Goal: Obtain resource: Download file/media

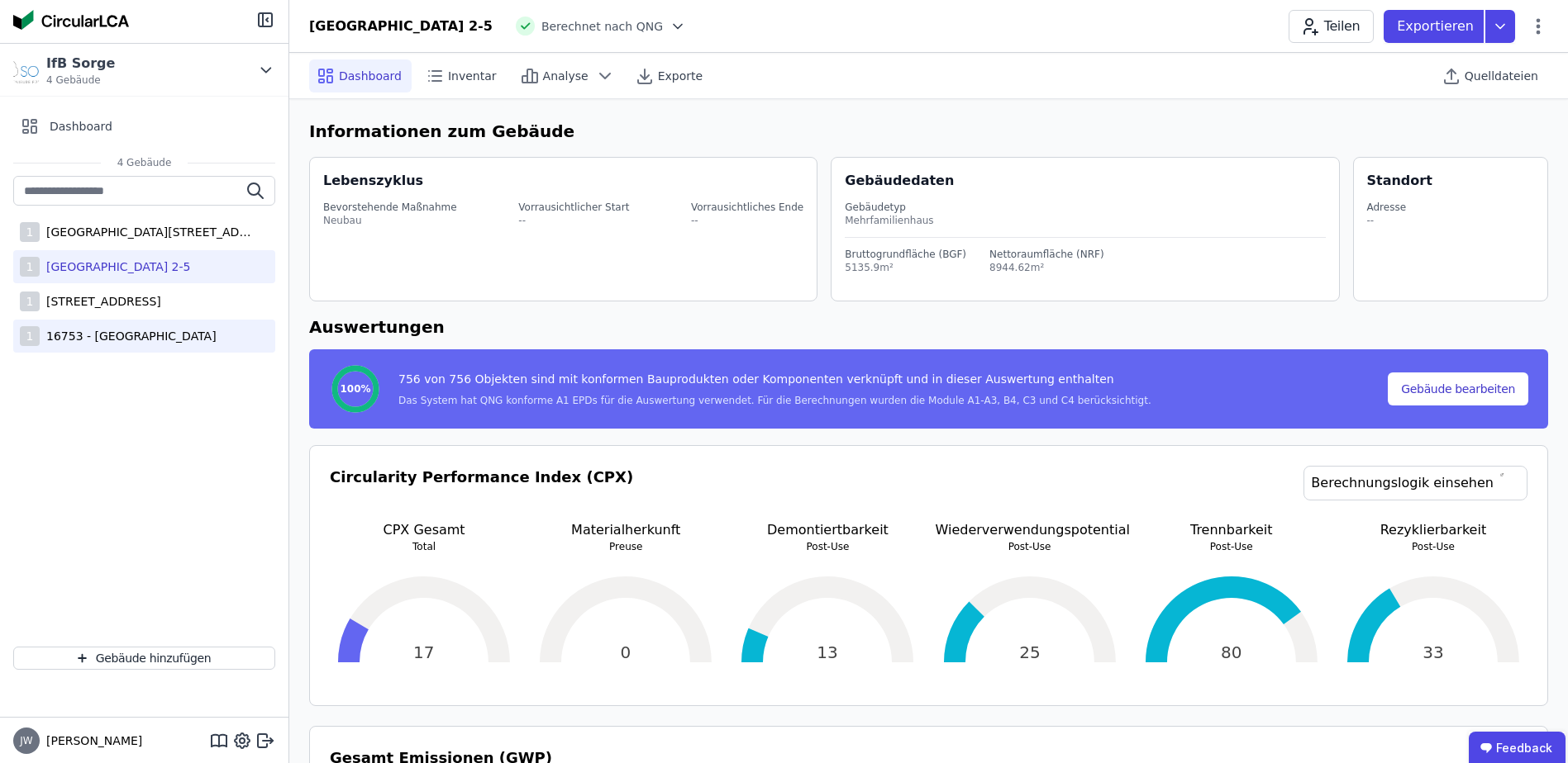
click at [111, 324] on div "1 16753 - [GEOGRAPHIC_DATA]" at bounding box center [144, 336] width 262 height 33
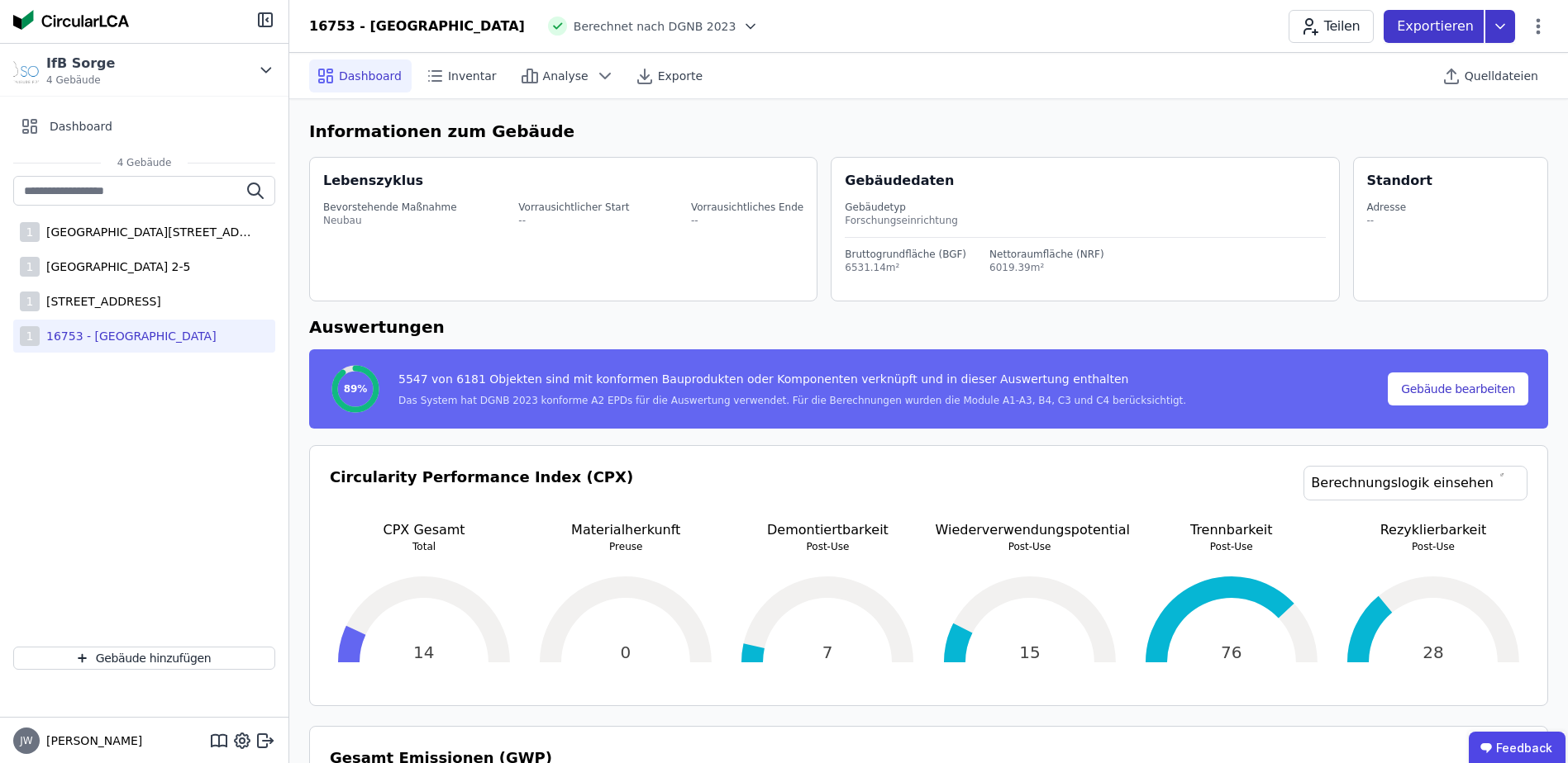
click at [1440, 27] on p "Exportieren" at bounding box center [1436, 27] width 80 height 20
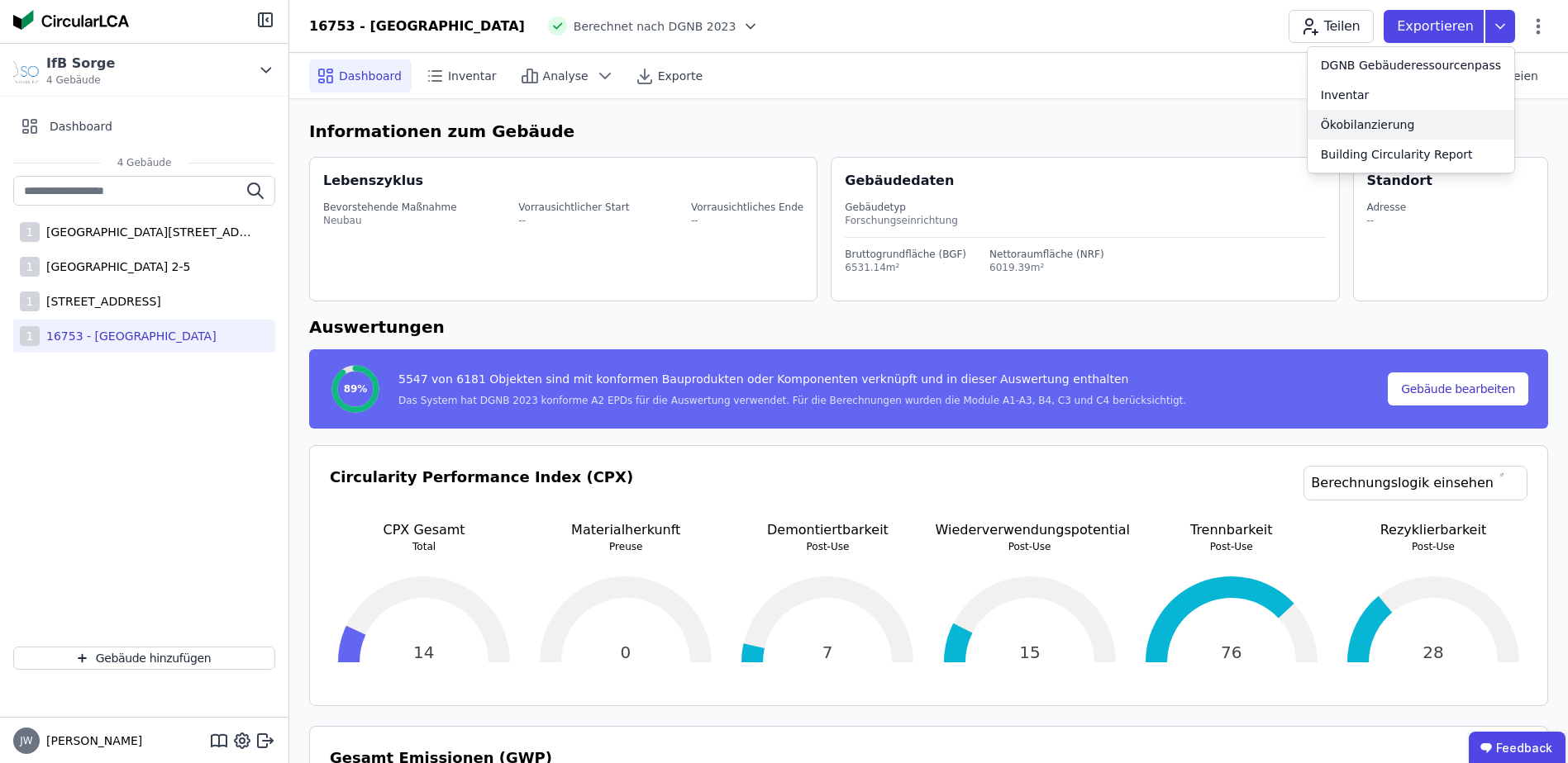
click at [1391, 121] on div "Ökobilanzierung" at bounding box center [1368, 124] width 94 height 17
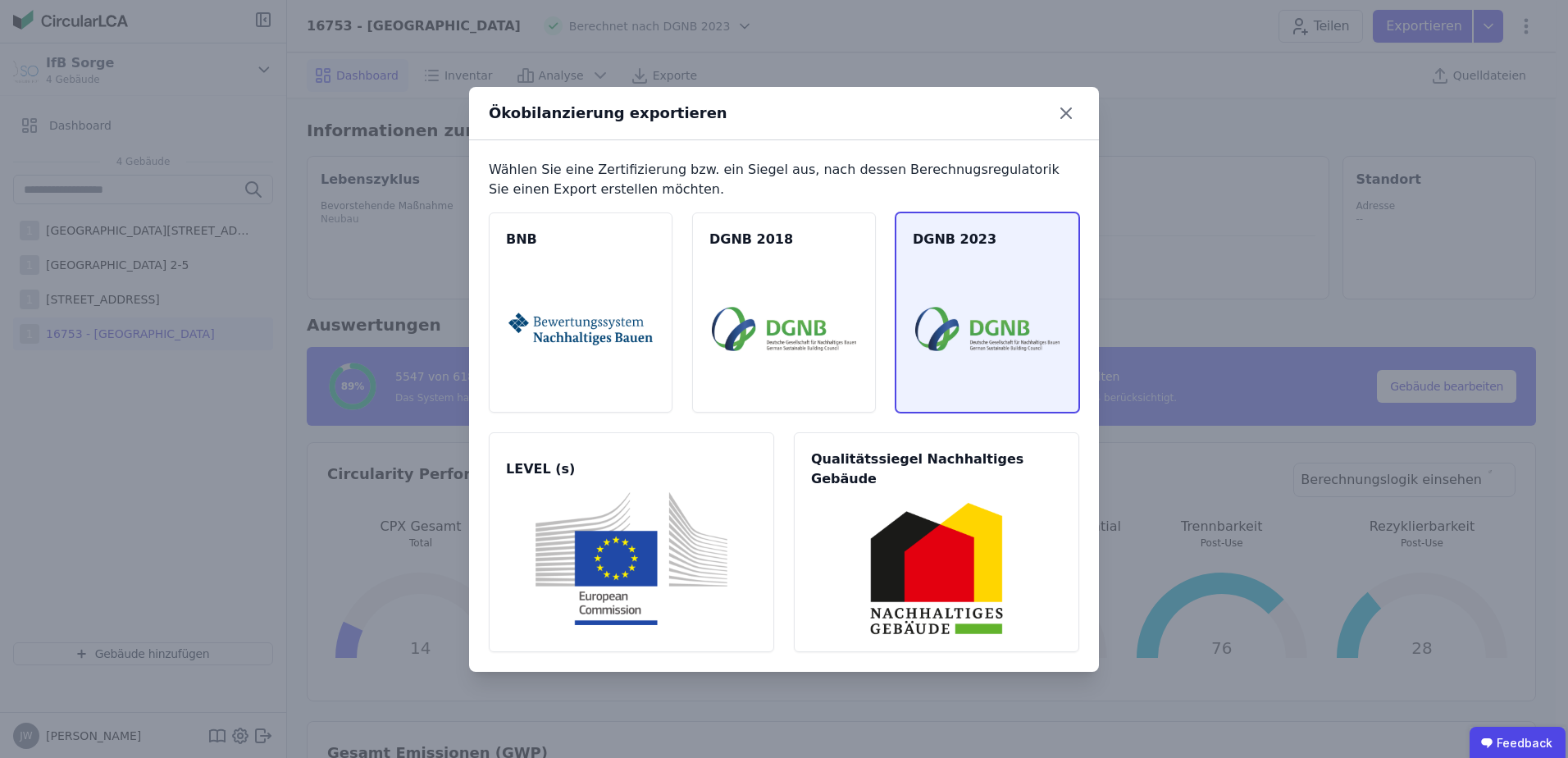
click at [951, 249] on span "DGNB 2023" at bounding box center [987, 239] width 149 height 20
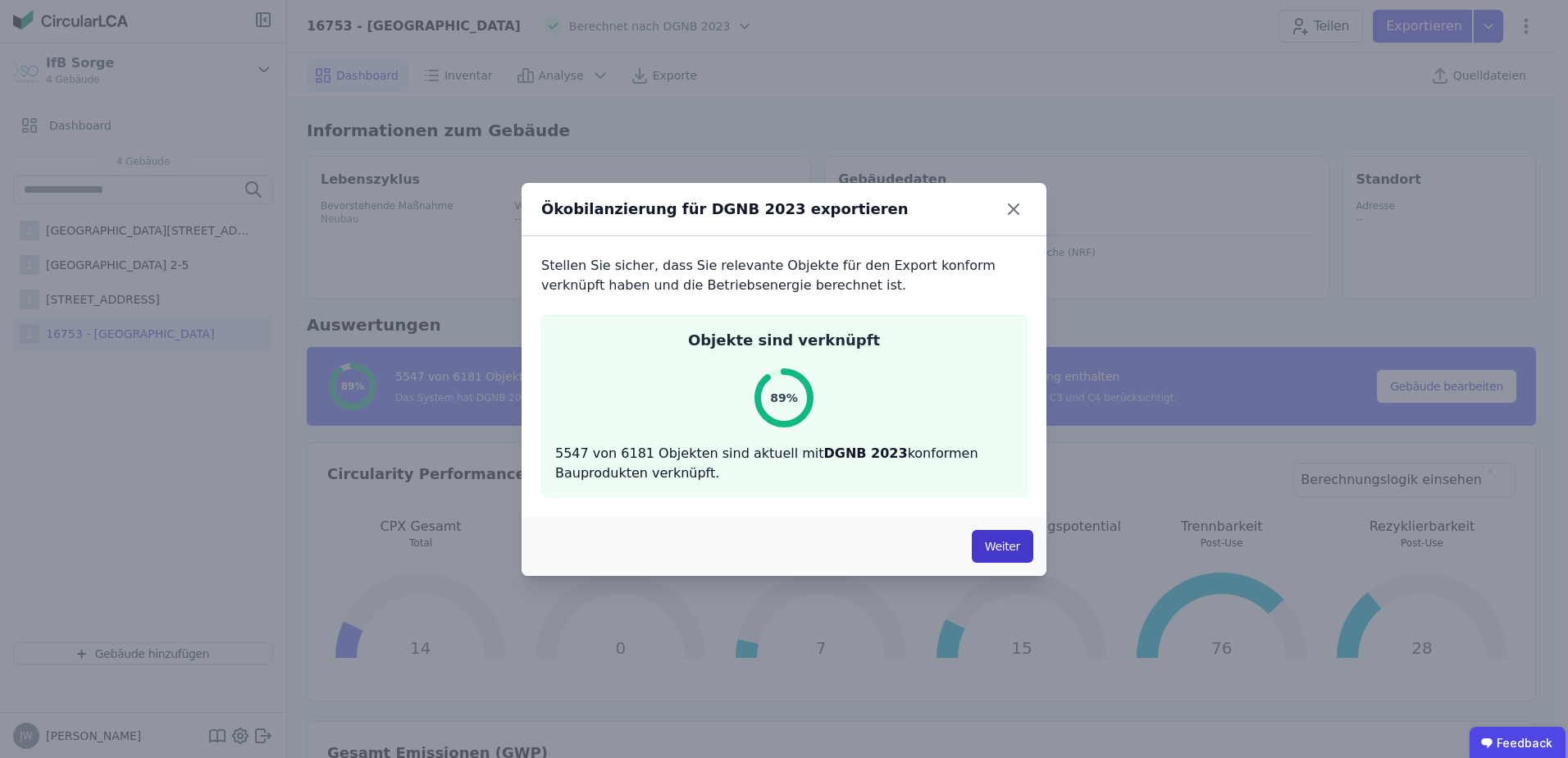
click at [987, 539] on button "Weiter" at bounding box center [1003, 547] width 62 height 33
select select "*"
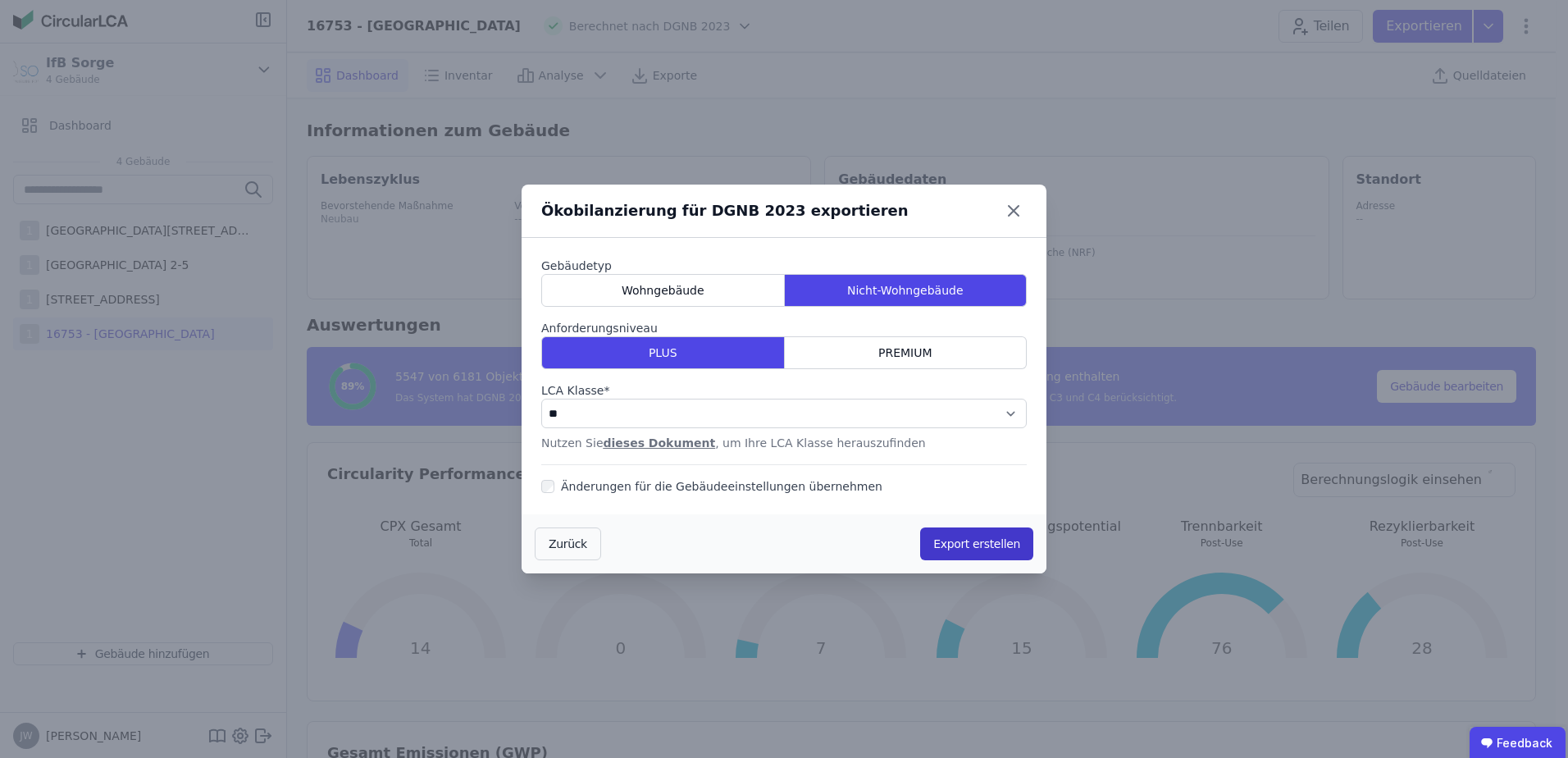
click at [983, 542] on button "Export erstellen" at bounding box center [977, 544] width 113 height 33
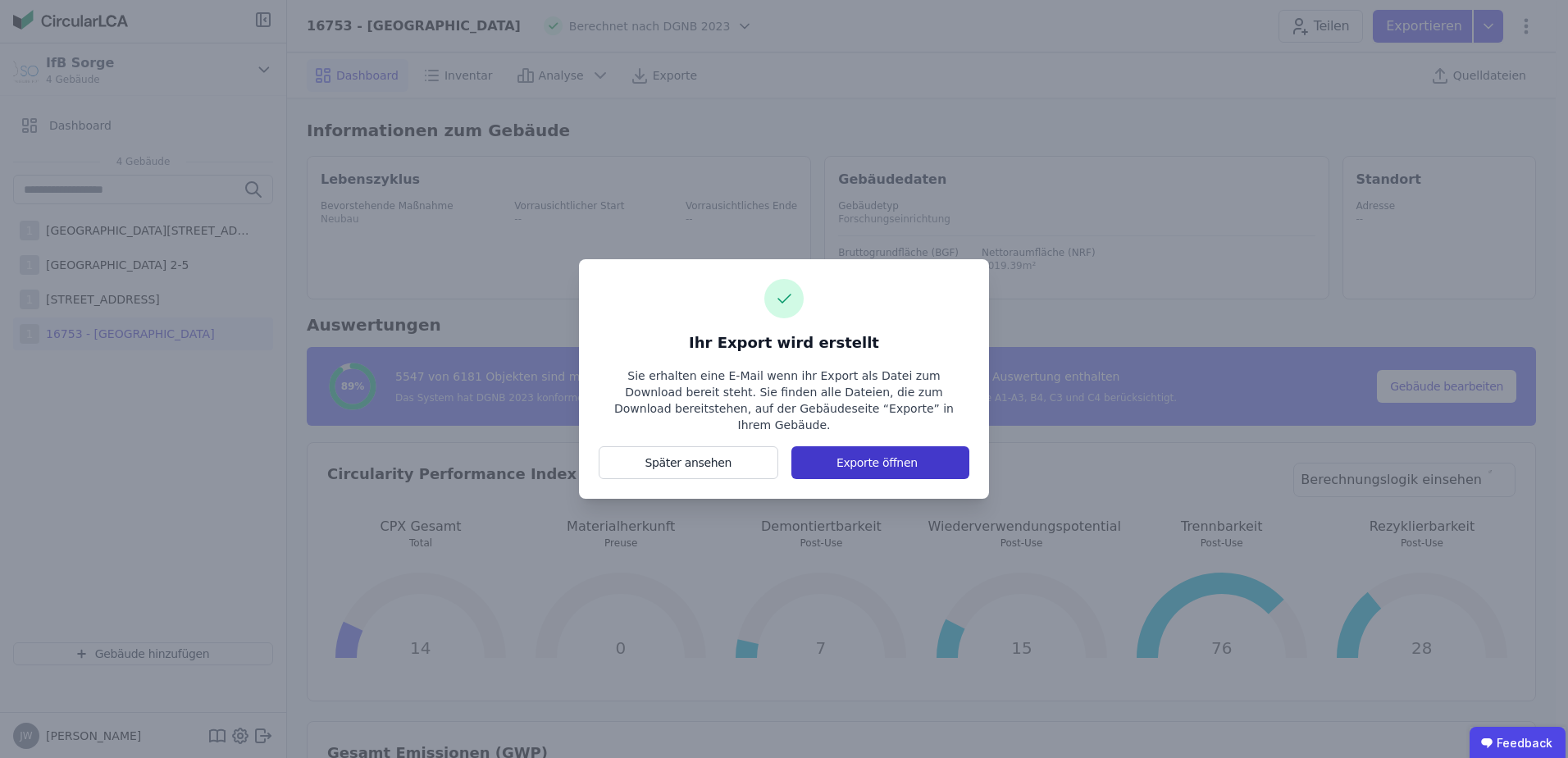
click at [855, 458] on button "Exporte öffnen" at bounding box center [881, 463] width 178 height 33
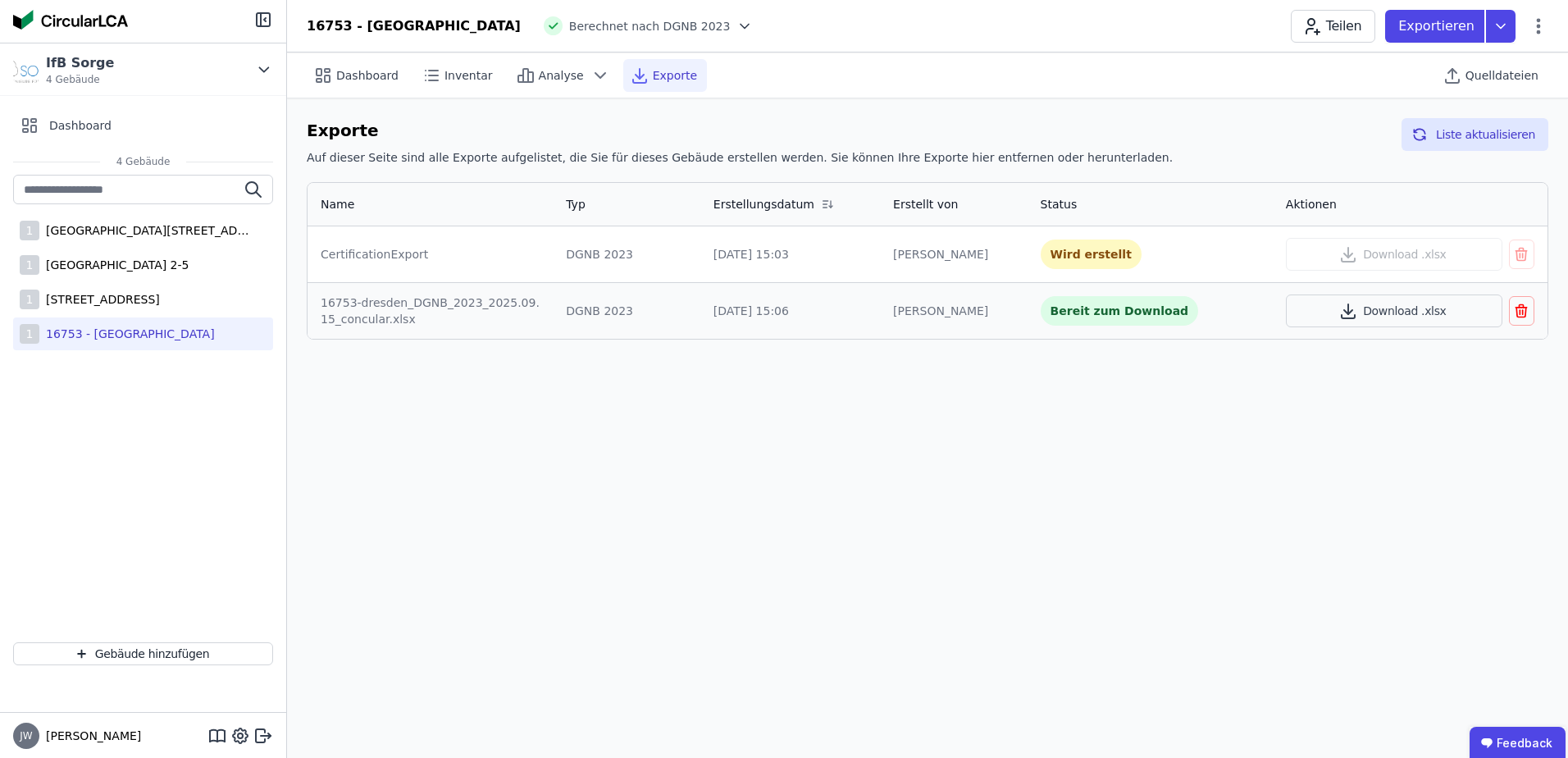
click at [1524, 316] on icon "button" at bounding box center [1521, 311] width 17 height 20
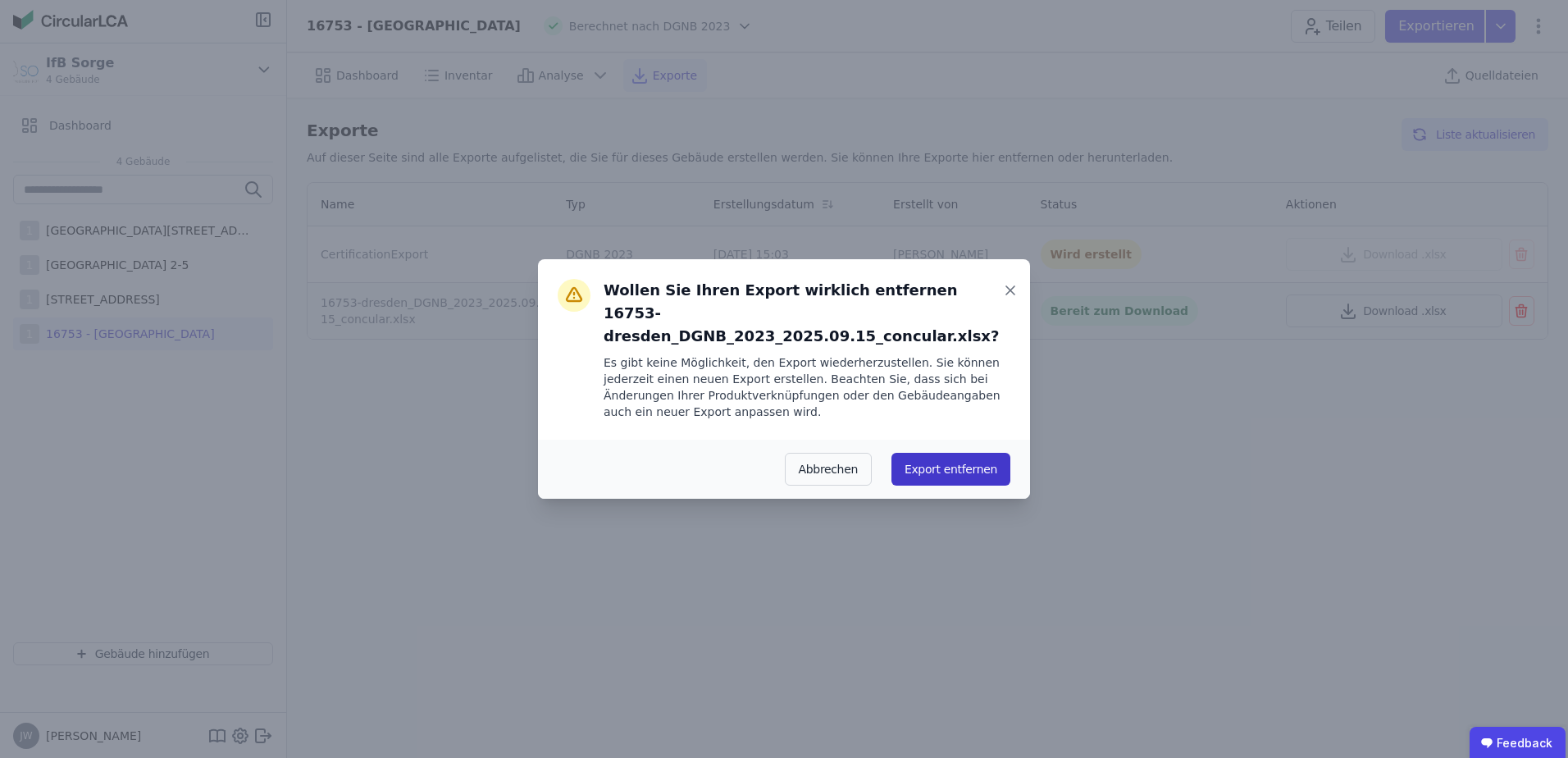
click at [903, 458] on button "Export entfernen" at bounding box center [951, 470] width 119 height 33
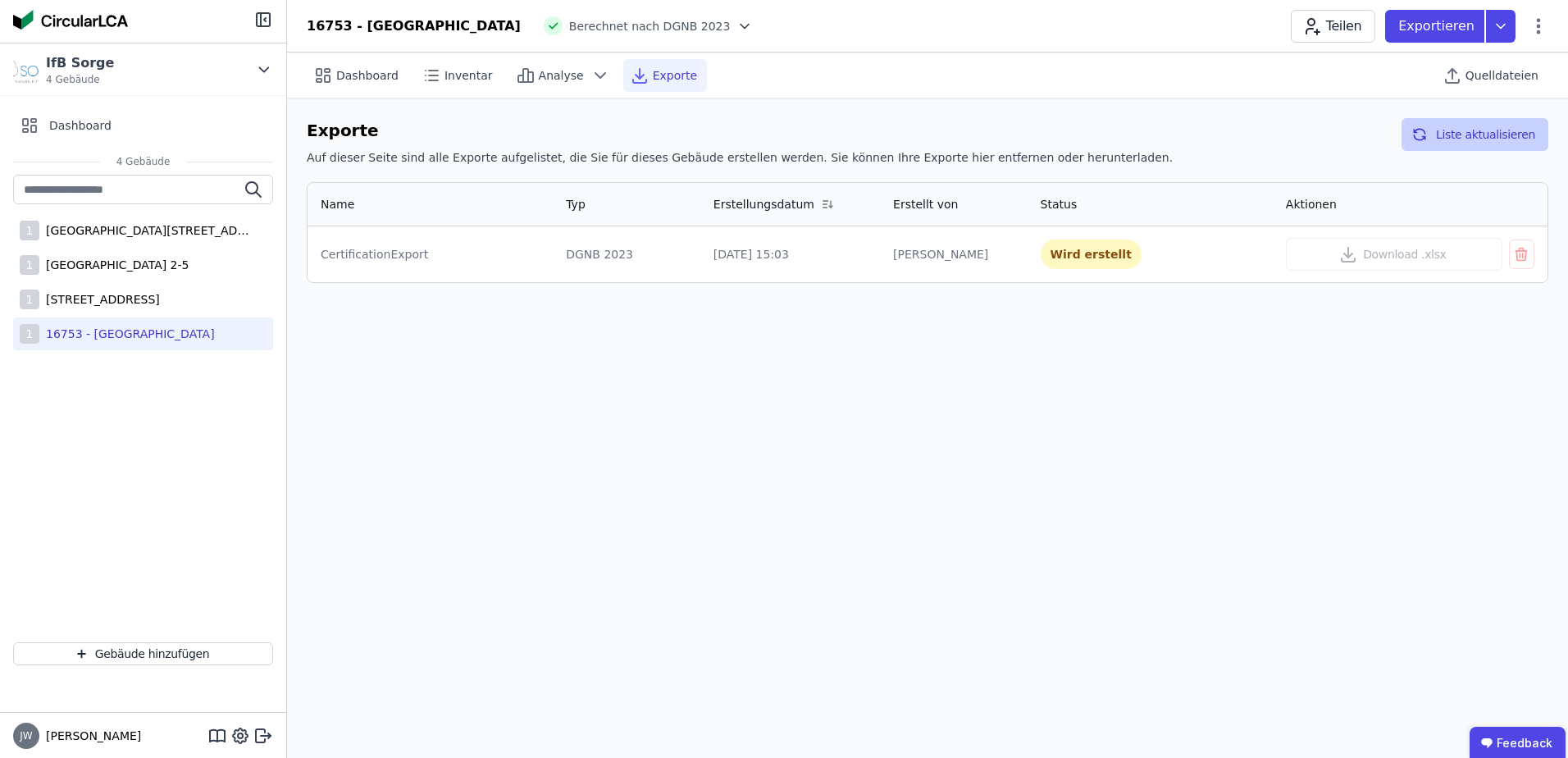
click at [1426, 126] on icon "button" at bounding box center [1420, 135] width 17 height 20
click at [57, 16] on img at bounding box center [70, 20] width 115 height 20
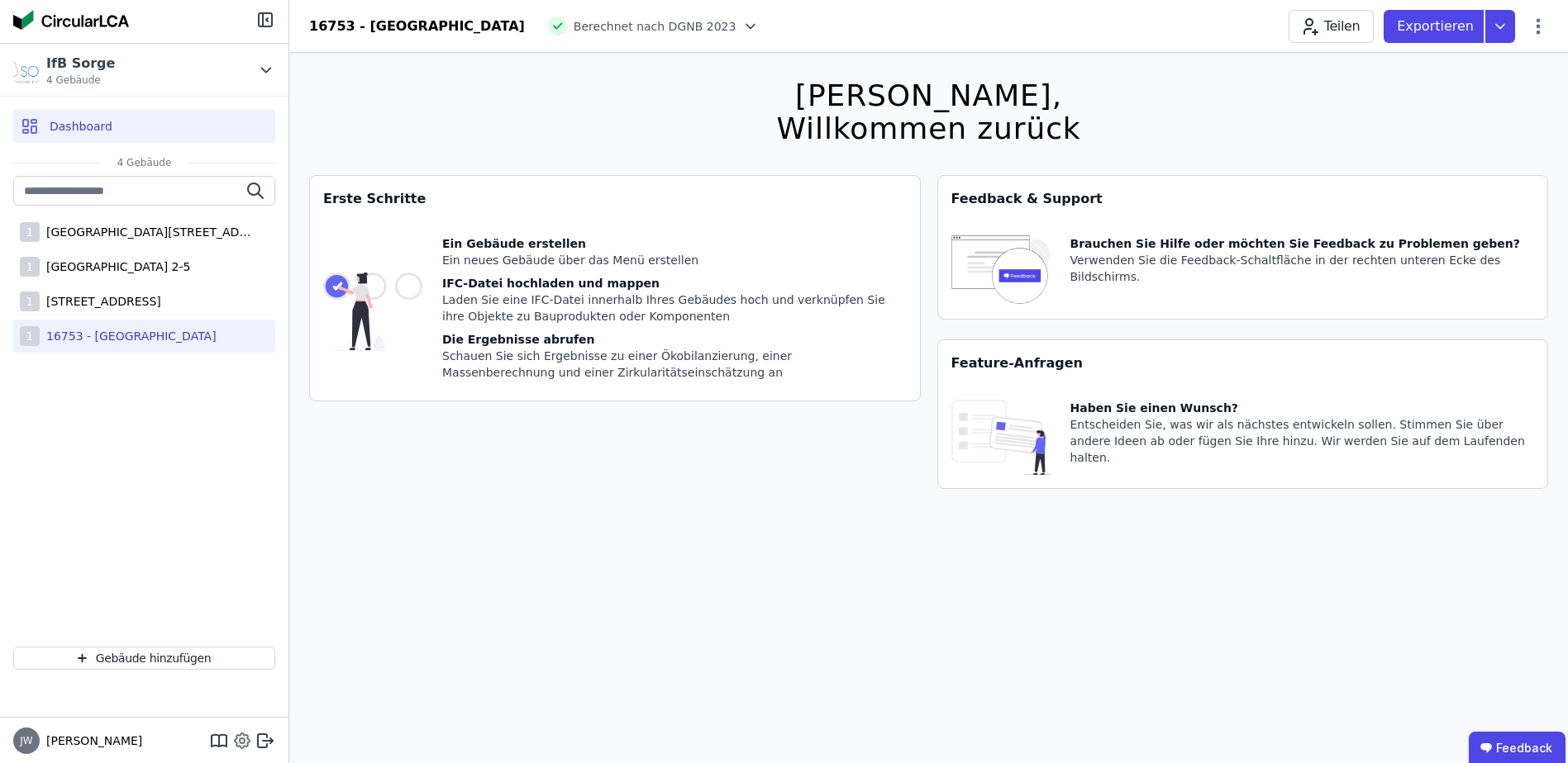
click at [246, 741] on icon at bounding box center [242, 741] width 20 height 20
select select "*"
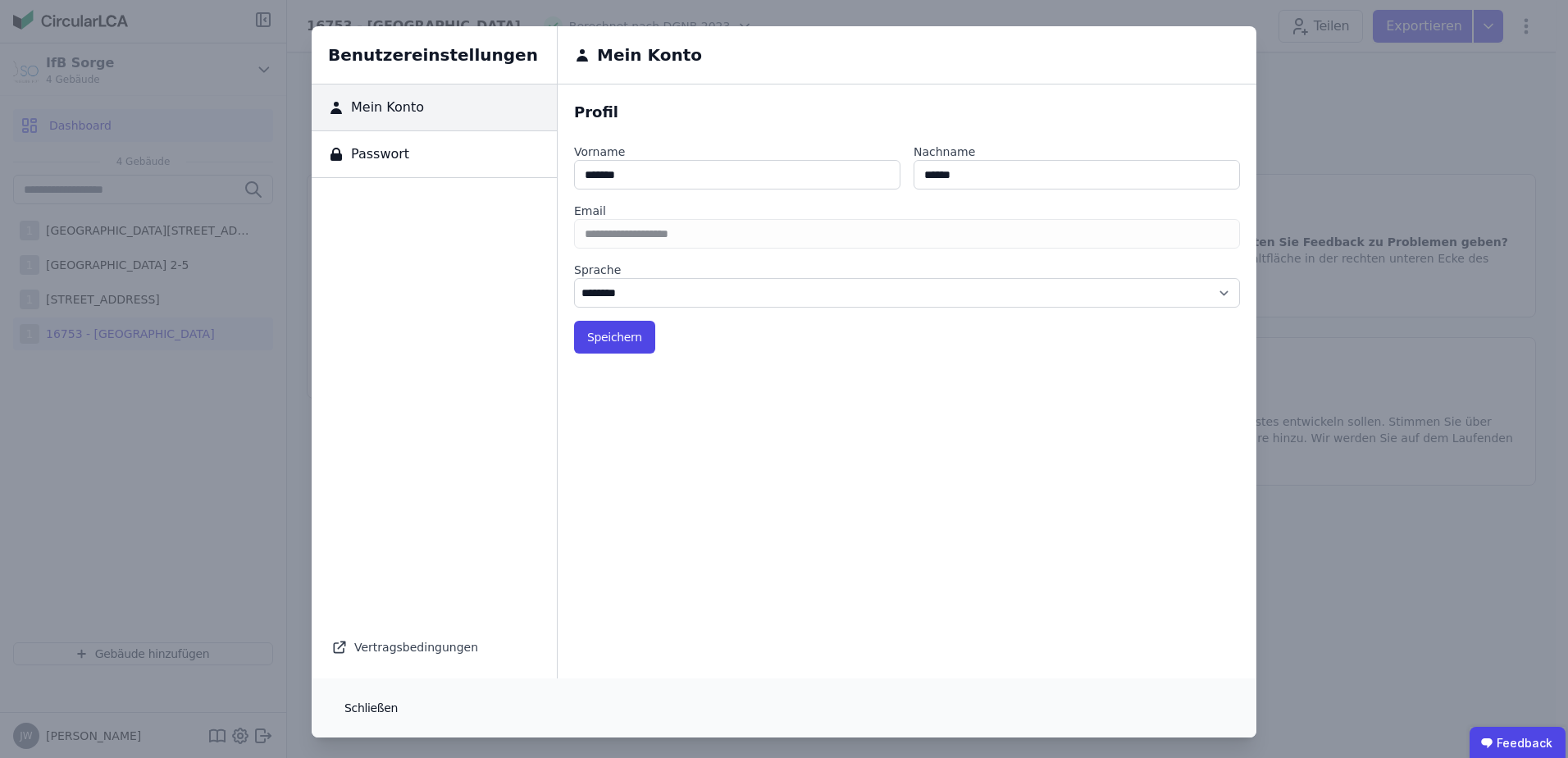
click at [377, 712] on button "Schließen" at bounding box center [370, 708] width 79 height 33
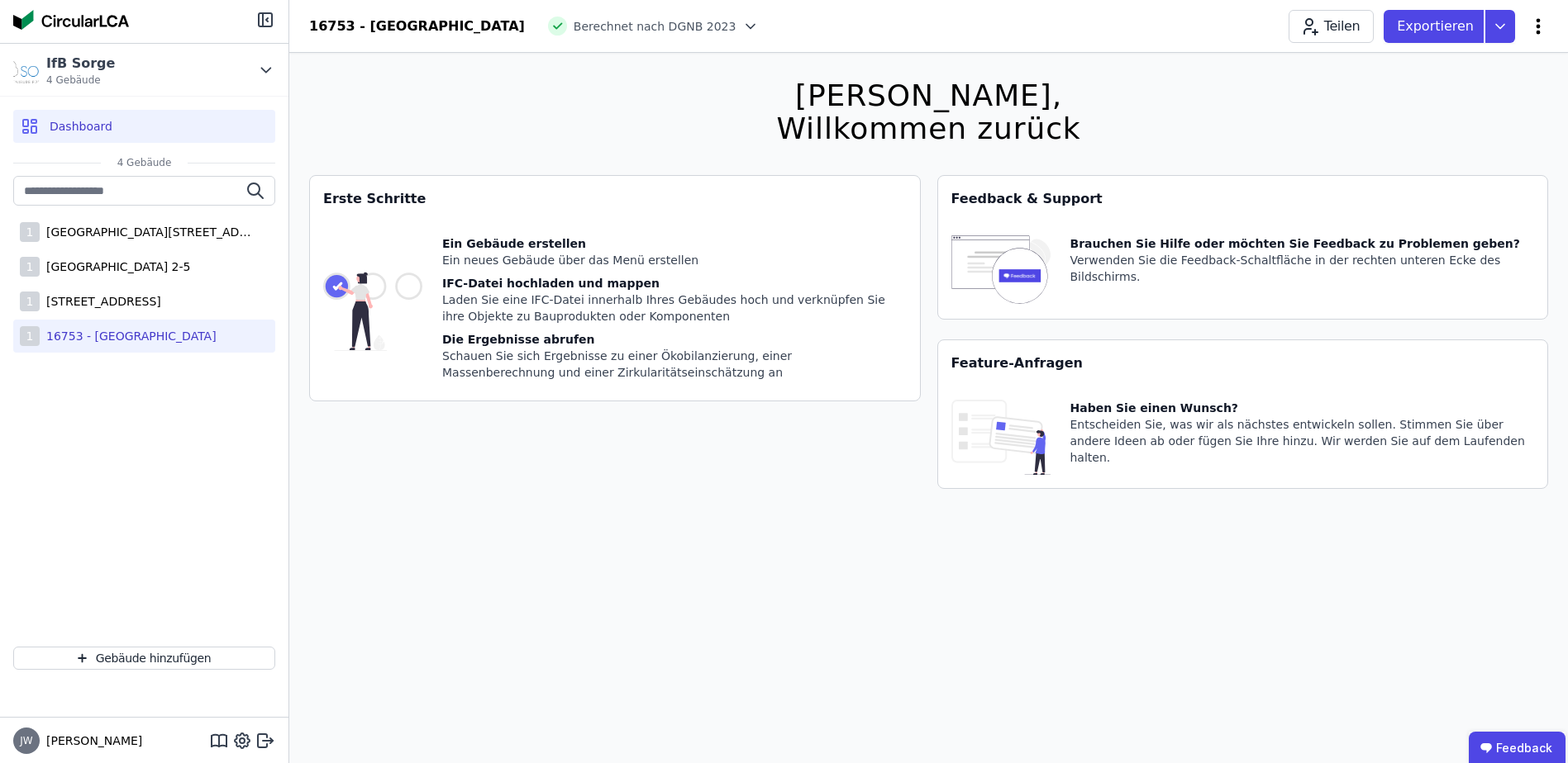
click at [1542, 18] on icon at bounding box center [1538, 27] width 20 height 20
click at [737, 586] on div "[PERSON_NAME], Willkommen zurück Sie verwenden derzeit eine Beta-Version. Es kö…" at bounding box center [928, 435] width 1238 height 763
click at [245, 741] on icon at bounding box center [242, 740] width 5 height 5
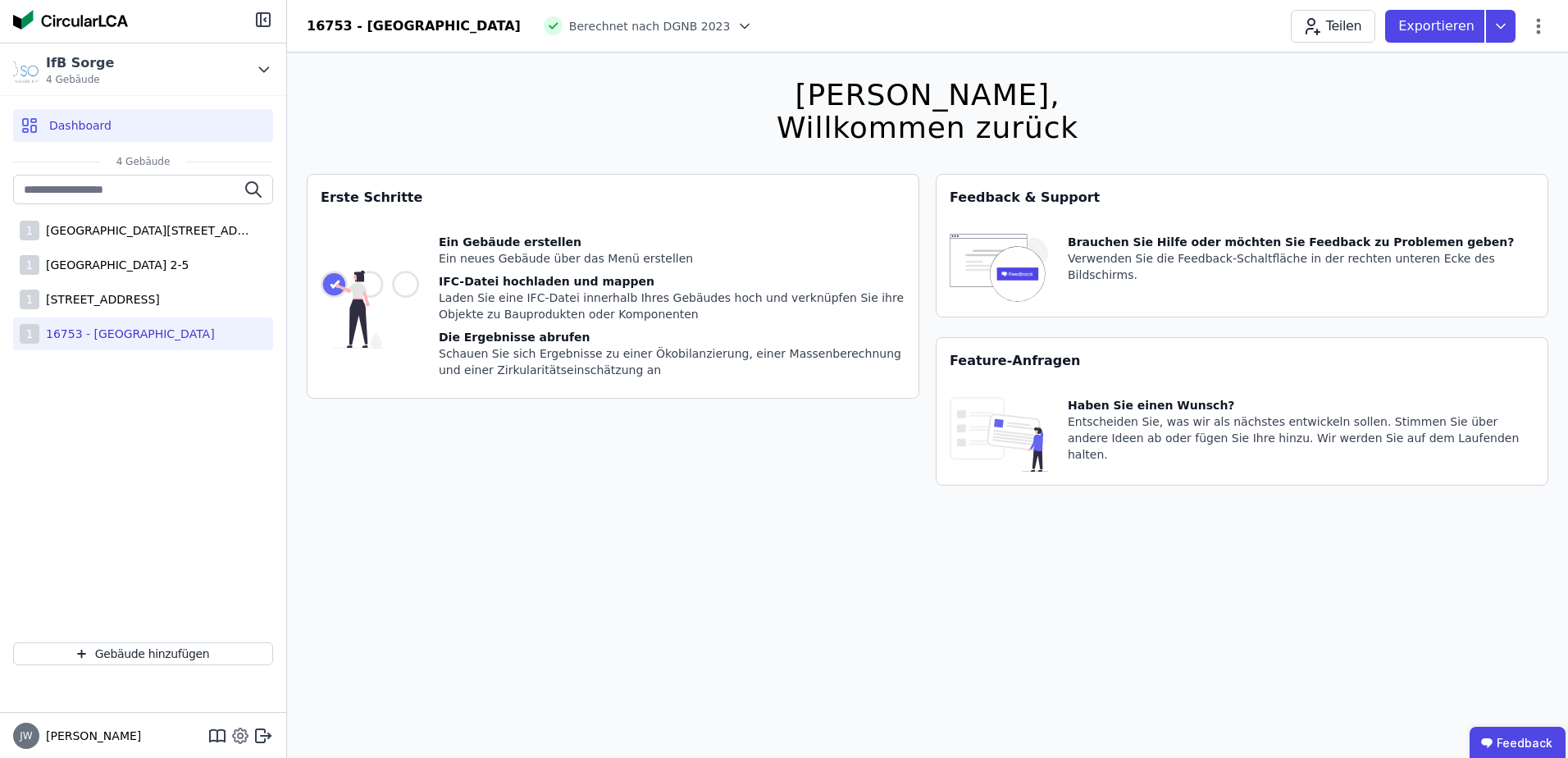
select select "*"
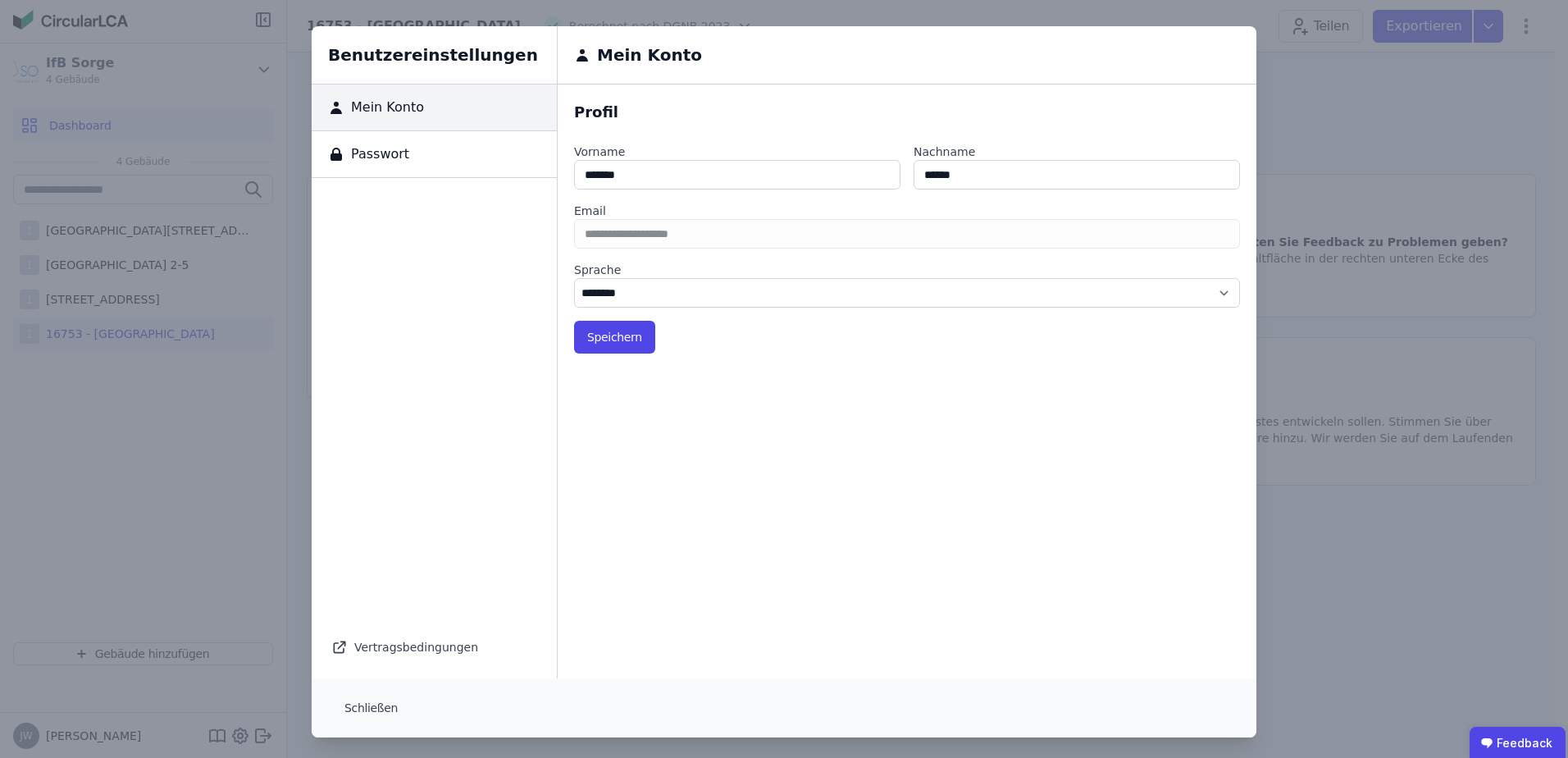
click at [218, 735] on div "Benutzereinstellungen Mein Konto Passwort Vertragsbedingungen Mein Konto Profil…" at bounding box center [784, 382] width 1568 height 764
click at [1299, 115] on div "Benutzereinstellungen Mein Konto Passwort Vertragsbedingungen Mein Konto Profil…" at bounding box center [784, 382] width 1568 height 764
click at [379, 710] on button "Schließen" at bounding box center [370, 708] width 79 height 33
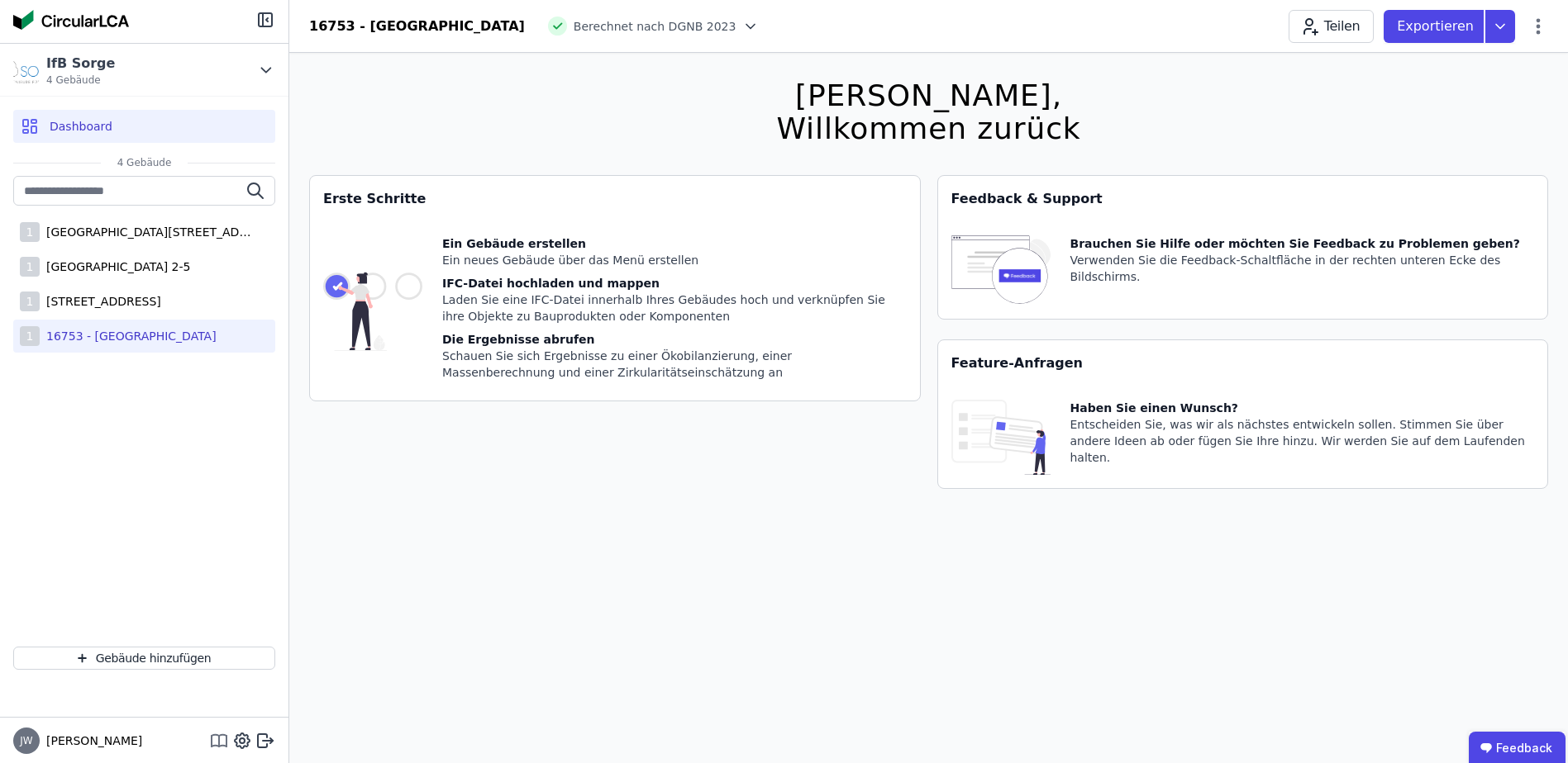
click at [211, 740] on icon at bounding box center [211, 741] width 0 height 11
click at [109, 328] on div "16753 - [GEOGRAPHIC_DATA]" at bounding box center [128, 336] width 177 height 17
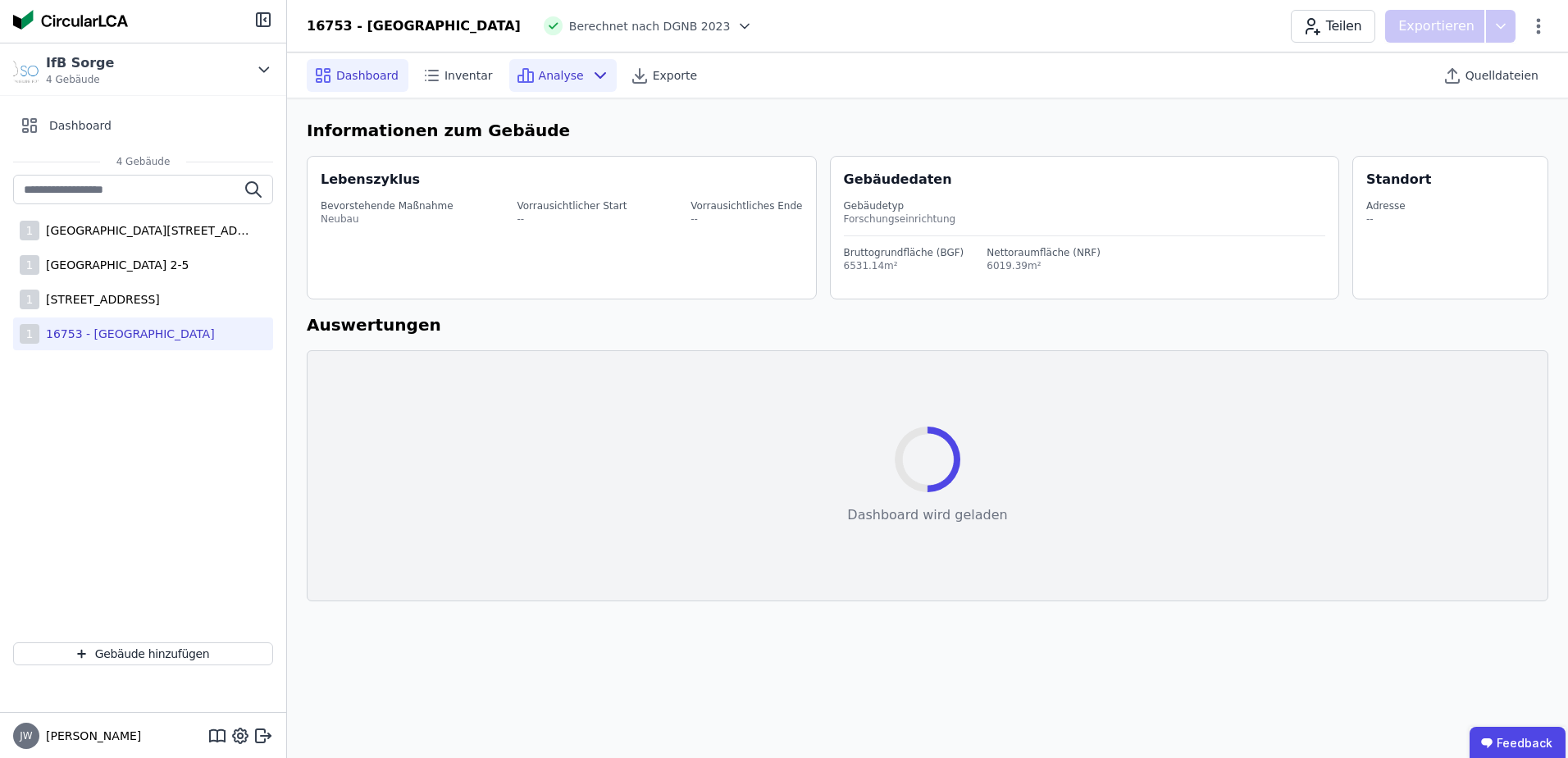
click at [568, 77] on div "Analyse" at bounding box center [563, 75] width 107 height 33
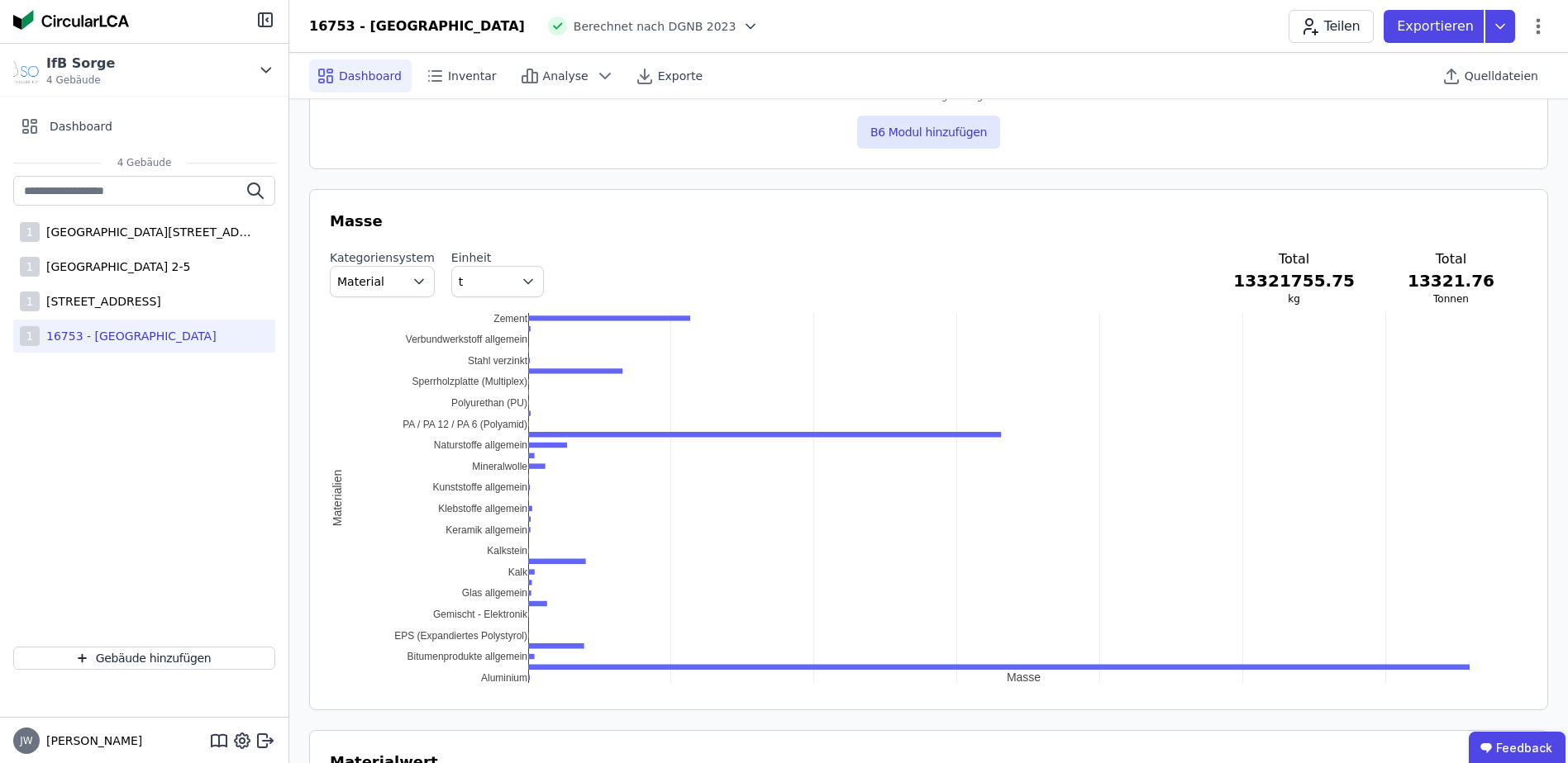
scroll to position [1652, 0]
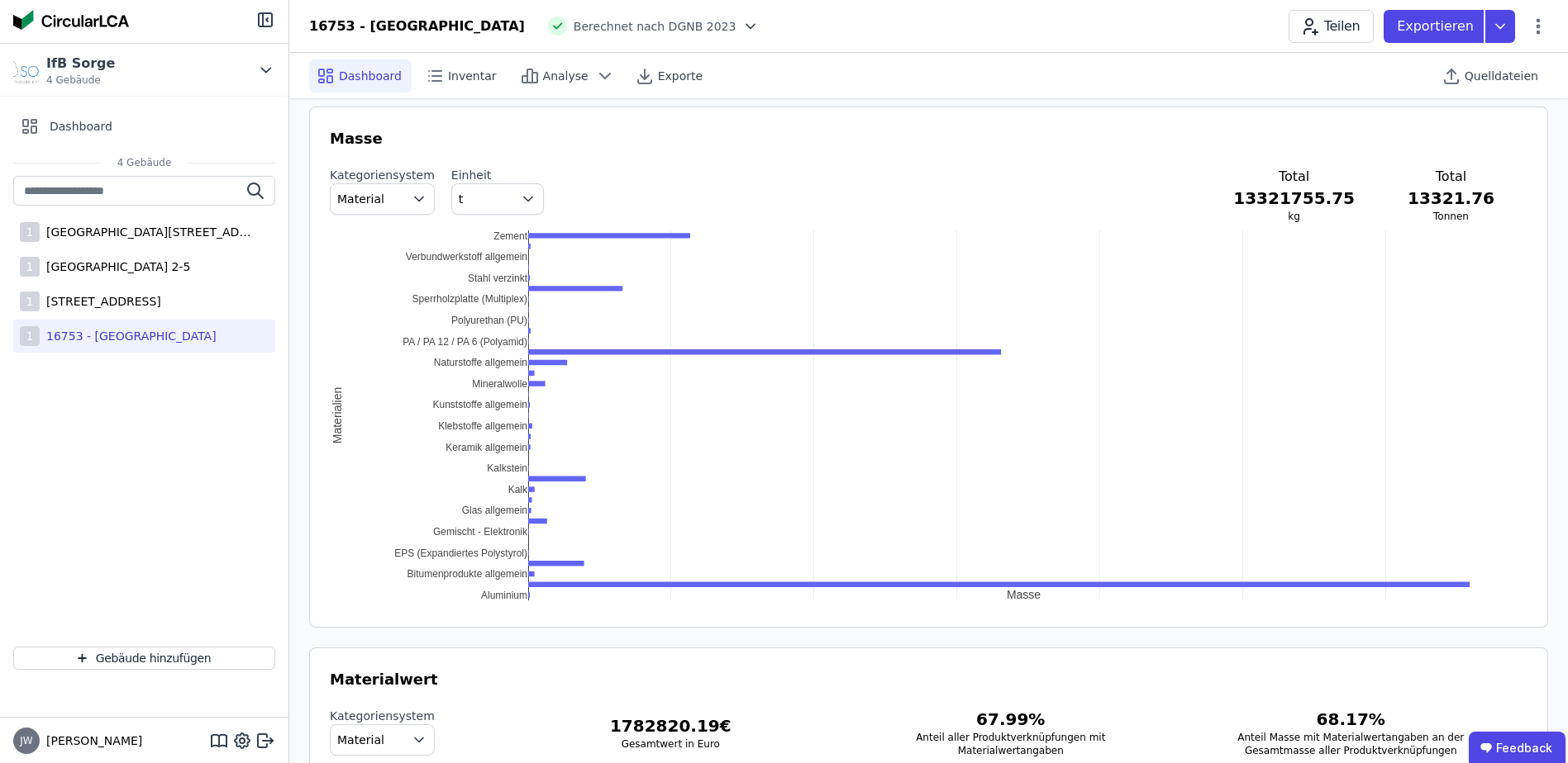
click at [504, 475] on div "0 1000 2000 3000 4000 5000 6000 Aluminium Bitumenprodukte allgemein EPS (Expand…" at bounding box center [928, 416] width 1197 height 372
click at [411, 201] on icon "button" at bounding box center [419, 199] width 17 height 17
click at [380, 291] on span "DIN 276" at bounding box center [367, 296] width 47 height 17
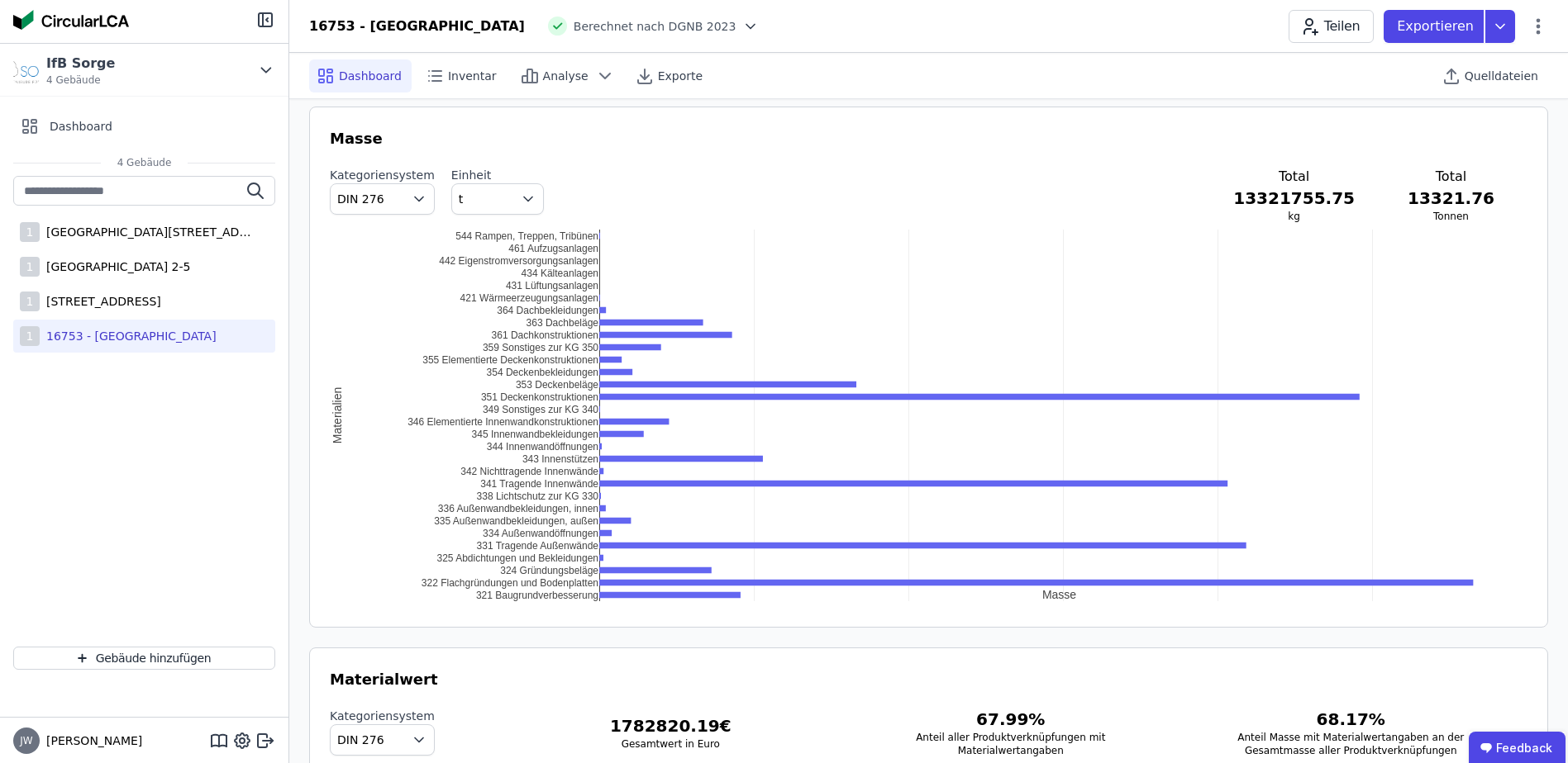
click at [378, 199] on span "DIN 276" at bounding box center [361, 199] width 47 height 17
click at [365, 229] on span "Material" at bounding box center [367, 237] width 47 height 17
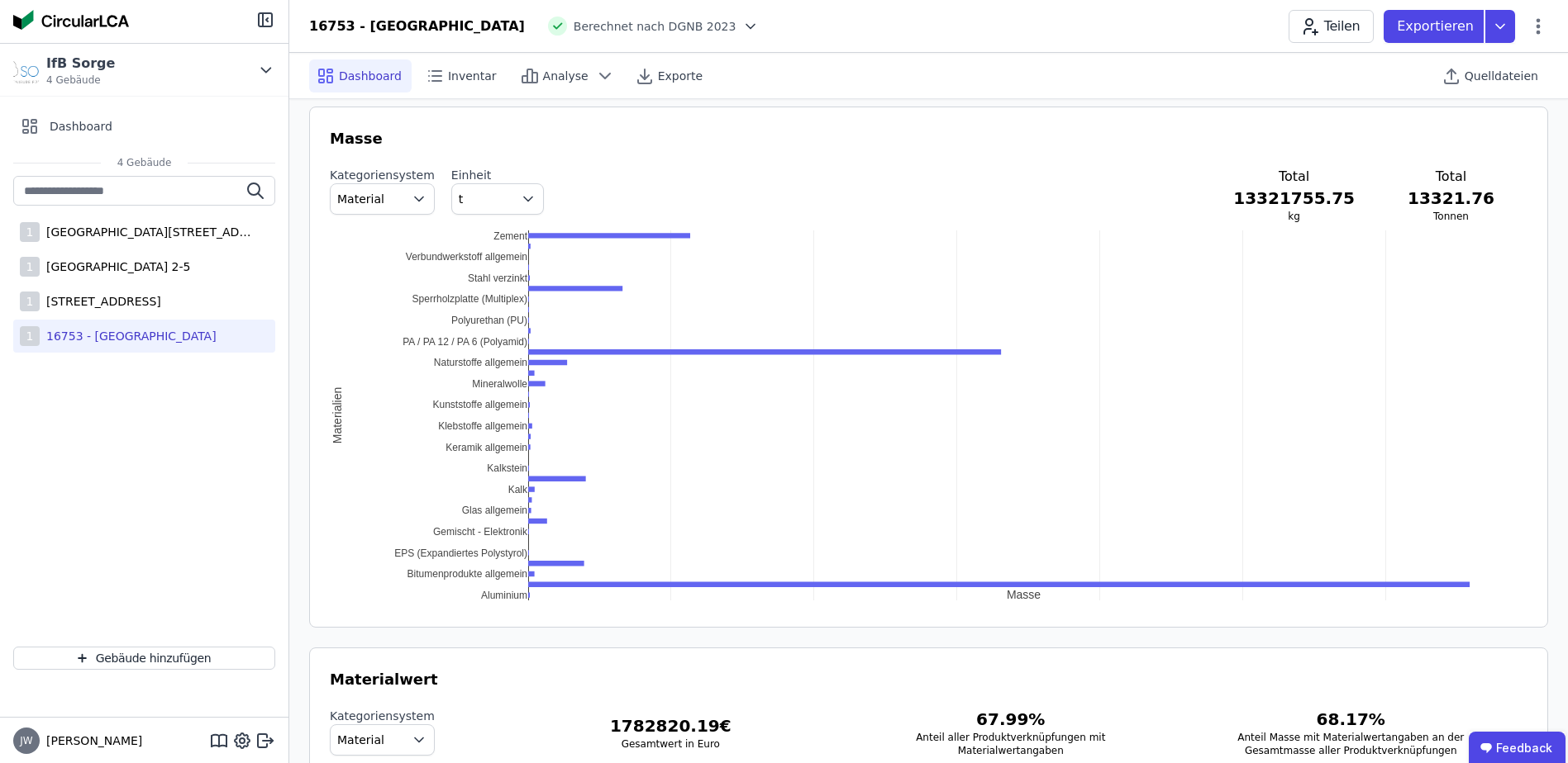
click at [519, 202] on icon "button" at bounding box center [527, 199] width 17 height 17
click at [494, 261] on span "kg/m 2 NRF" at bounding box center [491, 266] width 52 height 13
click at [519, 197] on icon "button" at bounding box center [527, 199] width 17 height 17
click at [488, 230] on div "kg" at bounding box center [498, 237] width 65 height 17
click at [524, 198] on icon "button" at bounding box center [528, 200] width 8 height 4
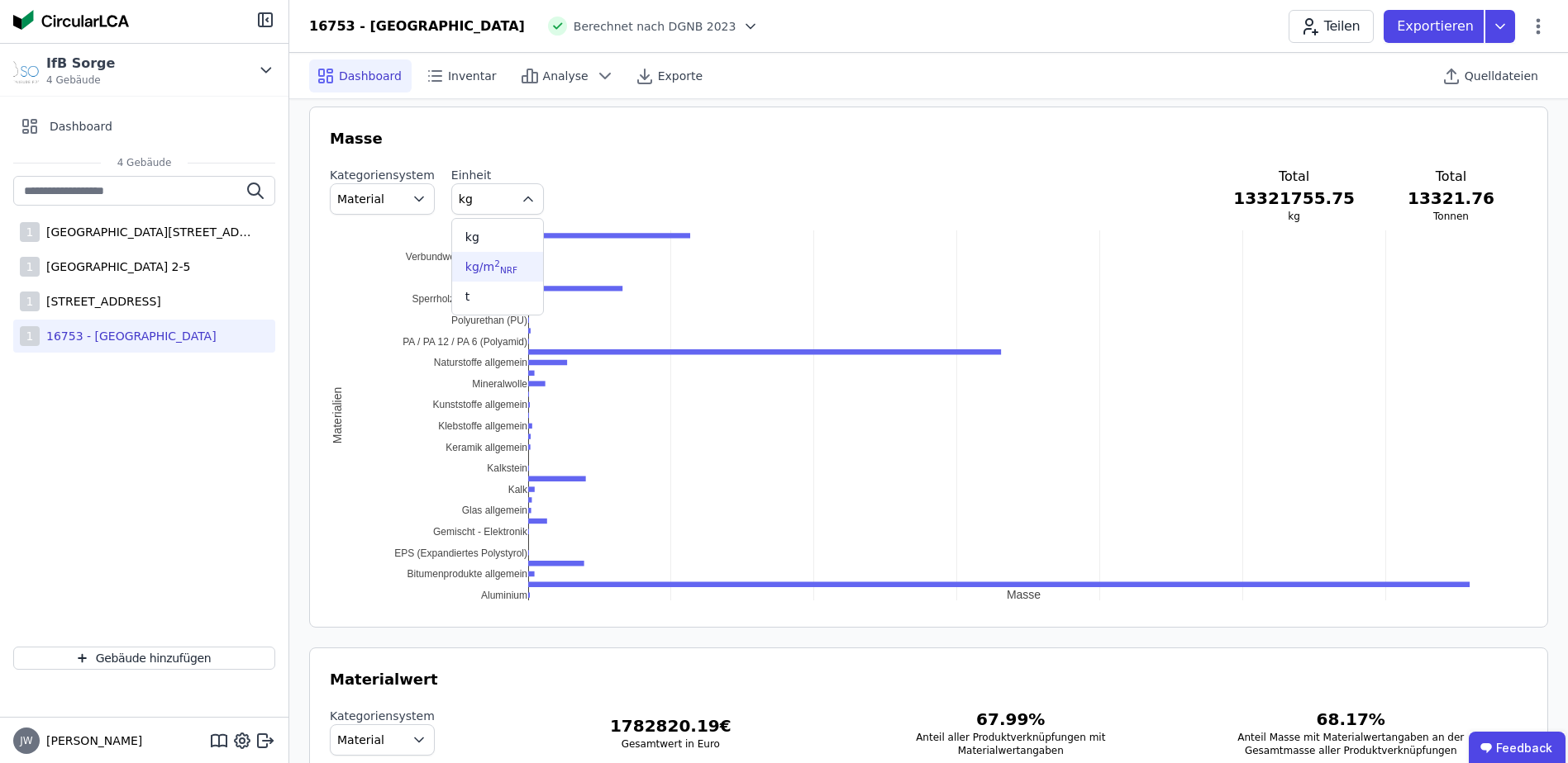
click at [500, 268] on sub "NRF" at bounding box center [509, 270] width 18 height 10
click at [519, 199] on icon "button" at bounding box center [527, 199] width 17 height 17
click at [474, 290] on div "t" at bounding box center [498, 296] width 65 height 17
click at [519, 201] on icon "button" at bounding box center [527, 199] width 17 height 17
click at [479, 232] on div "kg" at bounding box center [498, 237] width 65 height 17
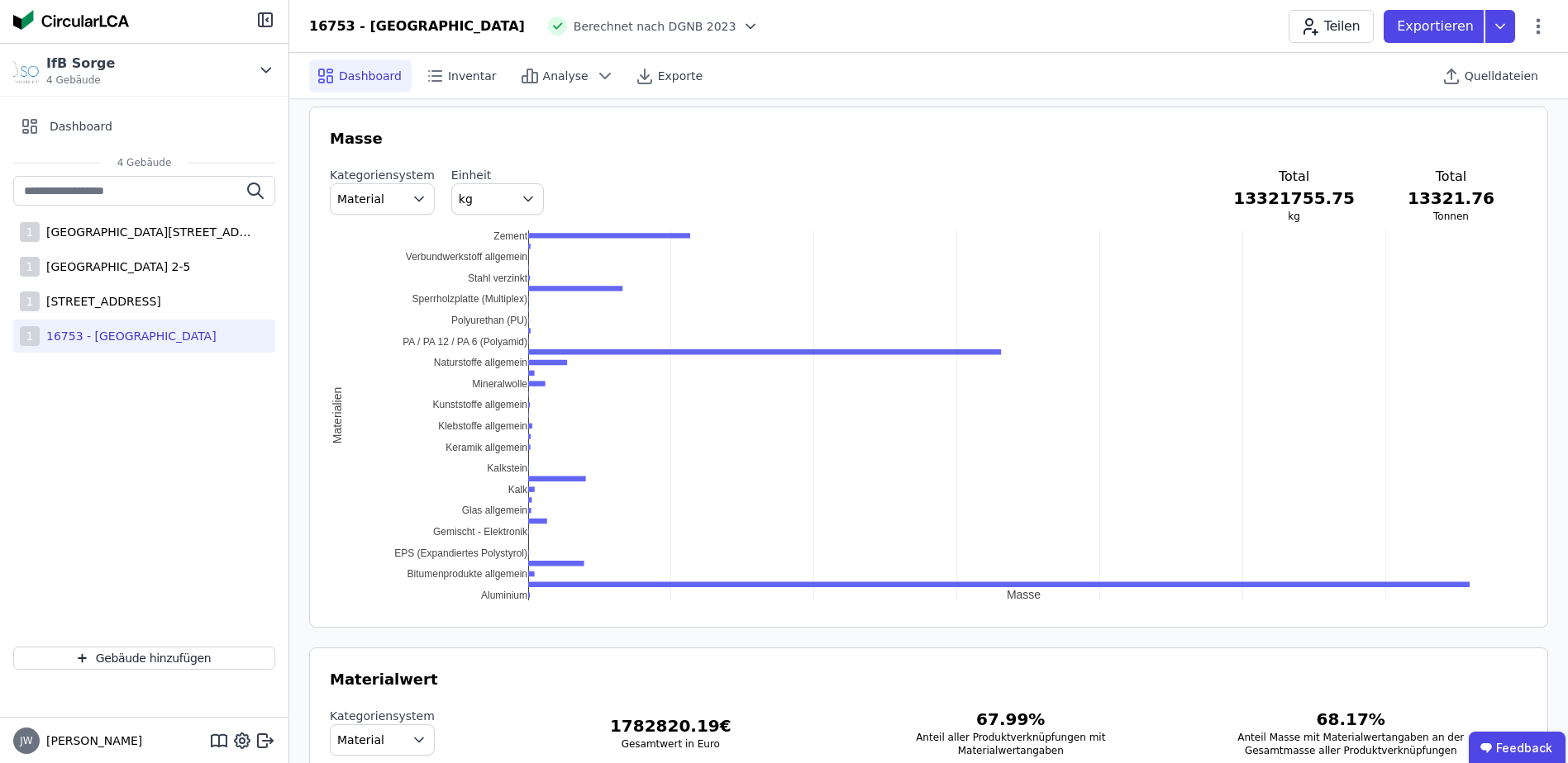
click at [1376, 613] on div "Masse Kategoriensystem Material Einheit kg Total 13321755.75 kg Total 13321.76 …" at bounding box center [928, 367] width 1238 height 521
drag, startPoint x: 1373, startPoint y: 609, endPoint x: 918, endPoint y: 496, distance: 468.8
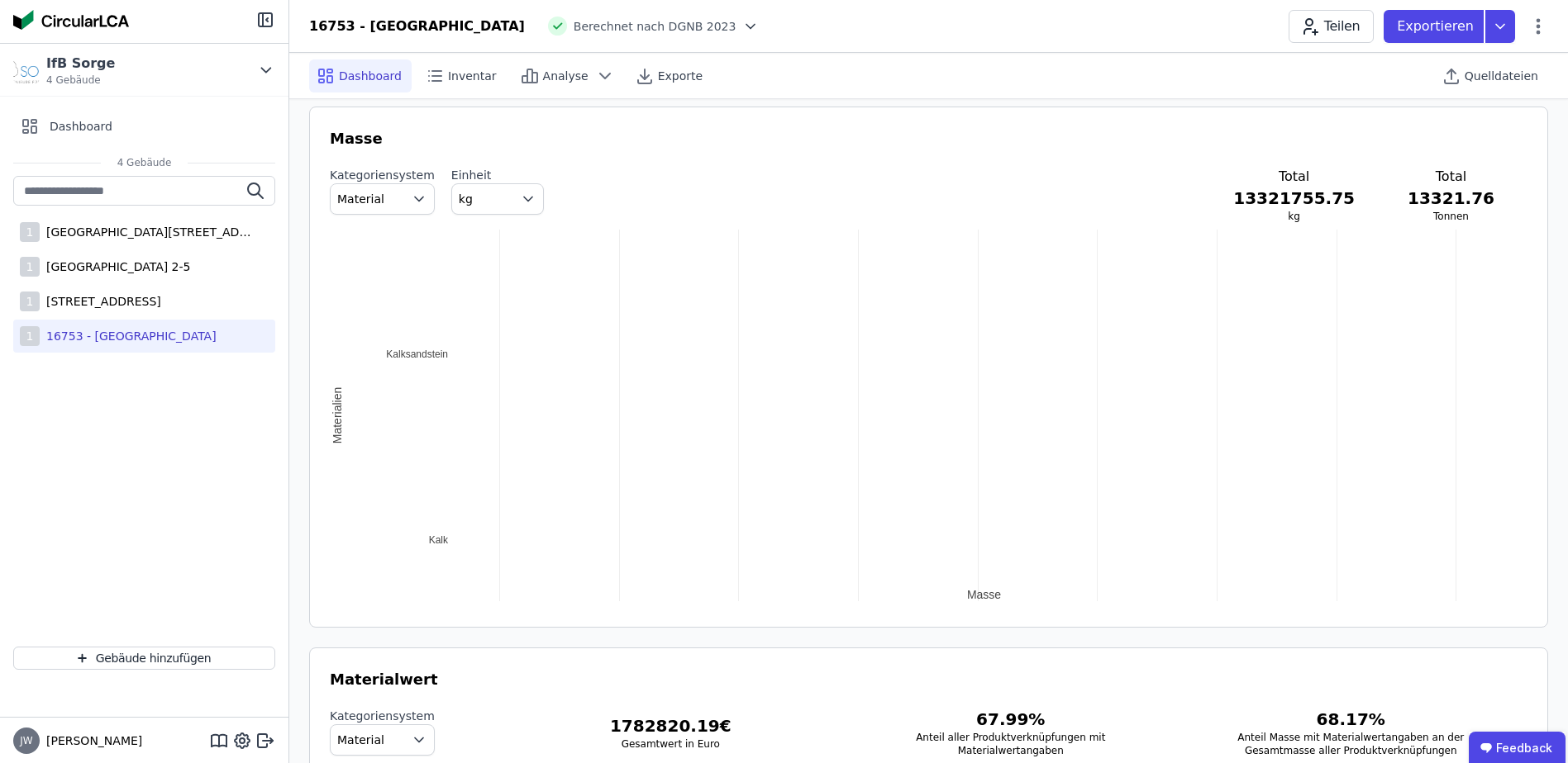
click at [1452, 203] on h3 "13321.76" at bounding box center [1451, 199] width 87 height 24
click at [405, 359] on div "2.237767M 2.2377675M 2.237768M 2.2377685M 2.237769M 2.2377695M 2.23777M 2.23777…" at bounding box center [928, 416] width 1197 height 372
click at [331, 412] on div "2.237767M 2.2377675M 2.237768M 2.2377685M 2.237769M 2.2377695M 2.23777M 2.23777…" at bounding box center [928, 416] width 1197 height 372
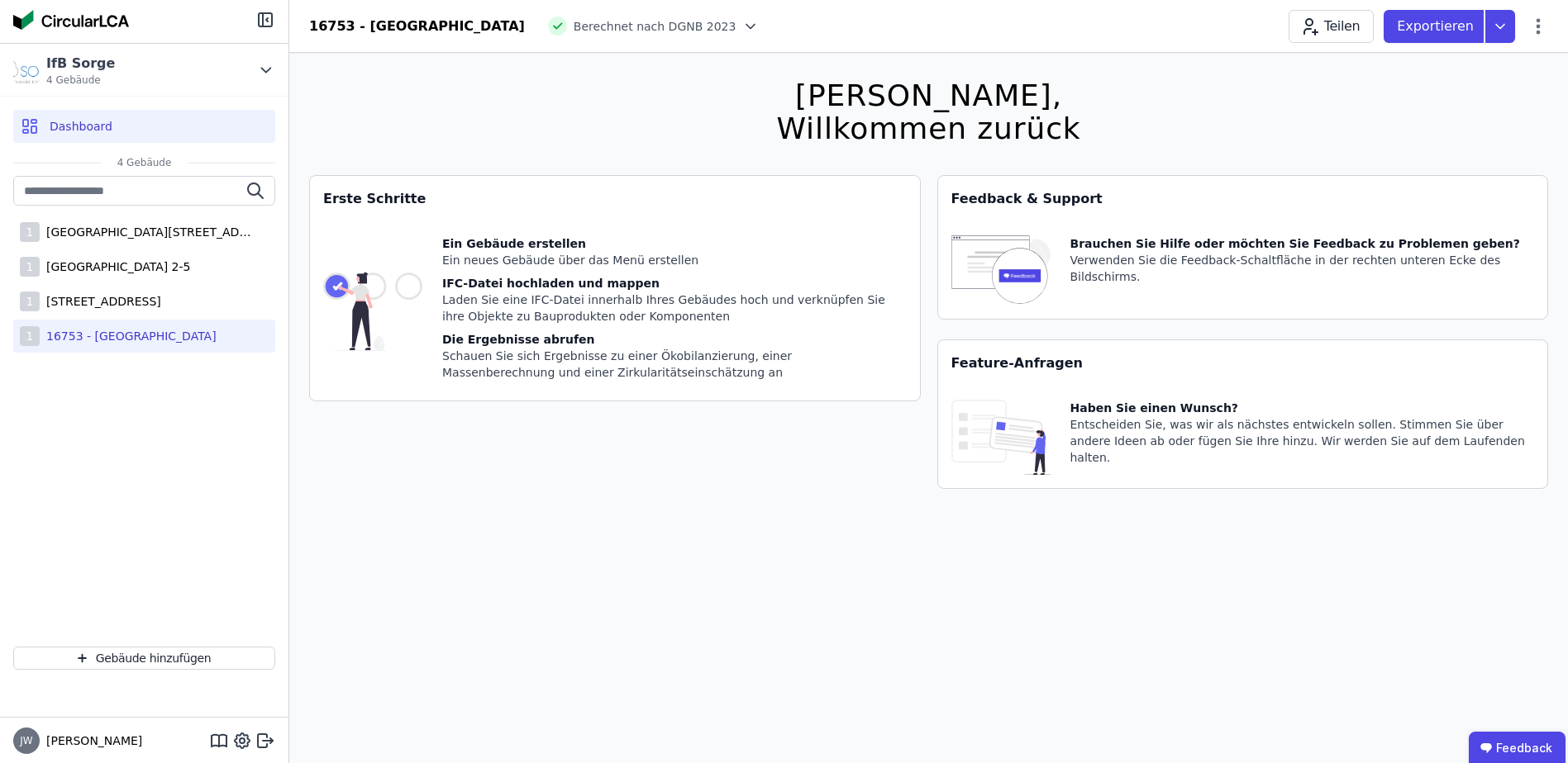
click at [117, 340] on div "16753 - [GEOGRAPHIC_DATA]" at bounding box center [128, 336] width 177 height 17
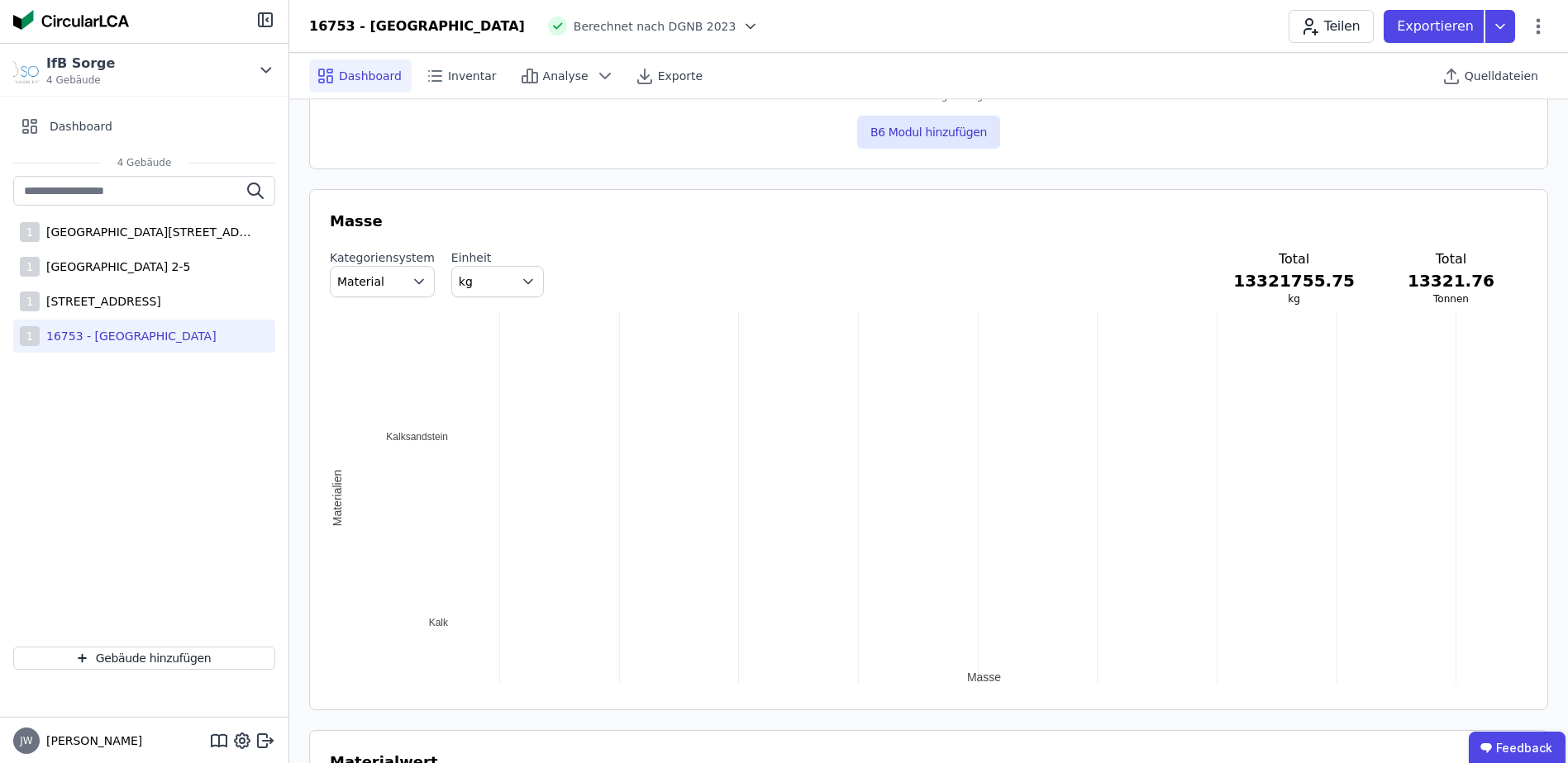
scroll to position [1652, 0]
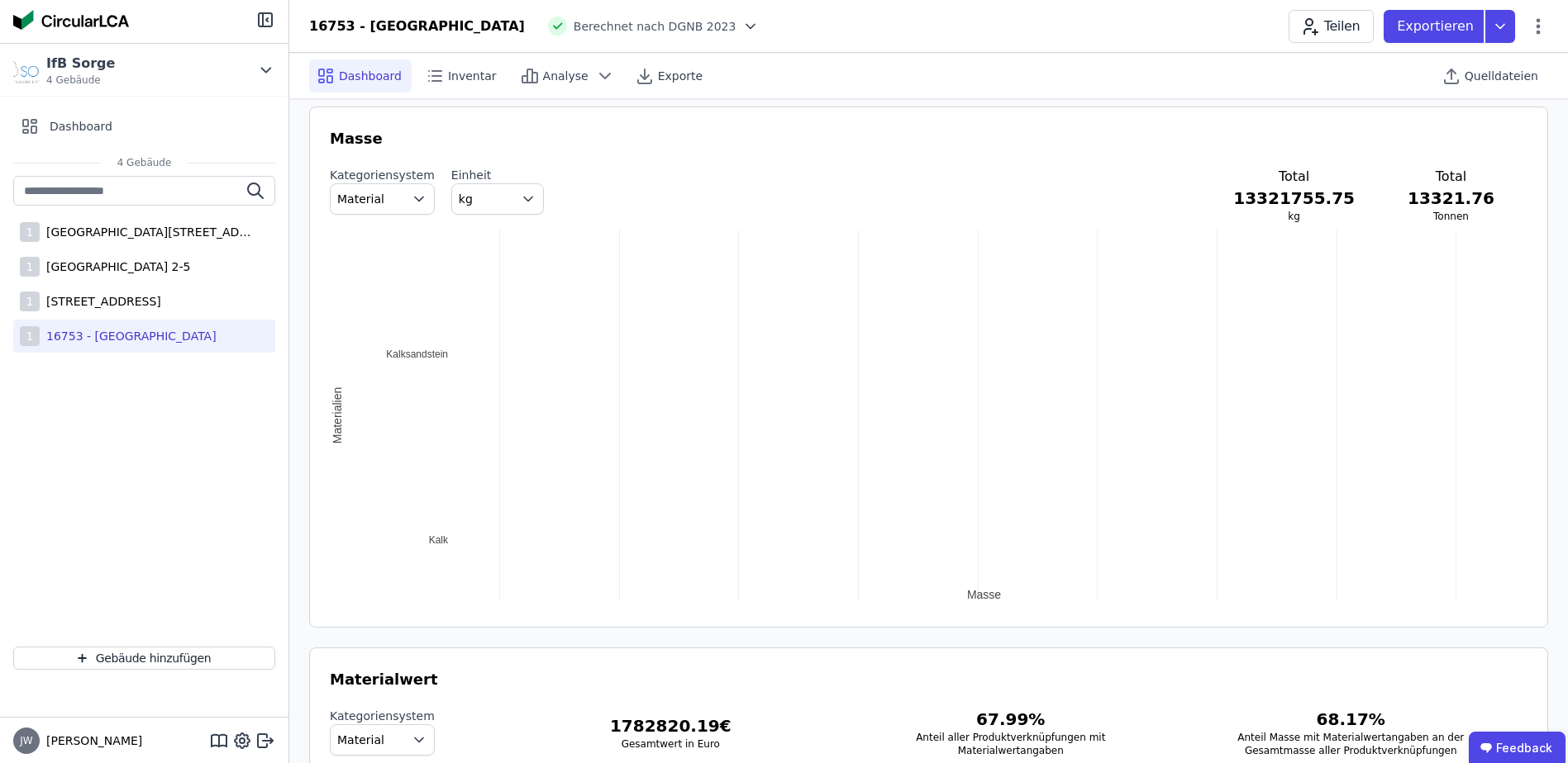
click at [502, 187] on button "kg" at bounding box center [498, 200] width 92 height 31
click at [473, 288] on div "t" at bounding box center [498, 296] width 65 height 17
click at [414, 201] on span "button" at bounding box center [423, 199] width 24 height 29
click at [393, 233] on div "Material" at bounding box center [382, 237] width 77 height 17
click at [1329, 201] on h3 "13321755.75" at bounding box center [1293, 199] width 121 height 24
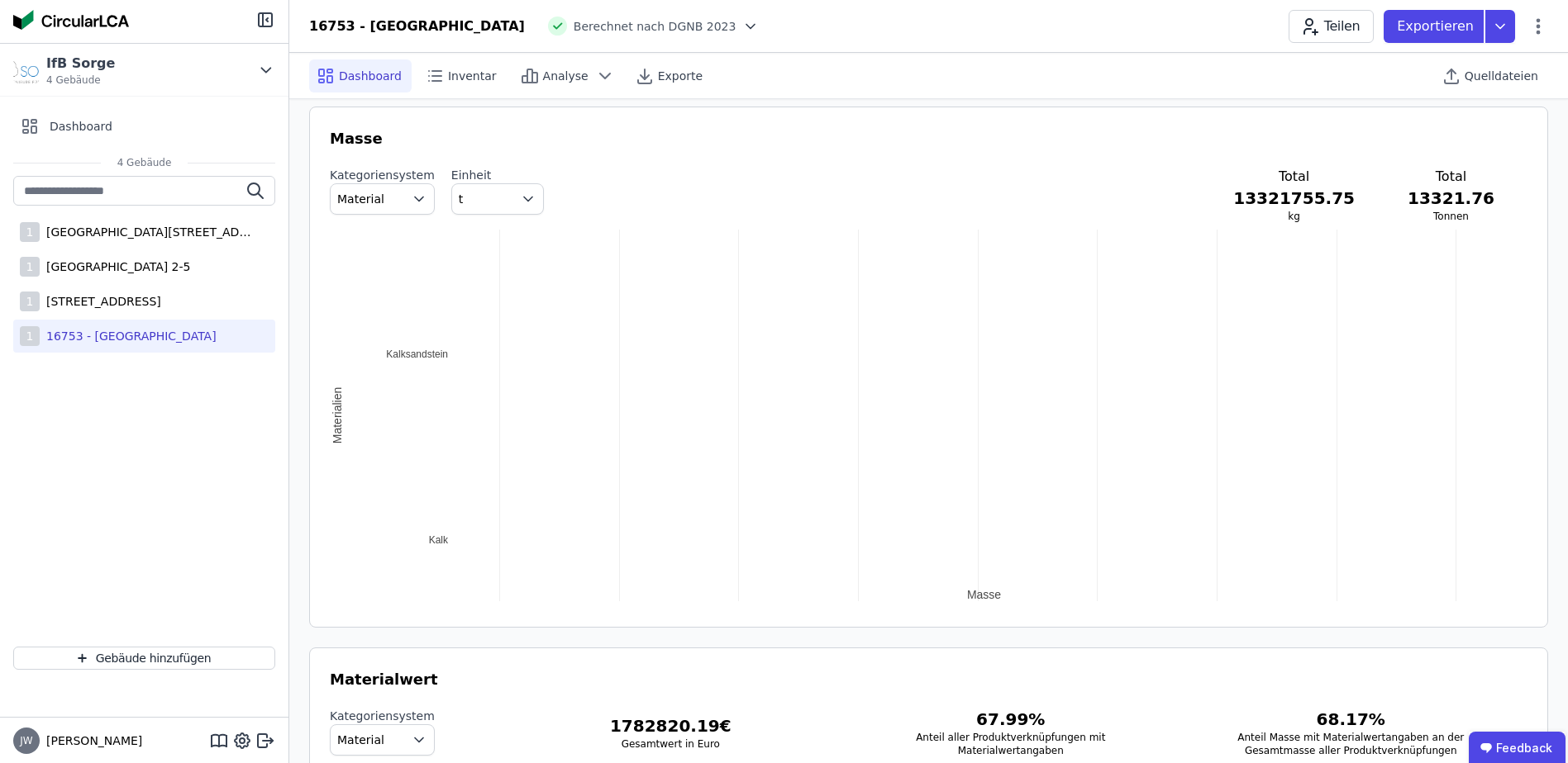
drag, startPoint x: 948, startPoint y: 597, endPoint x: 722, endPoint y: 565, distance: 228.3
click at [420, 349] on div "2.237767M 2.2377675M 2.237768M 2.2377685M 2.237769M 2.2377695M 2.23777M 2.23777…" at bounding box center [928, 416] width 1197 height 372
click at [340, 419] on div "2.237767M 2.2377675M 2.237768M 2.2377685M 2.237769M 2.2377695M 2.23777M 2.23777…" at bounding box center [928, 416] width 1197 height 372
click at [457, 172] on label "Einheit" at bounding box center [498, 175] width 92 height 17
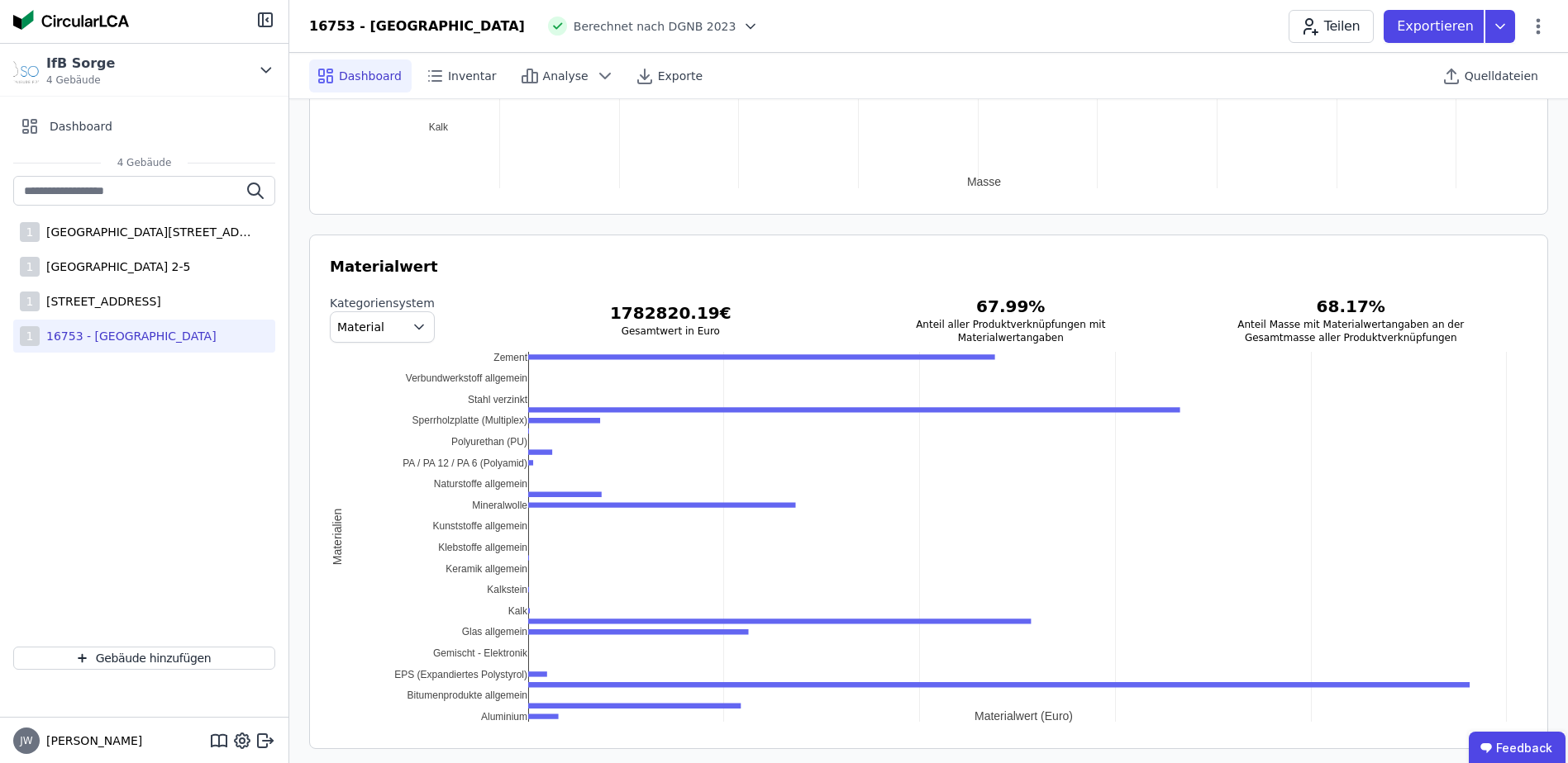
scroll to position [2088, 0]
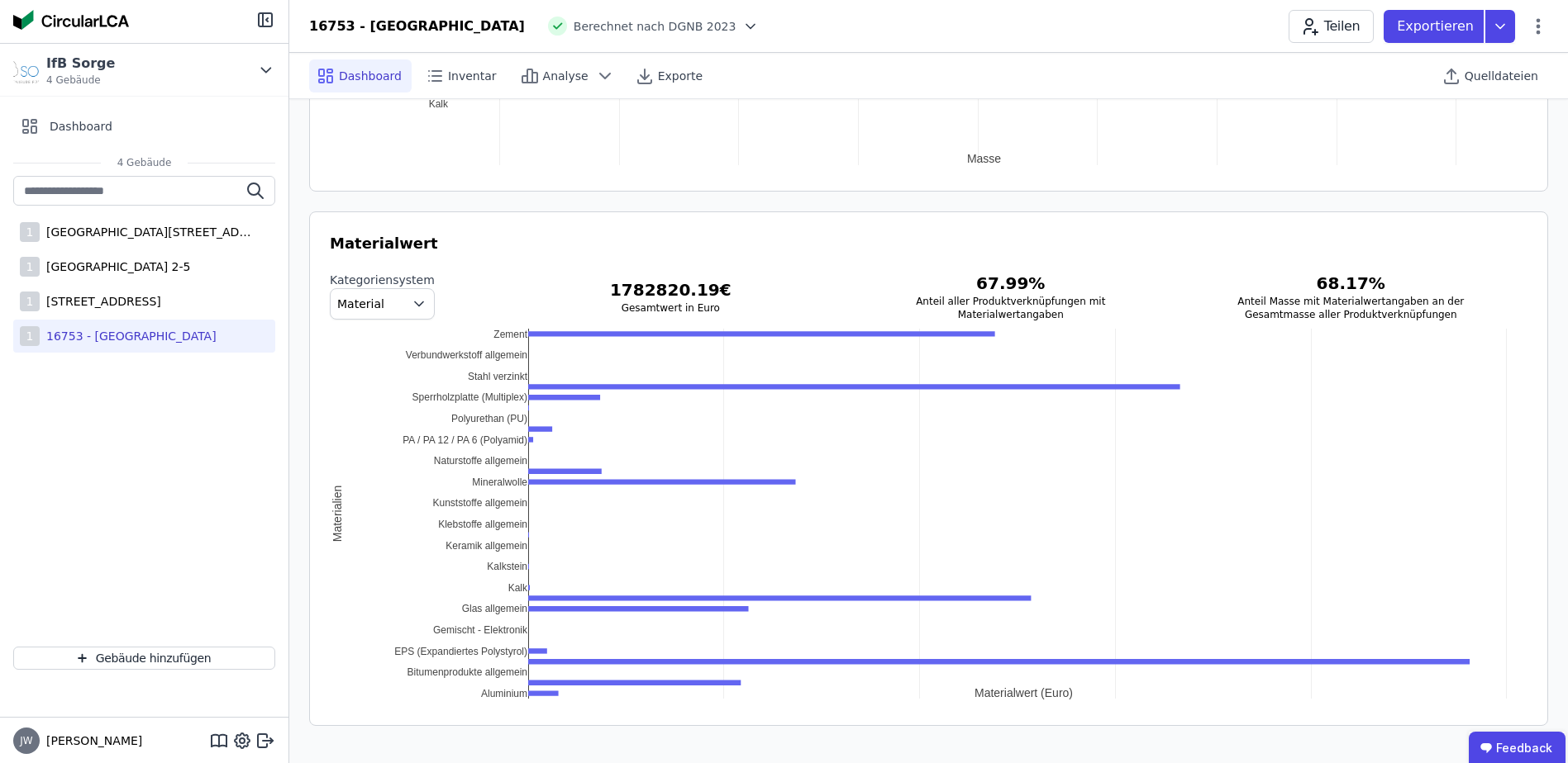
click at [504, 482] on div "0 € 100k € 200k € 300k € 400k € 500k € Aluminium Bitumenprodukte allgemein EPS …" at bounding box center [928, 514] width 1197 height 372
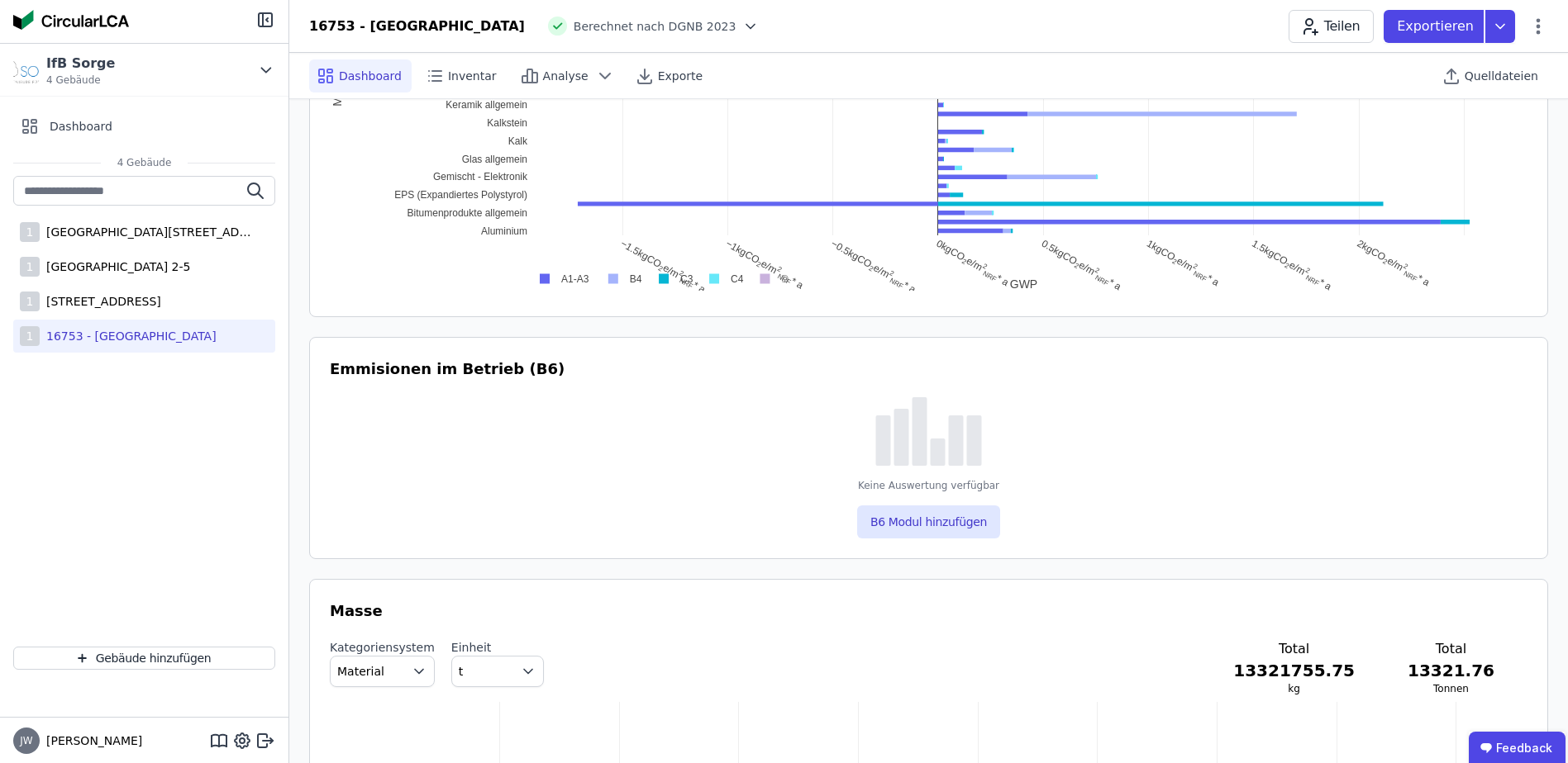
scroll to position [767, 0]
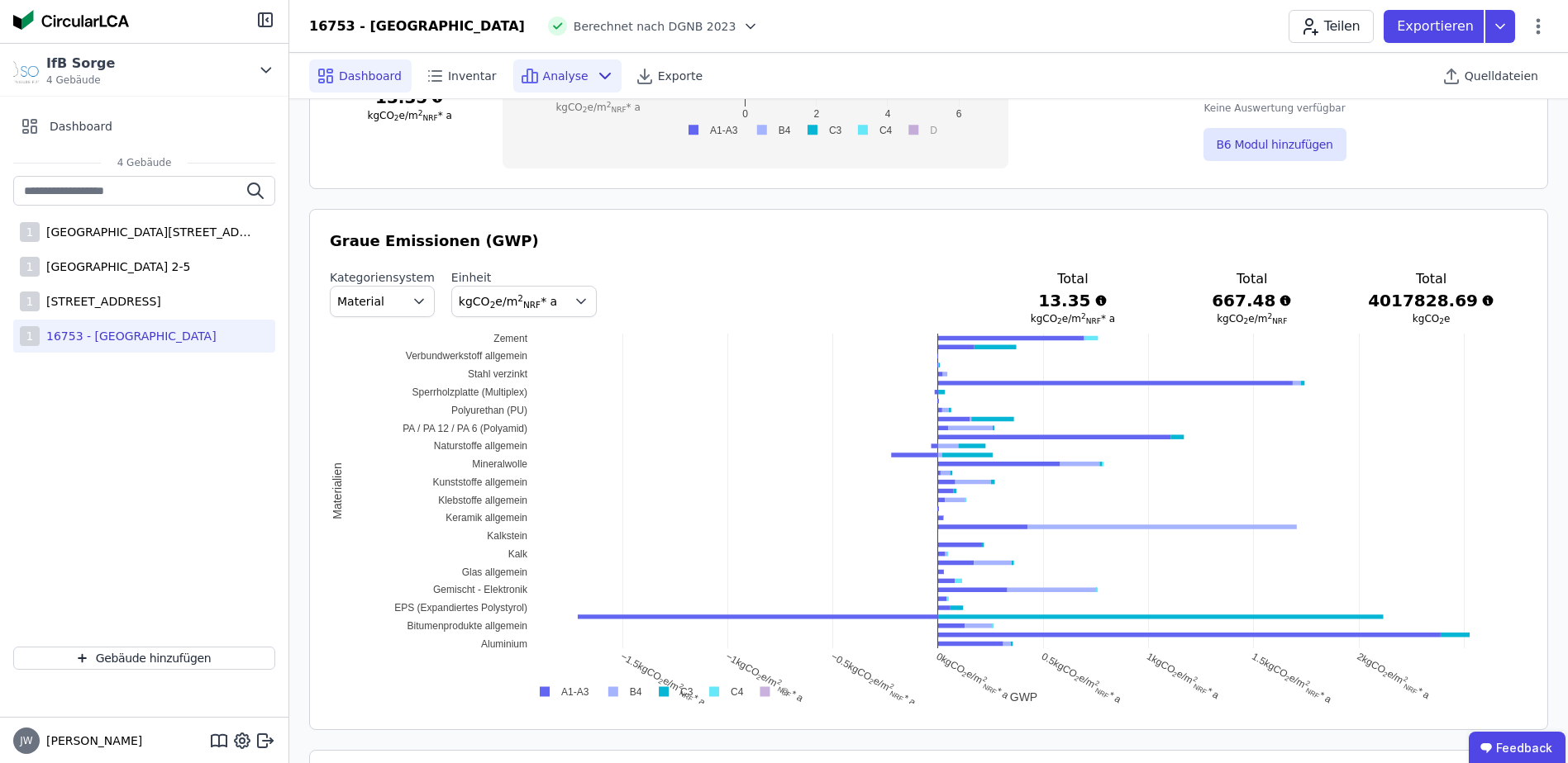
click at [595, 75] on icon at bounding box center [605, 76] width 20 height 20
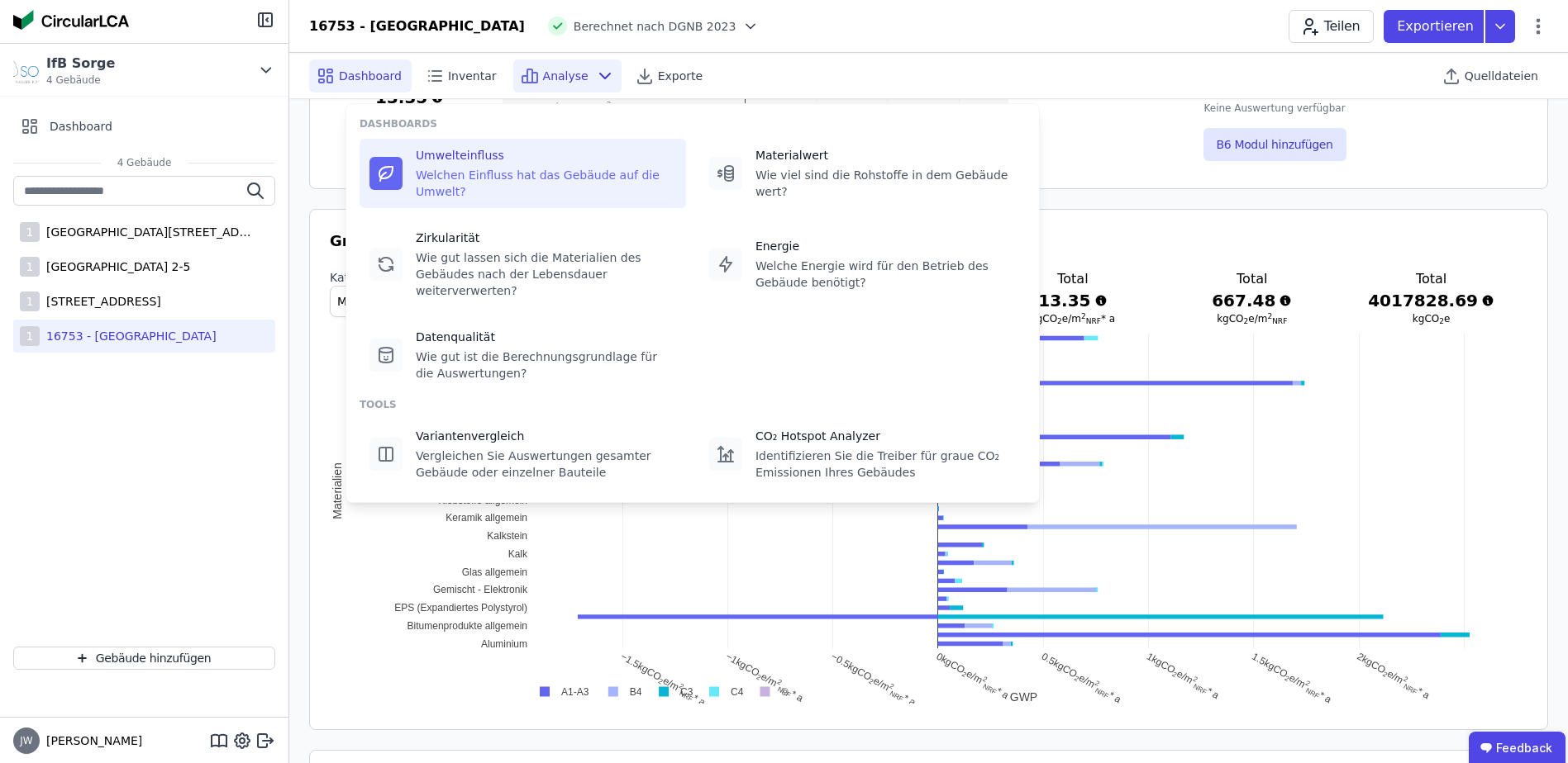
click at [379, 163] on icon at bounding box center [386, 173] width 20 height 20
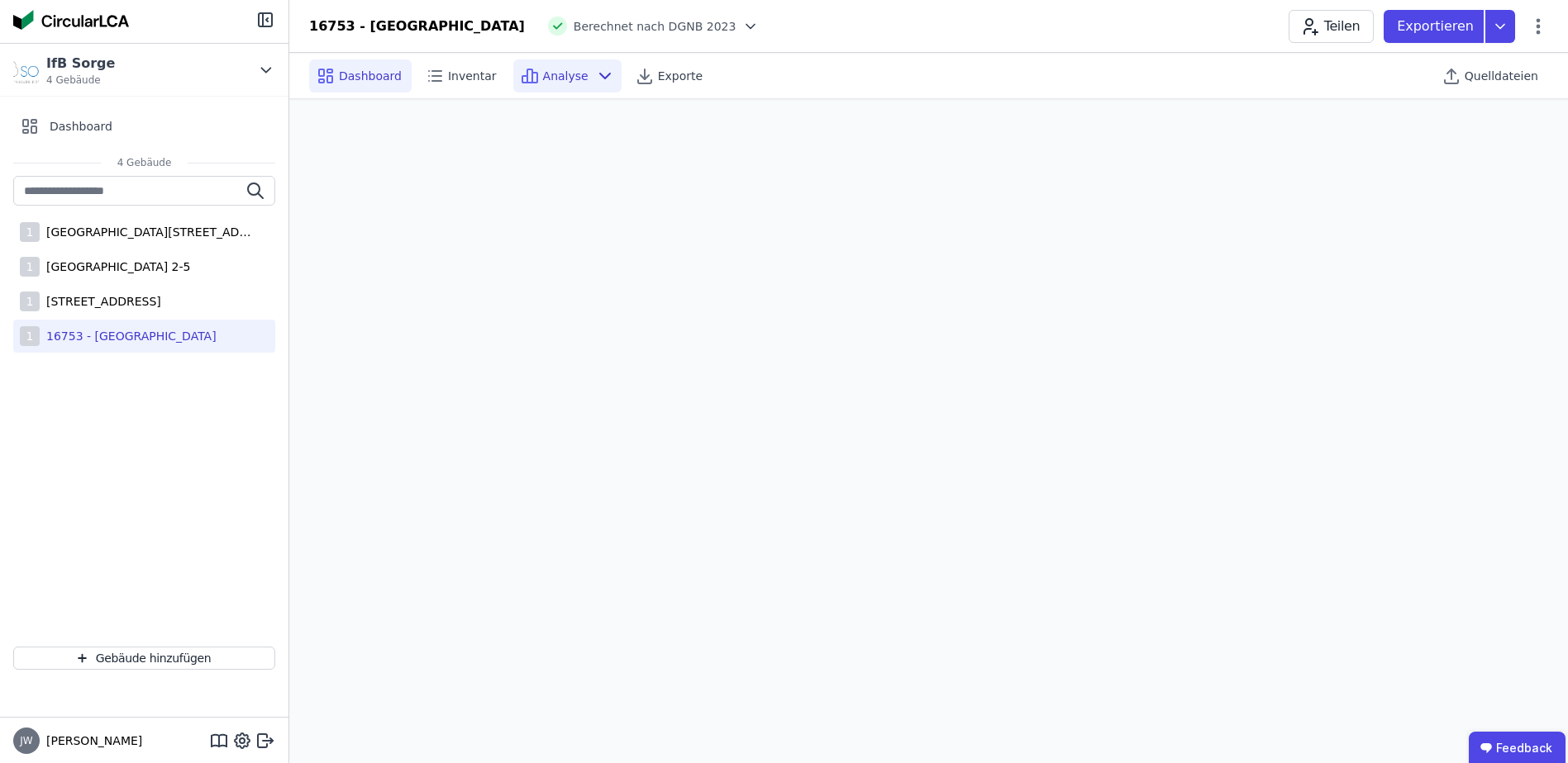
click at [367, 75] on span "Dashboard" at bounding box center [370, 76] width 63 height 17
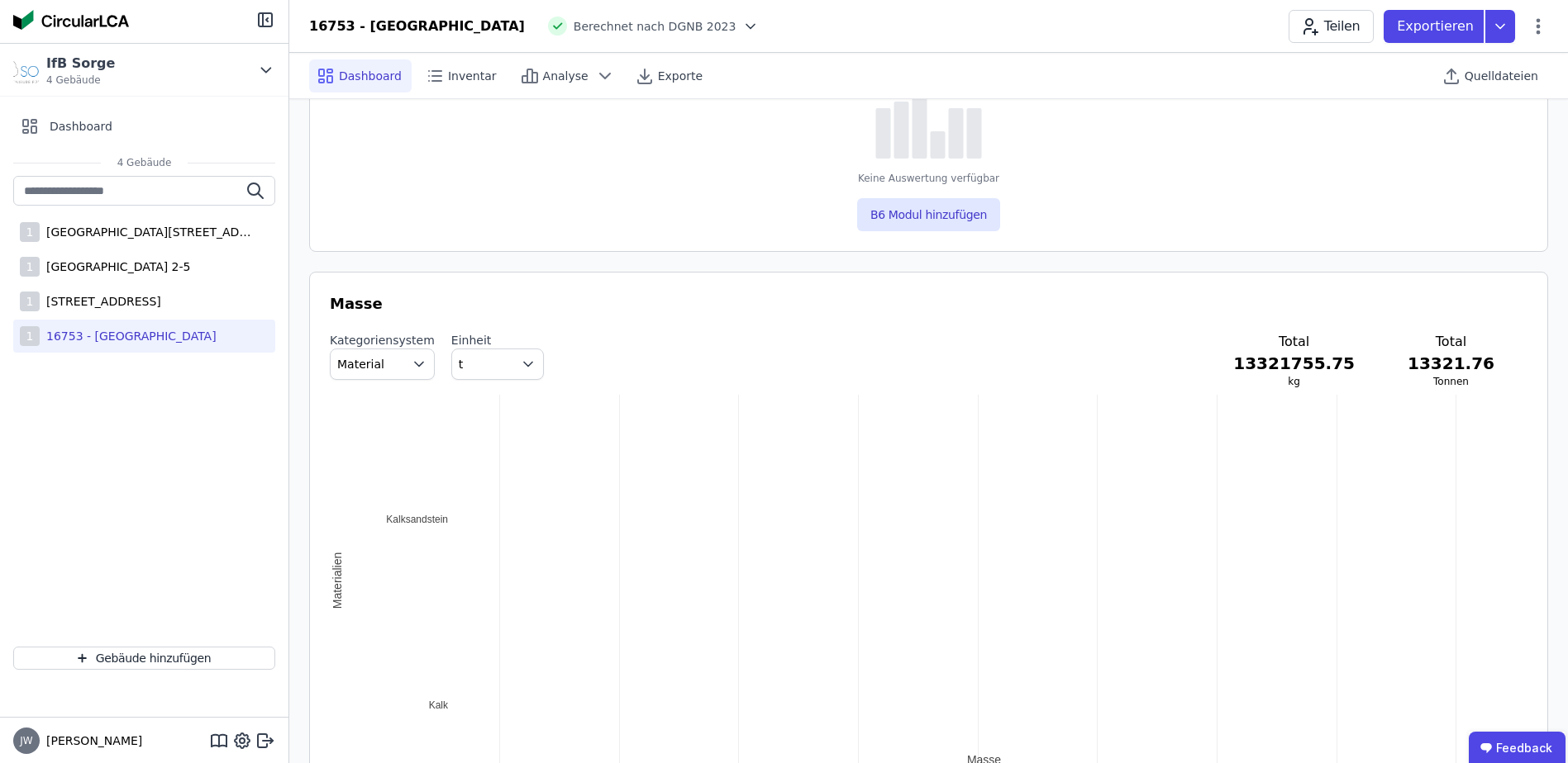
scroll to position [1569, 0]
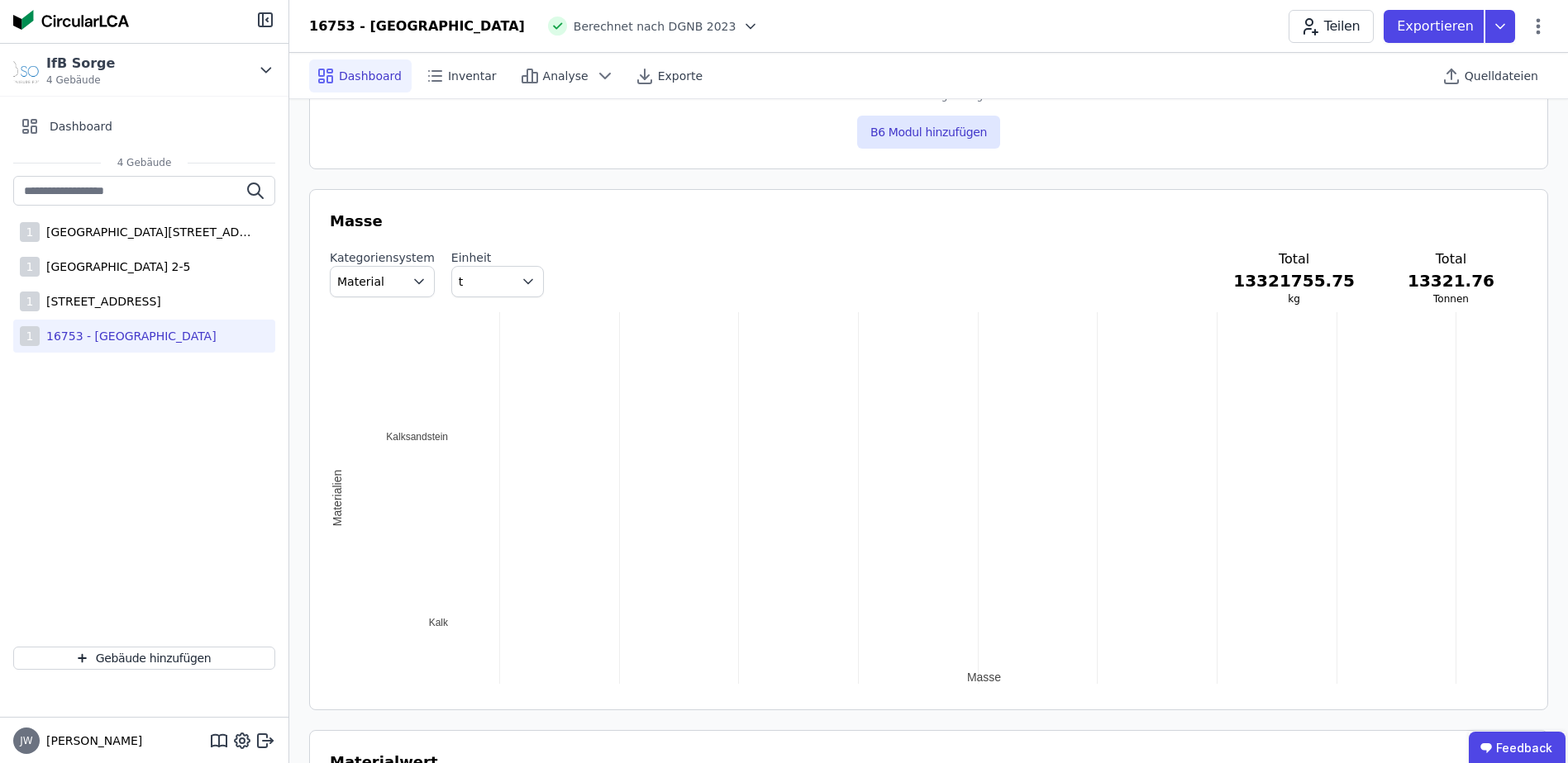
click at [430, 621] on div "2.237767M 2.2377675M 2.237768M 2.2377685M 2.237769M 2.2377695M 2.23777M 2.23777…" at bounding box center [928, 499] width 1197 height 372
click at [399, 429] on div "2.237767M 2.2377675M 2.237768M 2.2377685M 2.237769M 2.2377695M 2.23777M 2.23777…" at bounding box center [928, 499] width 1197 height 372
click at [333, 499] on div "2.237767M 2.2377675M 2.237768M 2.2377685M 2.237769M 2.2377695M 2.23777M 2.23777…" at bounding box center [928, 499] width 1197 height 372
click at [411, 287] on icon "button" at bounding box center [419, 281] width 17 height 17
click at [377, 350] on span "IFC Entity" at bounding box center [371, 349] width 55 height 17
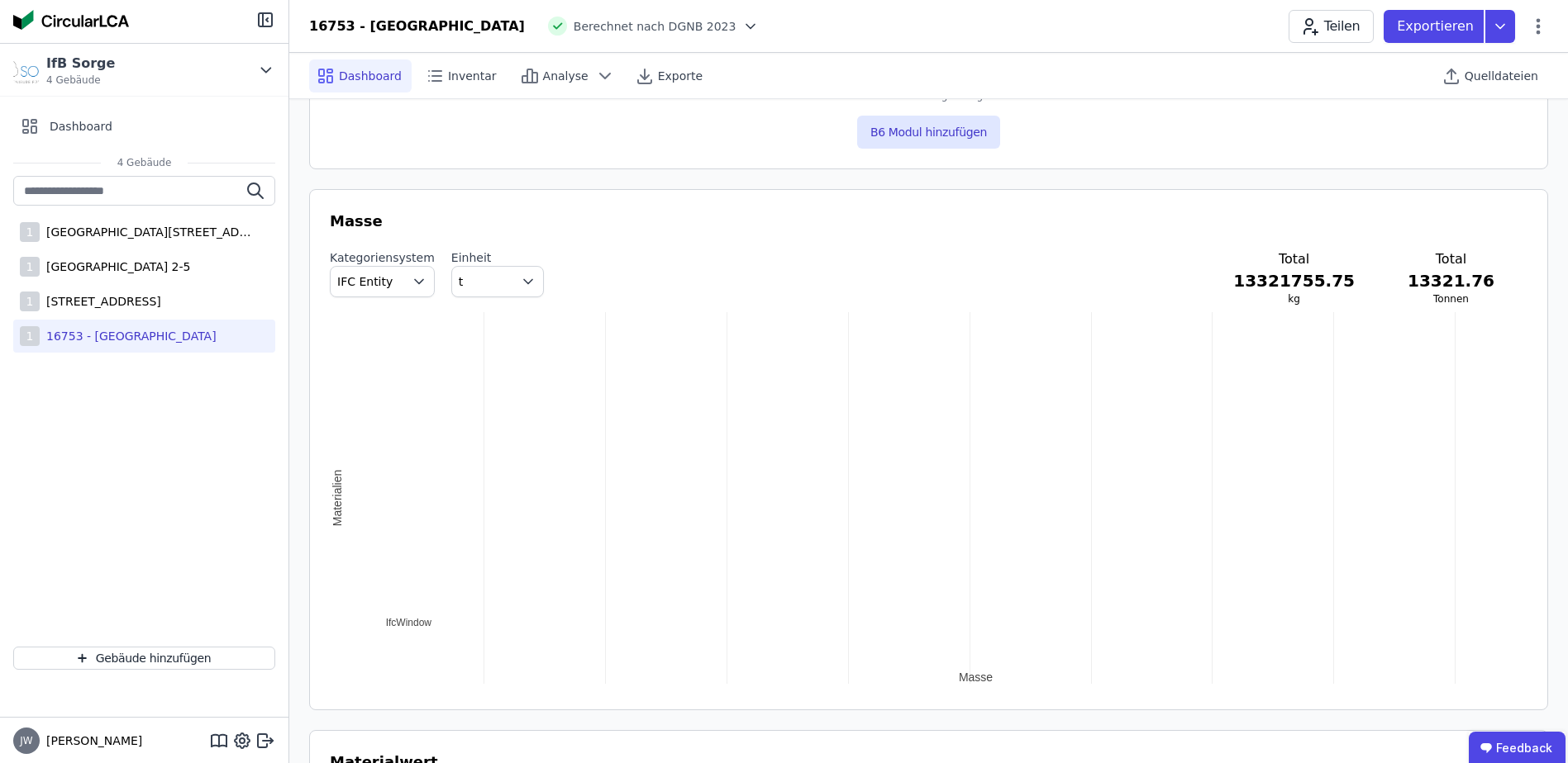
click at [411, 277] on icon "button" at bounding box center [419, 281] width 17 height 17
click at [368, 380] on span "DIN 276" at bounding box center [367, 379] width 47 height 17
click at [1326, 281] on h3 "13321755.75" at bounding box center [1293, 281] width 121 height 24
drag, startPoint x: 1462, startPoint y: 280, endPoint x: 1450, endPoint y: 288, distance: 14.4
click at [1462, 289] on h3 "13321.76" at bounding box center [1451, 281] width 87 height 24
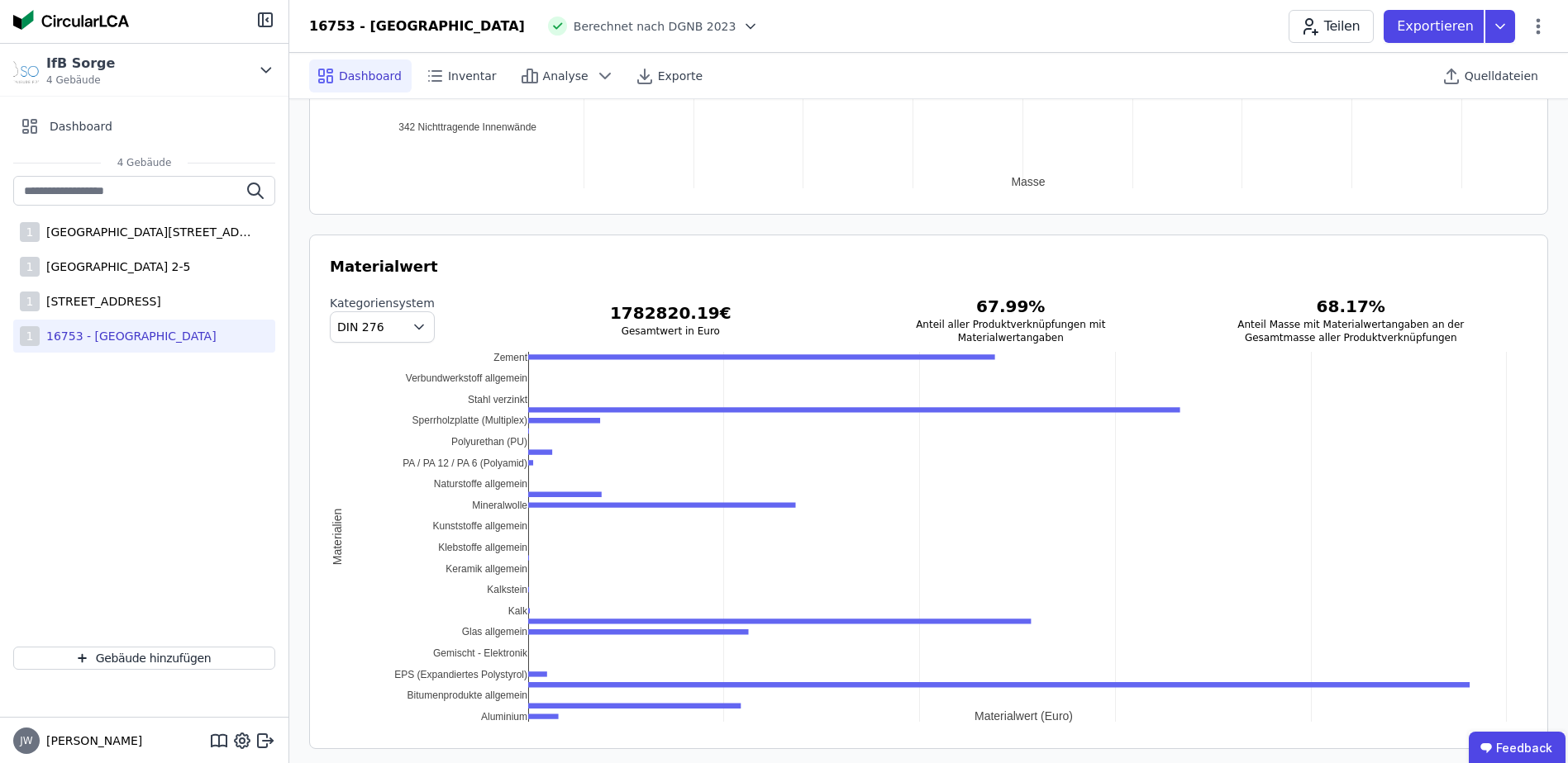
scroll to position [1652, 0]
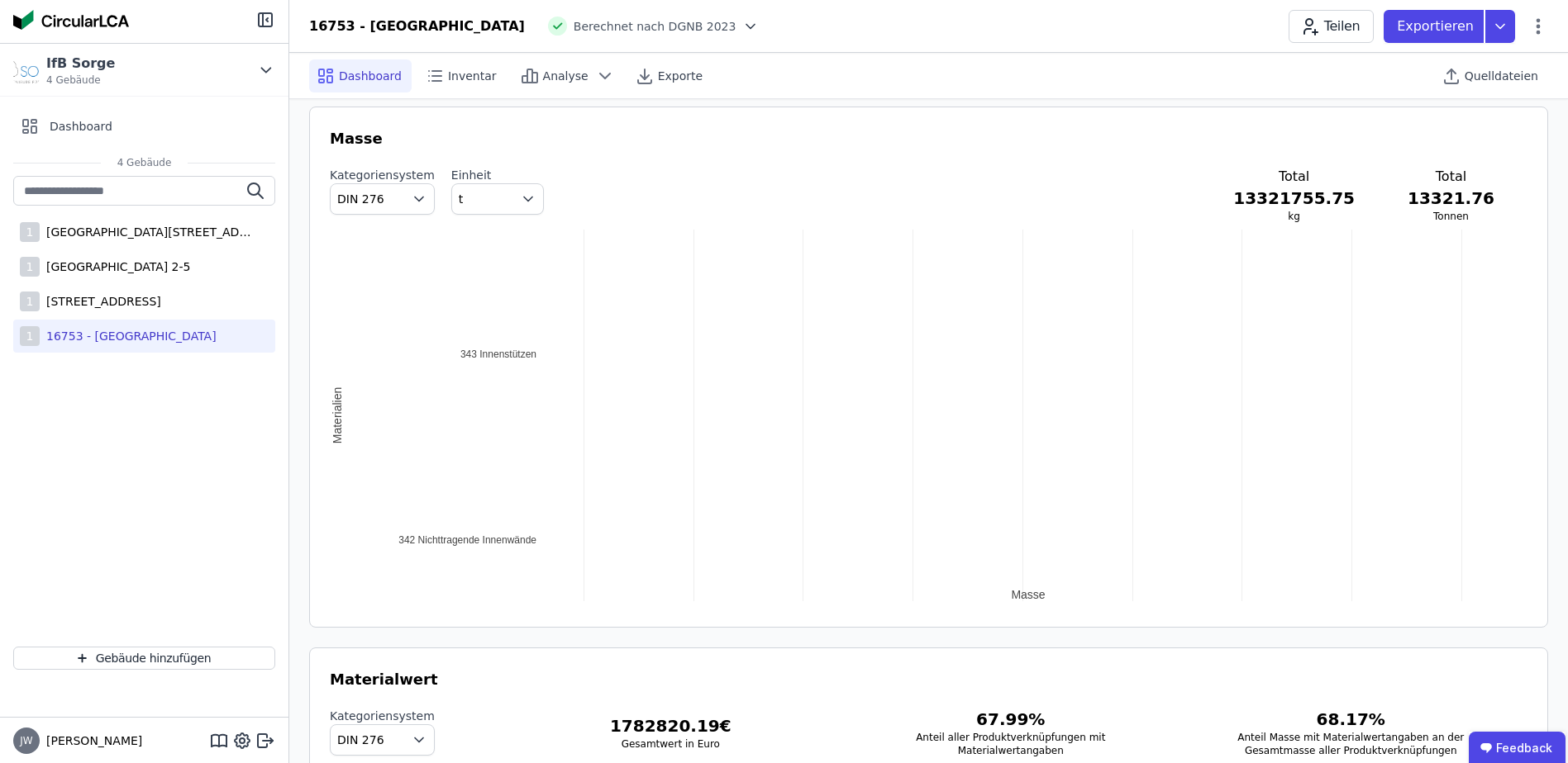
click at [519, 194] on icon "button" at bounding box center [527, 199] width 17 height 17
click at [477, 236] on div "kg" at bounding box center [498, 237] width 65 height 17
click at [519, 194] on icon "button" at bounding box center [527, 199] width 17 height 17
click at [494, 266] on sup "2" at bounding box center [497, 264] width 6 height 10
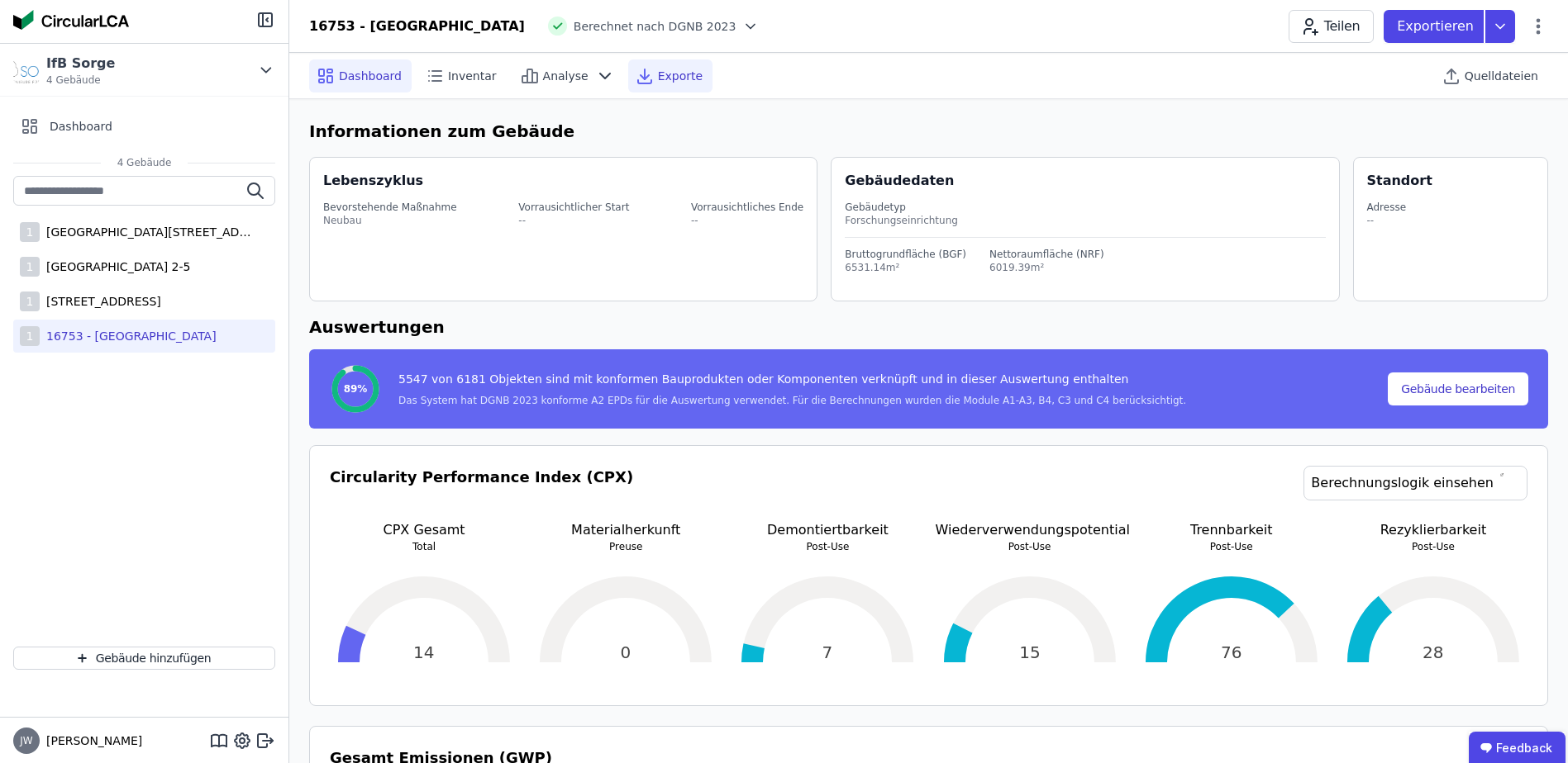
click at [658, 84] on span "Exporte" at bounding box center [680, 76] width 44 height 17
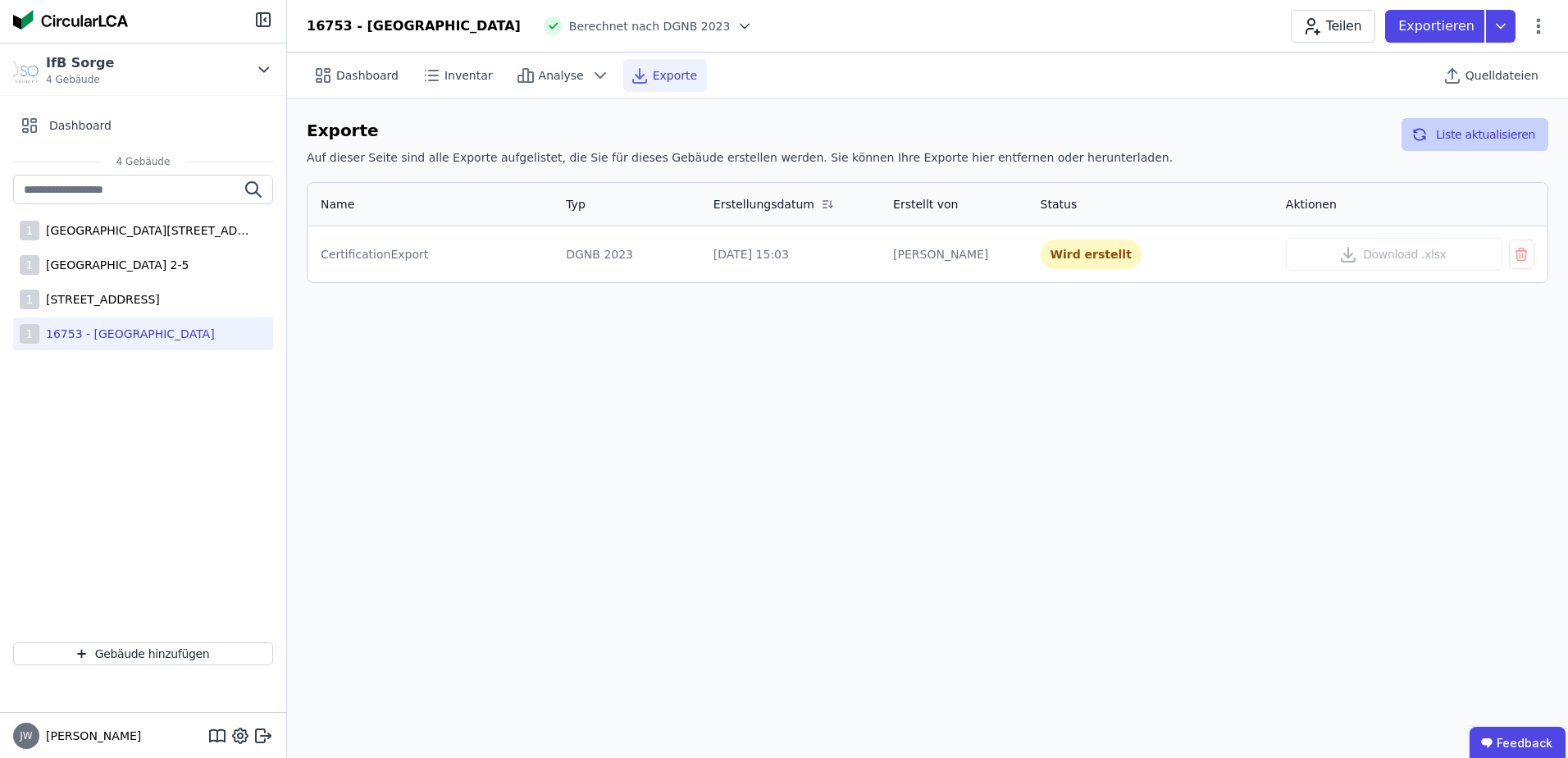
drag, startPoint x: 1434, startPoint y: 131, endPoint x: 1426, endPoint y: 143, distance: 14.4
click at [1428, 139] on icon "button" at bounding box center [1420, 135] width 17 height 20
click at [62, 333] on div "16753 - [GEOGRAPHIC_DATA]" at bounding box center [127, 334] width 176 height 17
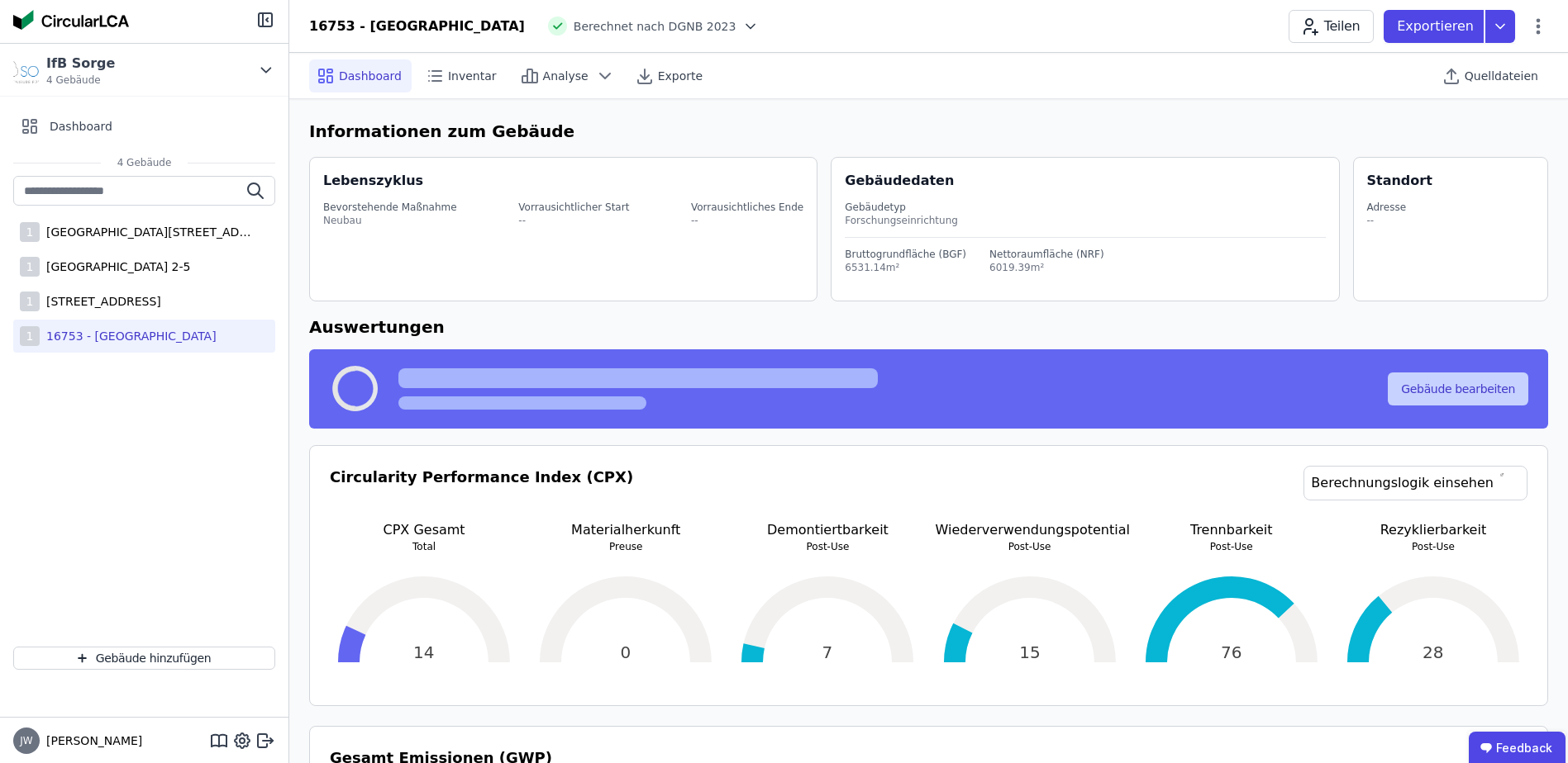
click at [1425, 388] on button "Gebäude bearbeiten" at bounding box center [1458, 389] width 141 height 33
select select "**********"
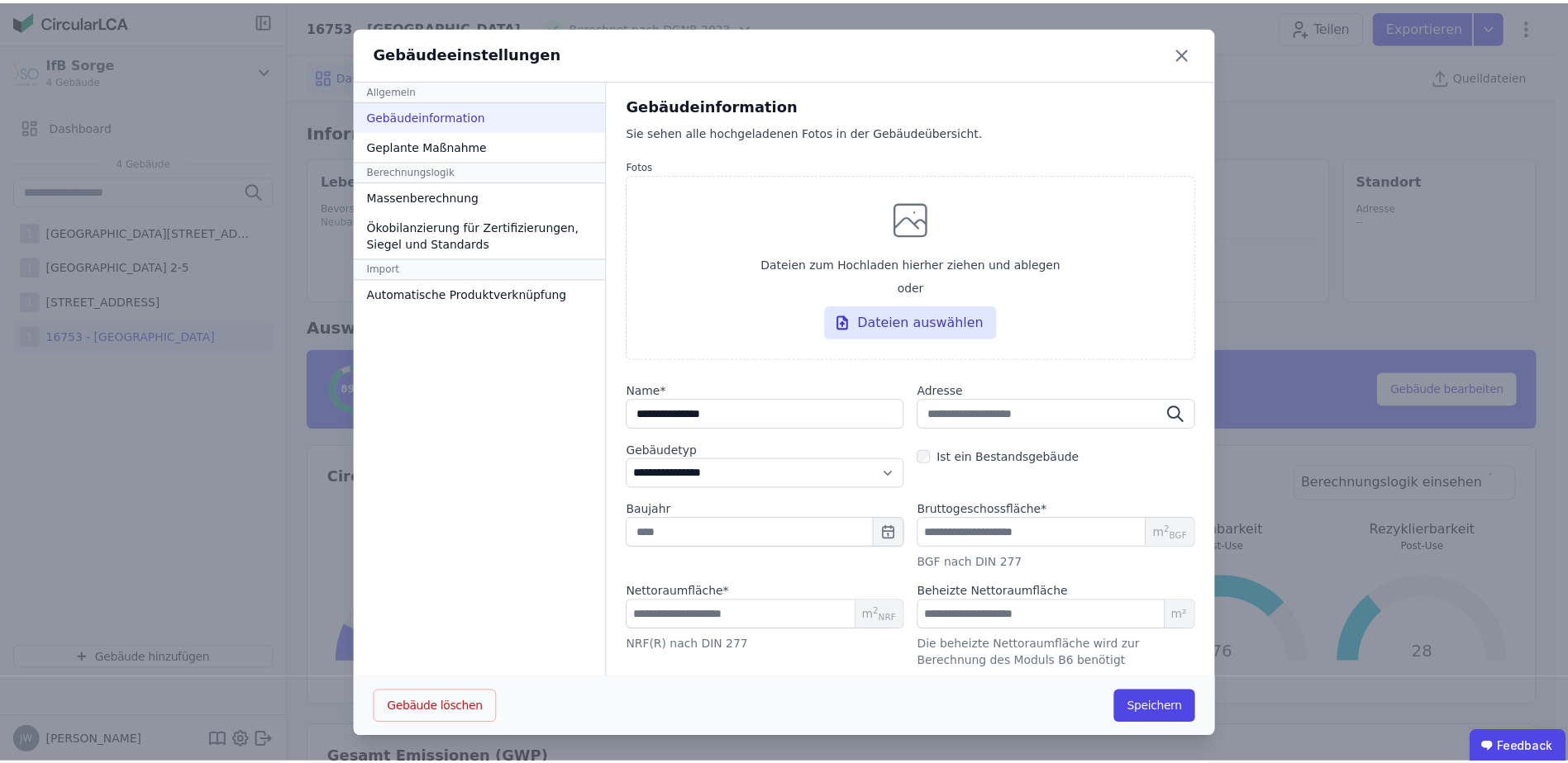
scroll to position [5, 0]
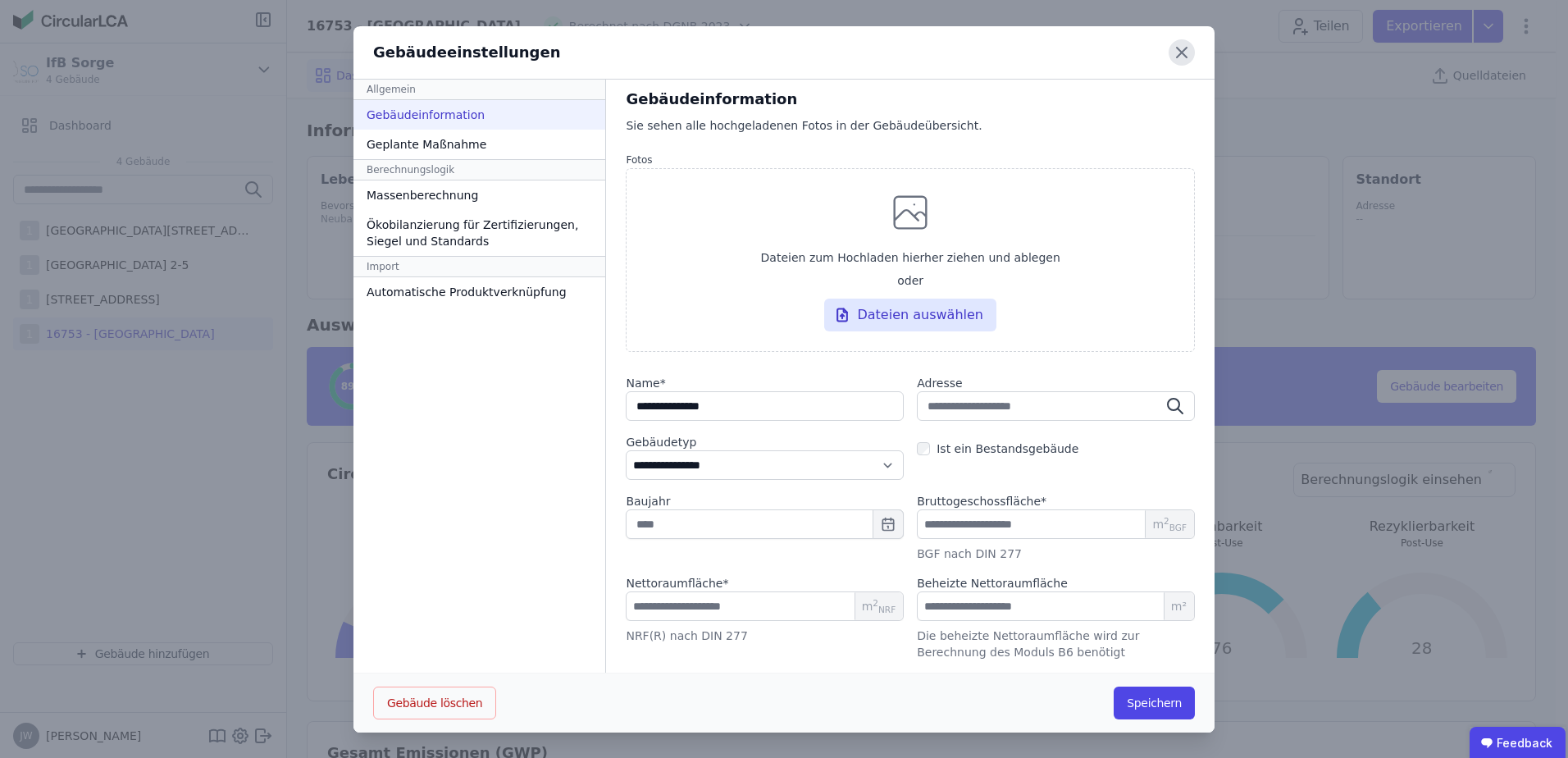
click at [1182, 52] on icon at bounding box center [1181, 52] width 26 height 26
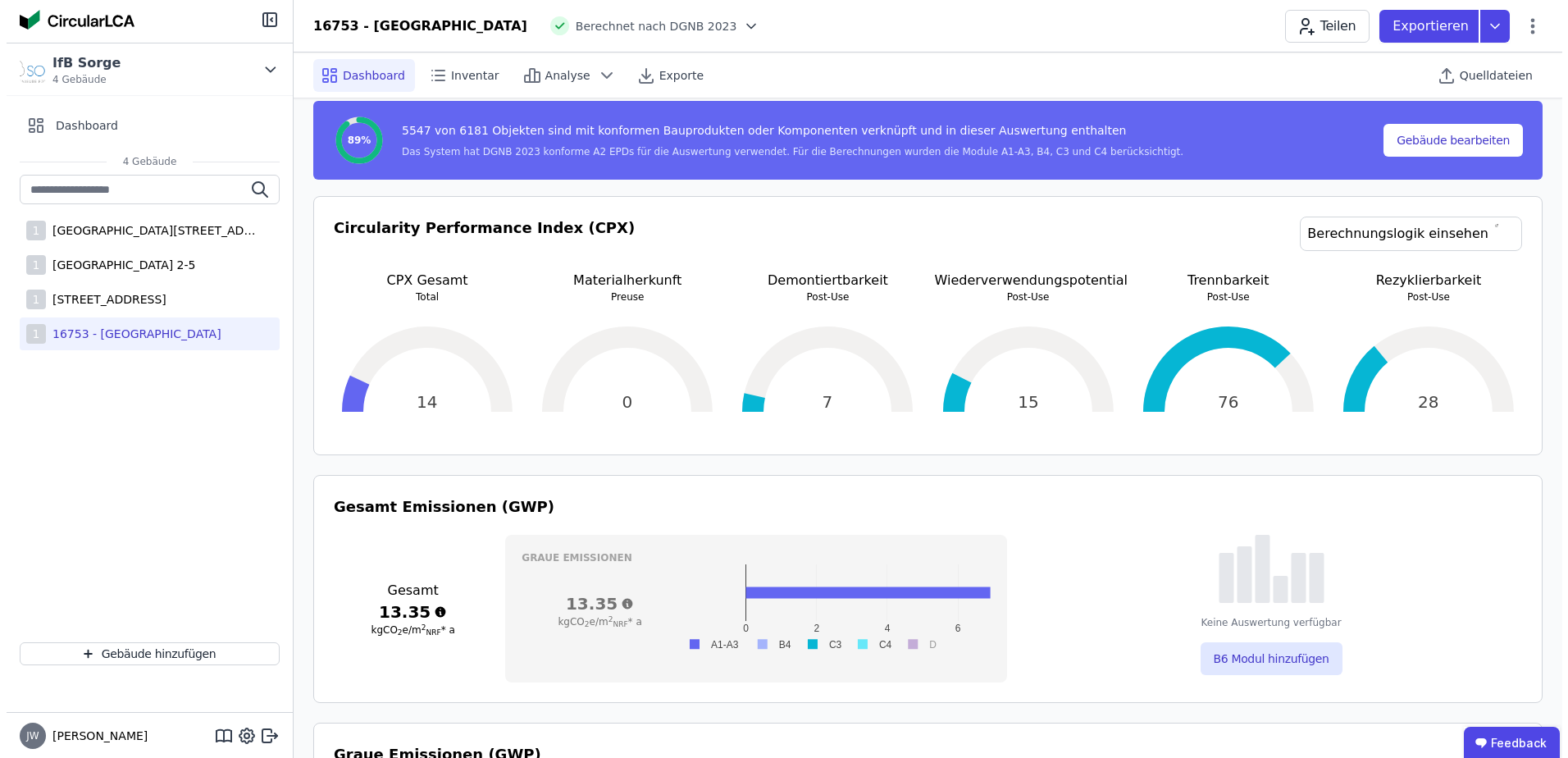
scroll to position [0, 0]
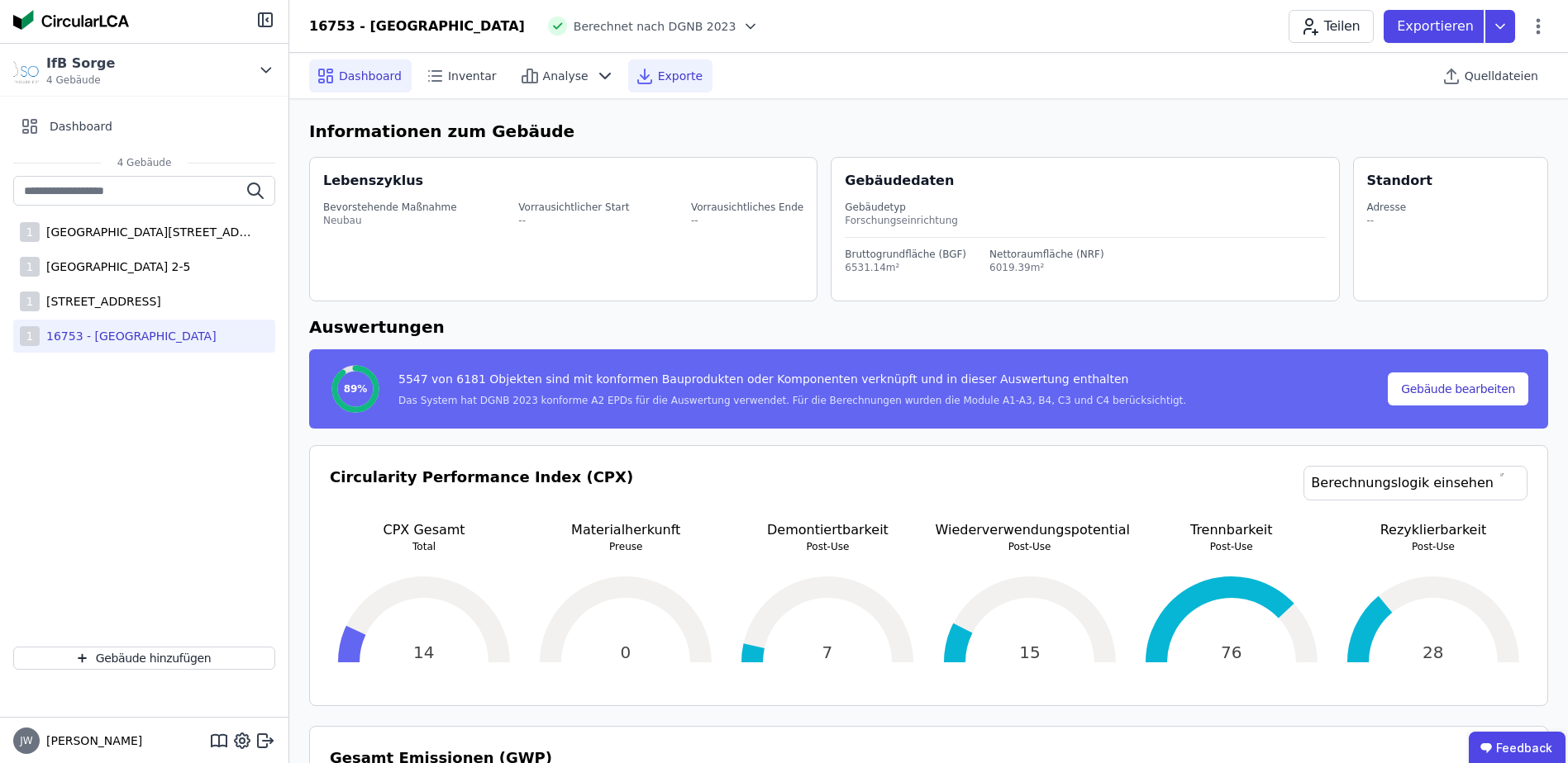
click at [634, 82] on icon at bounding box center [644, 76] width 20 height 20
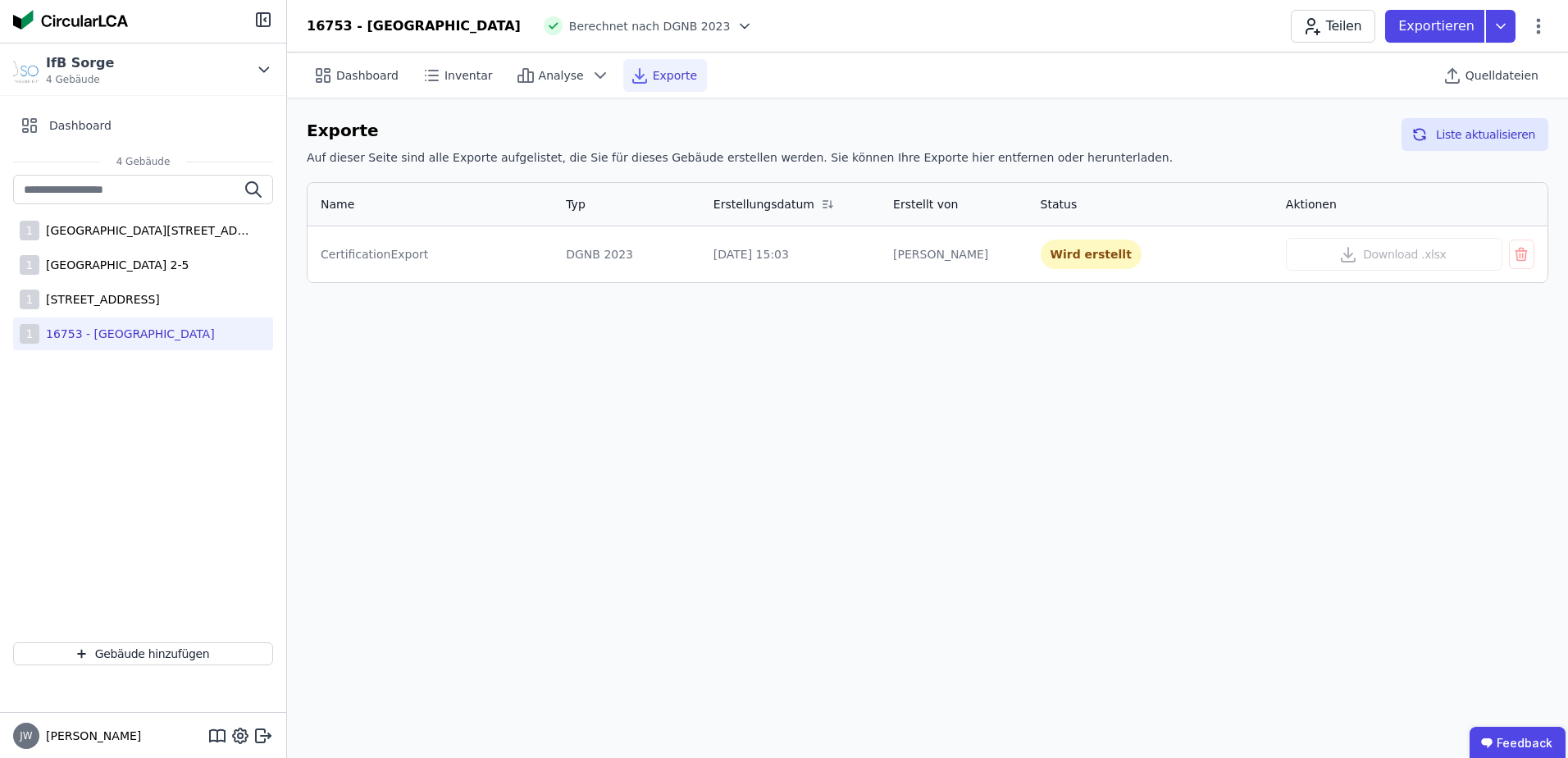
click at [1064, 253] on div "Wird erstellt" at bounding box center [1091, 254] width 101 height 29
click at [357, 64] on div "Dashboard" at bounding box center [357, 75] width 102 height 33
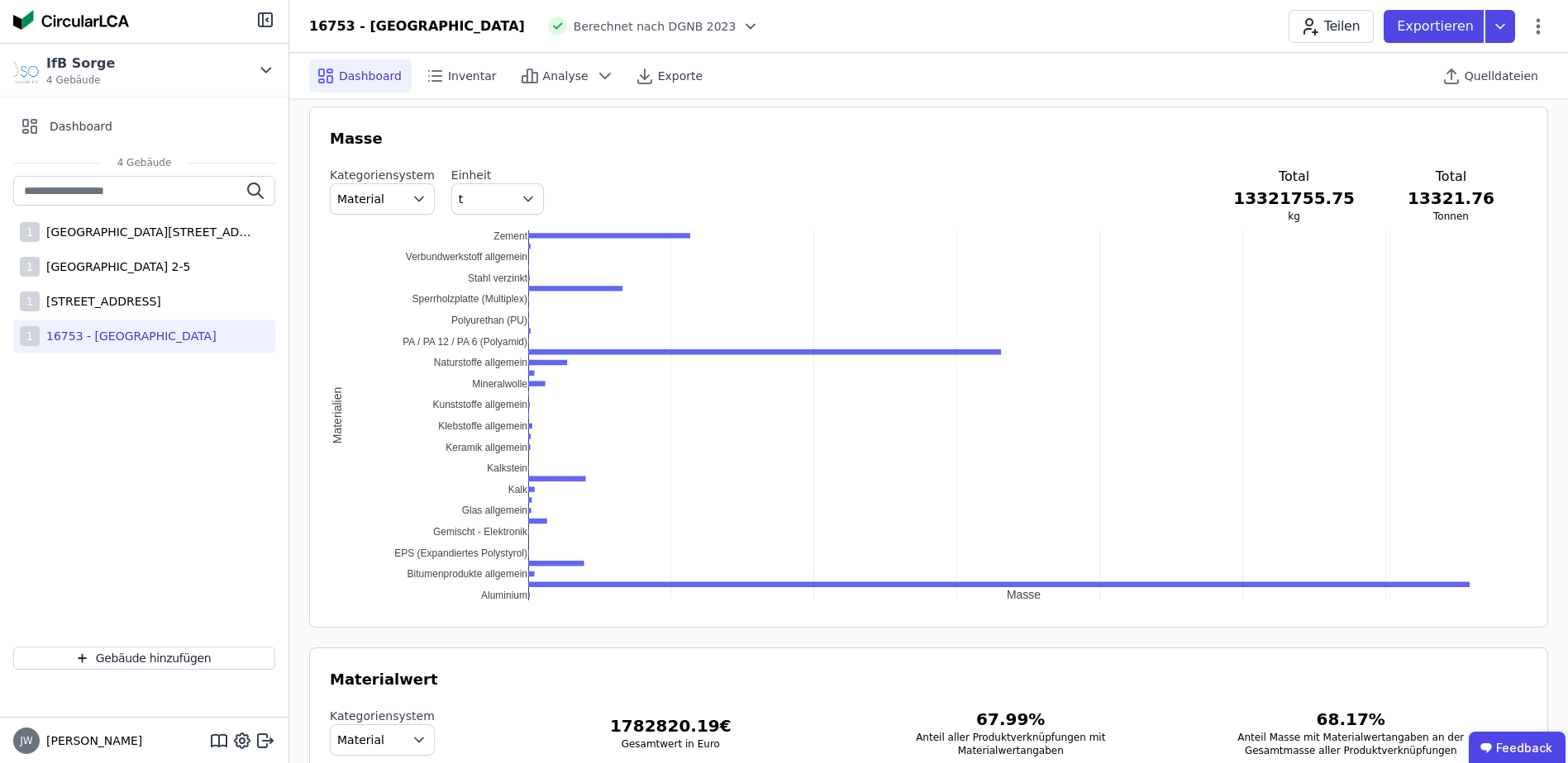
scroll to position [1569, 0]
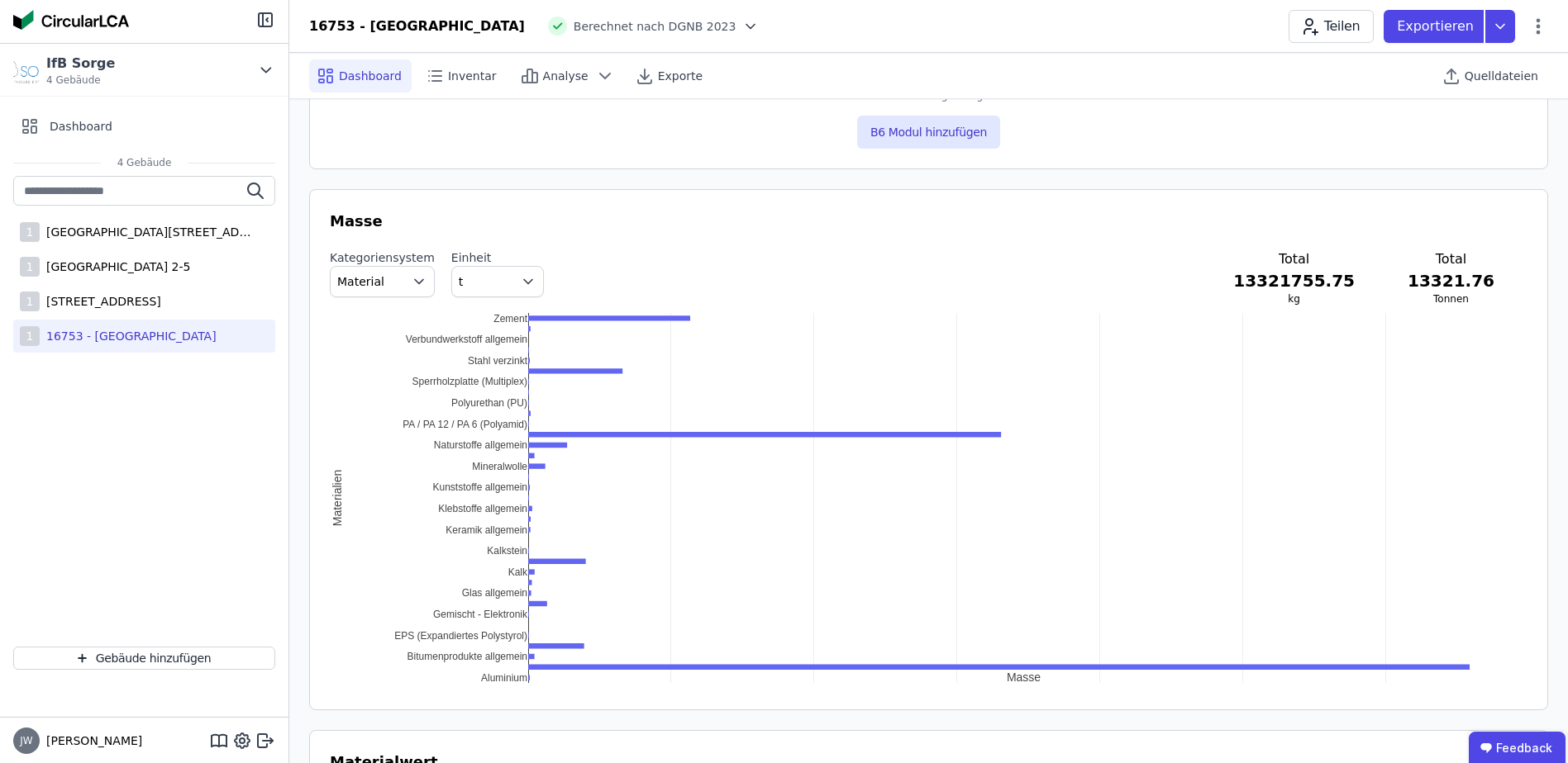
drag, startPoint x: 580, startPoint y: 578, endPoint x: 536, endPoint y: 573, distance: 44.3
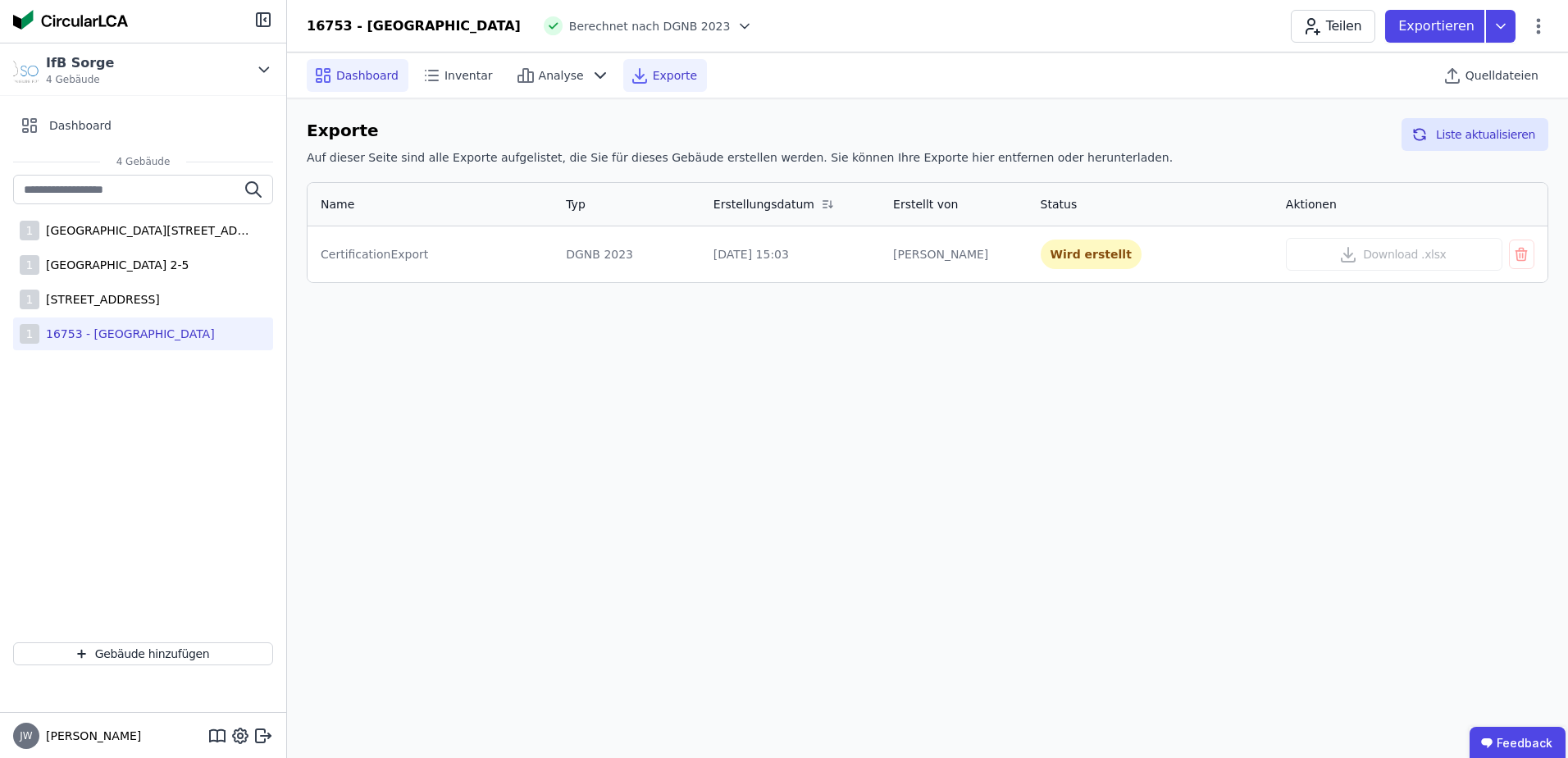
click at [364, 72] on span "Dashboard" at bounding box center [367, 75] width 62 height 17
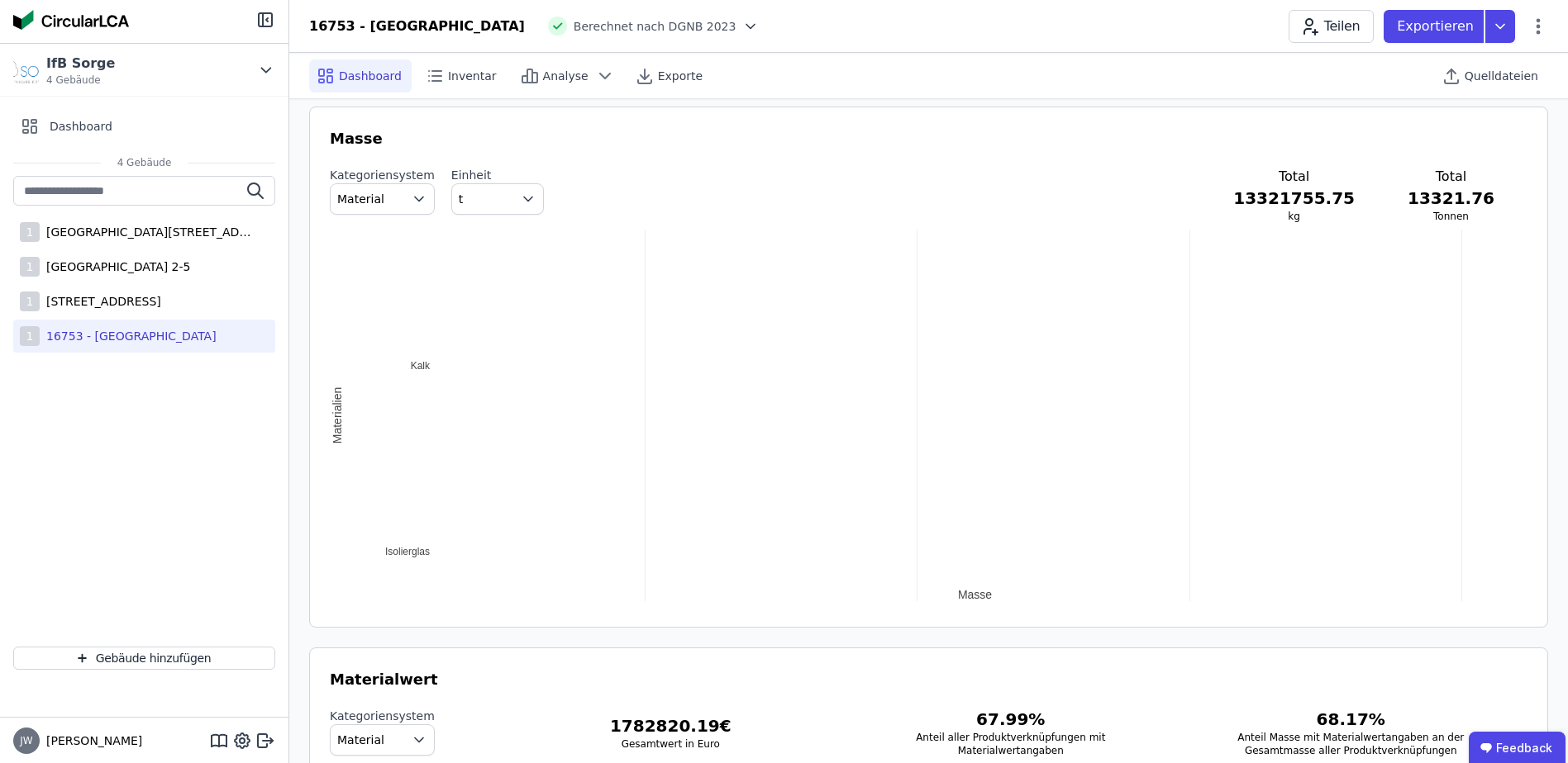
scroll to position [1569, 0]
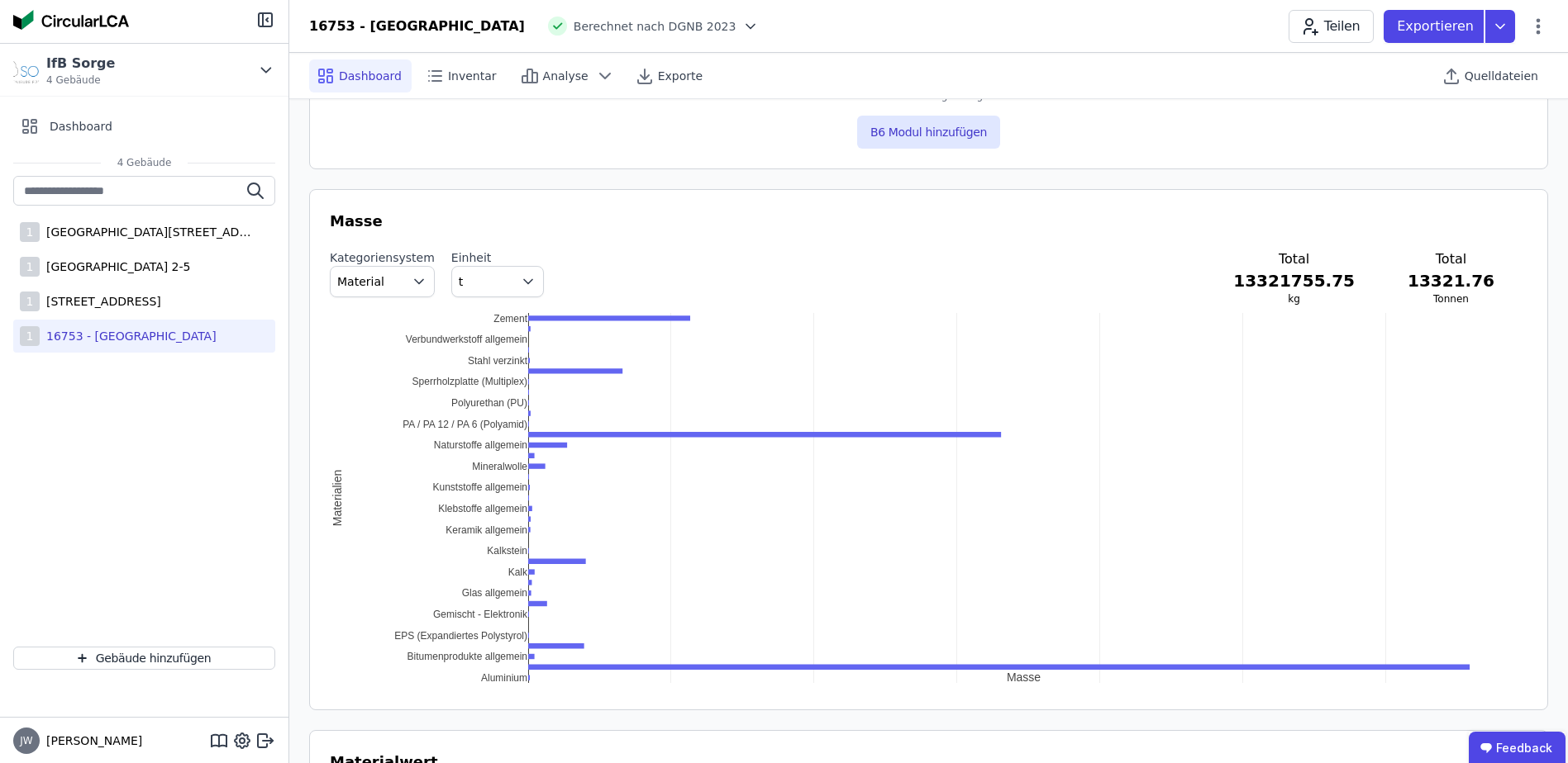
click at [427, 688] on div "Masse Kategoriensystem Material Einheit t Total 13321755.75 kg Total 13321.76 T…" at bounding box center [928, 449] width 1238 height 521
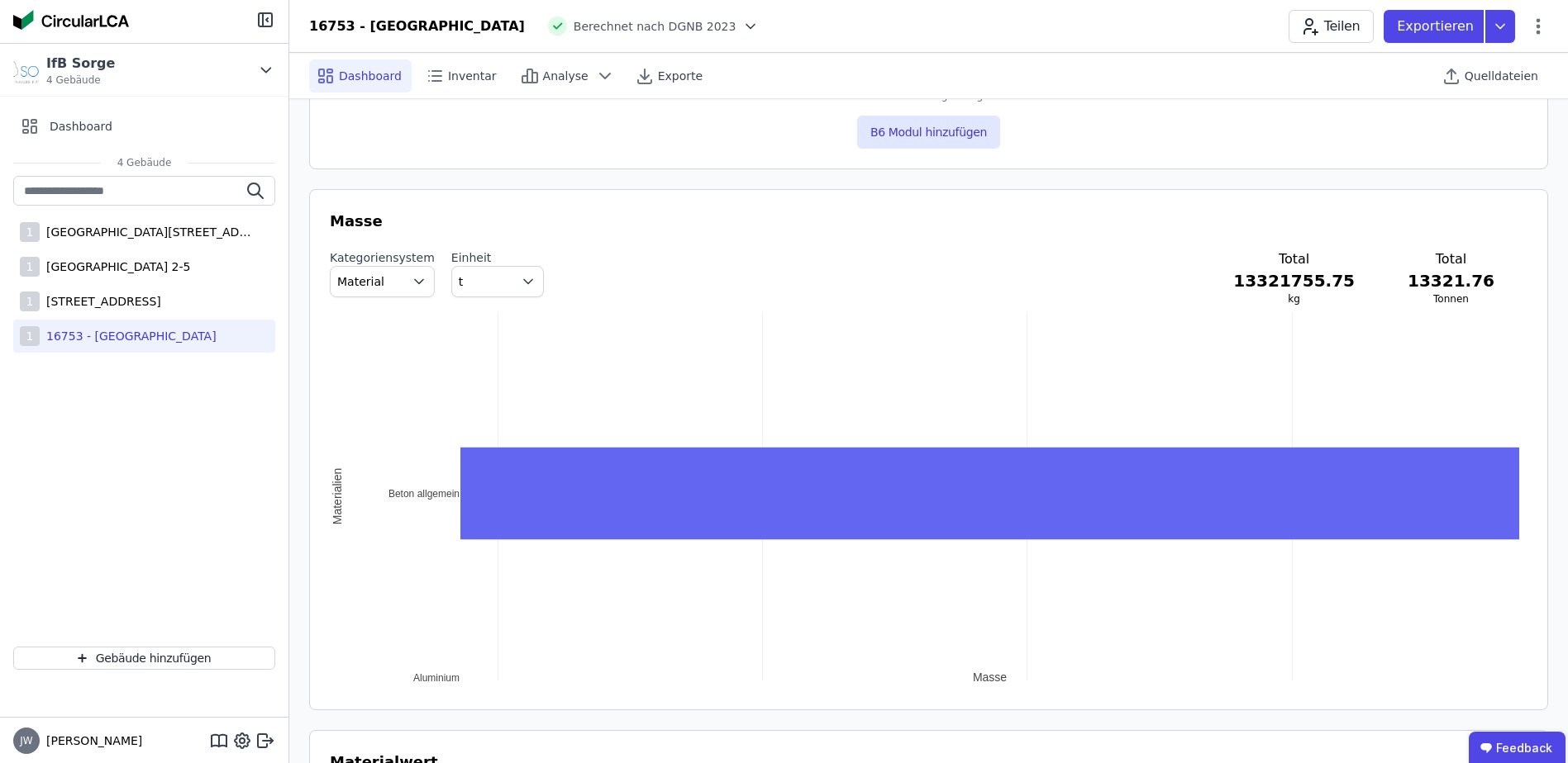
drag, startPoint x: 545, startPoint y: 666, endPoint x: 401, endPoint y: 535, distance: 194.7
click at [401, 535] on div "120.5 121 121.5 122 Aluminium Beton allgemein Masse Materialien" at bounding box center [928, 499] width 1197 height 372
drag, startPoint x: 442, startPoint y: 675, endPoint x: 422, endPoint y: 630, distance: 49.2
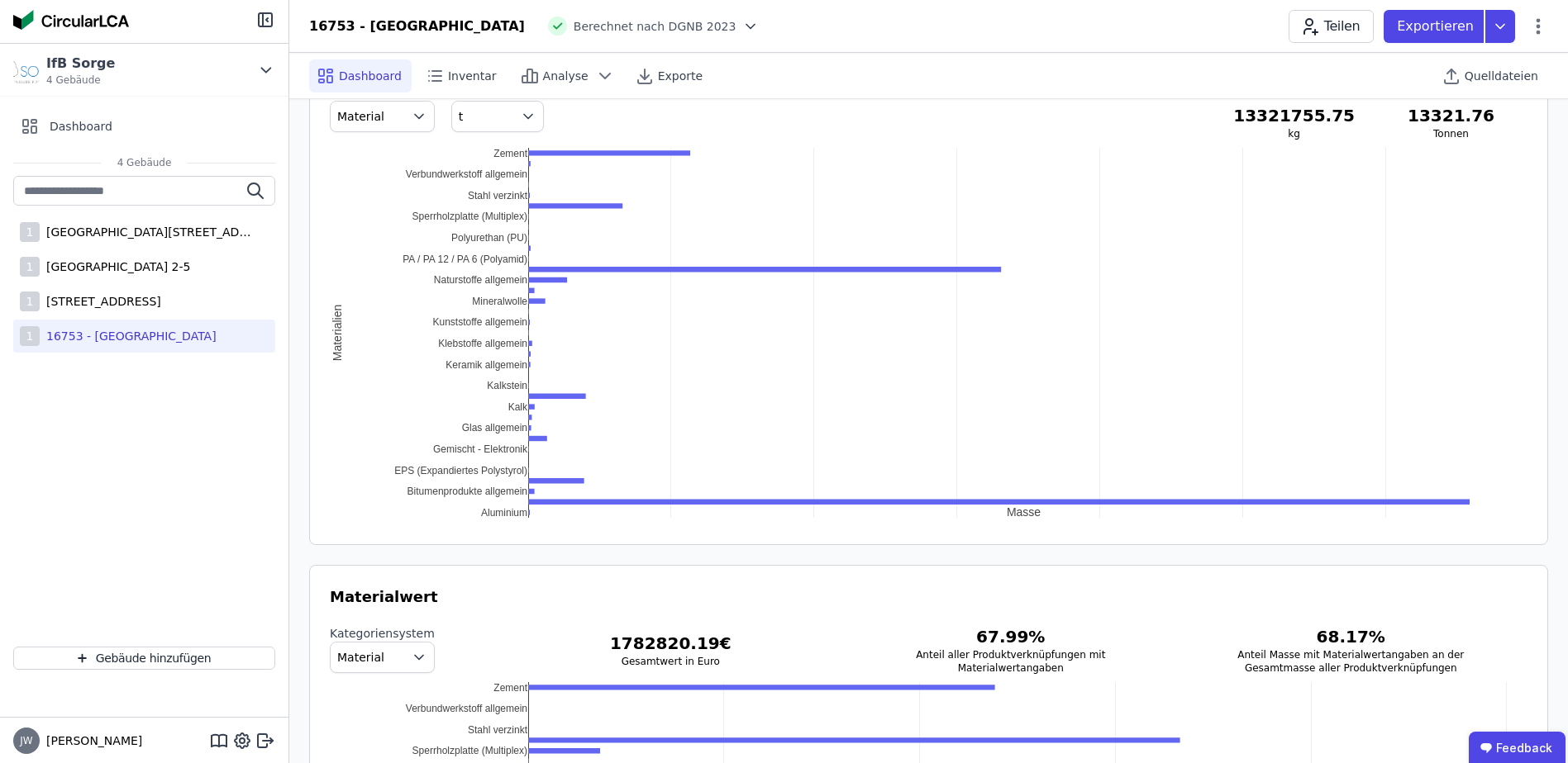
scroll to position [1652, 0]
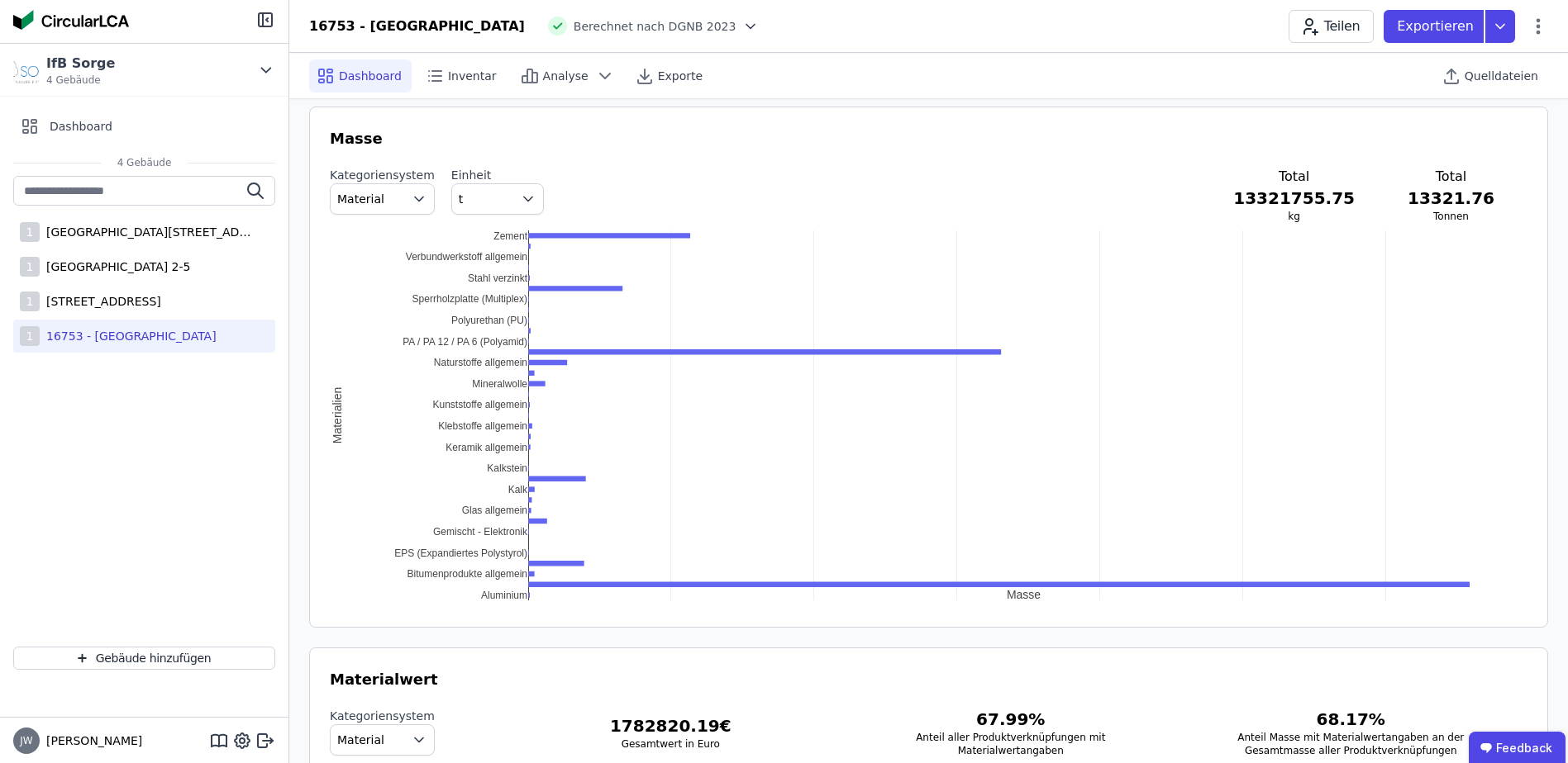
click at [1501, 602] on div "-0.016 0 1000 2000 3000 4000 5000 6000 Aluminium Bitumenprodukte allgemein EPS …" at bounding box center [928, 419] width 1197 height 378
drag, startPoint x: 1501, startPoint y: 602, endPoint x: 1456, endPoint y: 616, distance: 47.1
click at [1456, 616] on div "Masse Kategoriensystem Material Einheit t Total 13321755.75 kg Total 13321.76 T…" at bounding box center [928, 367] width 1238 height 521
click at [415, 198] on icon "button" at bounding box center [419, 200] width 8 height 4
click at [519, 206] on span "button" at bounding box center [531, 199] width 24 height 29
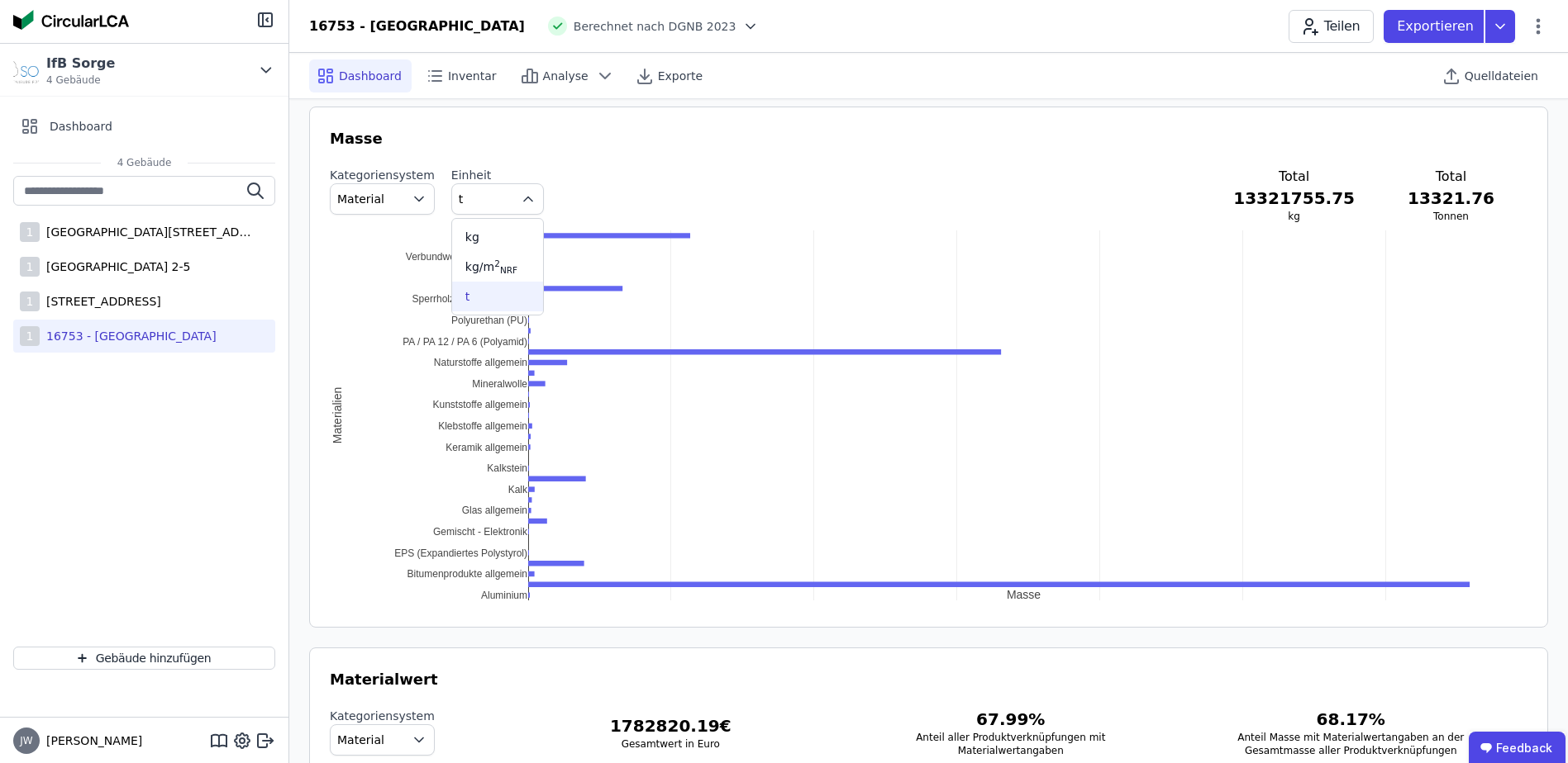
click at [467, 289] on div "t" at bounding box center [498, 296] width 65 height 17
click at [395, 198] on button "Material" at bounding box center [382, 200] width 105 height 31
click at [378, 269] on span "IFC Entity" at bounding box center [371, 266] width 55 height 17
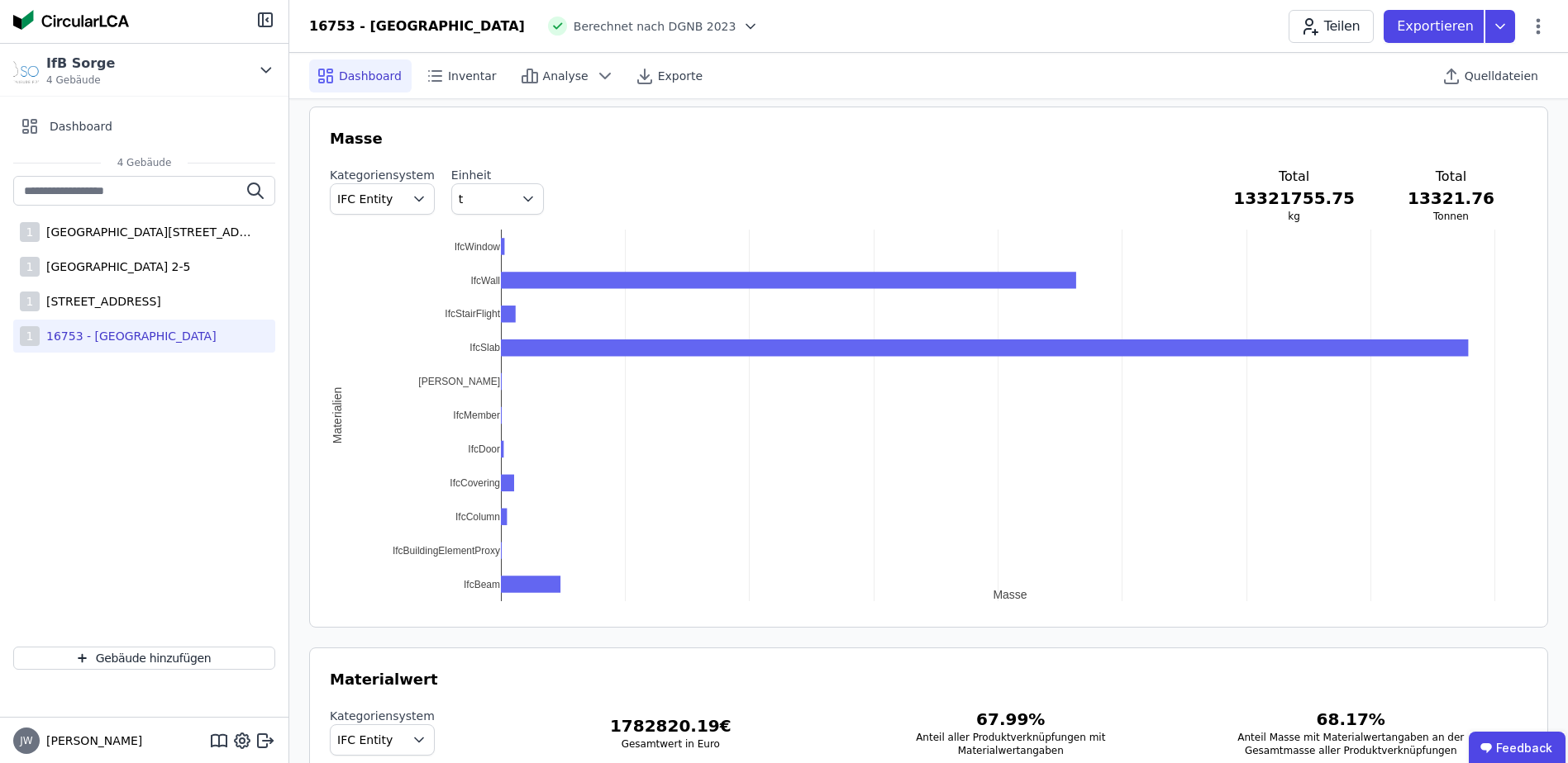
click at [415, 199] on icon "button" at bounding box center [419, 200] width 8 height 4
click at [386, 292] on div "DIN 276" at bounding box center [382, 296] width 77 height 17
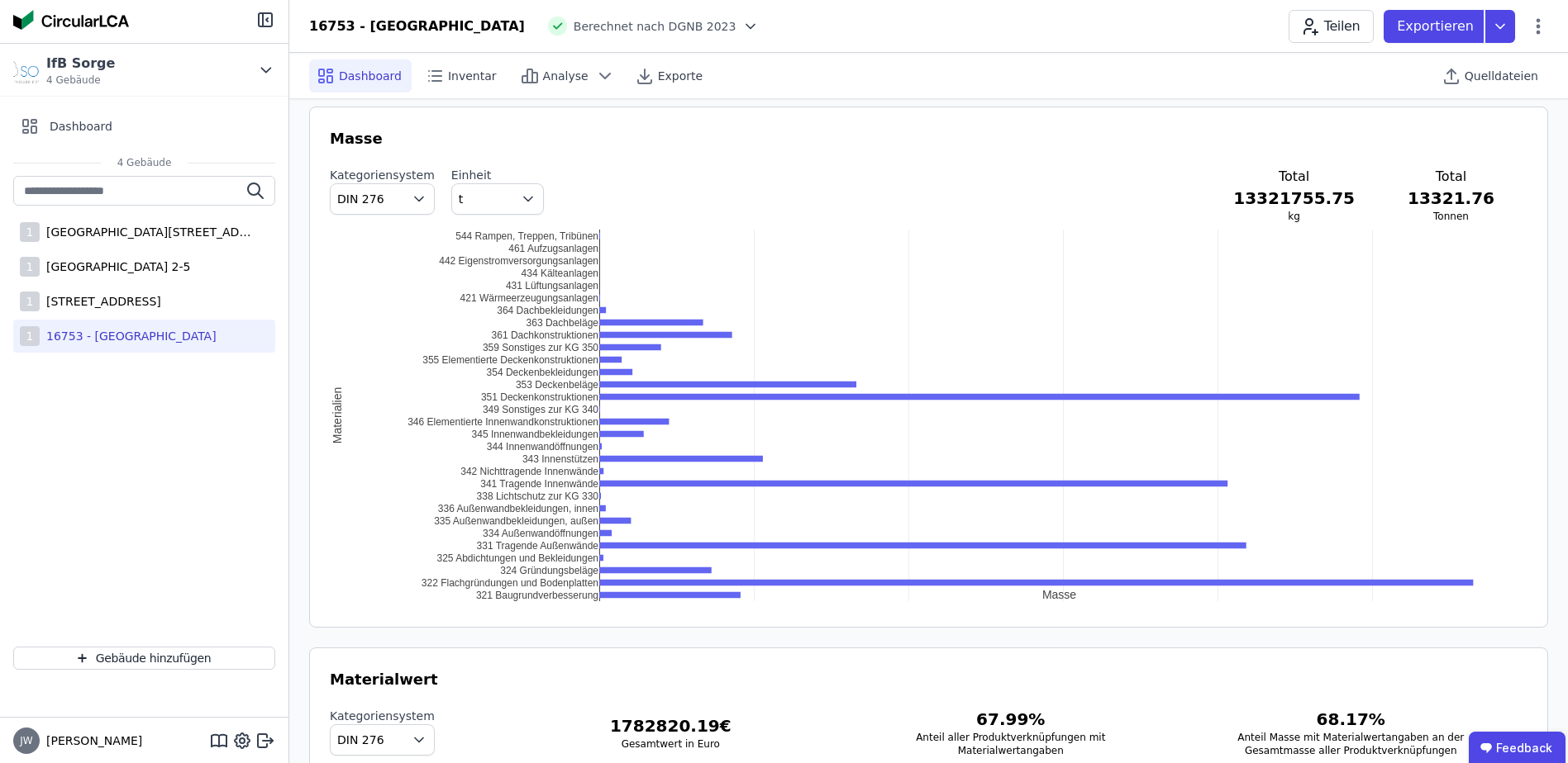
click at [411, 202] on icon "button" at bounding box center [419, 199] width 17 height 17
click at [379, 235] on span "Material" at bounding box center [367, 237] width 47 height 17
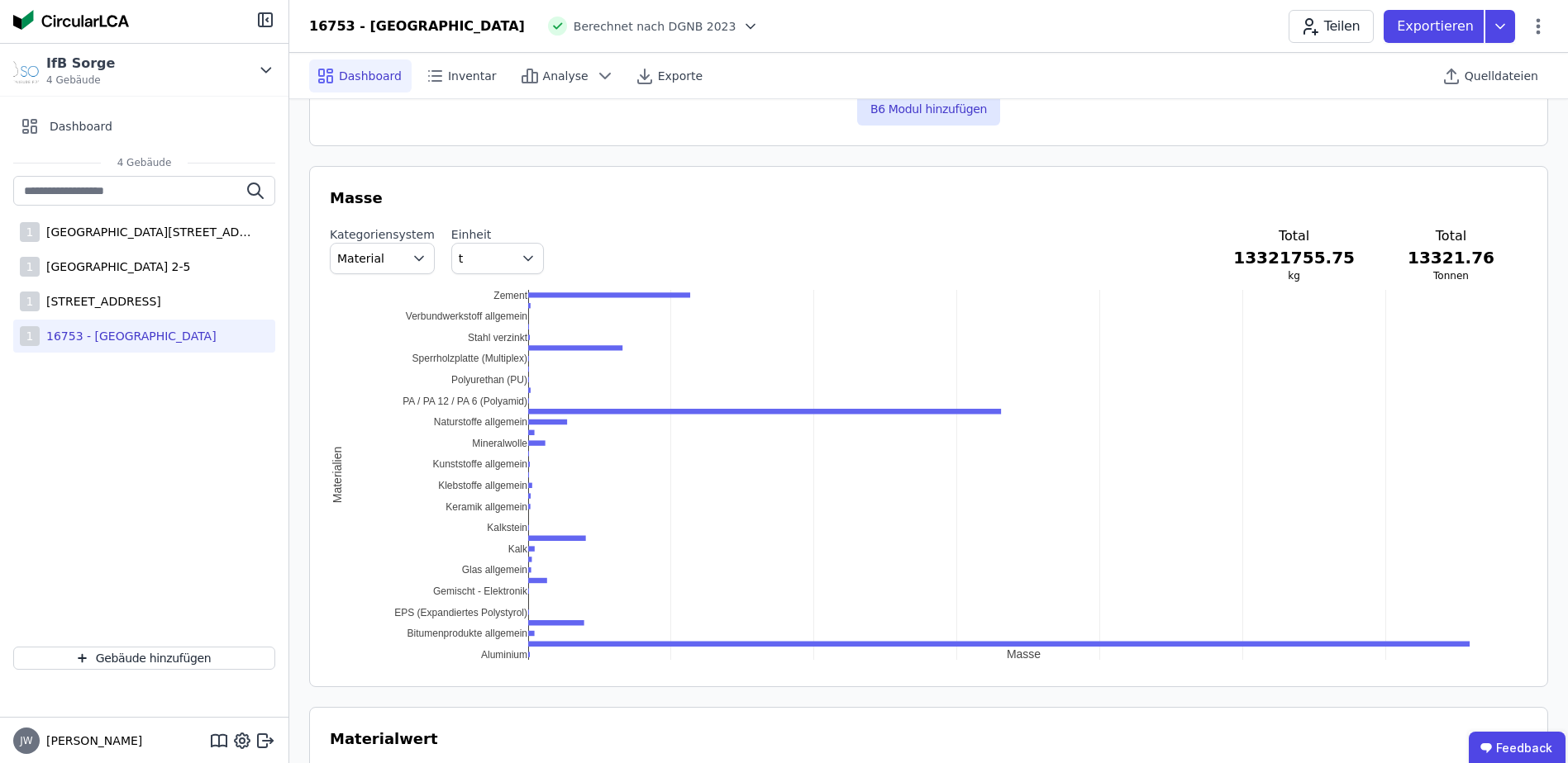
scroll to position [1097, 0]
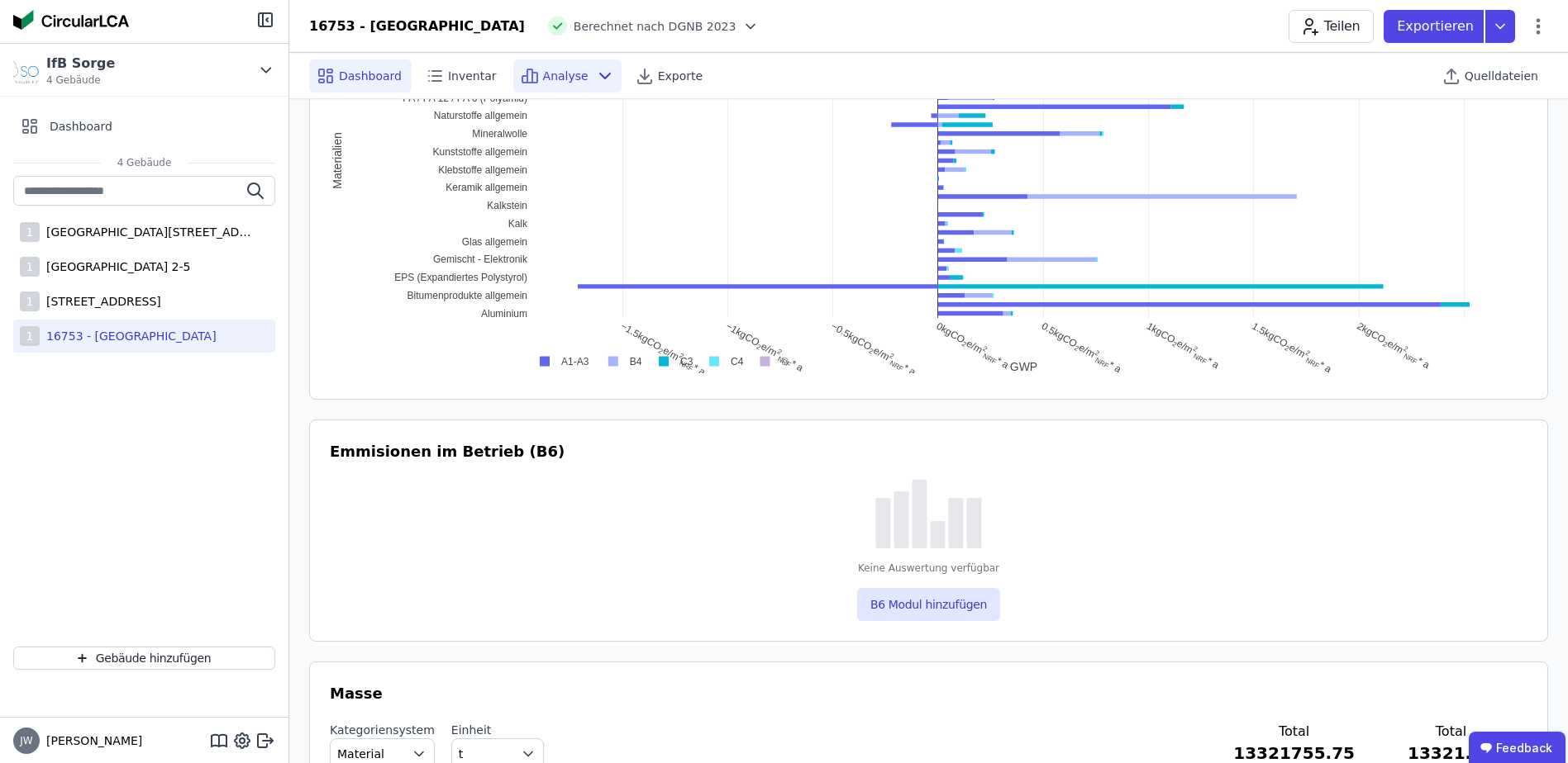
click at [545, 81] on span "Analyse" at bounding box center [566, 76] width 45 height 17
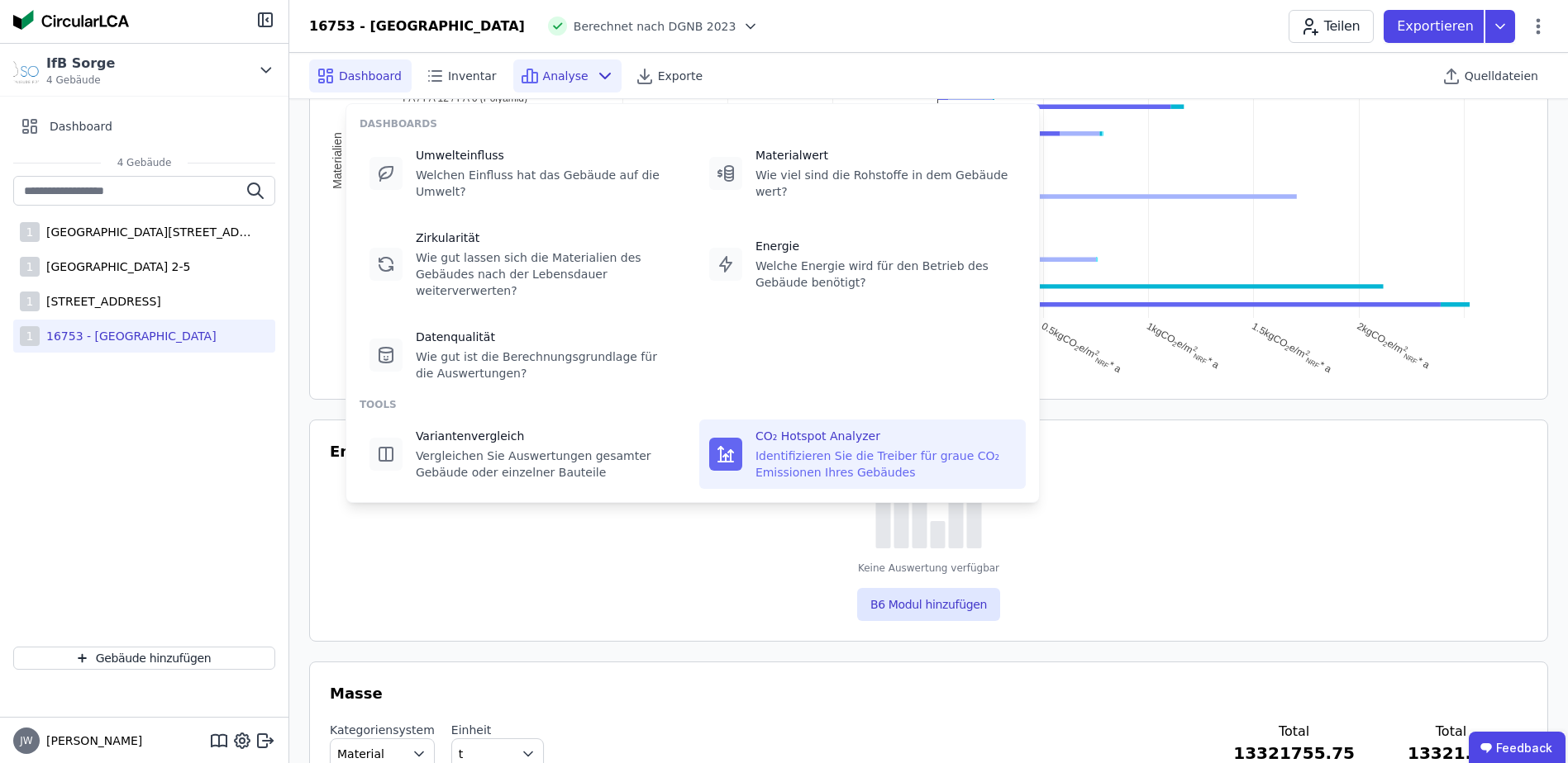
click at [721, 447] on icon at bounding box center [721, 454] width 0 height 15
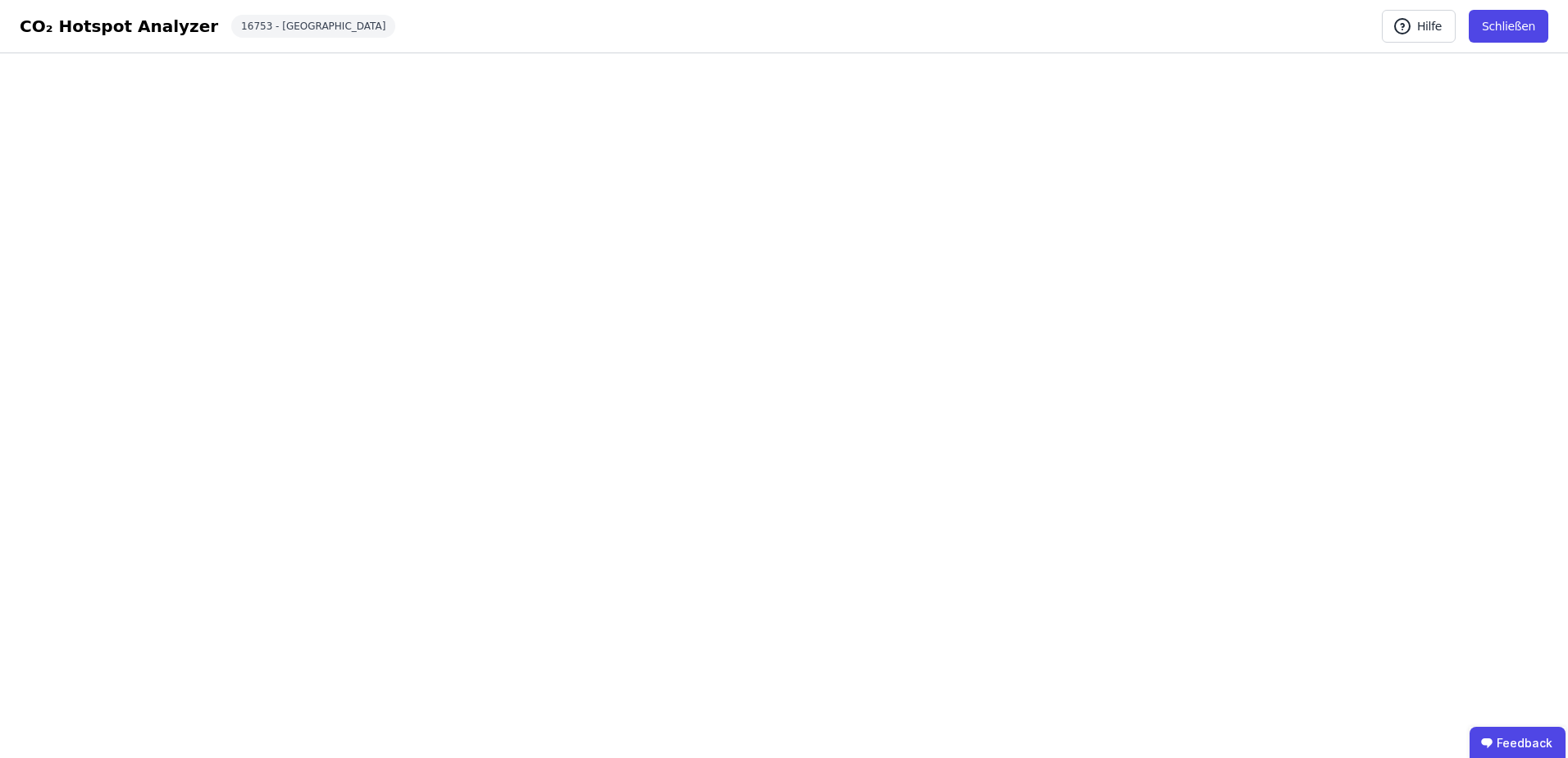
drag, startPoint x: 1501, startPoint y: 19, endPoint x: 1391, endPoint y: 51, distance: 114.6
click at [1501, 20] on button "Schließen" at bounding box center [1508, 26] width 79 height 33
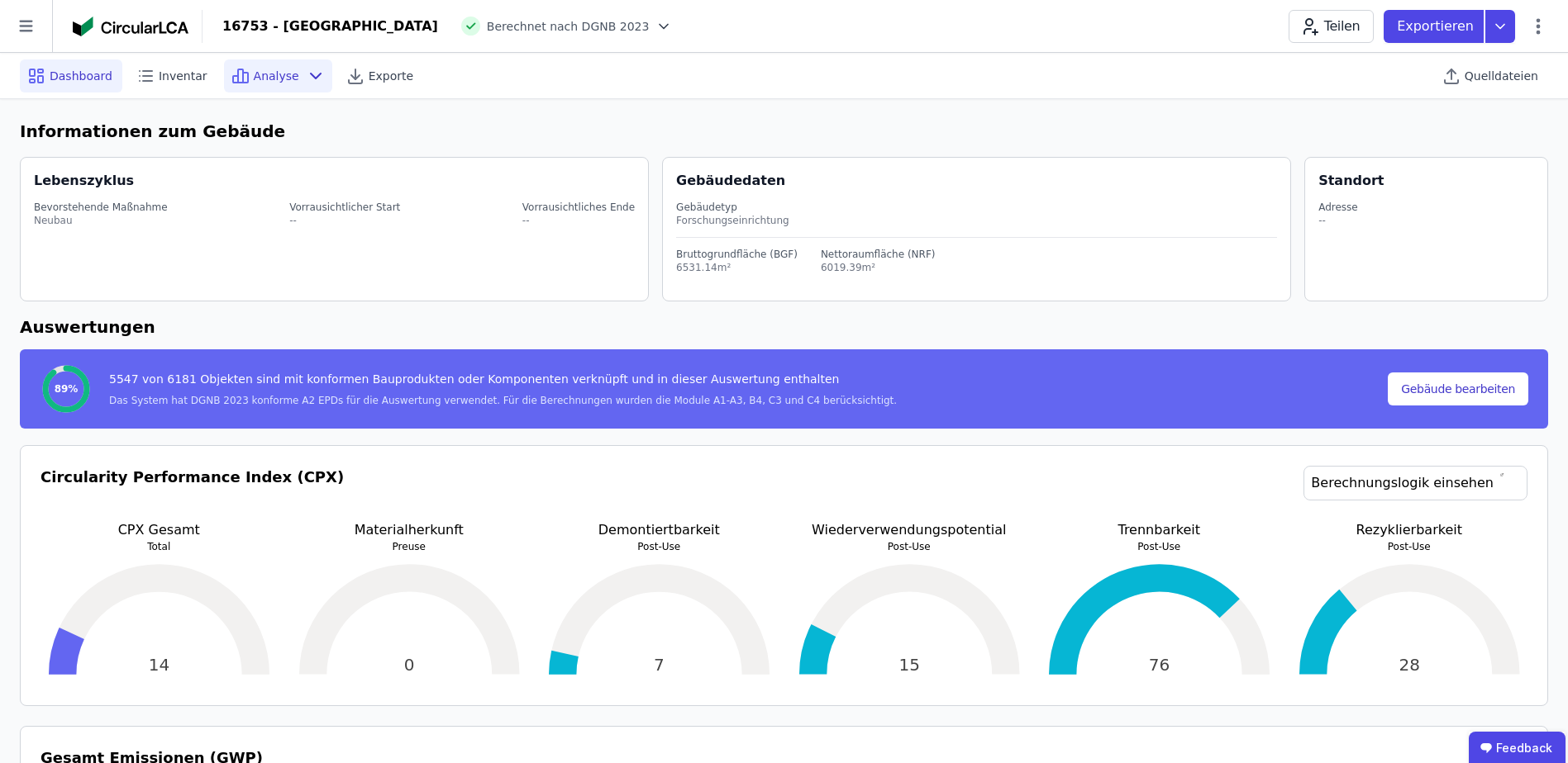
click at [257, 70] on span "Analyse" at bounding box center [276, 76] width 45 height 17
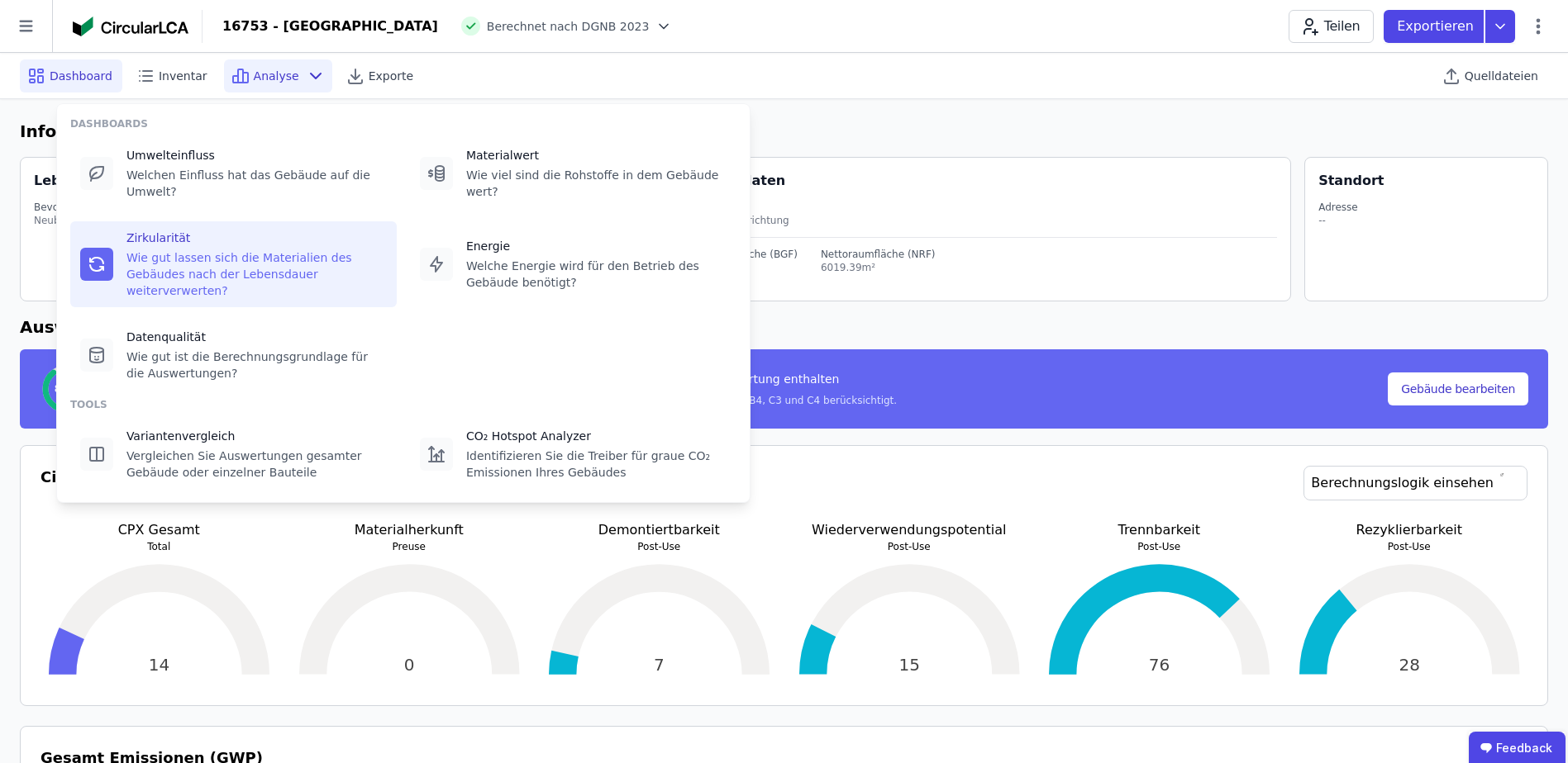
click at [100, 265] on icon at bounding box center [96, 268] width 13 height 6
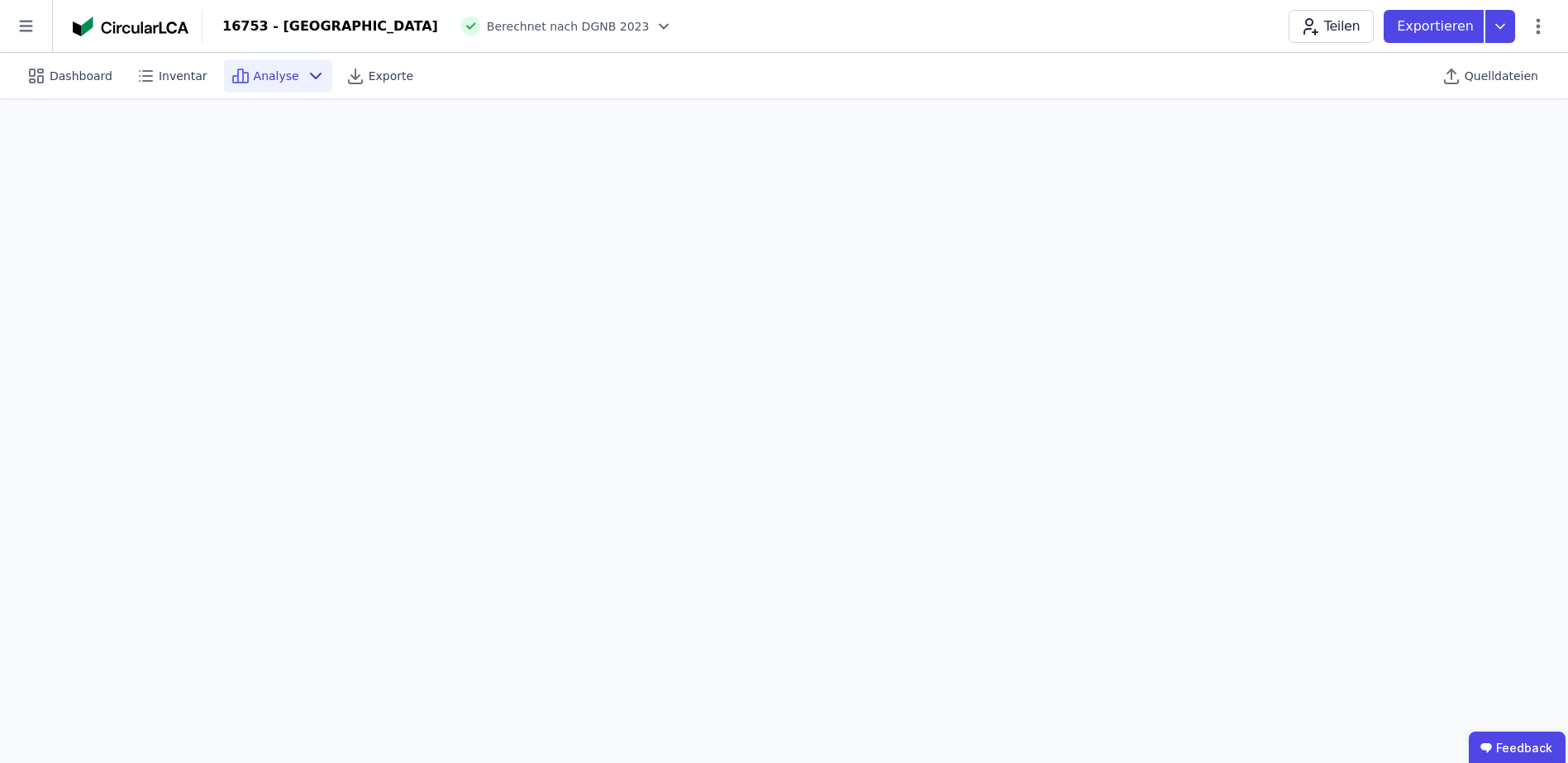
click at [254, 75] on span "Analyse" at bounding box center [276, 76] width 45 height 17
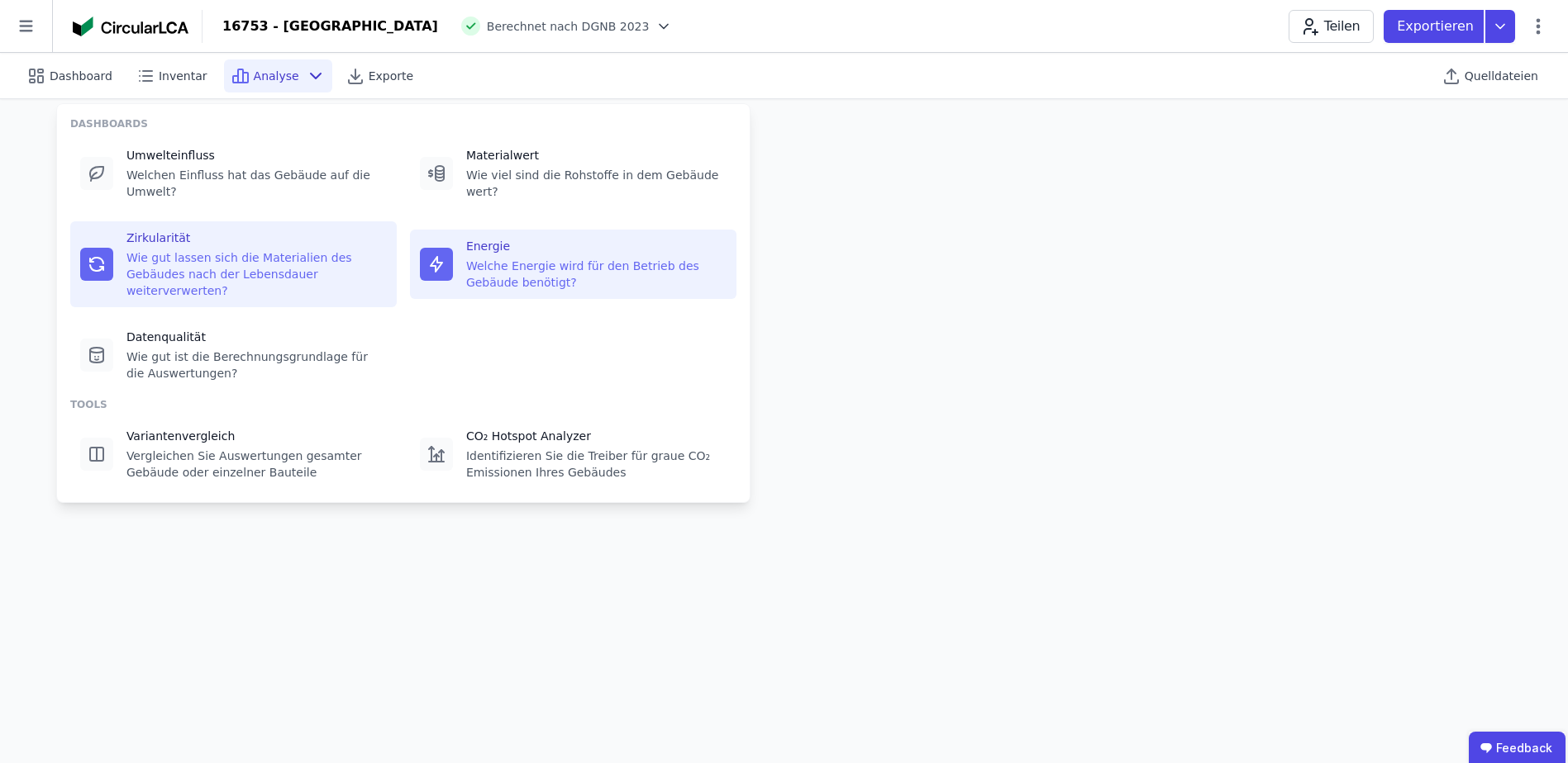
click at [438, 255] on icon at bounding box center [437, 264] width 20 height 20
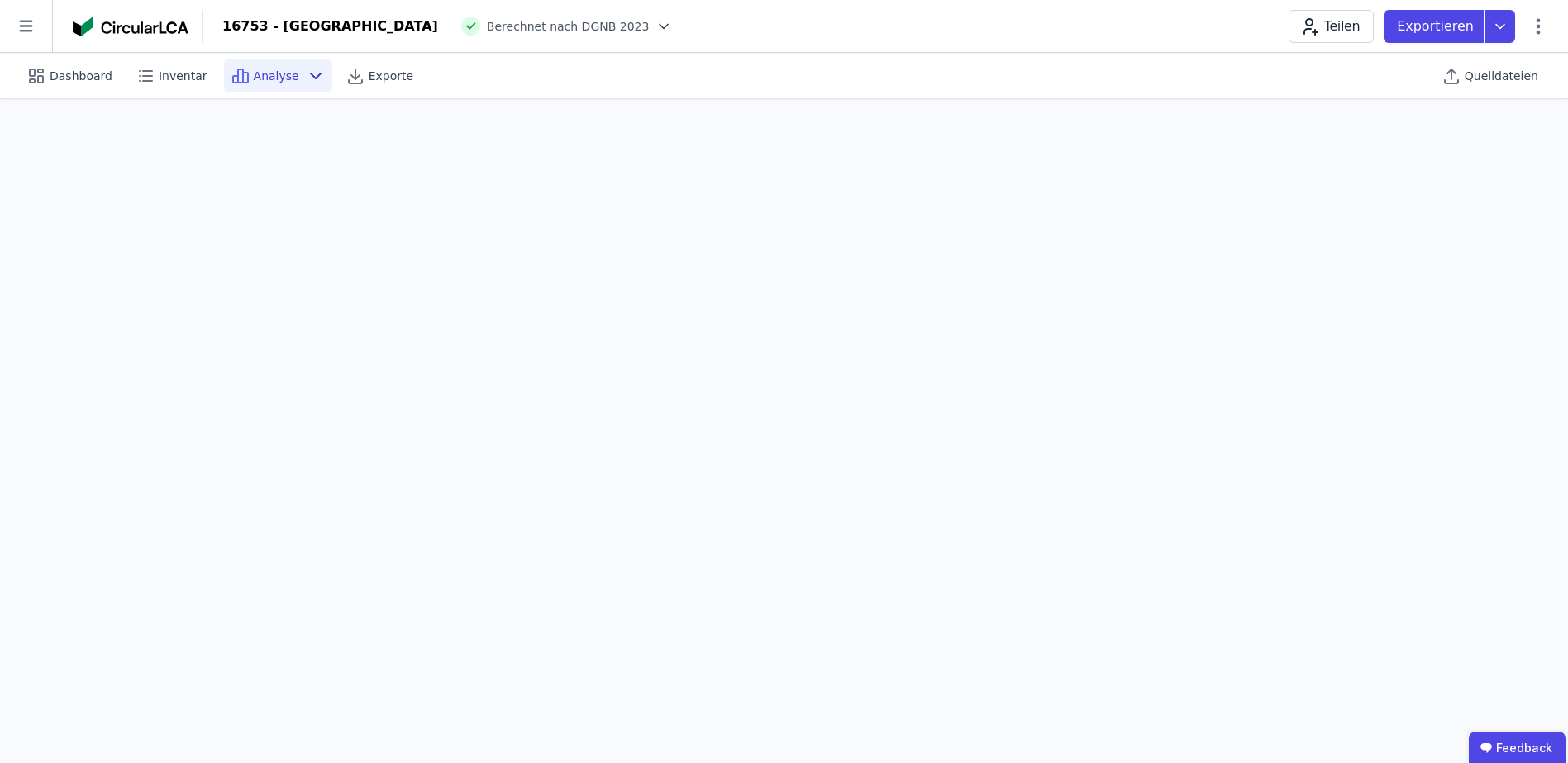
click at [284, 81] on div "Analyse" at bounding box center [278, 76] width 108 height 33
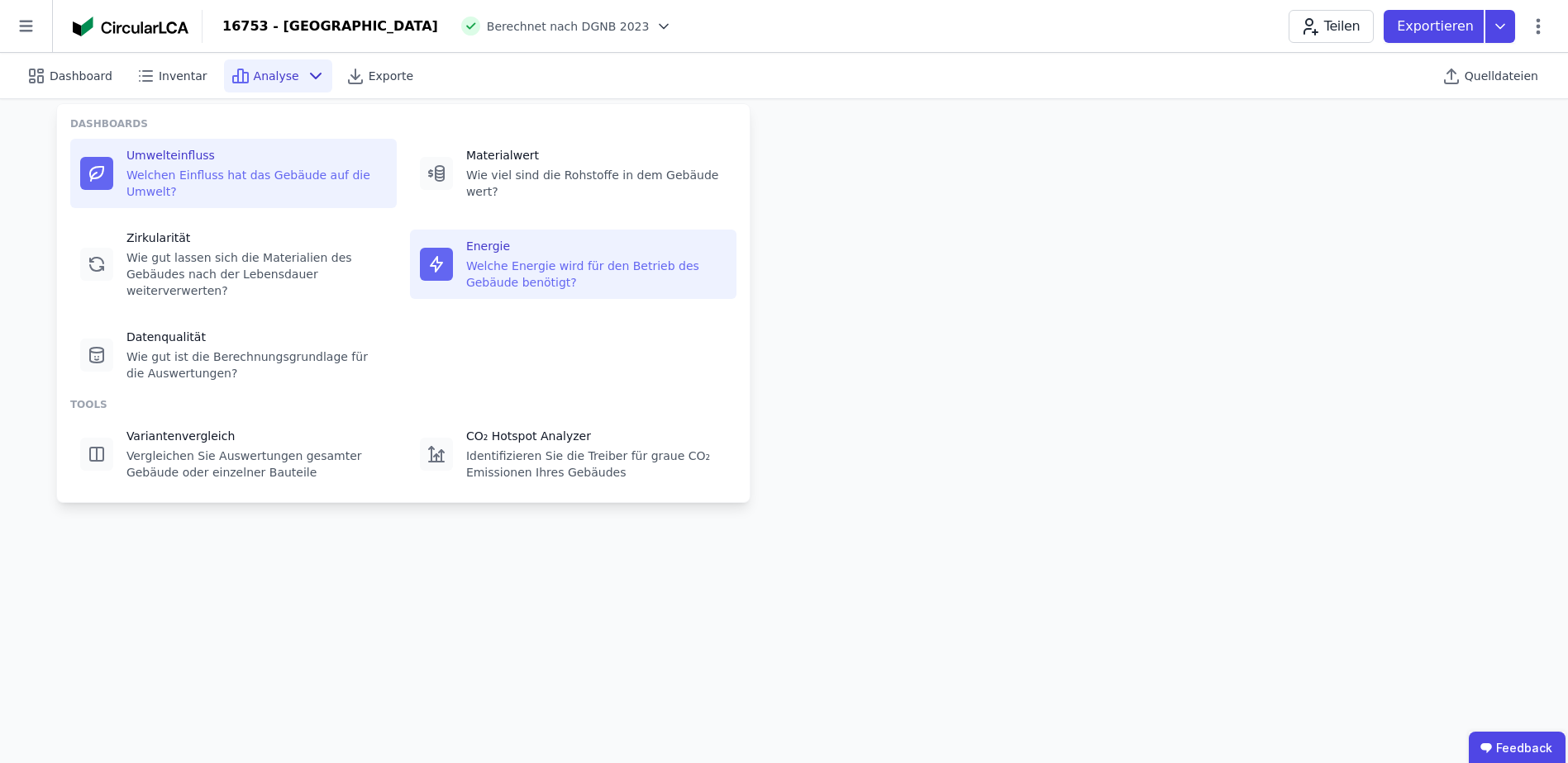
click at [94, 173] on icon at bounding box center [93, 177] width 6 height 8
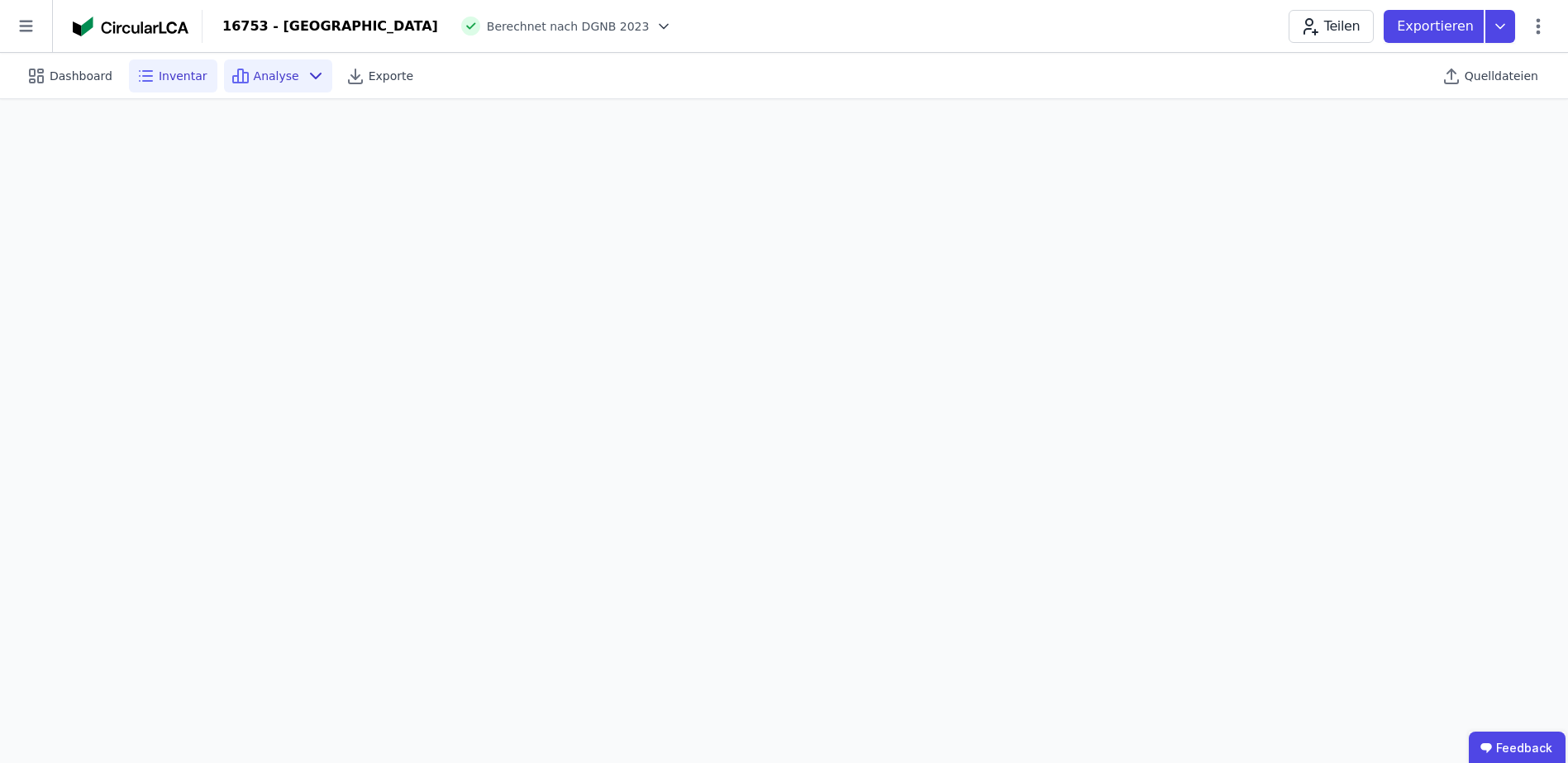
click at [144, 79] on icon at bounding box center [146, 76] width 20 height 20
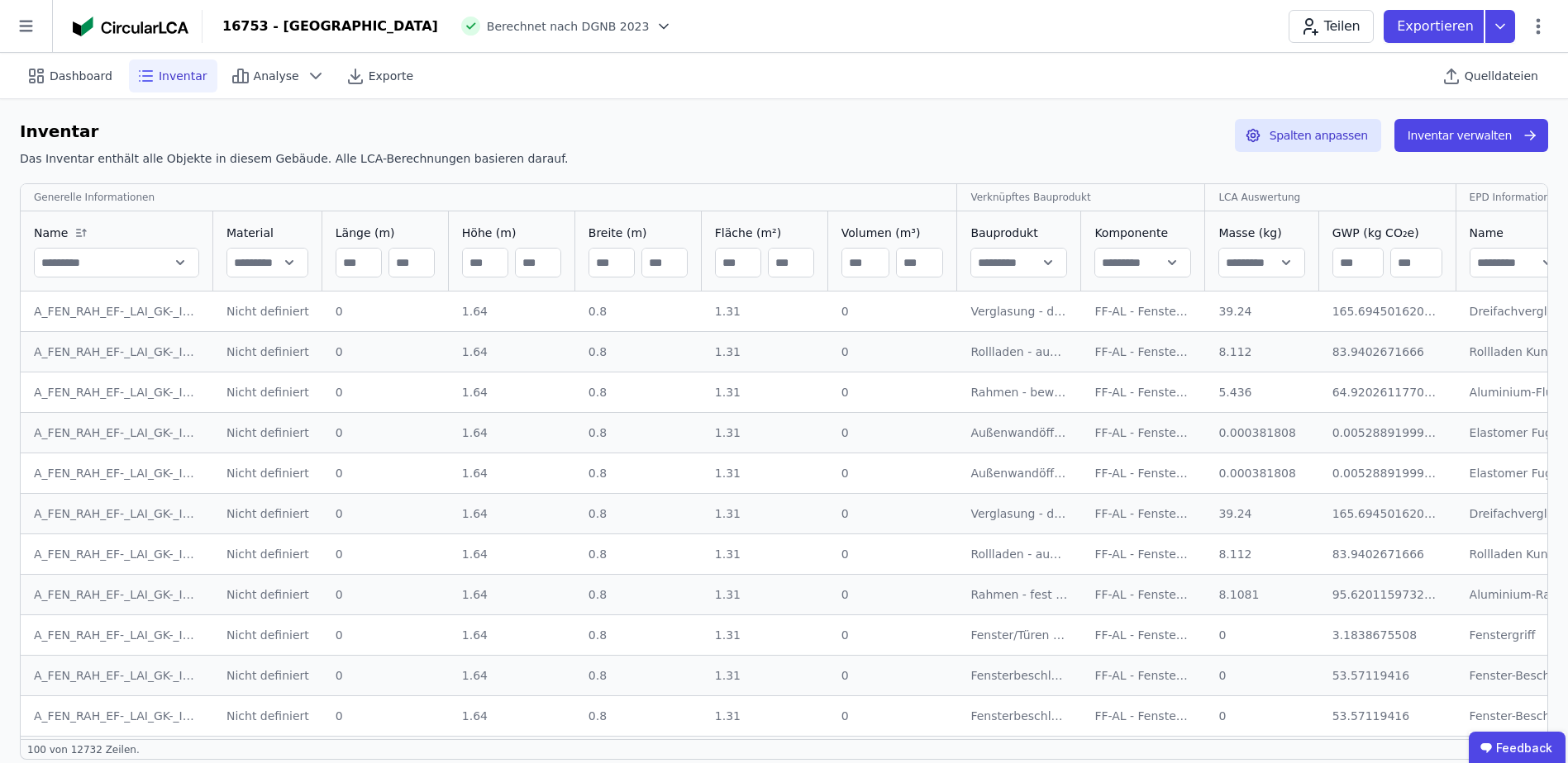
drag, startPoint x: 33, startPoint y: 82, endPoint x: 55, endPoint y: 95, distance: 25.6
click at [34, 86] on icon at bounding box center [36, 76] width 20 height 20
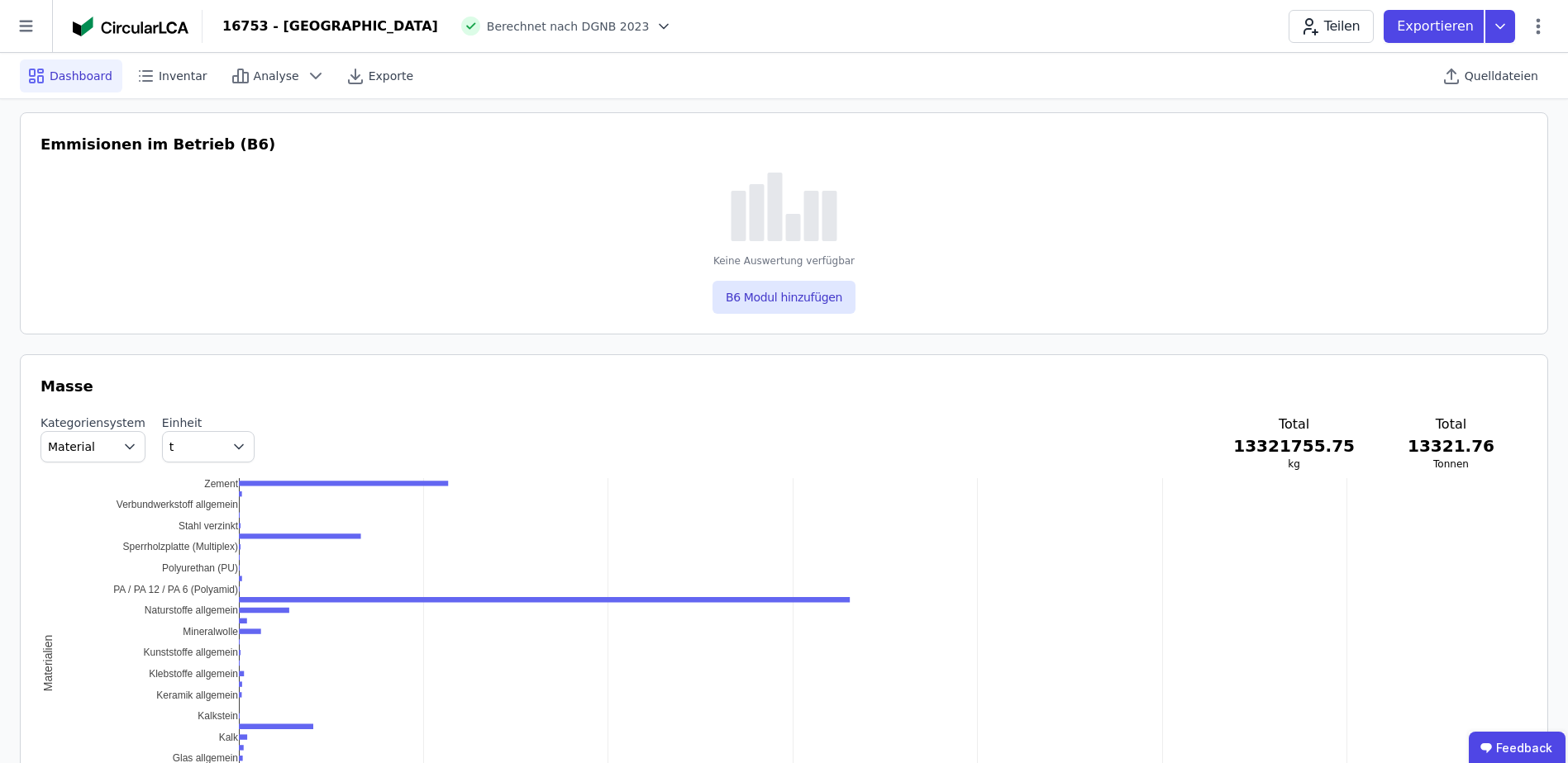
scroll to position [1487, 0]
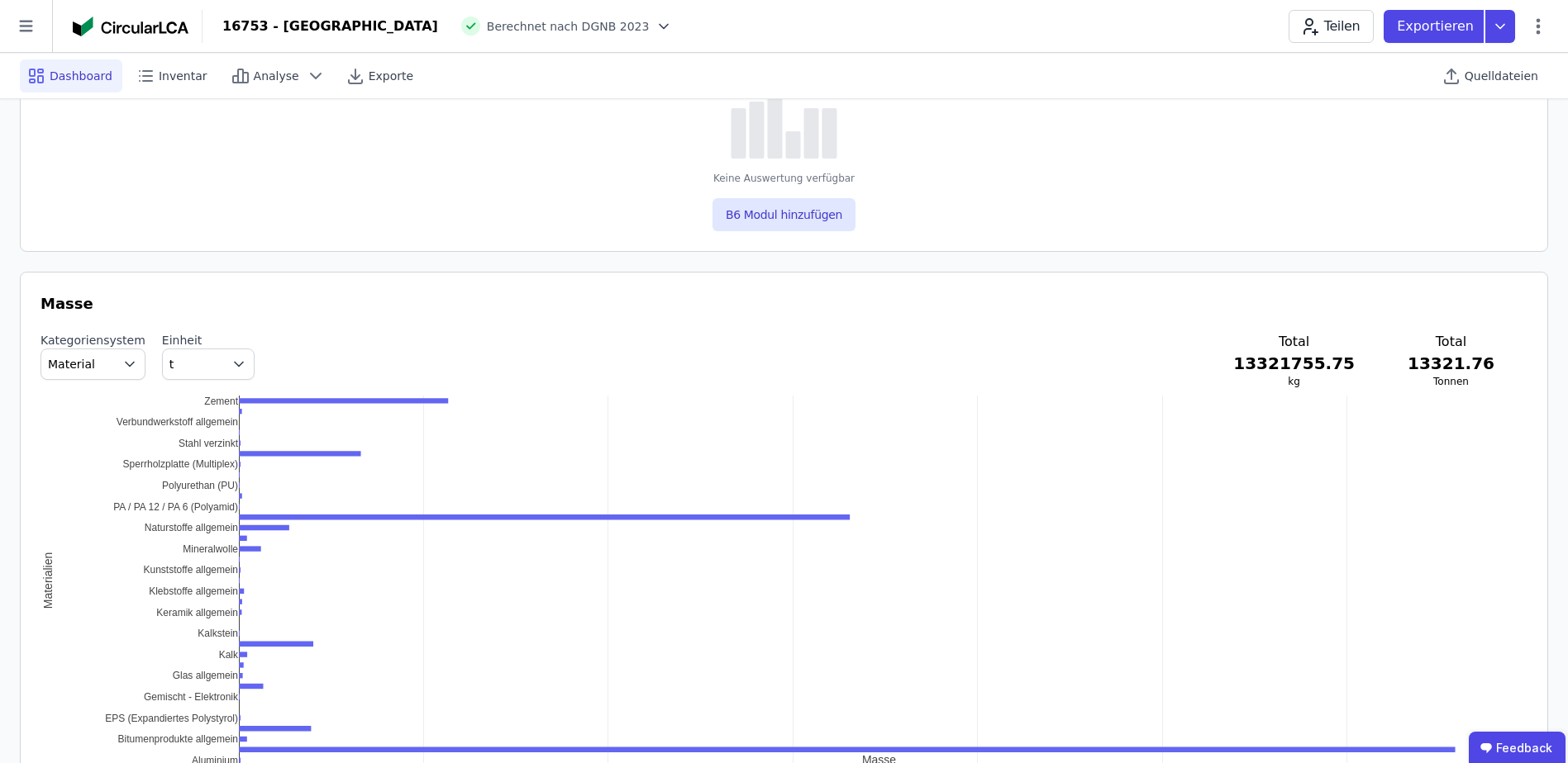
click at [216, 401] on div "0 1000 2000 3000 4000 5000 6000 Aluminium Bitumenprodukte allgemein EPS (Expand…" at bounding box center [783, 581] width 1486 height 372
click at [219, 392] on div "Masse Kategoriensystem Material Einheit t Total 13321755.75 kg Total 13321.76 T…" at bounding box center [783, 532] width 1486 height 480
click at [219, 405] on div "0 1000 2000 3000 4000 5000 6000 Aluminium Bitumenprodukte allgemein EPS (Expand…" at bounding box center [783, 581] width 1486 height 372
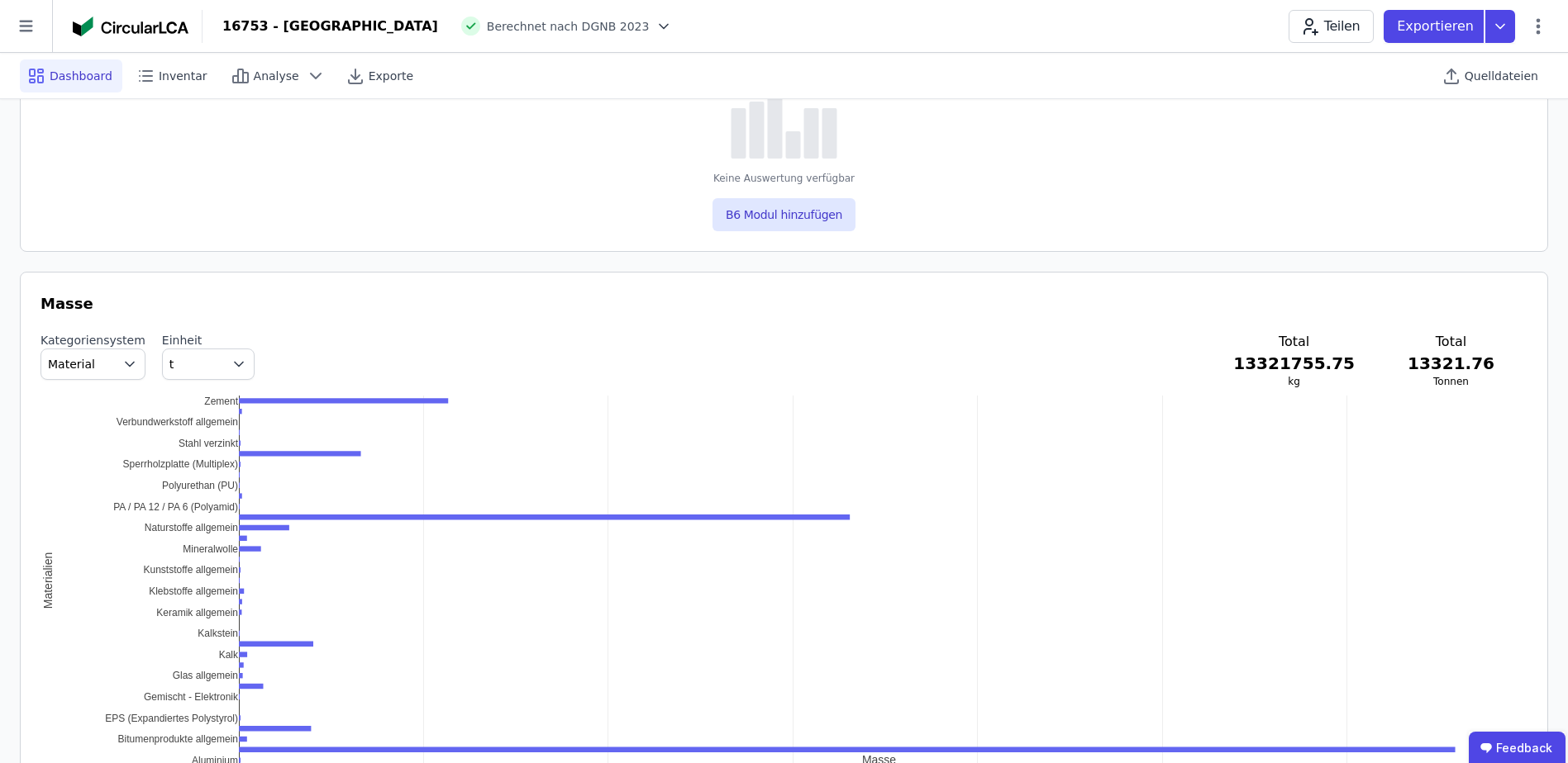
click at [171, 497] on div "34.50 0 1000 2000 3000 4000 5000 6000 Aluminium Bitumenprodukte allgemein EPS (…" at bounding box center [783, 581] width 1486 height 372
click at [168, 497] on div "34.50 0 1000 2000 3000 4000 5000 6000 Aluminium Bitumenprodukte allgemein EPS (…" at bounding box center [783, 581] width 1486 height 372
click at [54, 572] on div "34.50 0 1000 2000 3000 4000 5000 6000 Aluminium Bitumenprodukte allgemein EPS (…" at bounding box center [783, 581] width 1486 height 372
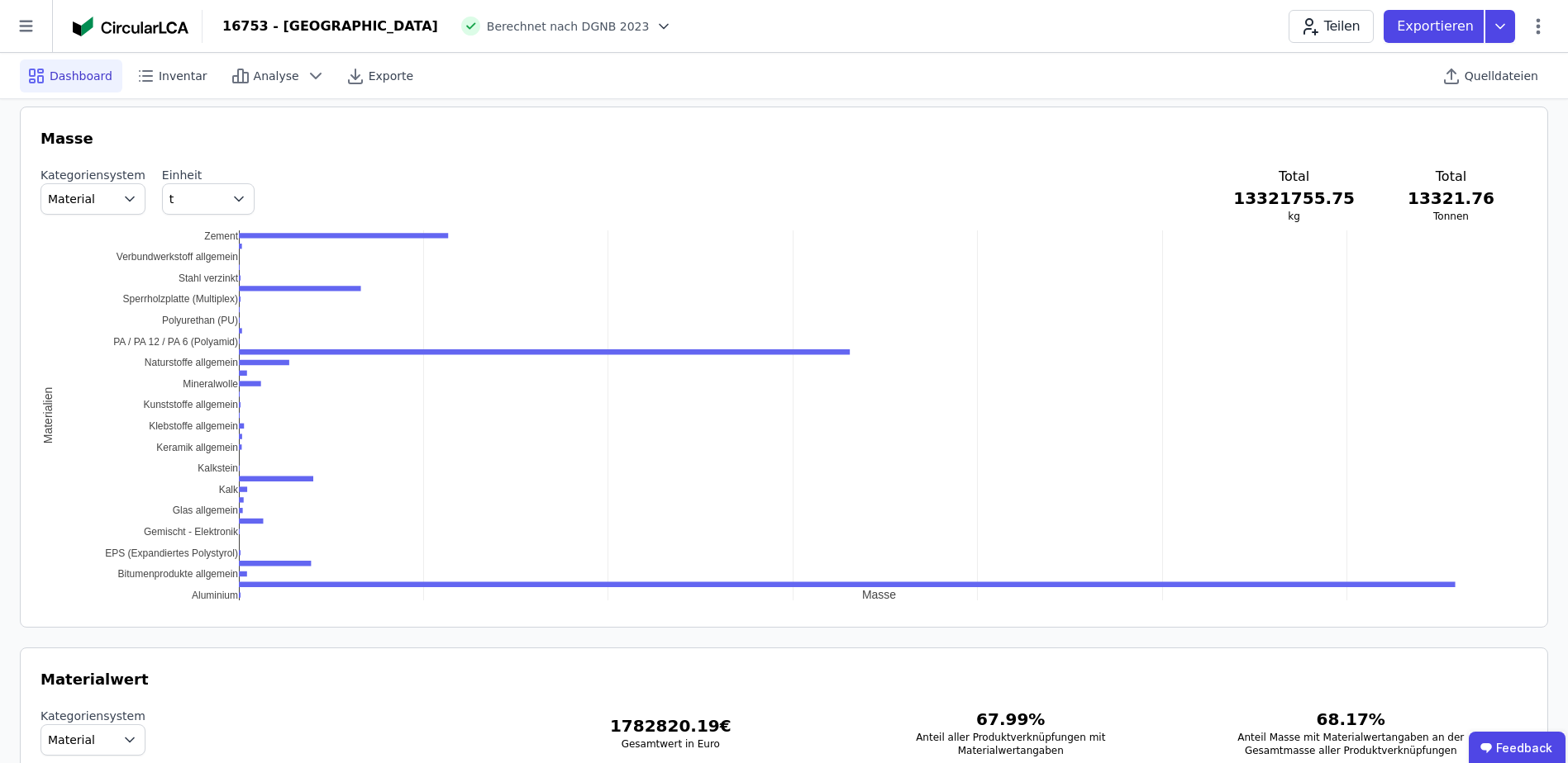
scroll to position [1569, 0]
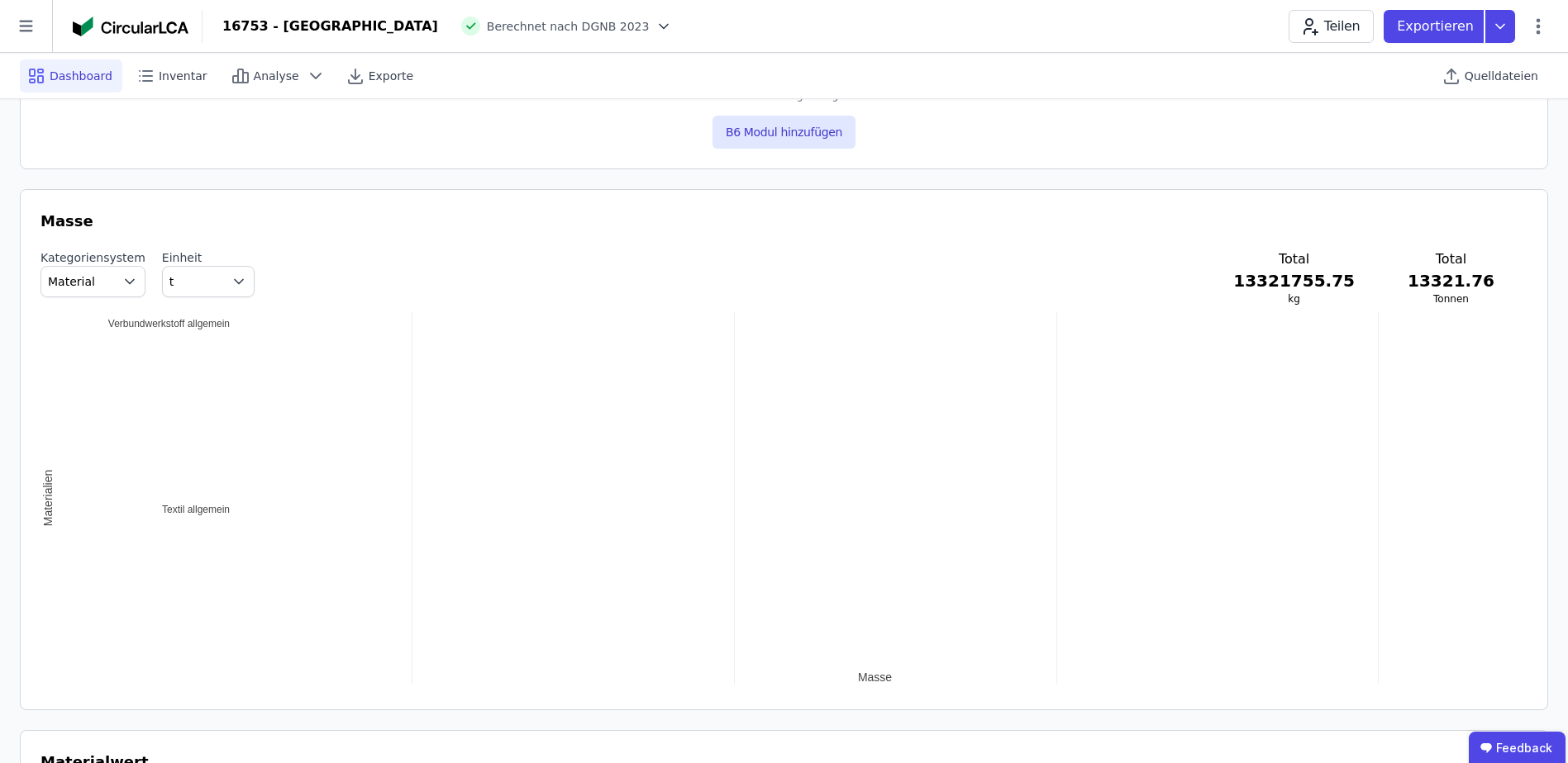
drag, startPoint x: 282, startPoint y: 350, endPoint x: 175, endPoint y: 447, distance: 144.4
click at [175, 447] on div "34.50 236.5 237 237.5 238 Textil allgemein Verbundwerkstoff allgemein Masse Mat…" at bounding box center [783, 499] width 1486 height 372
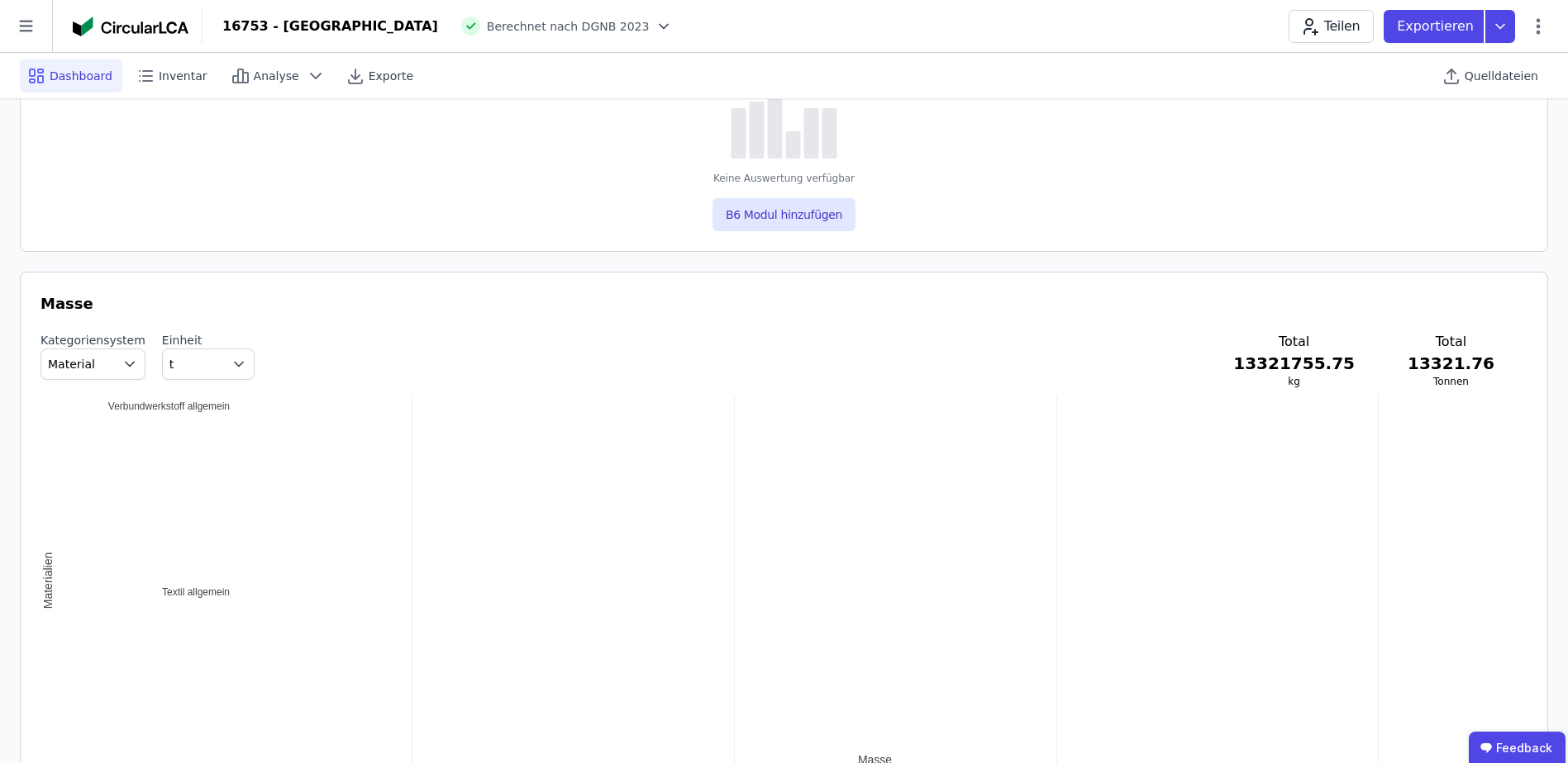
scroll to position [1652, 0]
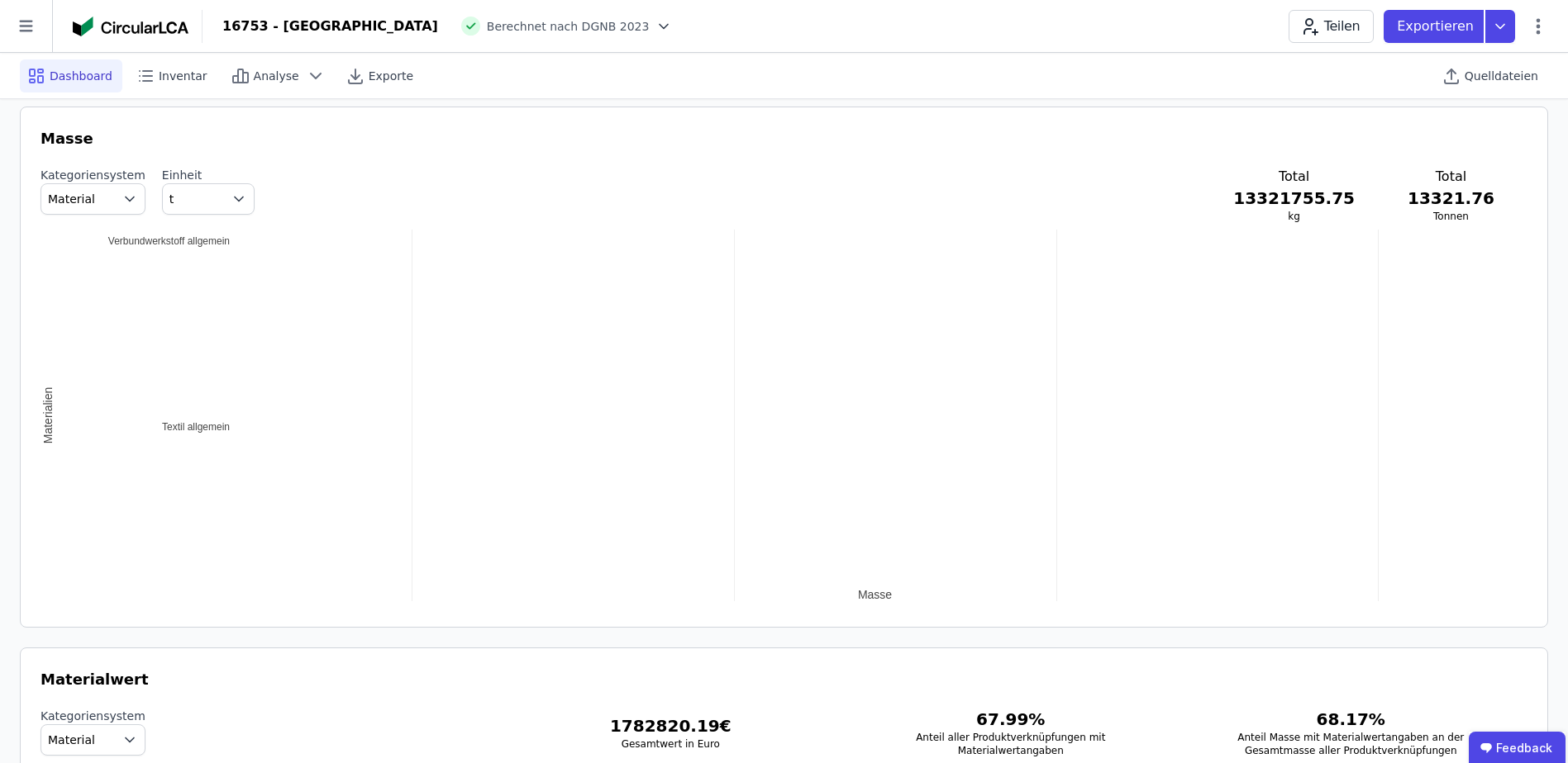
click at [177, 417] on div "34.50 236.5 237 237.5 238 Textil allgemein Verbundwerkstoff allgemein Masse Mat…" at bounding box center [783, 416] width 1486 height 372
click at [193, 418] on div "34.50 236.5 237 237.5 238 Textil allgemein Verbundwerkstoff allgemein Masse Mat…" at bounding box center [783, 416] width 1486 height 372
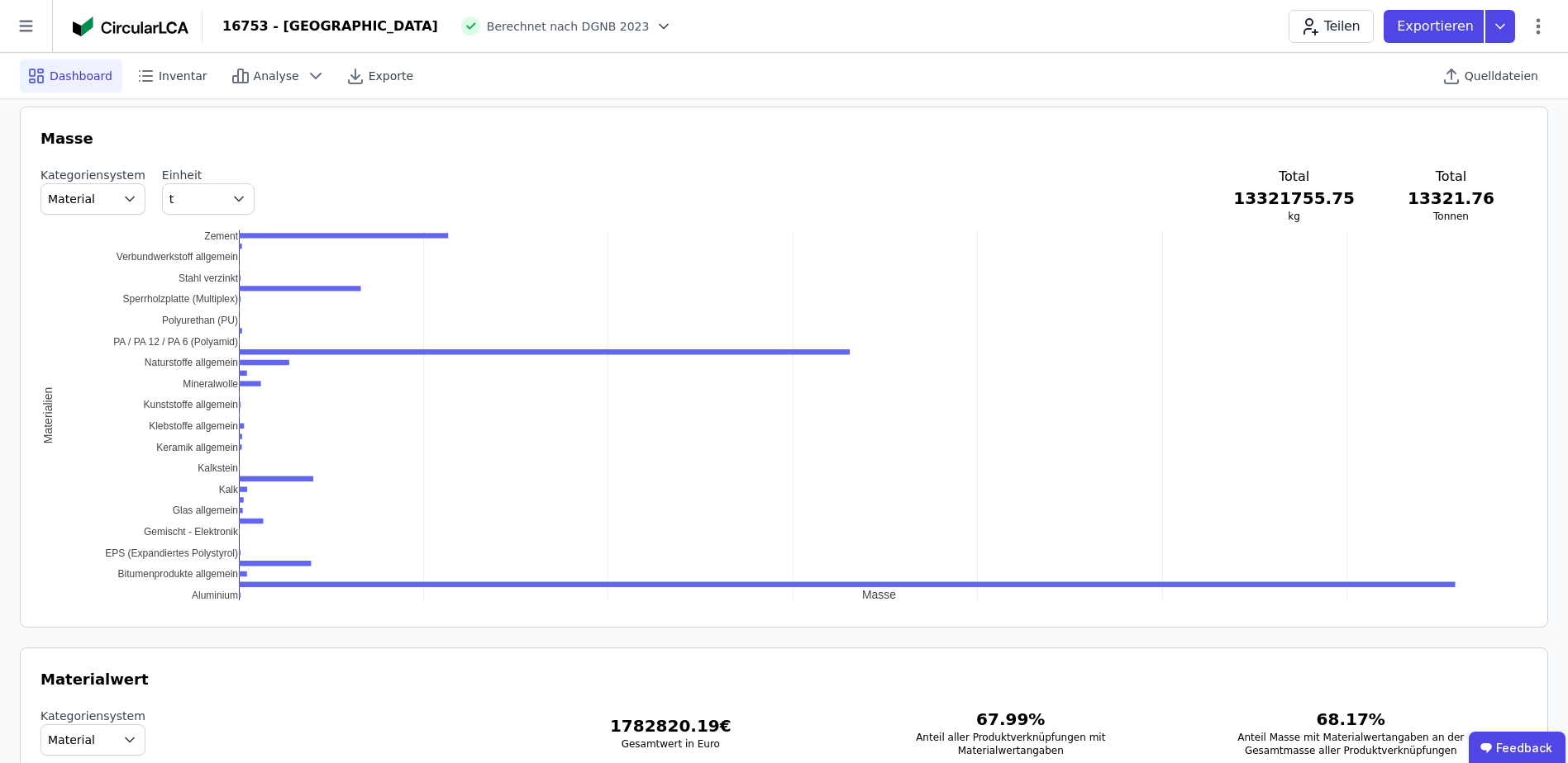
click at [1520, 606] on div "Masse Kategoriensystem Material Einheit t Total 13321755.75 kg Total 13321.76 T…" at bounding box center [783, 367] width 1528 height 521
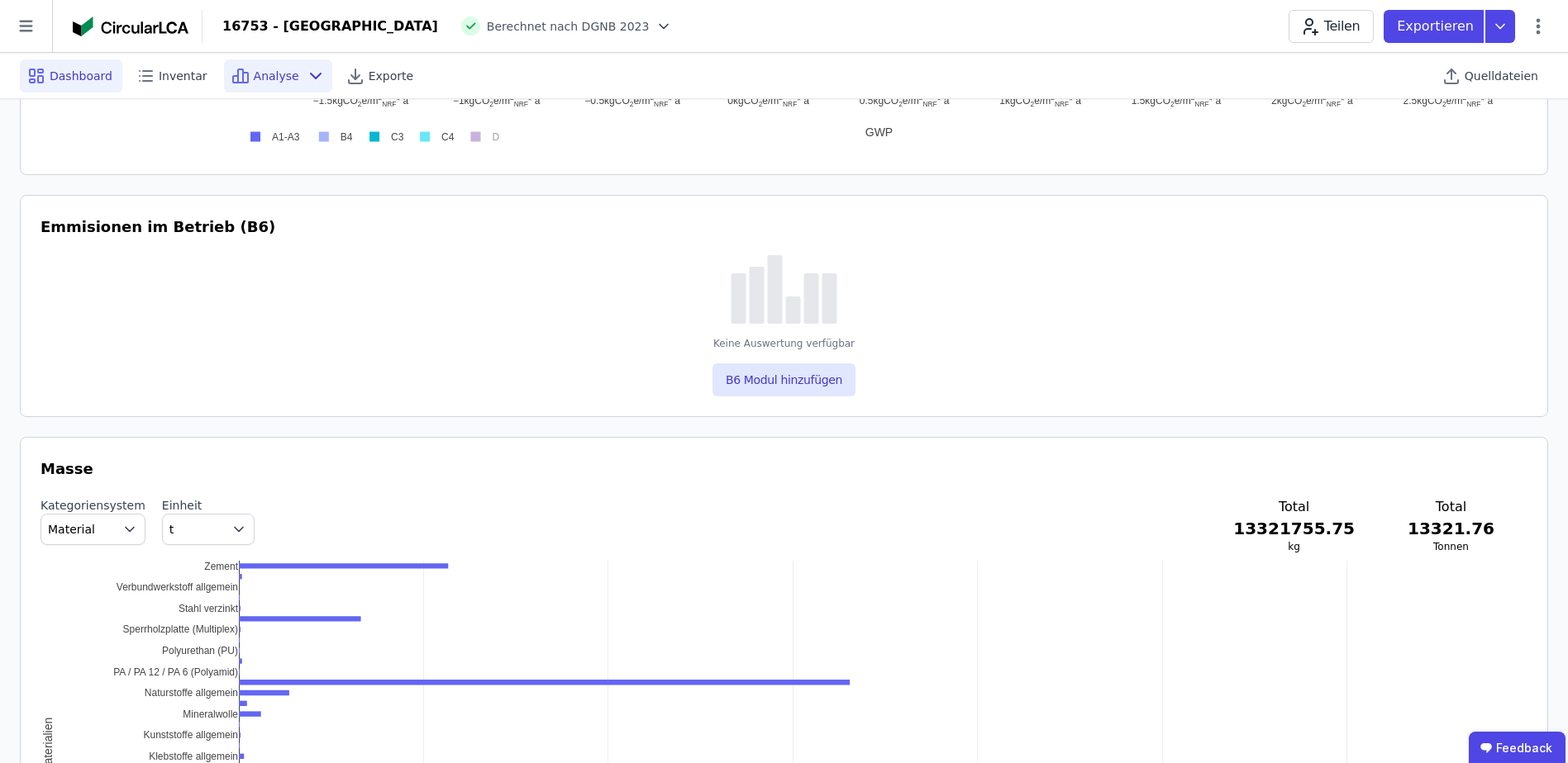
click at [254, 79] on span "Analyse" at bounding box center [276, 76] width 45 height 17
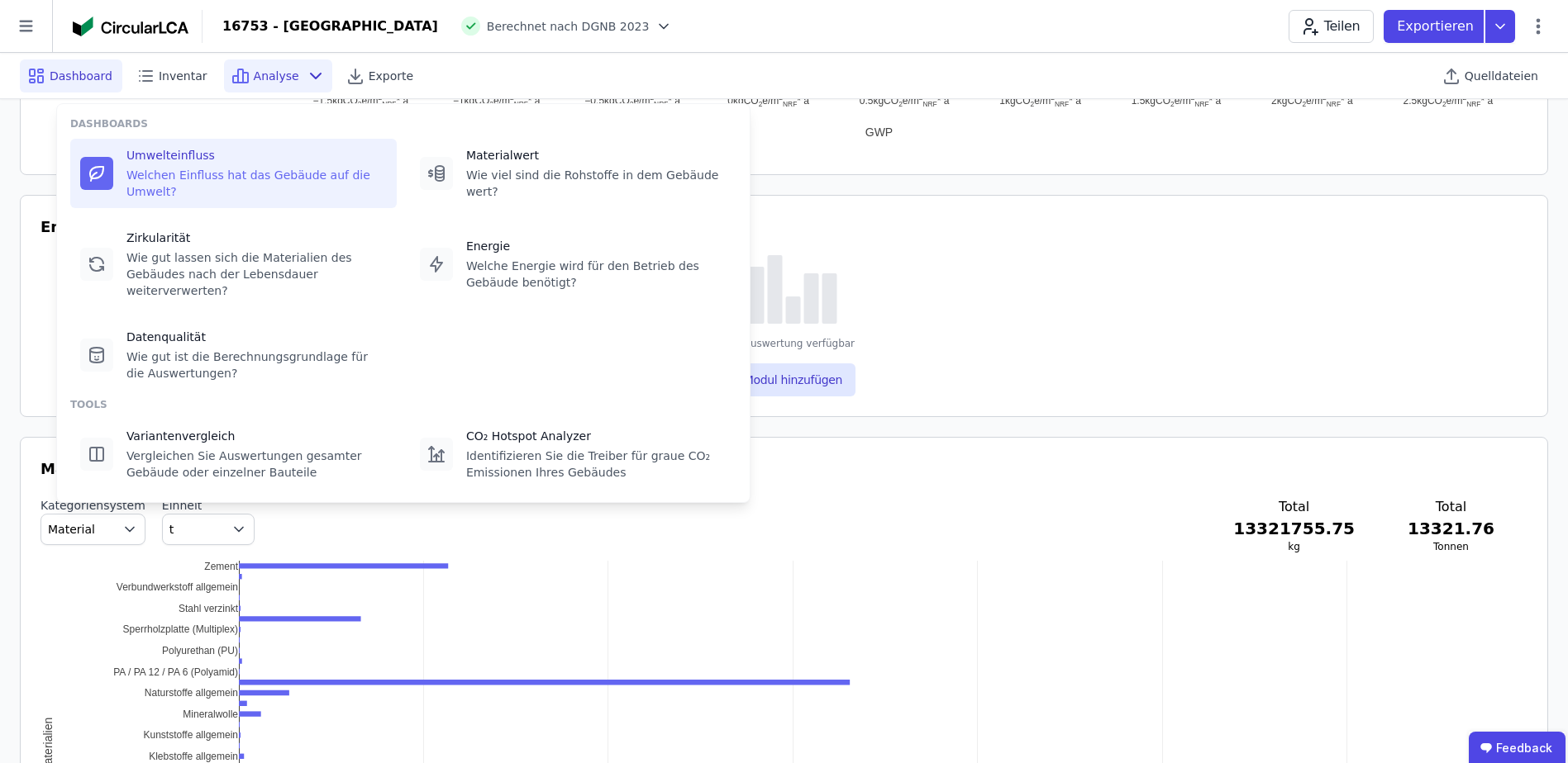
click at [116, 163] on div "Umwelteinfluss Welchen Einfluss hat das Gebäude auf die Umwelt?" at bounding box center [233, 173] width 327 height 70
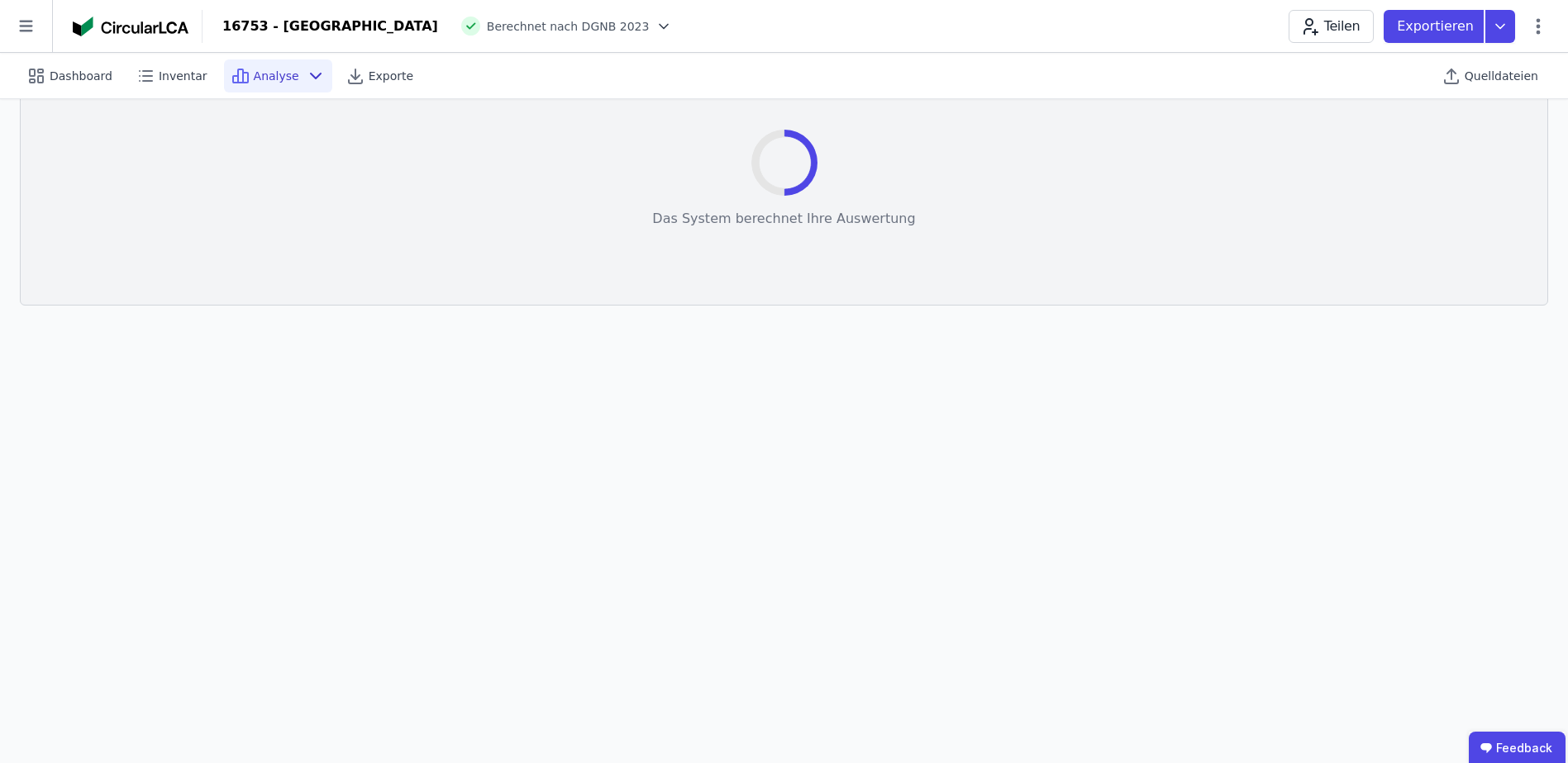
scroll to position [46, 0]
click at [68, 75] on span "Dashboard" at bounding box center [81, 76] width 63 height 17
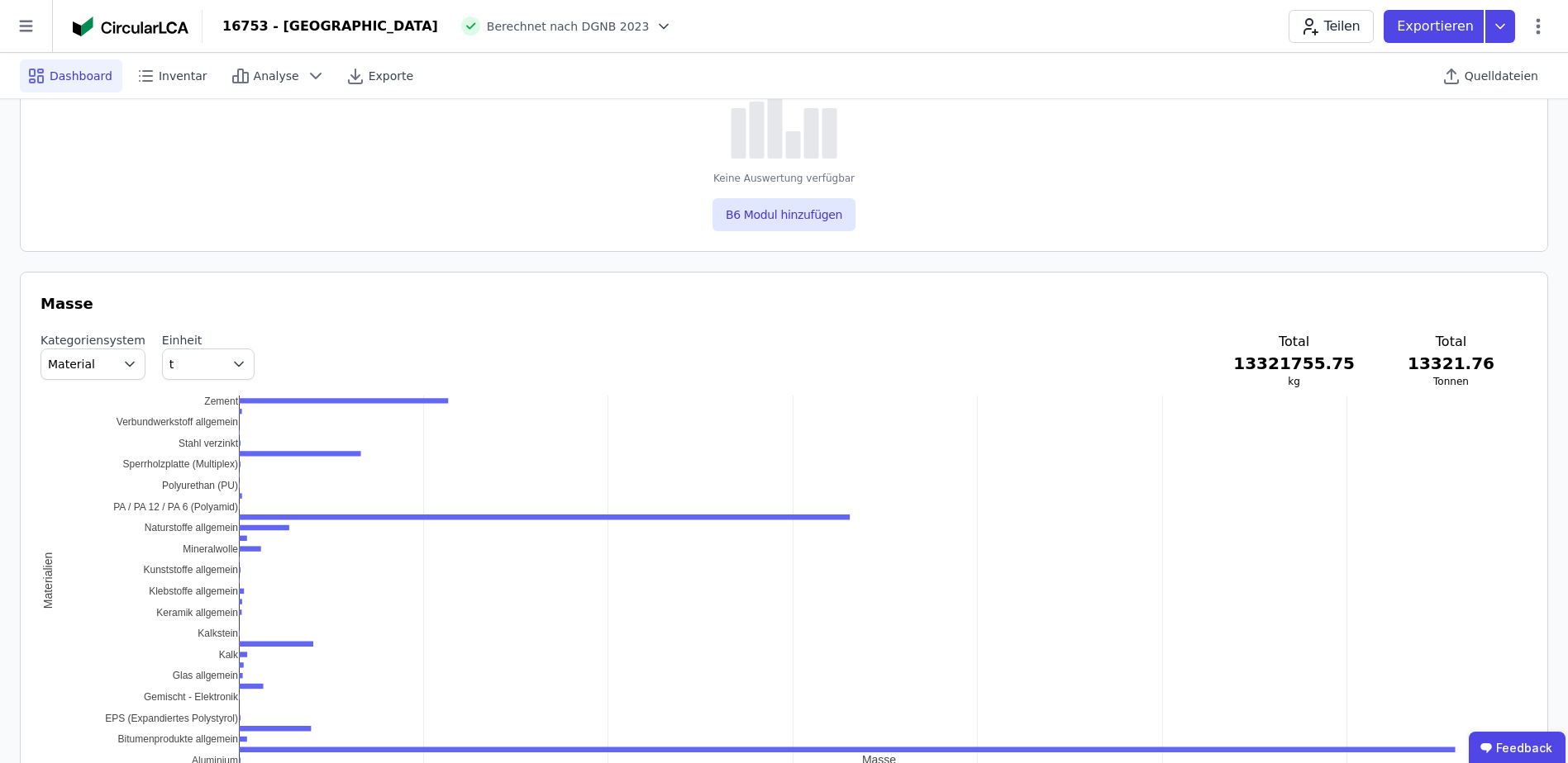
scroll to position [1569, 0]
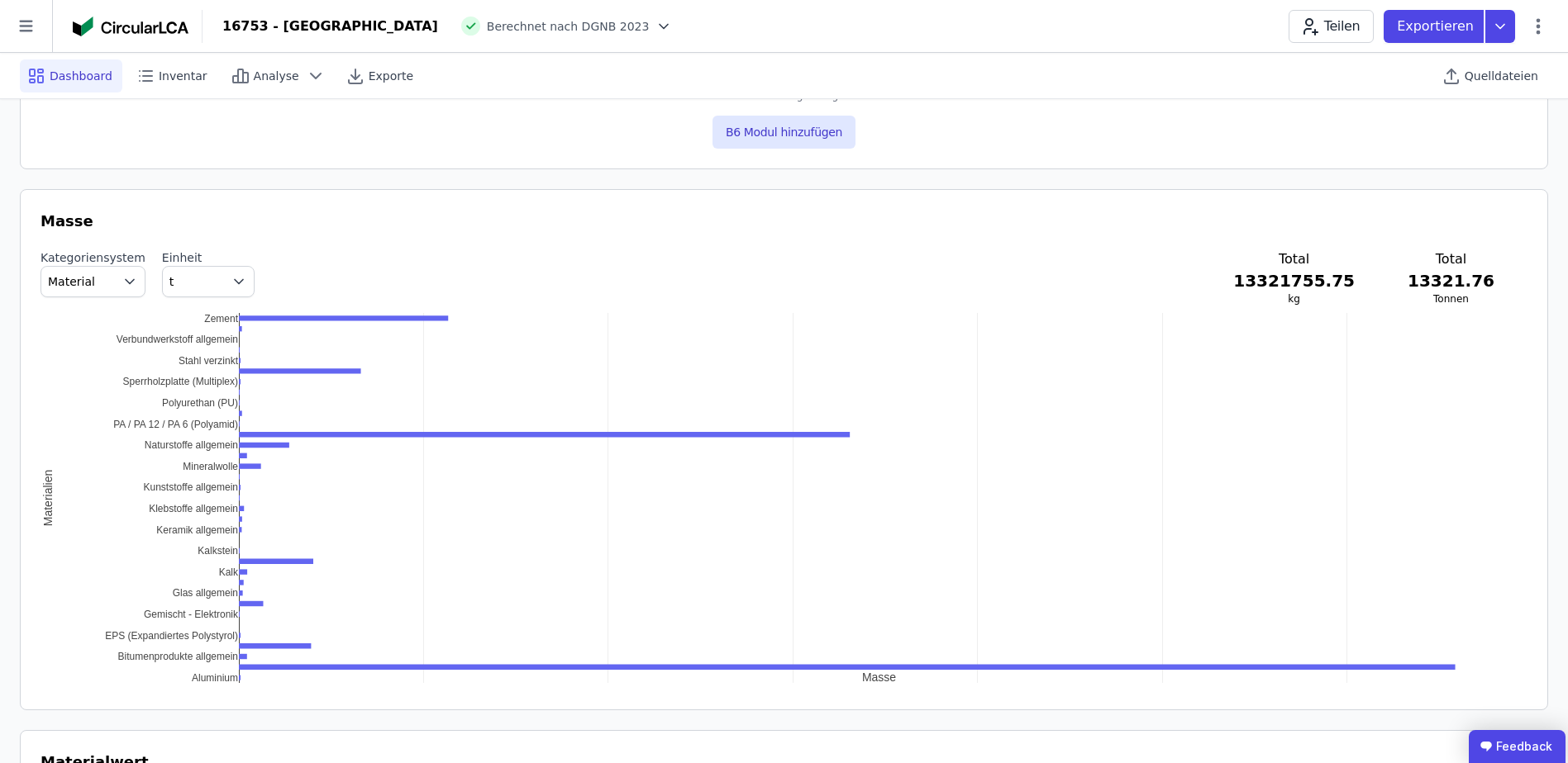
click at [1542, 752] on ubdiv "Feedback" at bounding box center [1517, 747] width 96 height 33
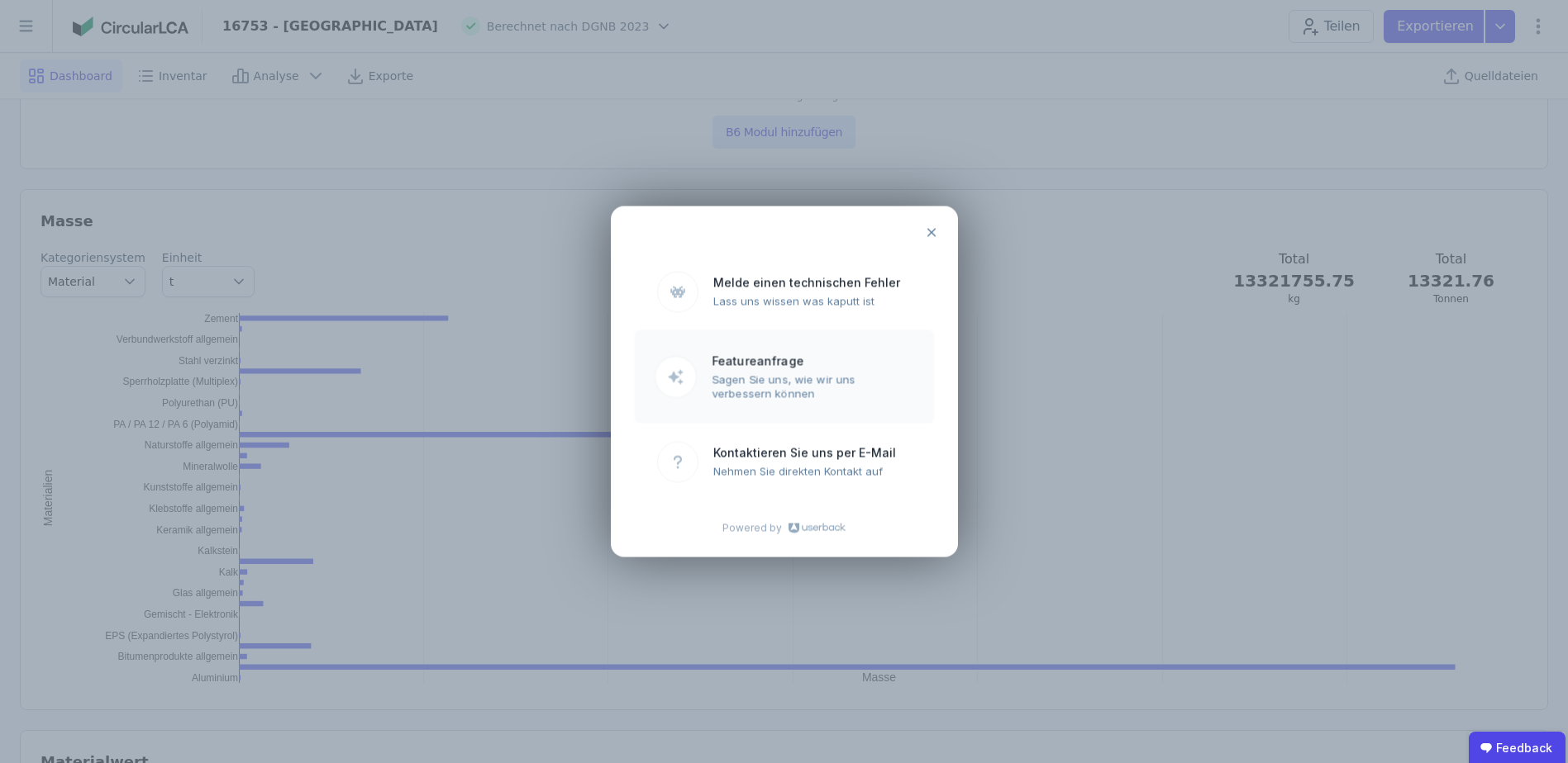
click at [721, 380] on ubdiv "Sagen Sie uns, wie wir uns verbessern können" at bounding box center [813, 386] width 203 height 28
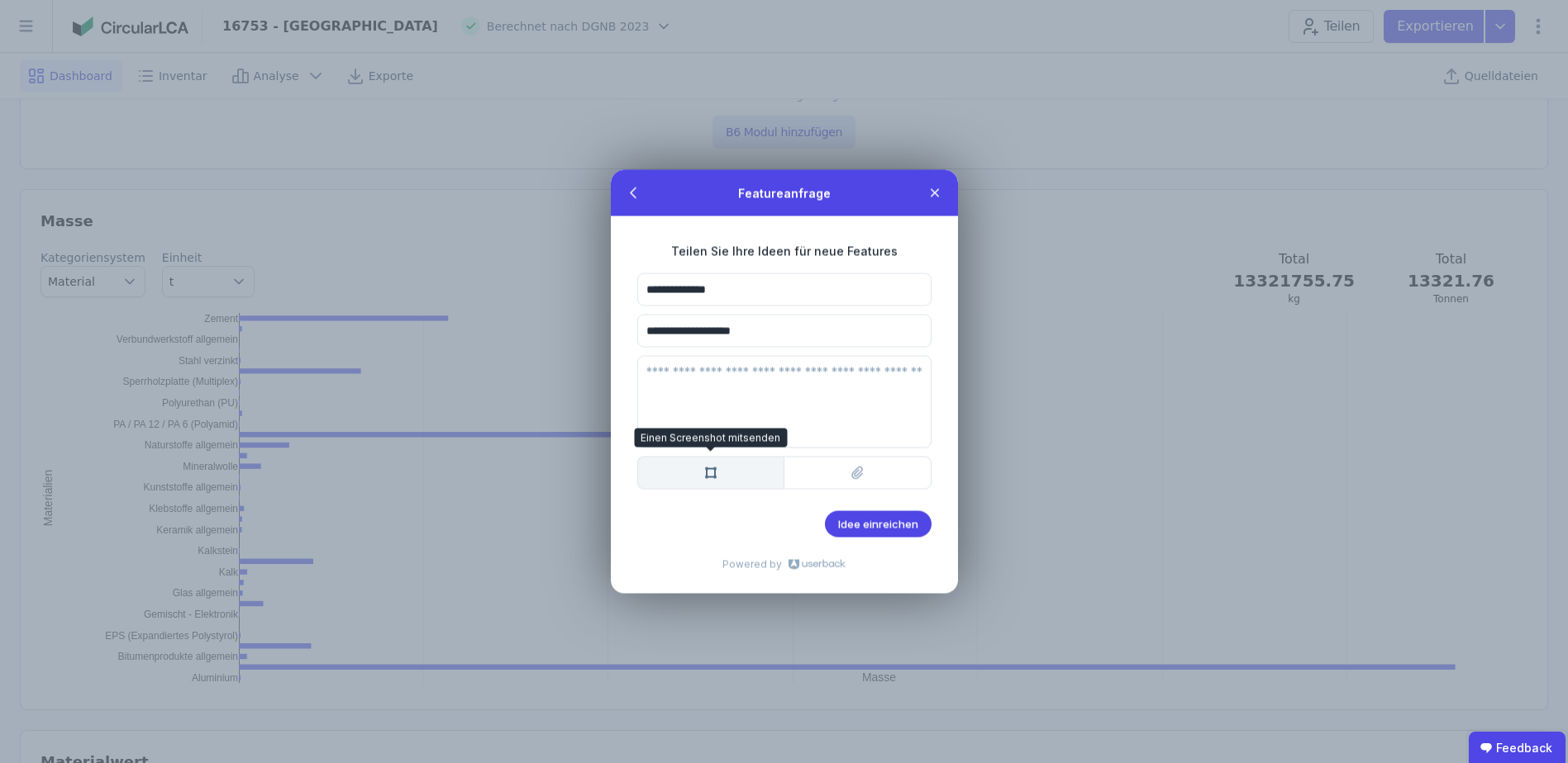
click at [711, 468] on icon at bounding box center [710, 473] width 13 height 13
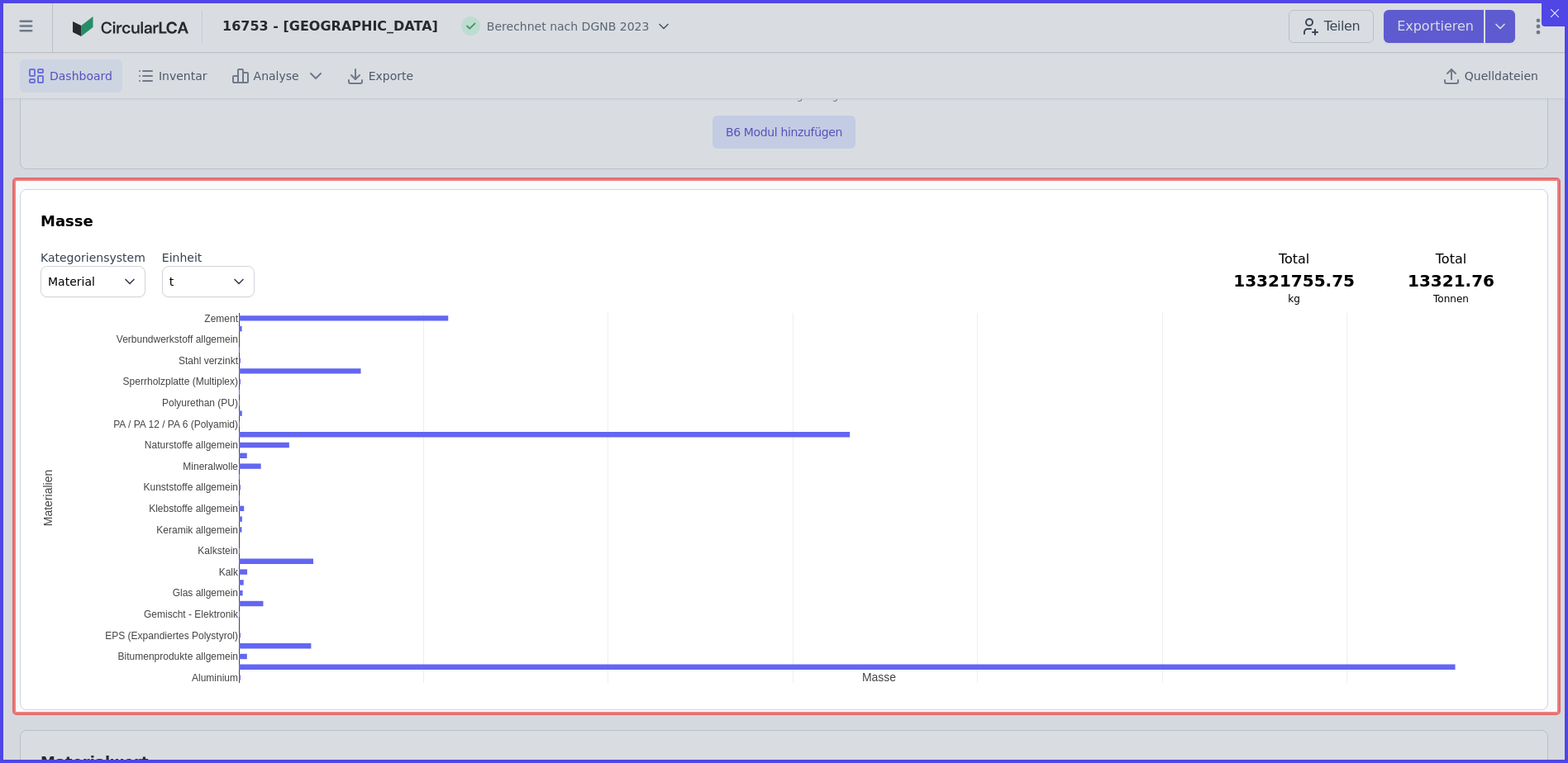
drag, startPoint x: 65, startPoint y: 230, endPoint x: 1558, endPoint y: 714, distance: 1569.5
click at [1558, 714] on icon "Created with Snap" at bounding box center [784, 382] width 1568 height 763
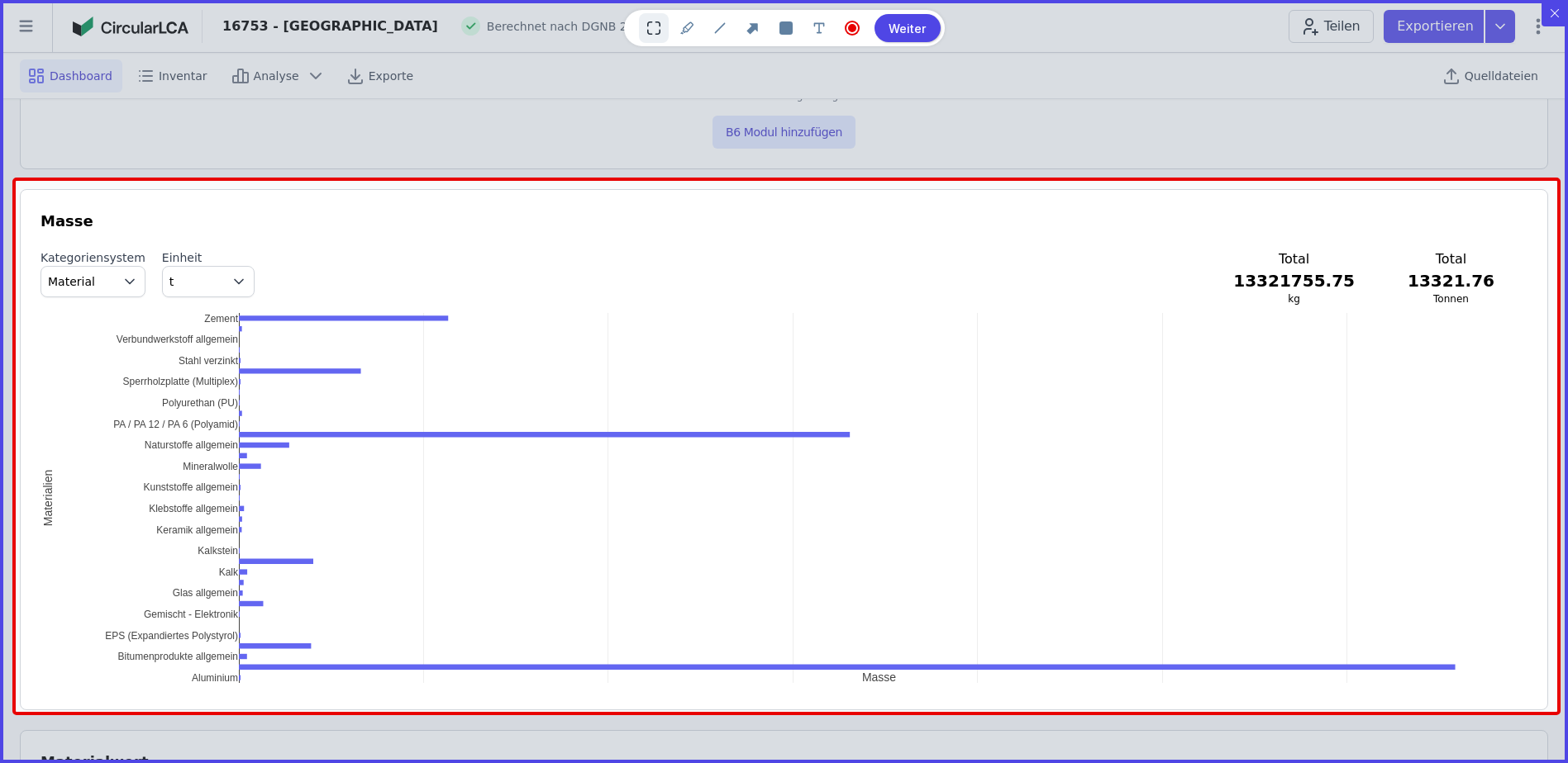
click at [904, 35] on btn "Weiter" at bounding box center [907, 28] width 66 height 29
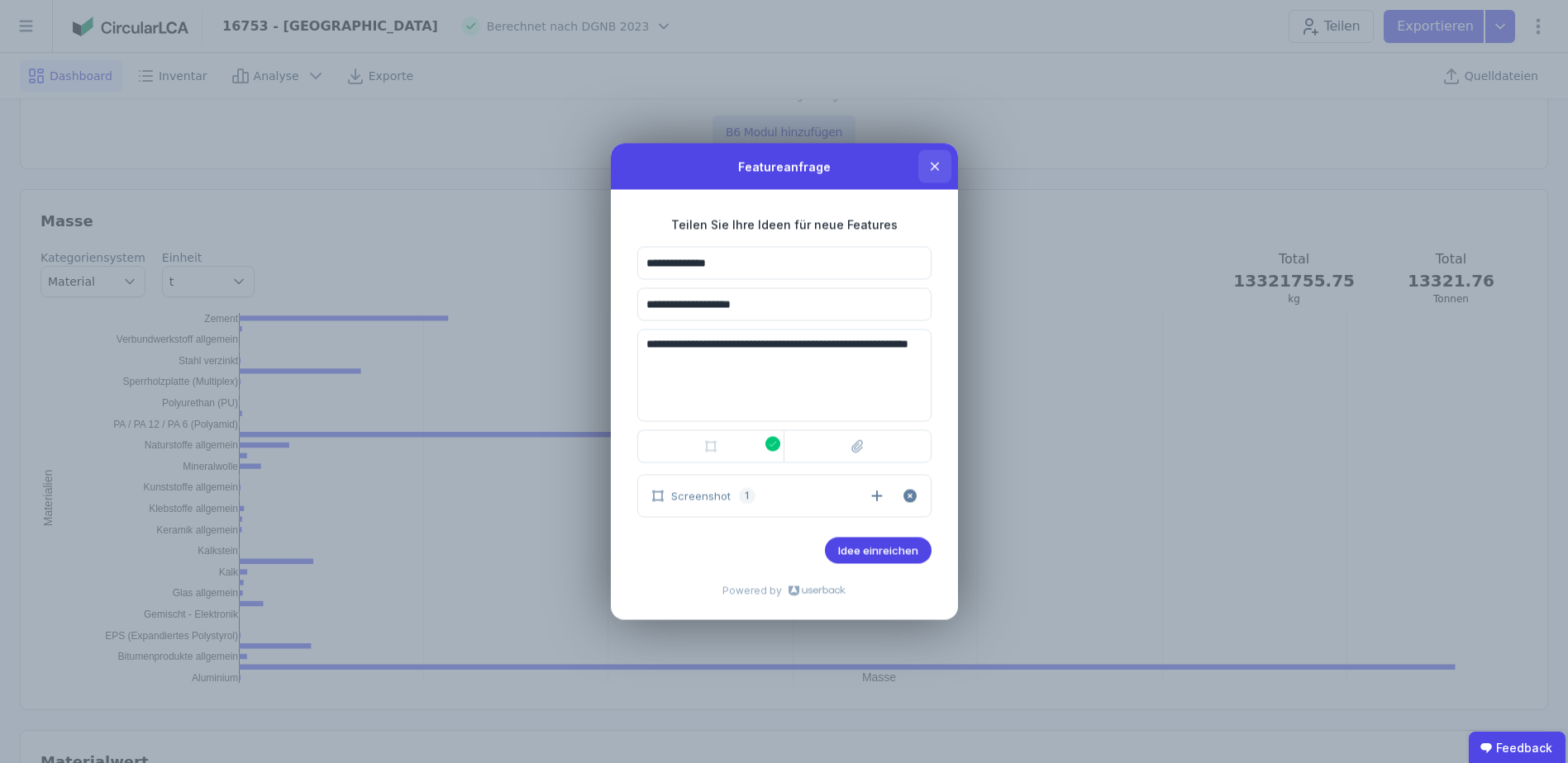
type textarea "**********"
click at [929, 168] on icon at bounding box center [934, 166] width 13 height 13
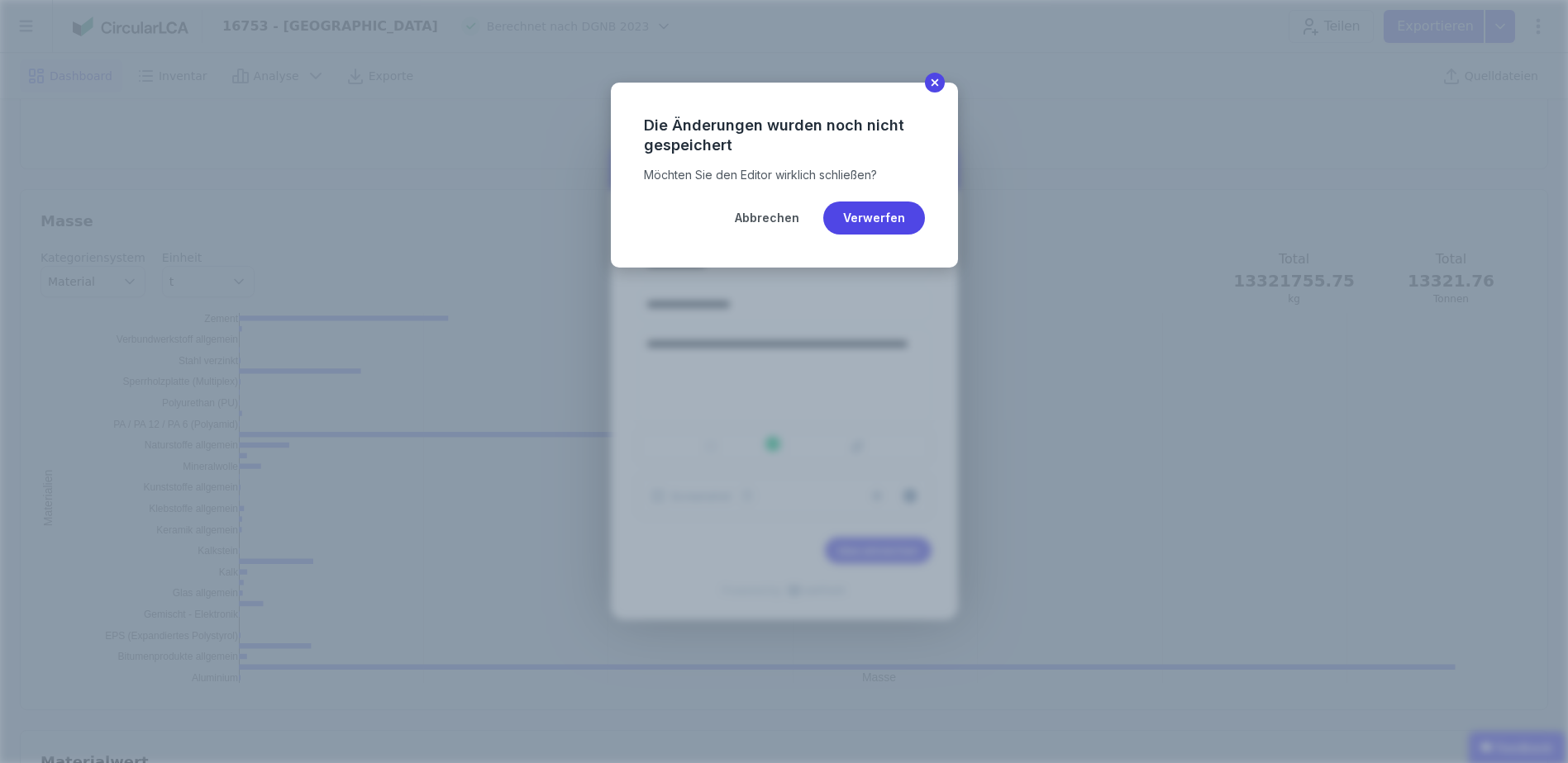
click at [856, 213] on btn "Verwerfen" at bounding box center [874, 218] width 101 height 33
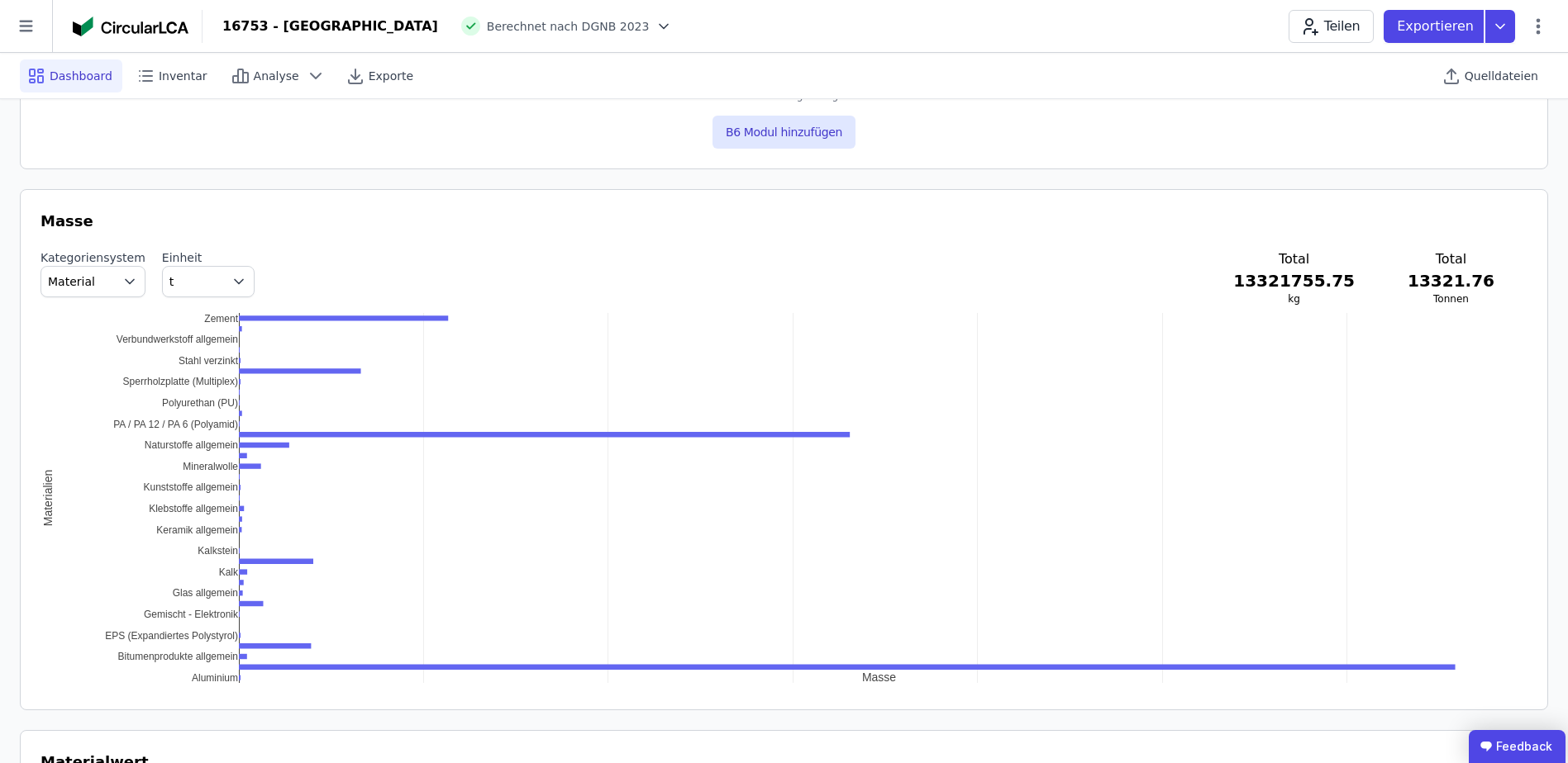
click at [1513, 747] on ubdiv "Feedback" at bounding box center [1517, 747] width 96 height 33
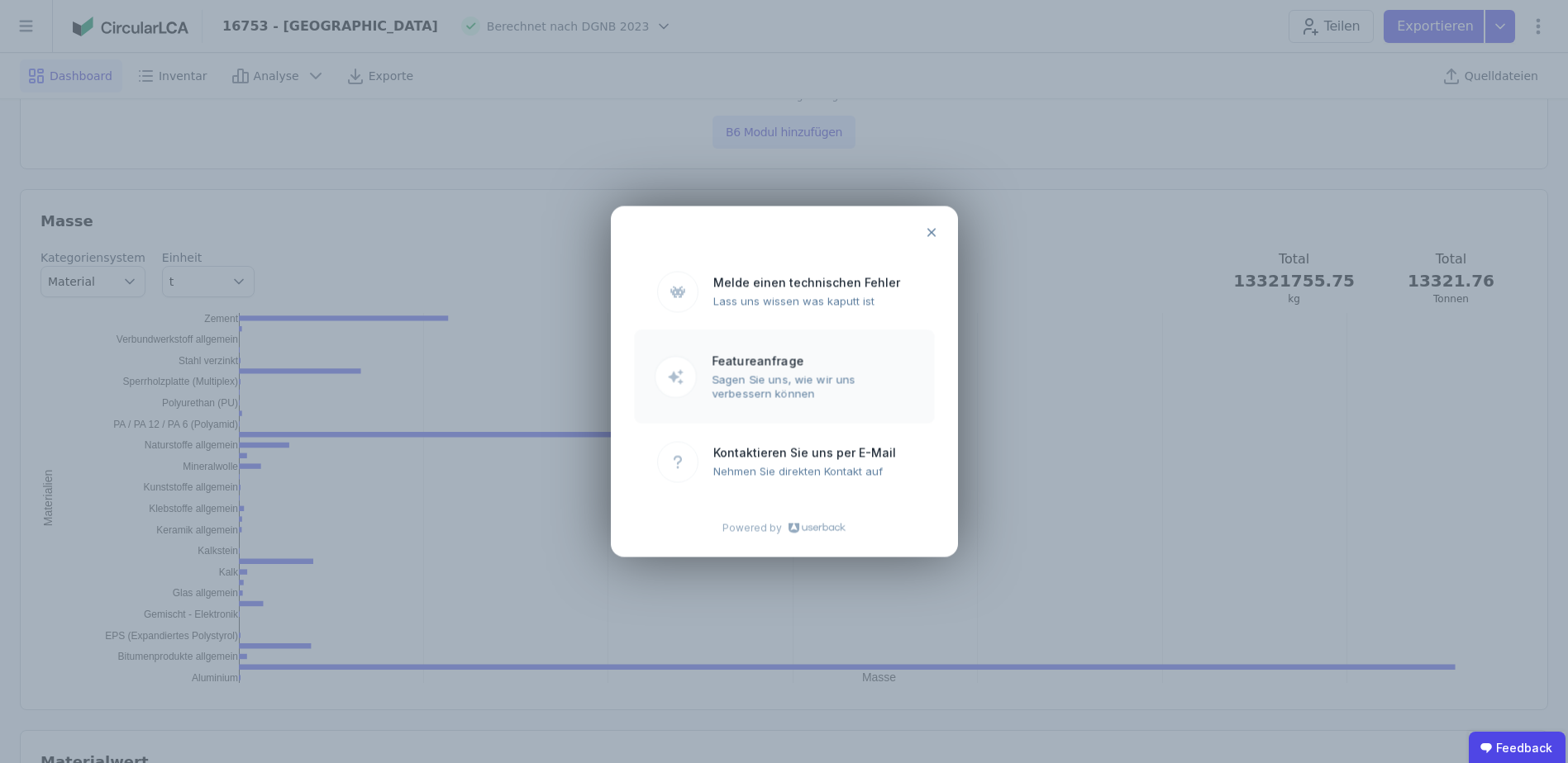
click at [733, 366] on ubdiv "Featureanfrage" at bounding box center [813, 361] width 203 height 14
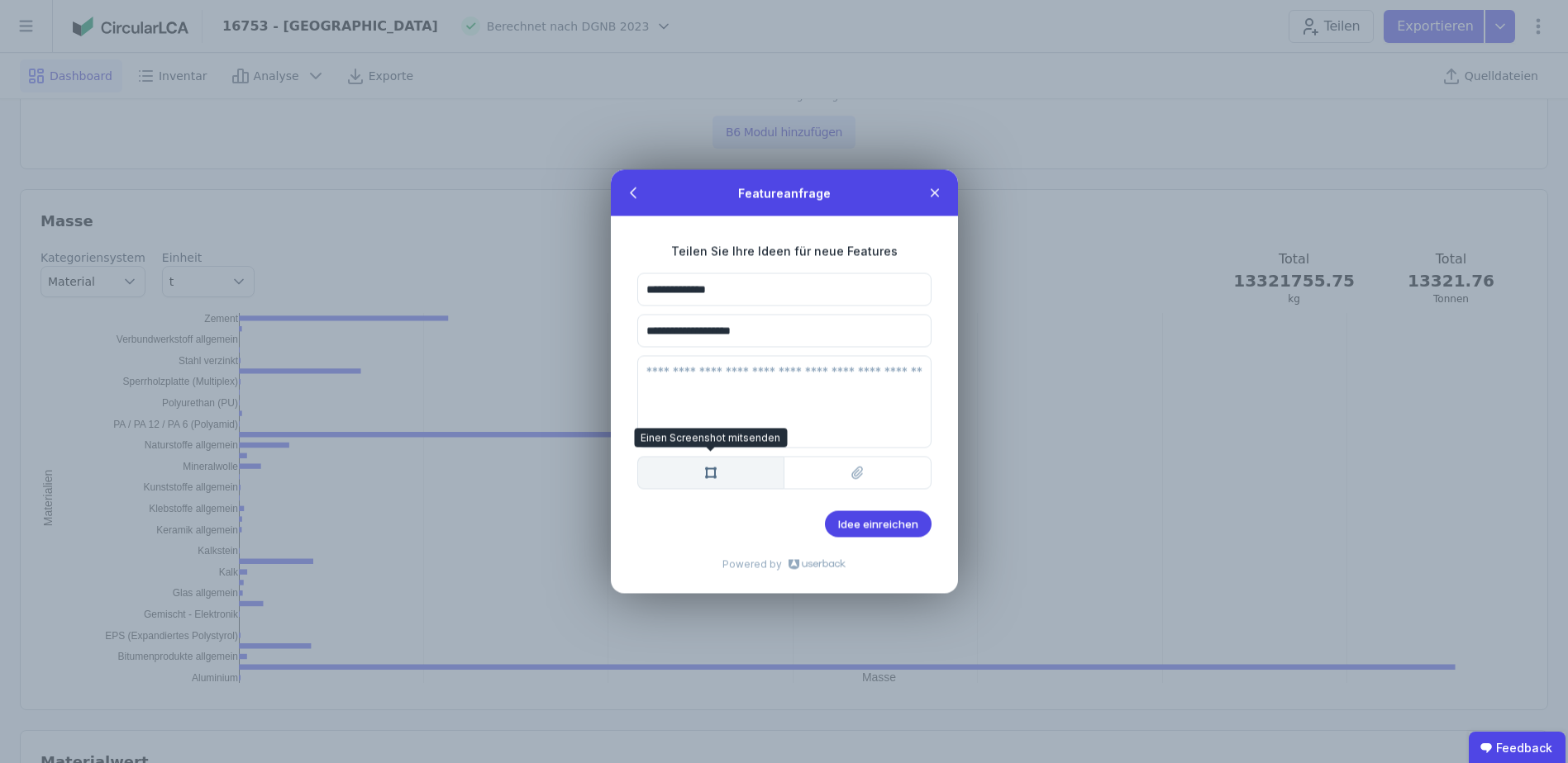
click at [709, 474] on icon at bounding box center [710, 473] width 13 height 13
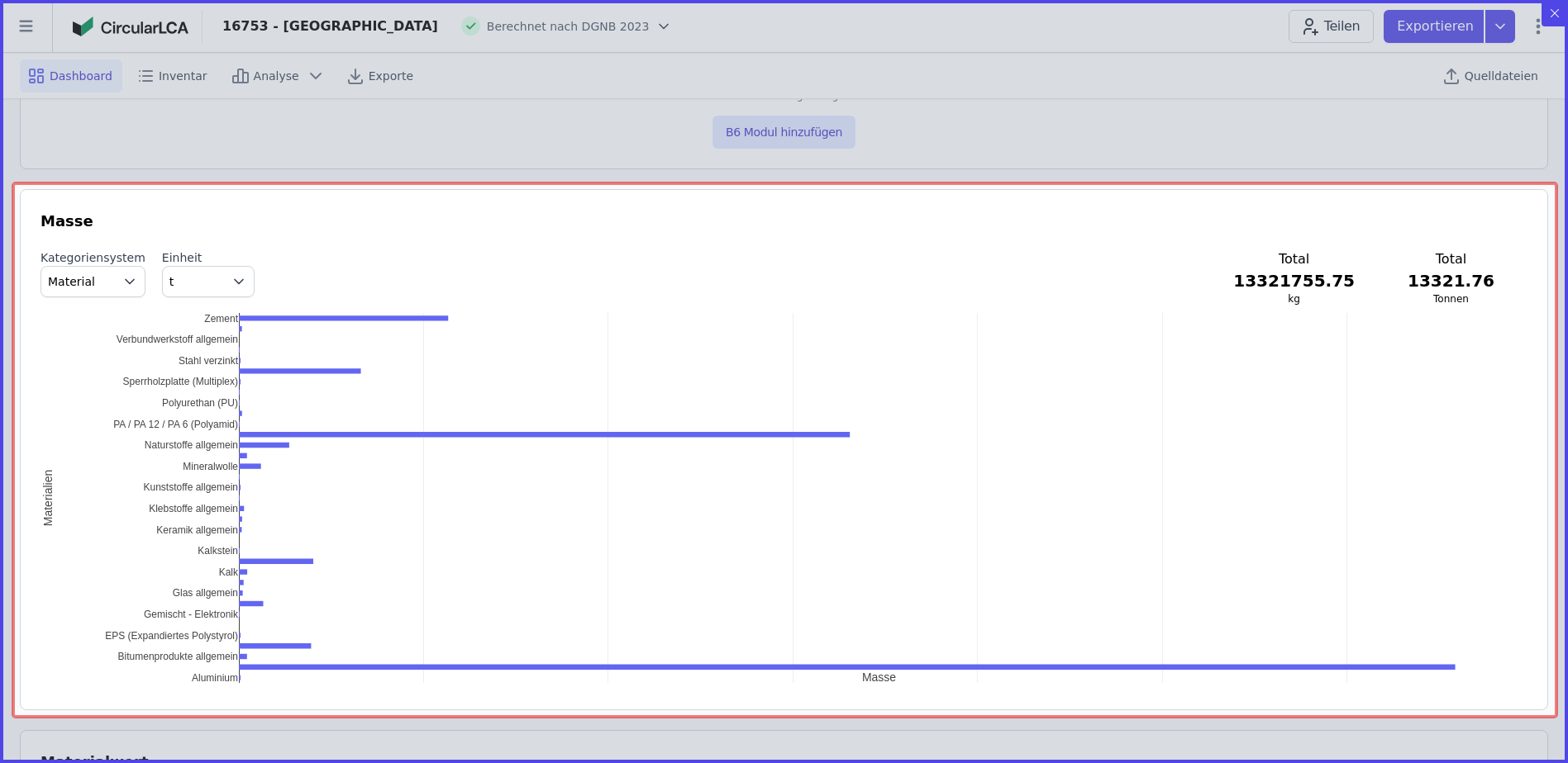
drag, startPoint x: 13, startPoint y: 184, endPoint x: 1556, endPoint y: 717, distance: 1632.5
click at [1556, 717] on icon "Created with Snap" at bounding box center [784, 382] width 1568 height 763
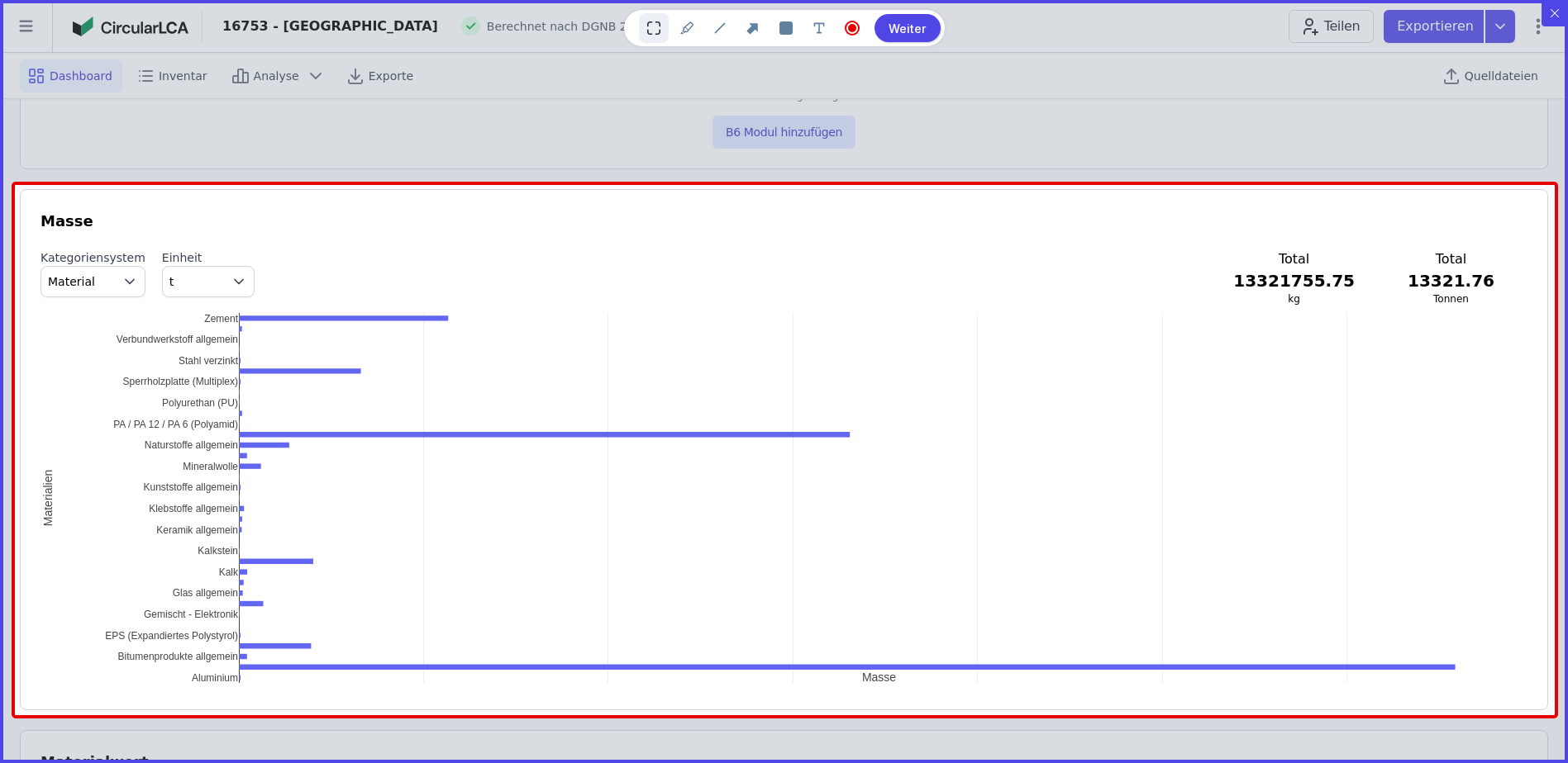
click at [899, 37] on btn "Weiter" at bounding box center [907, 28] width 66 height 29
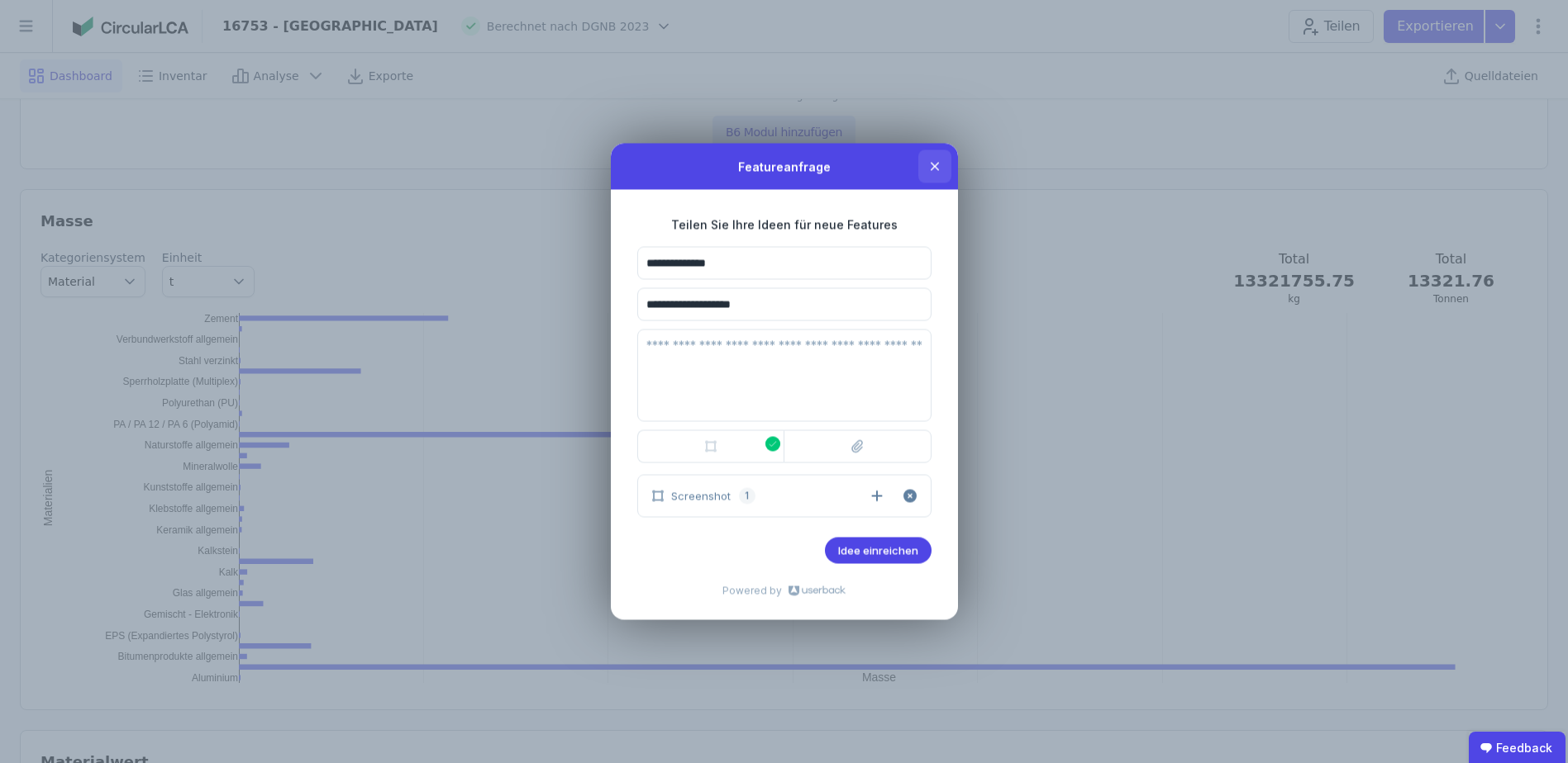
click at [933, 167] on icon at bounding box center [934, 166] width 8 height 8
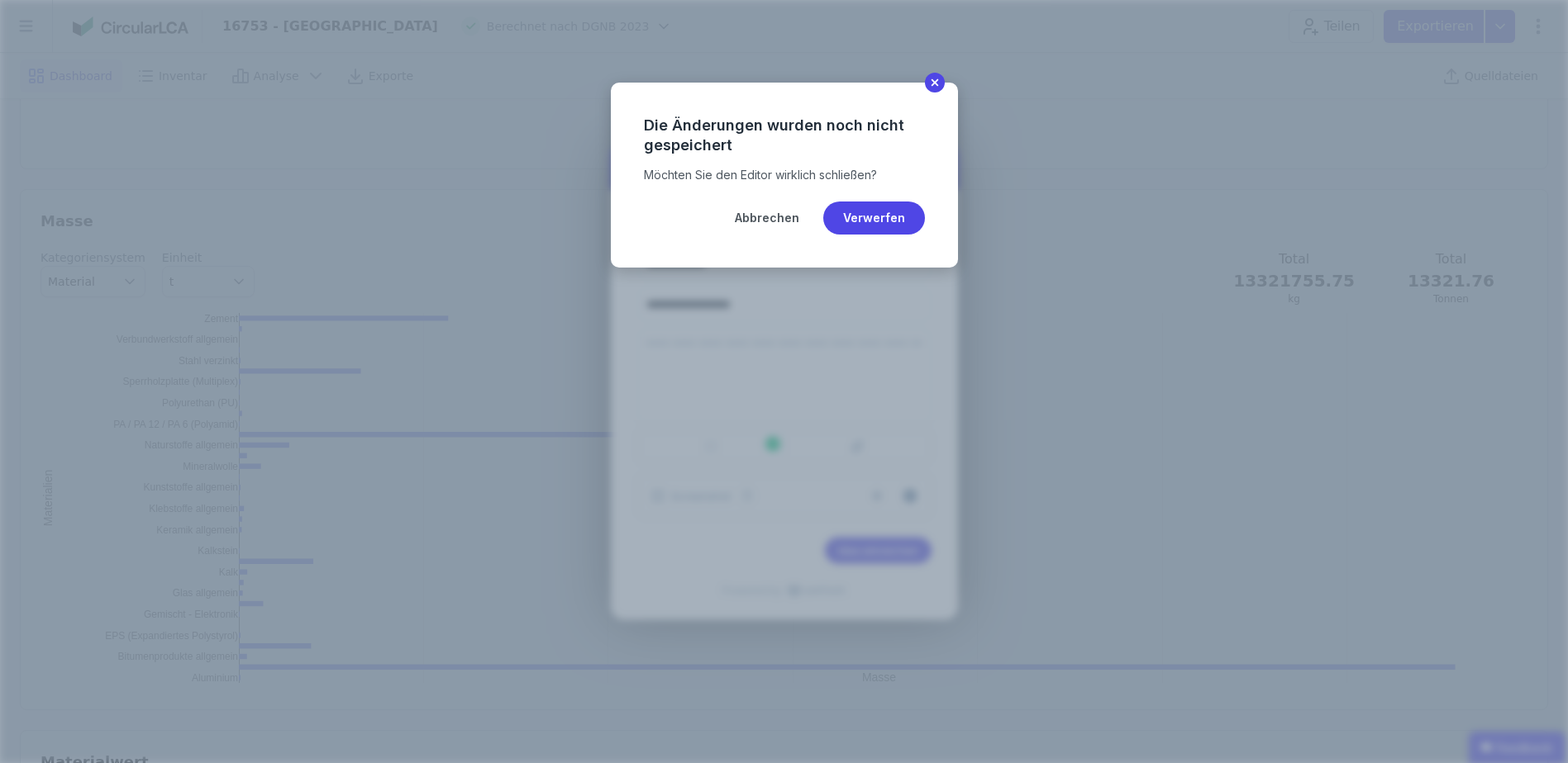
click at [846, 214] on btn "Verwerfen" at bounding box center [874, 218] width 101 height 33
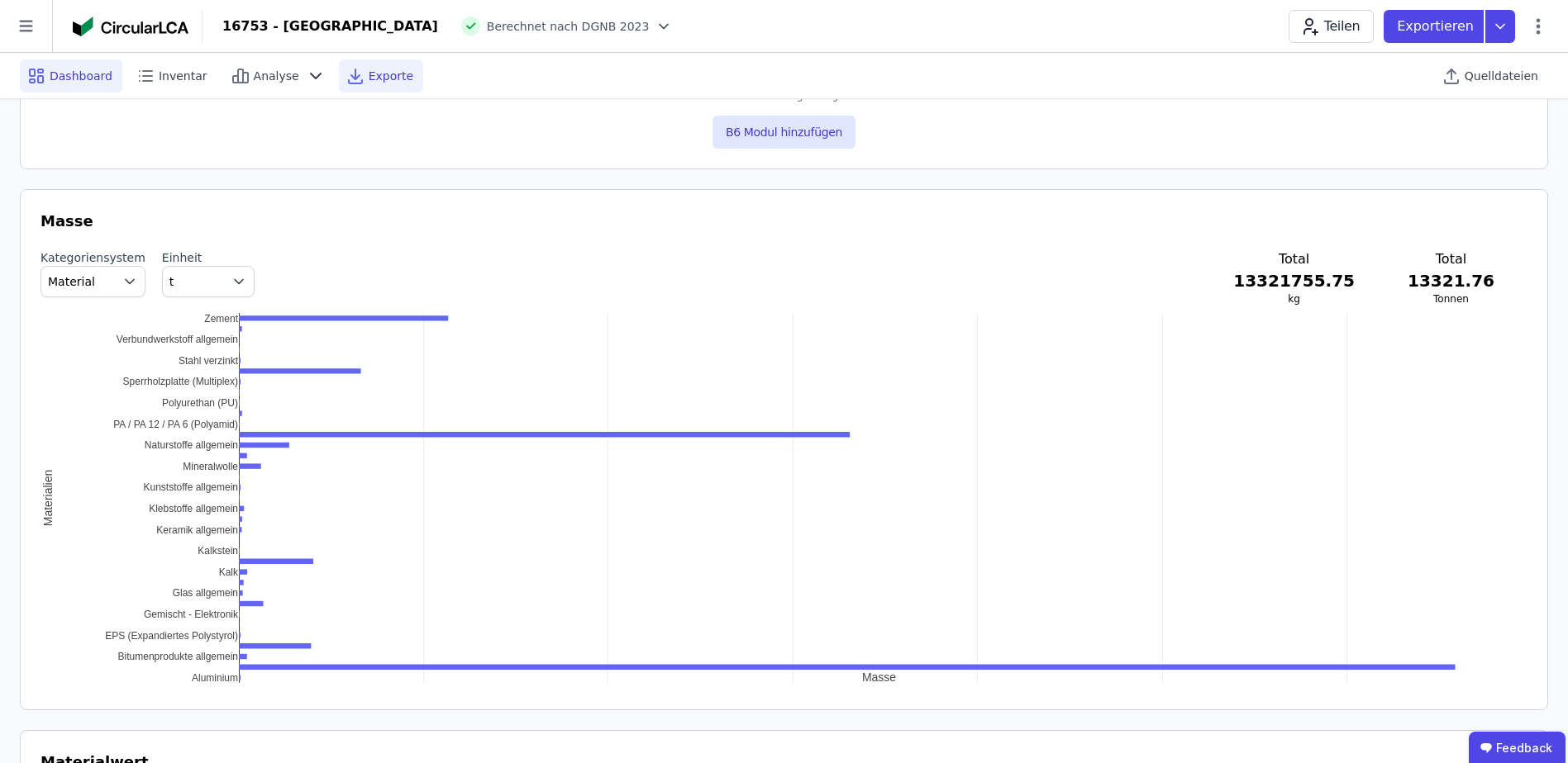
click at [375, 81] on span "Exporte" at bounding box center [391, 76] width 44 height 17
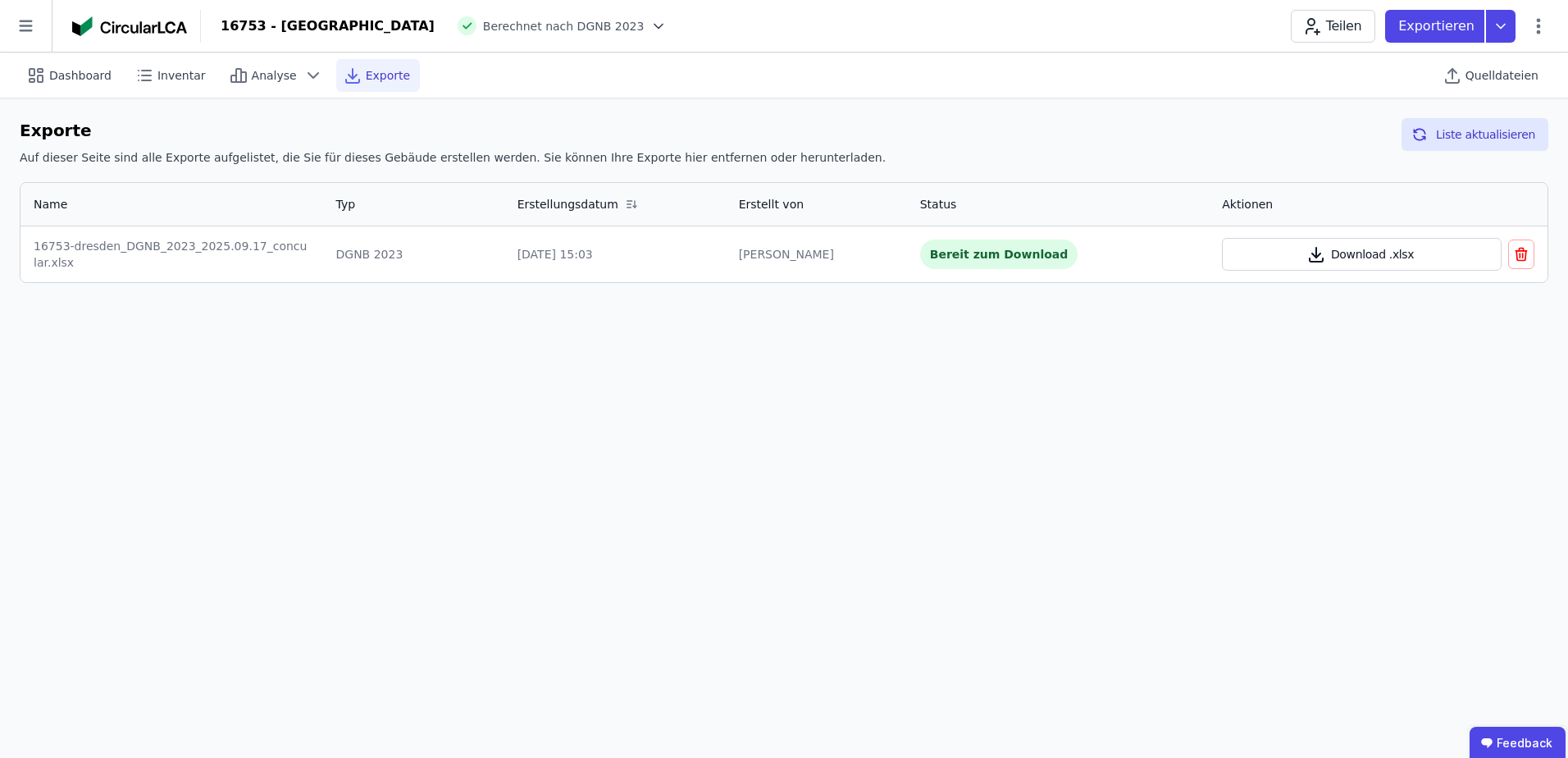
click at [1318, 244] on icon "button" at bounding box center [1316, 254] width 20 height 20
click at [243, 63] on div "Analyse" at bounding box center [276, 75] width 107 height 33
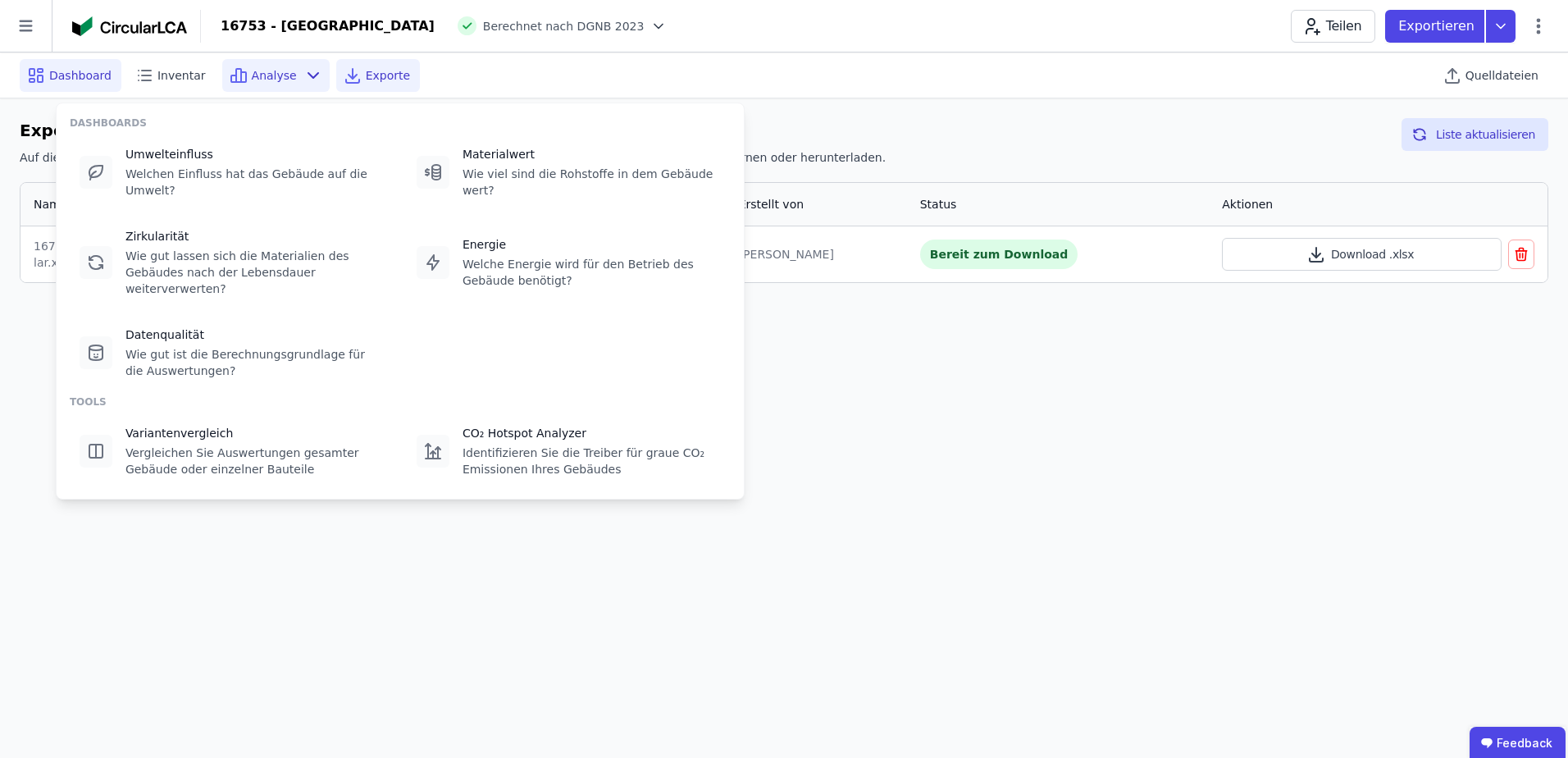
click at [54, 85] on div "Dashboard" at bounding box center [70, 75] width 102 height 33
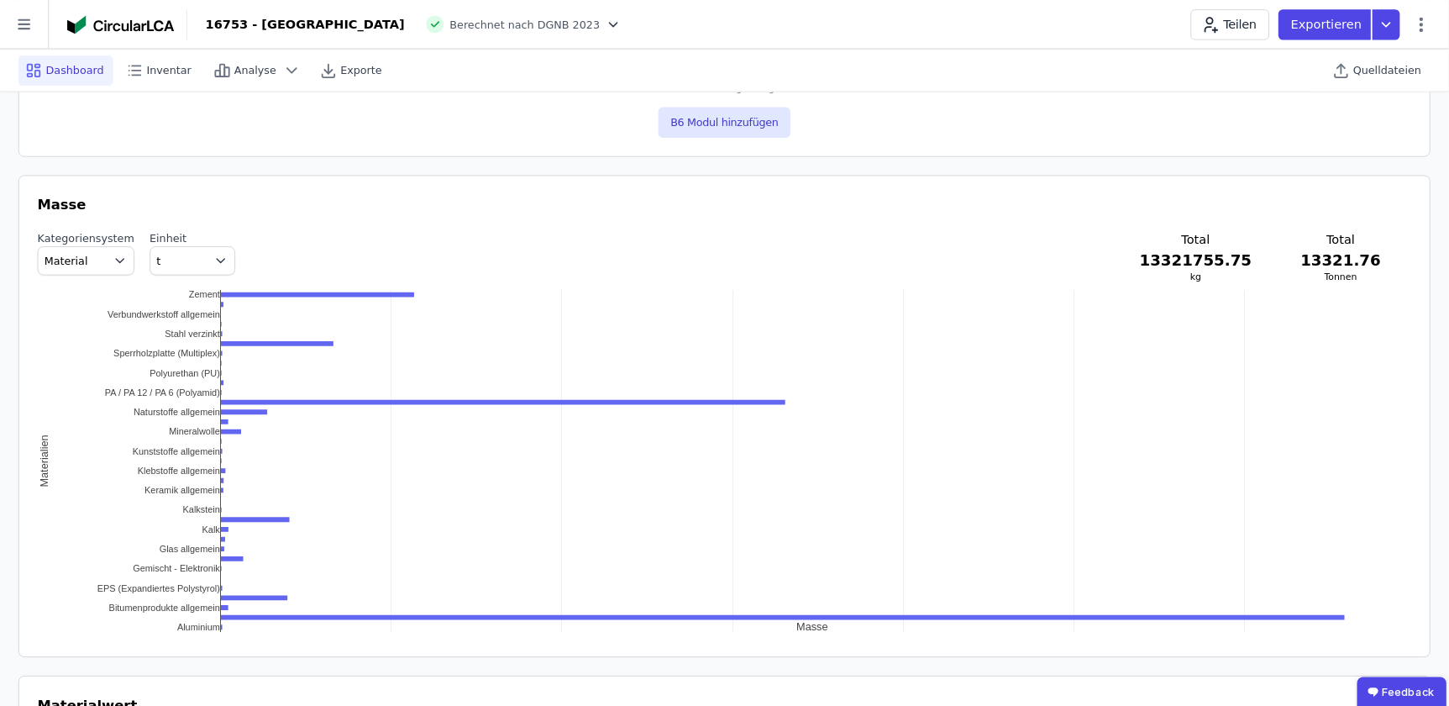
scroll to position [1680, 0]
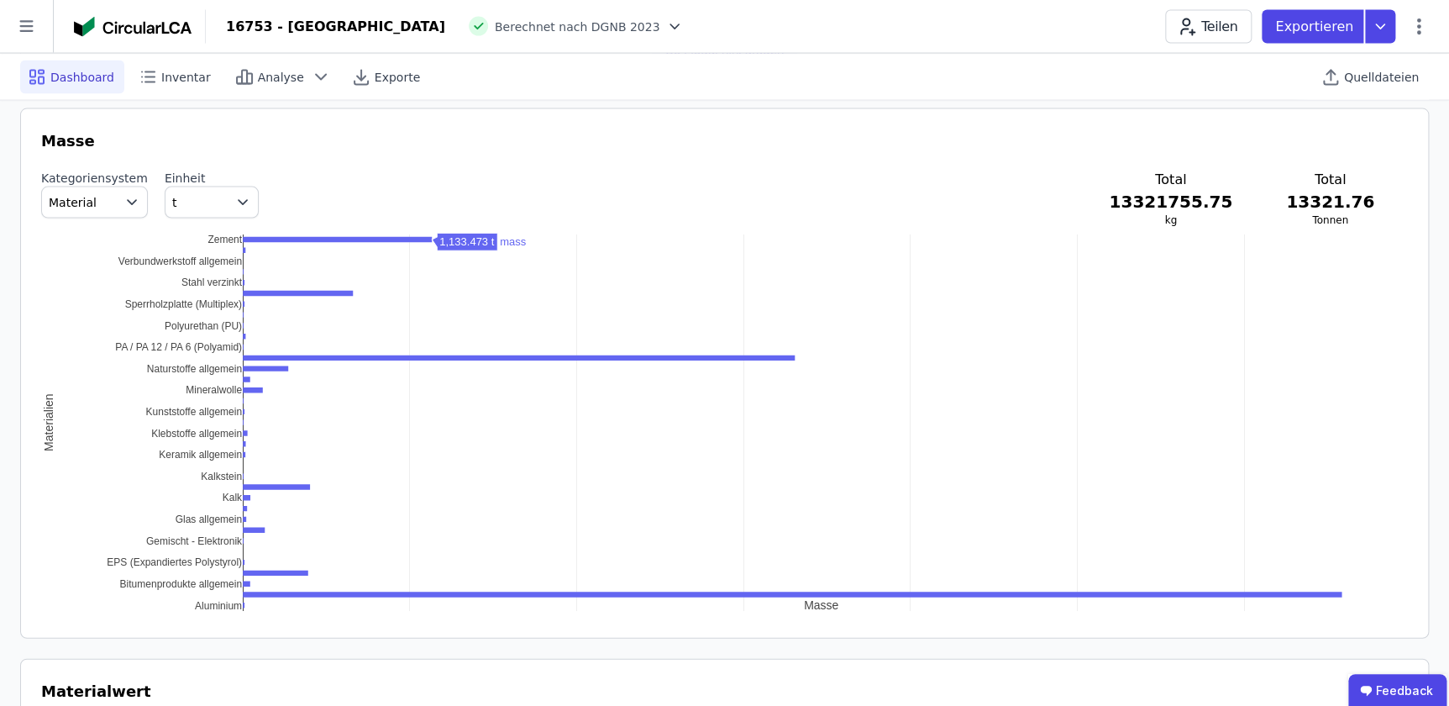
drag, startPoint x: 253, startPoint y: 235, endPoint x: 221, endPoint y: 236, distance: 31.9
click at [221, 237] on div "0 1000 2000 3000 4000 5000 6000 Aluminium Bitumenprodukte allgemein EPS (Expand…" at bounding box center [724, 423] width 1367 height 378
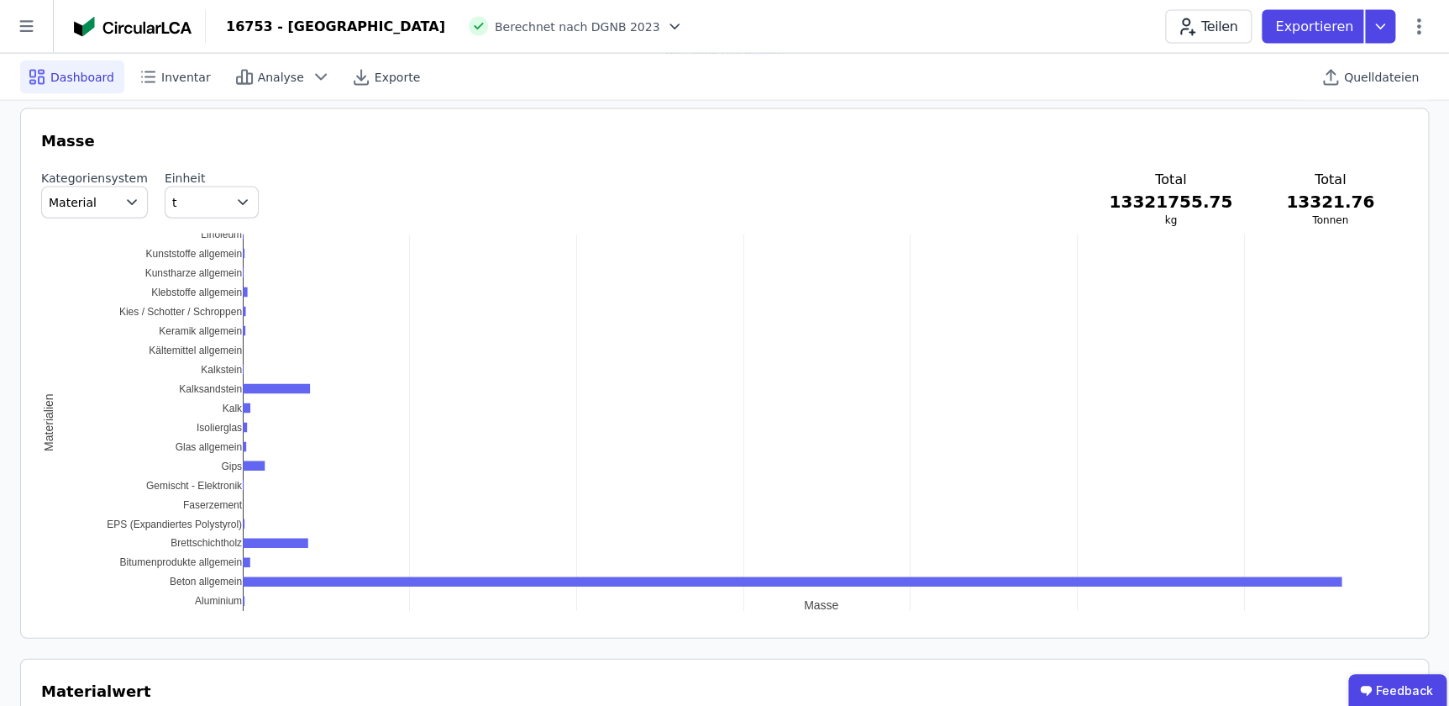
drag, startPoint x: 235, startPoint y: 234, endPoint x: 252, endPoint y: 150, distance: 85.7
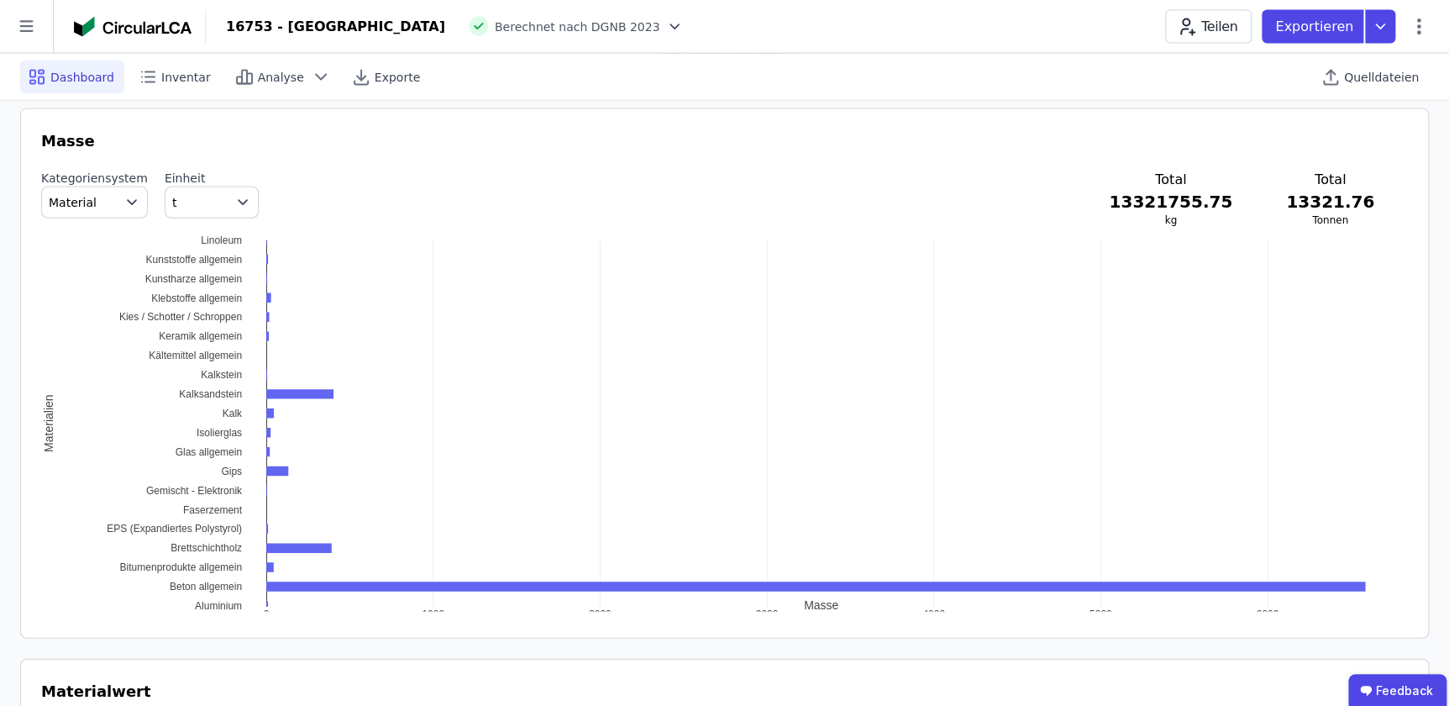
drag, startPoint x: 1269, startPoint y: 607, endPoint x: 1292, endPoint y: 587, distance: 30.4
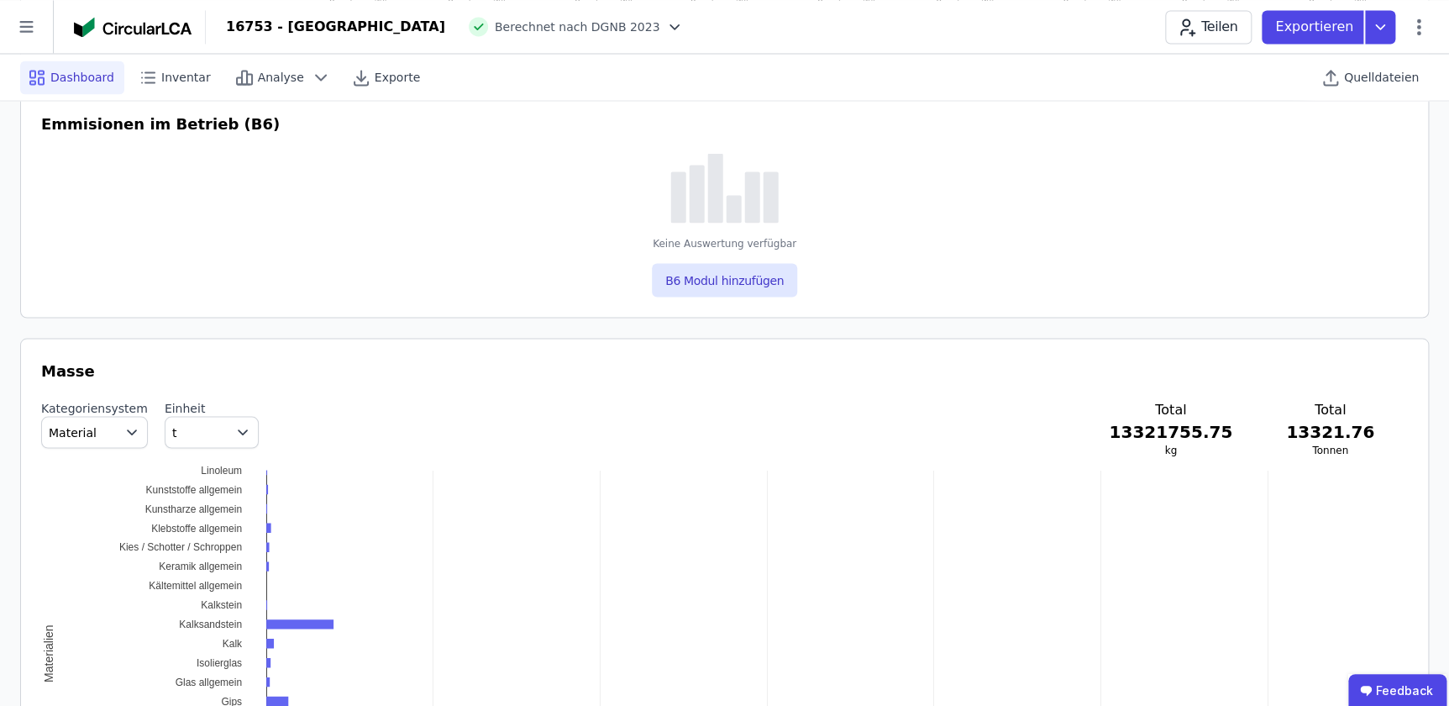
scroll to position [1604, 0]
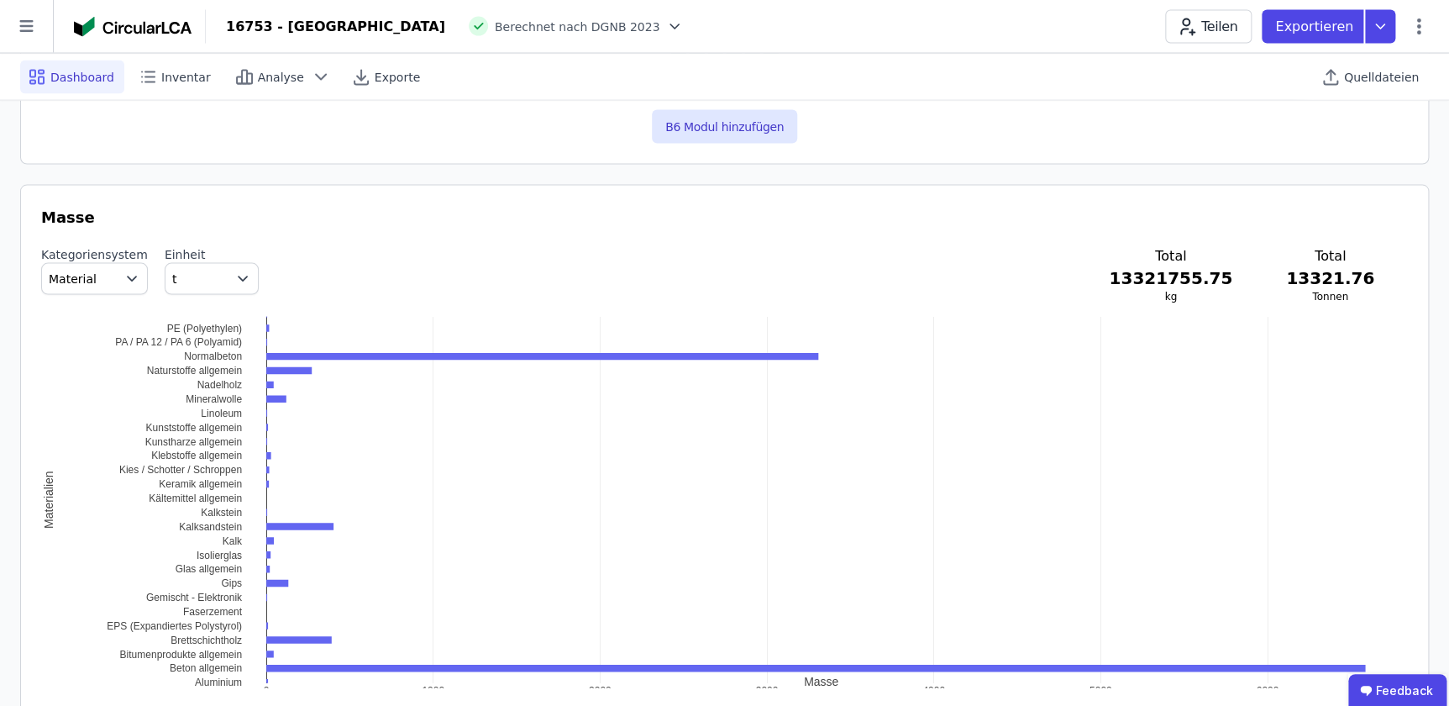
drag, startPoint x: 228, startPoint y: 311, endPoint x: 233, endPoint y: 405, distance: 94.2
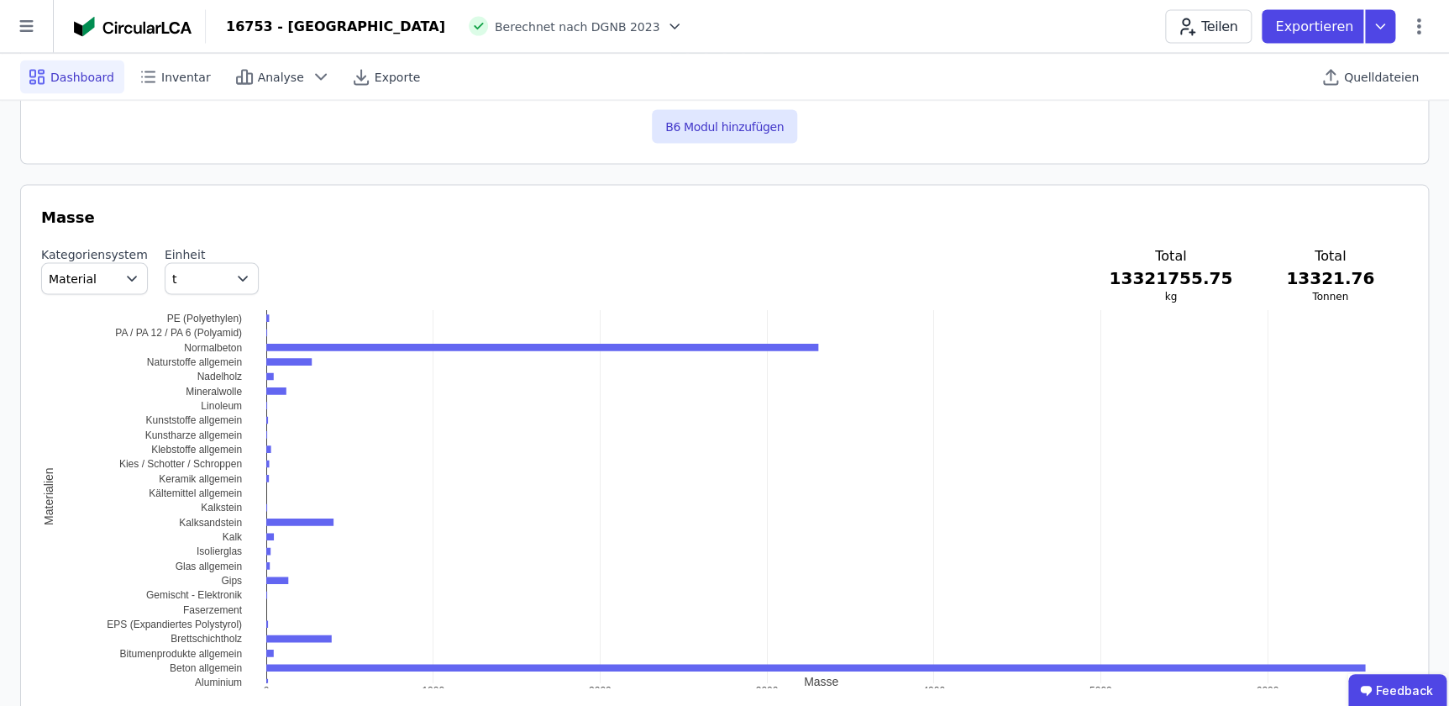
scroll to position [1756, 0]
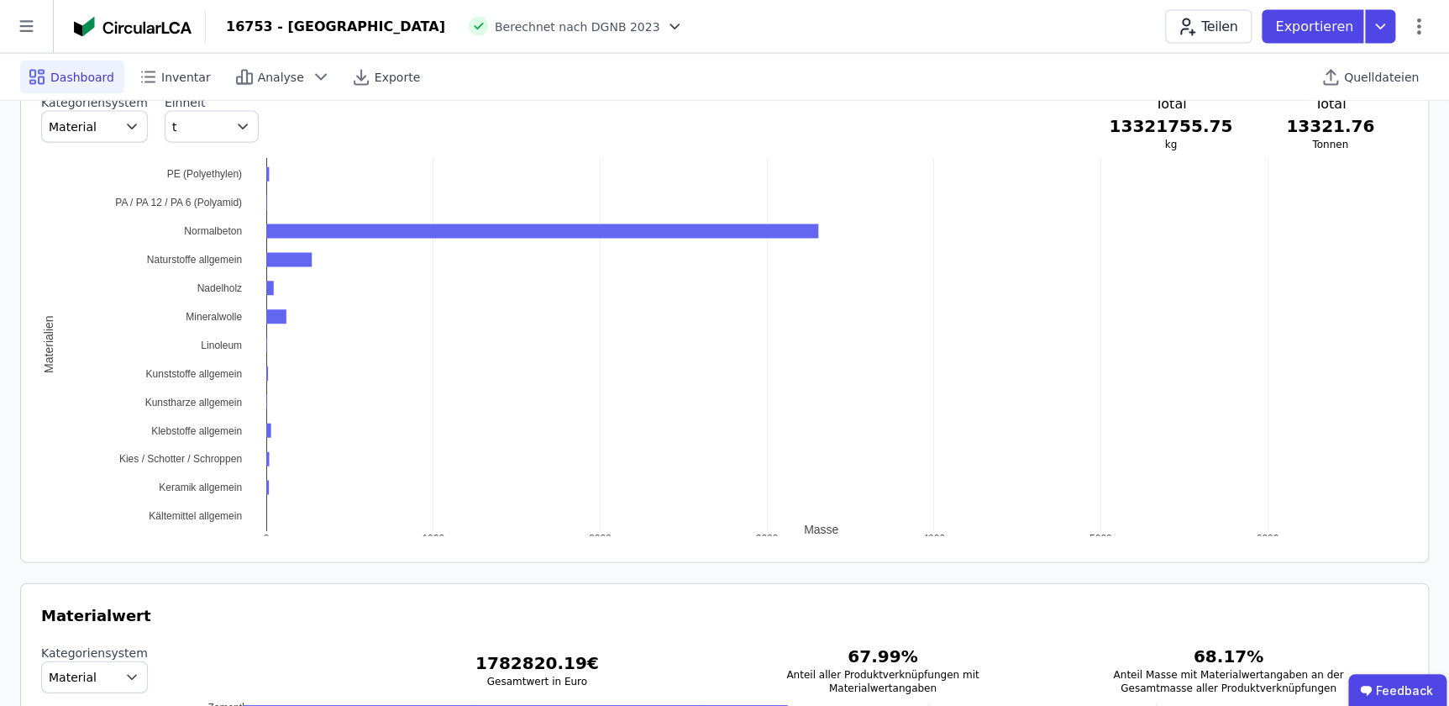
drag, startPoint x: 242, startPoint y: 531, endPoint x: 248, endPoint y: 625, distance: 94.3
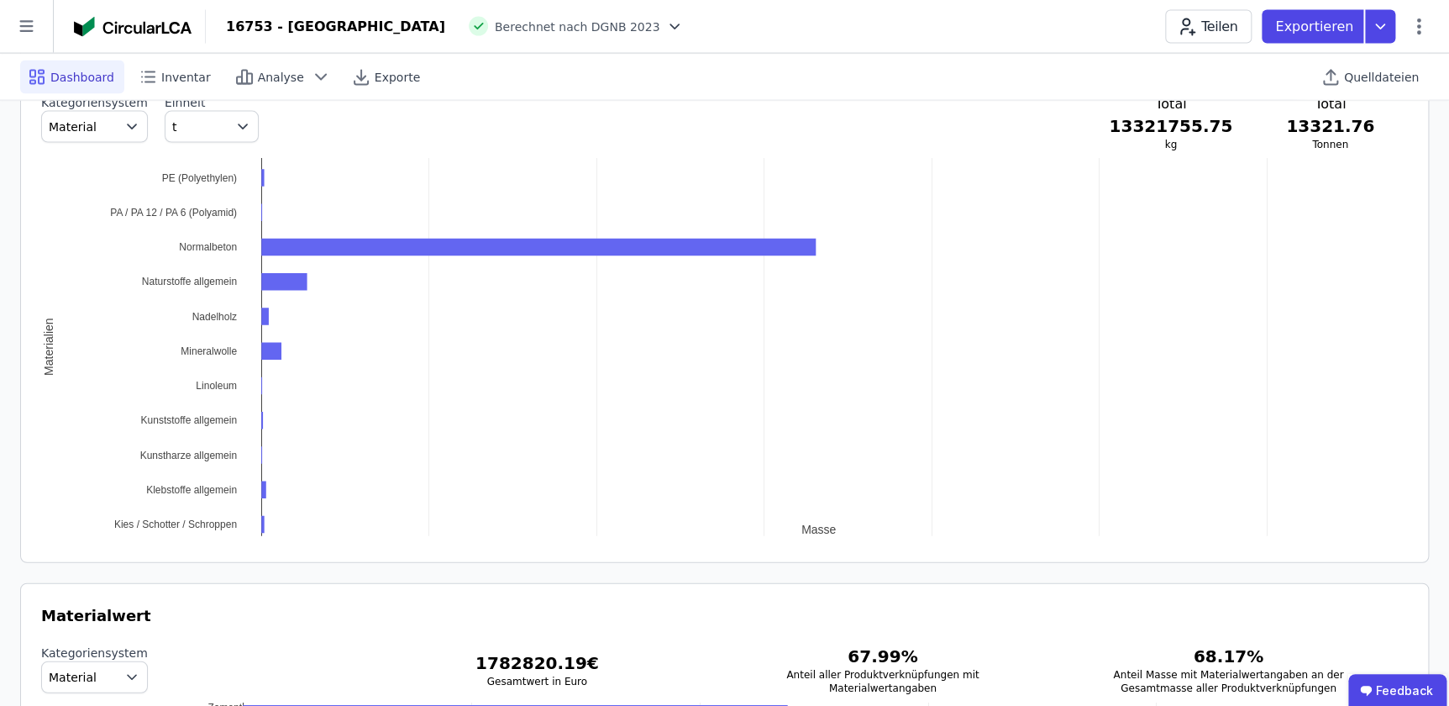
scroll to position [1604, 0]
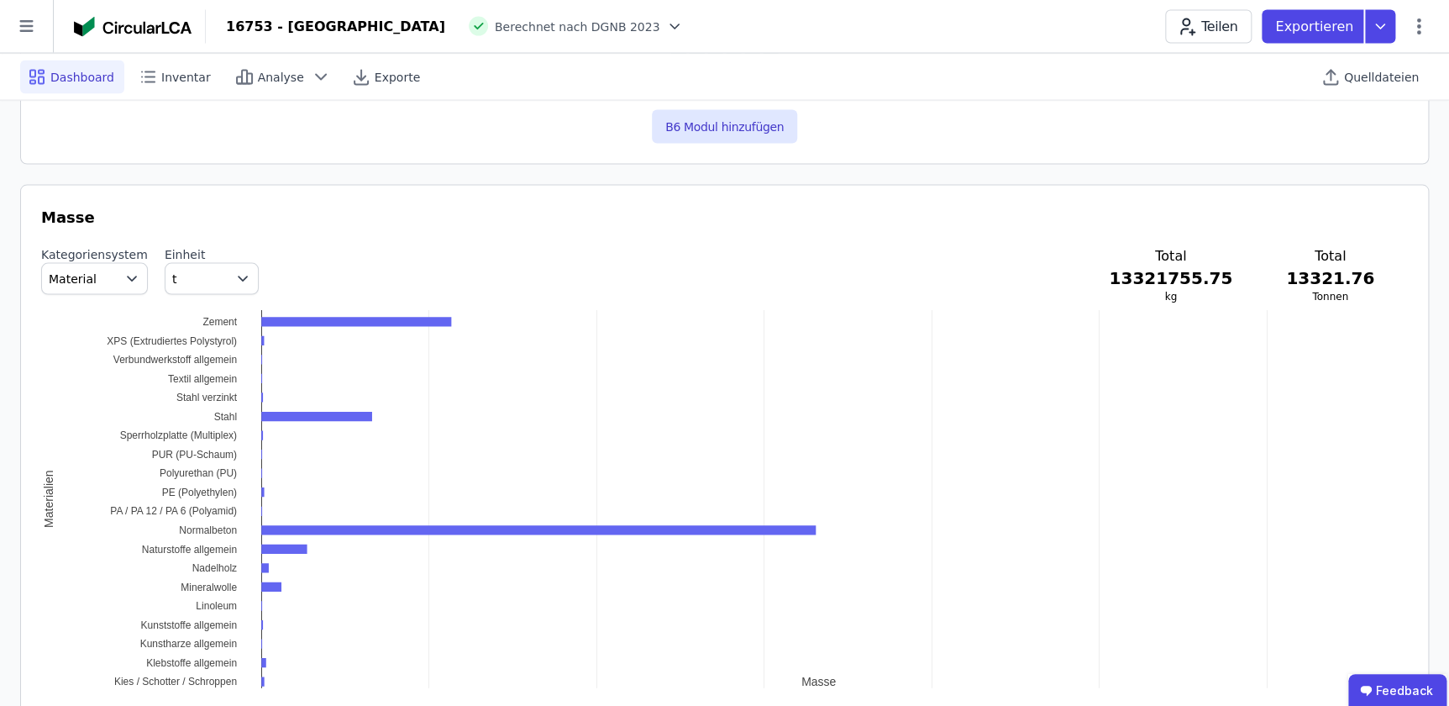
drag, startPoint x: 231, startPoint y: 313, endPoint x: 221, endPoint y: 484, distance: 171.7
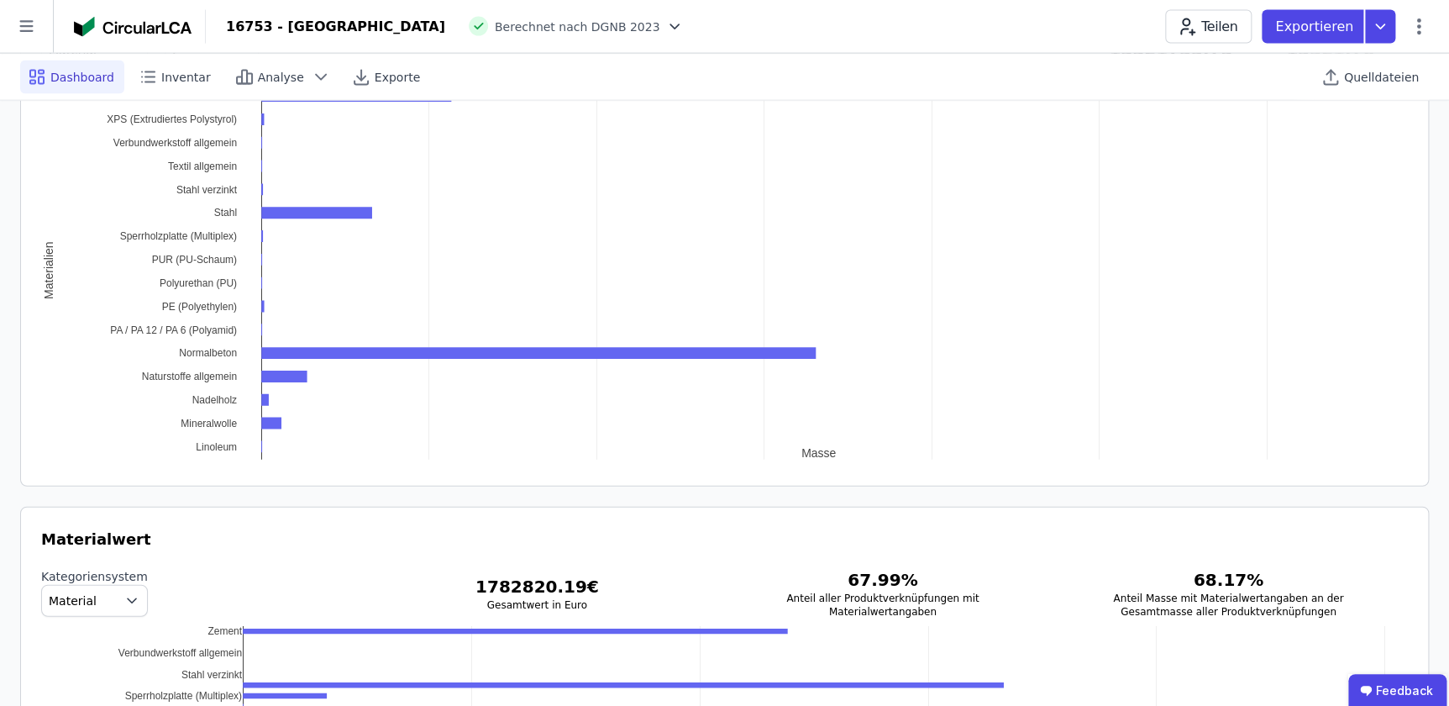
drag, startPoint x: 236, startPoint y: 450, endPoint x: 246, endPoint y: 481, distance: 31.9
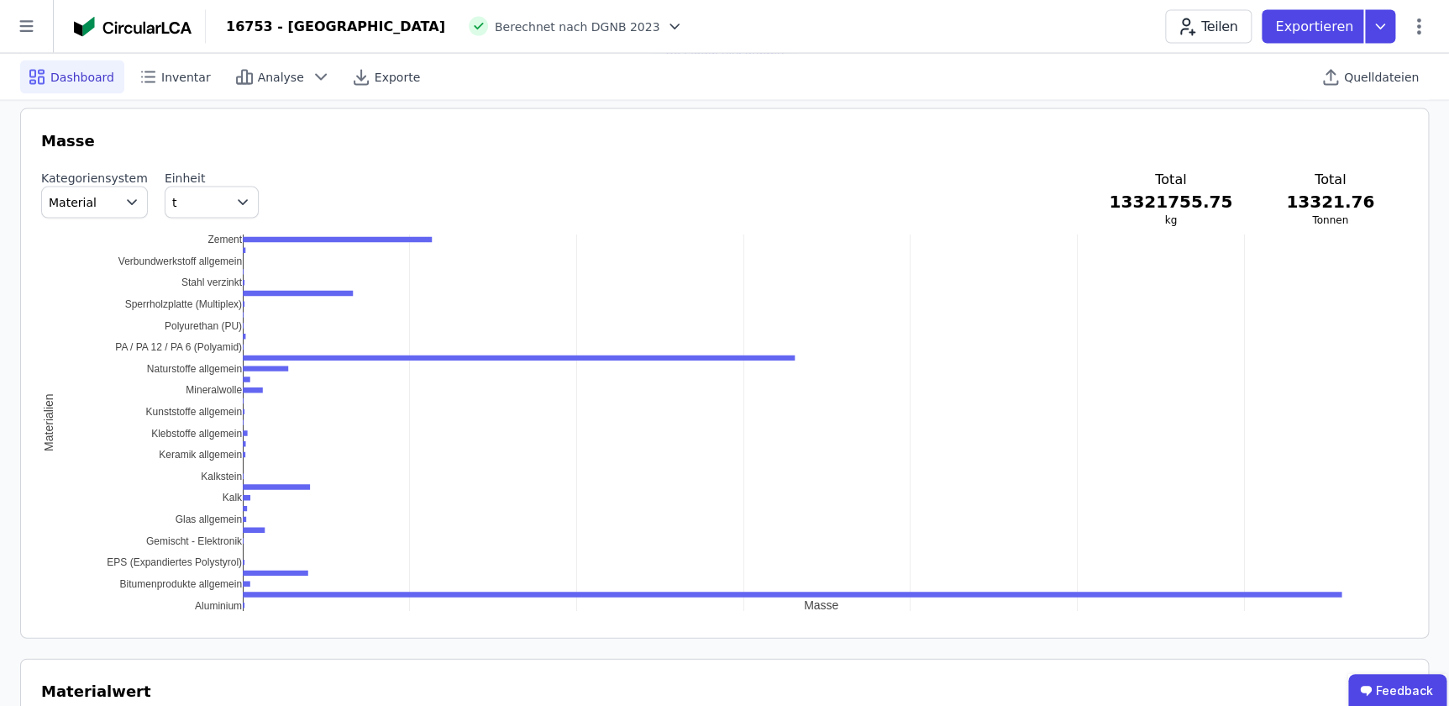
scroll to position [1604, 0]
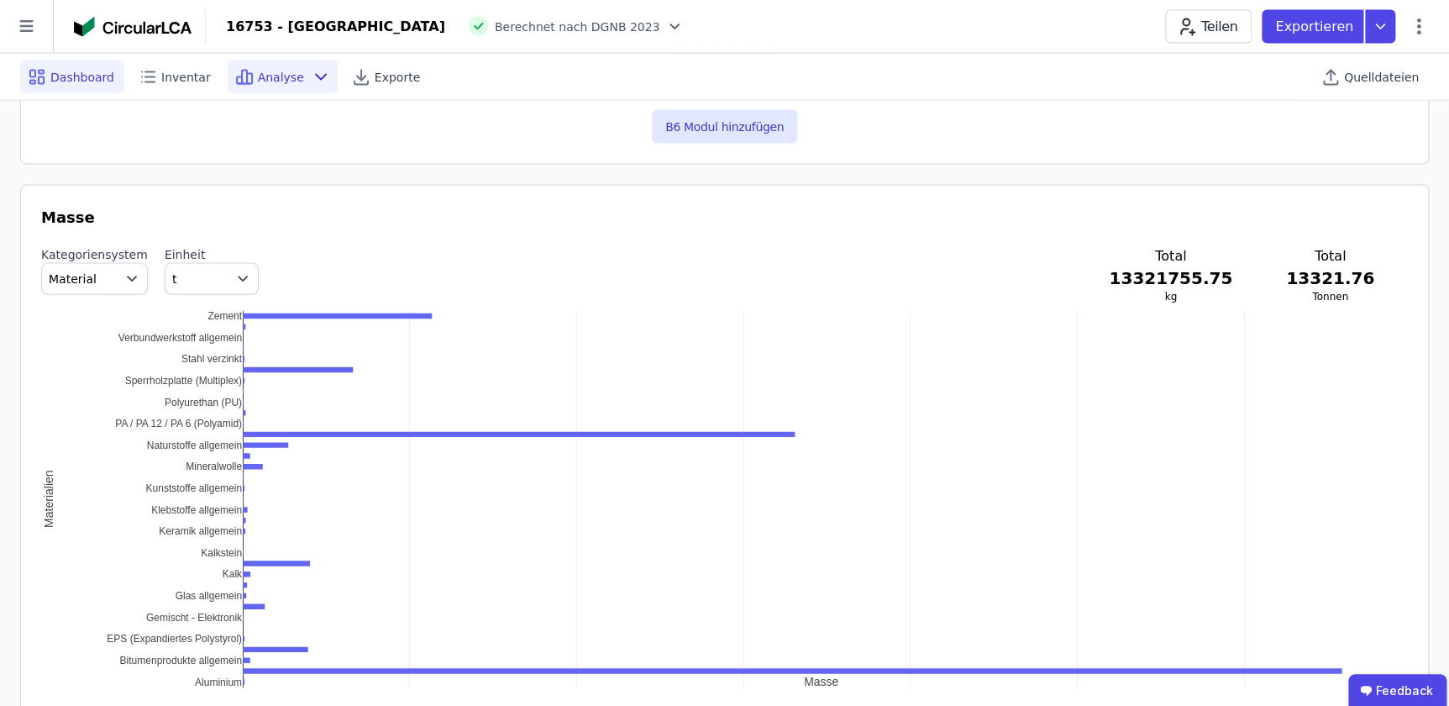
click at [258, 72] on span "Analyse" at bounding box center [281, 77] width 46 height 17
click at [276, 81] on span "Analyse" at bounding box center [281, 77] width 46 height 17
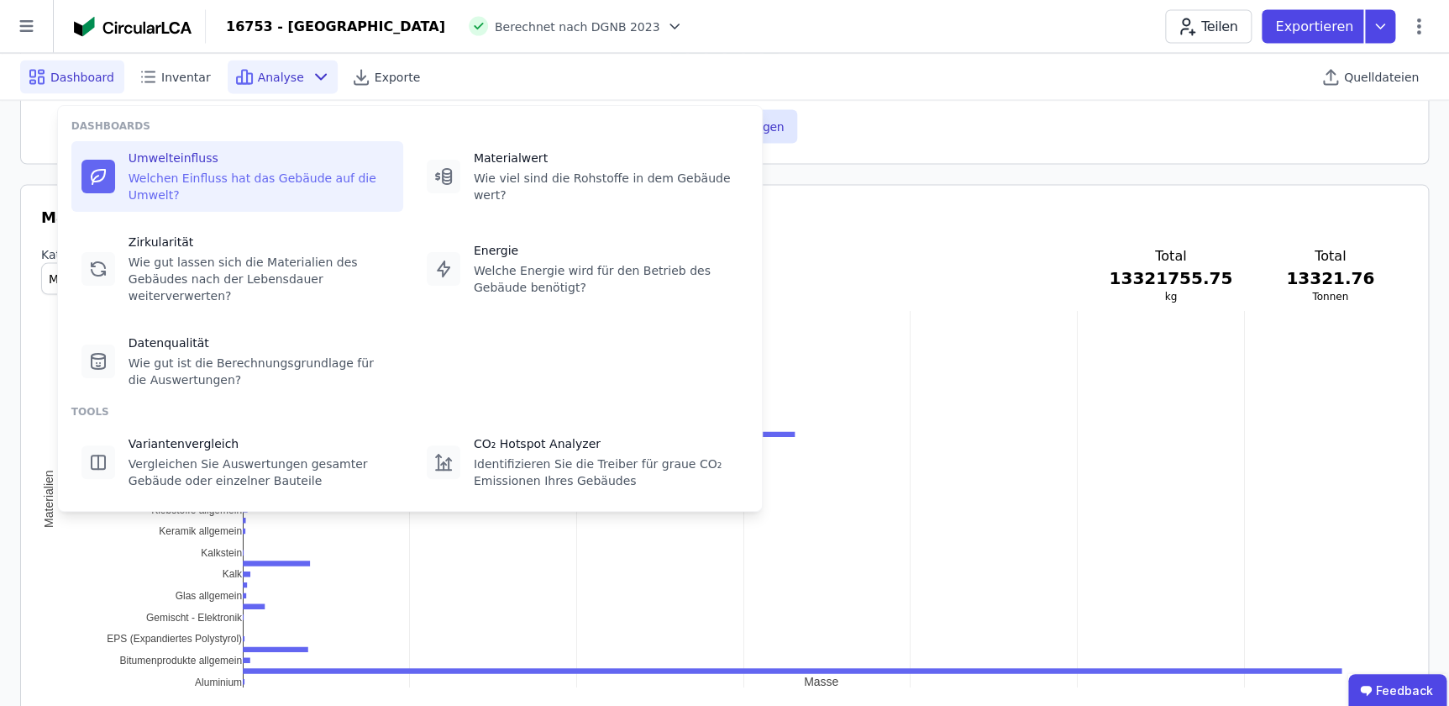
click at [106, 160] on div at bounding box center [98, 177] width 34 height 34
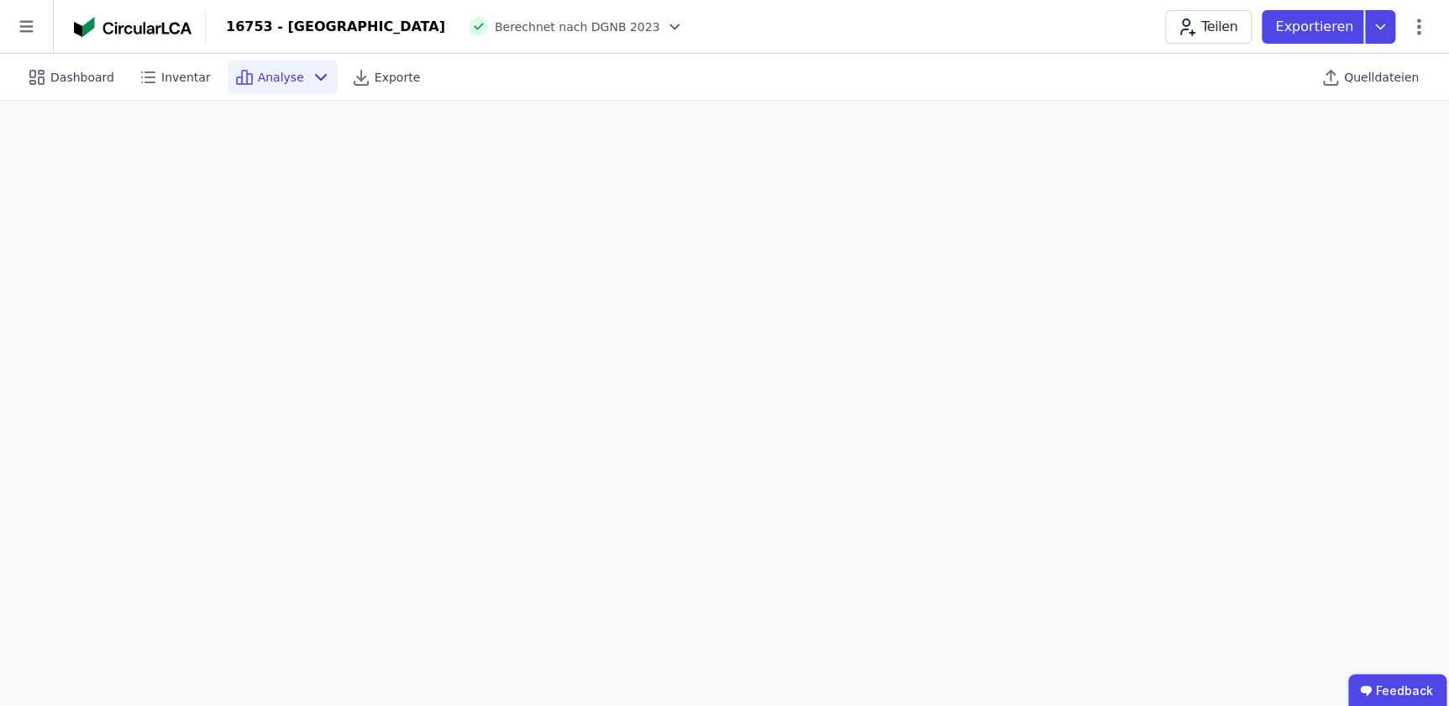
scroll to position [47, 0]
click at [91, 78] on span "Dashboard" at bounding box center [82, 77] width 64 height 17
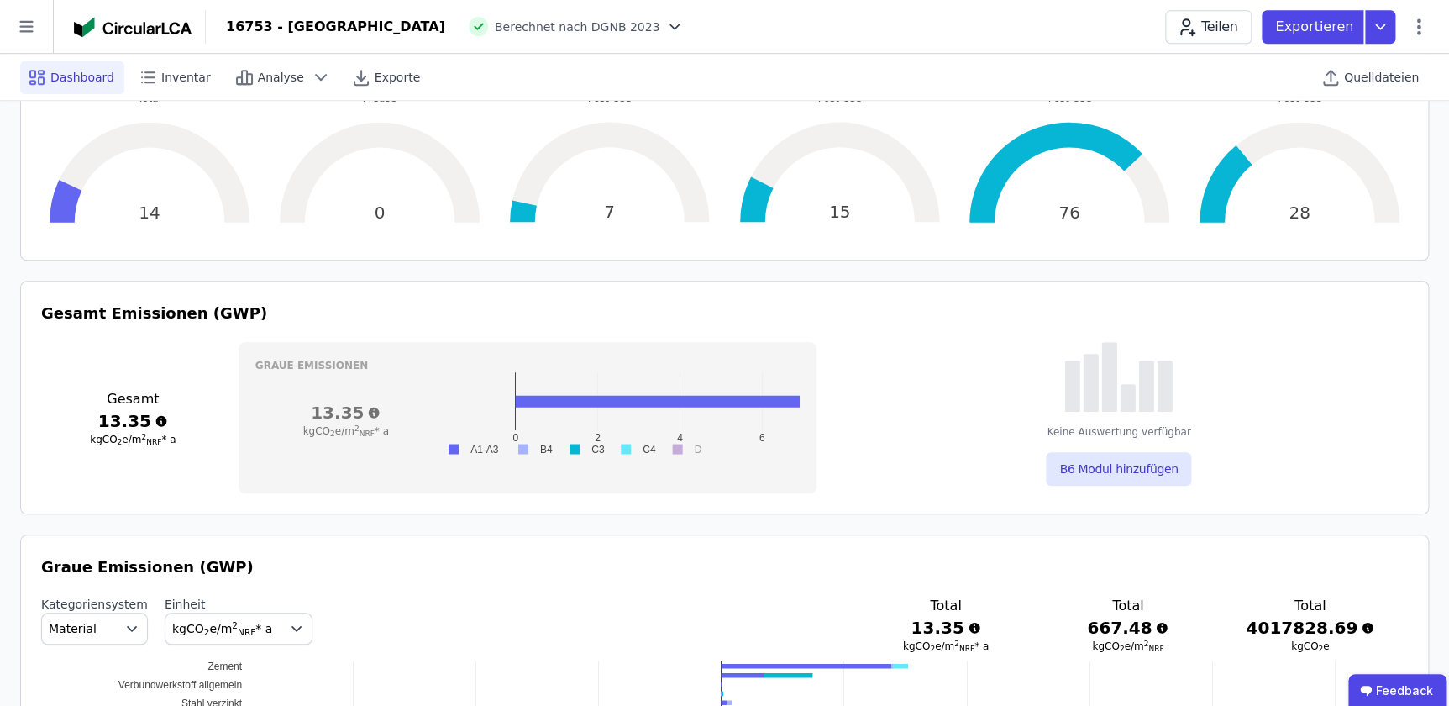
scroll to position [916, 0]
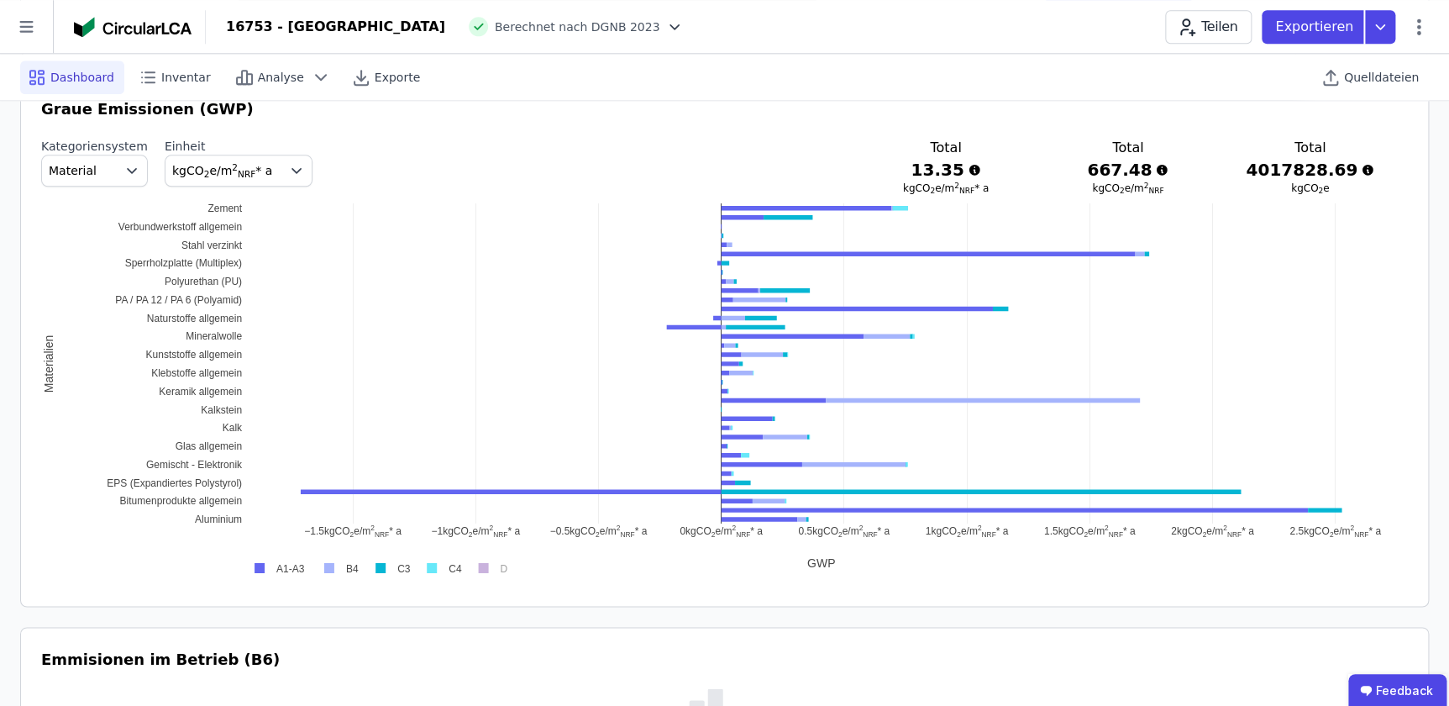
drag, startPoint x: 202, startPoint y: 298, endPoint x: 202, endPoint y: 325, distance: 26.9
click at [202, 325] on div "−1.5 kgCO ​ 2 ​ e/m ​ 2 ​ ​ NRF ​ * a −1 kgCO ​ 2 ​ e/m ​ 2 ​ ​ NRF ​ * a −0.5 …" at bounding box center [724, 391] width 1367 height 378
click at [209, 406] on div "−1.5 kgCO ​ 2 ​ e/m ​ 2 ​ ​ NRF ​ * a −1 kgCO ​ 2 ​ e/m ​ 2 ​ ​ NRF ​ * a −0.5 …" at bounding box center [724, 391] width 1367 height 378
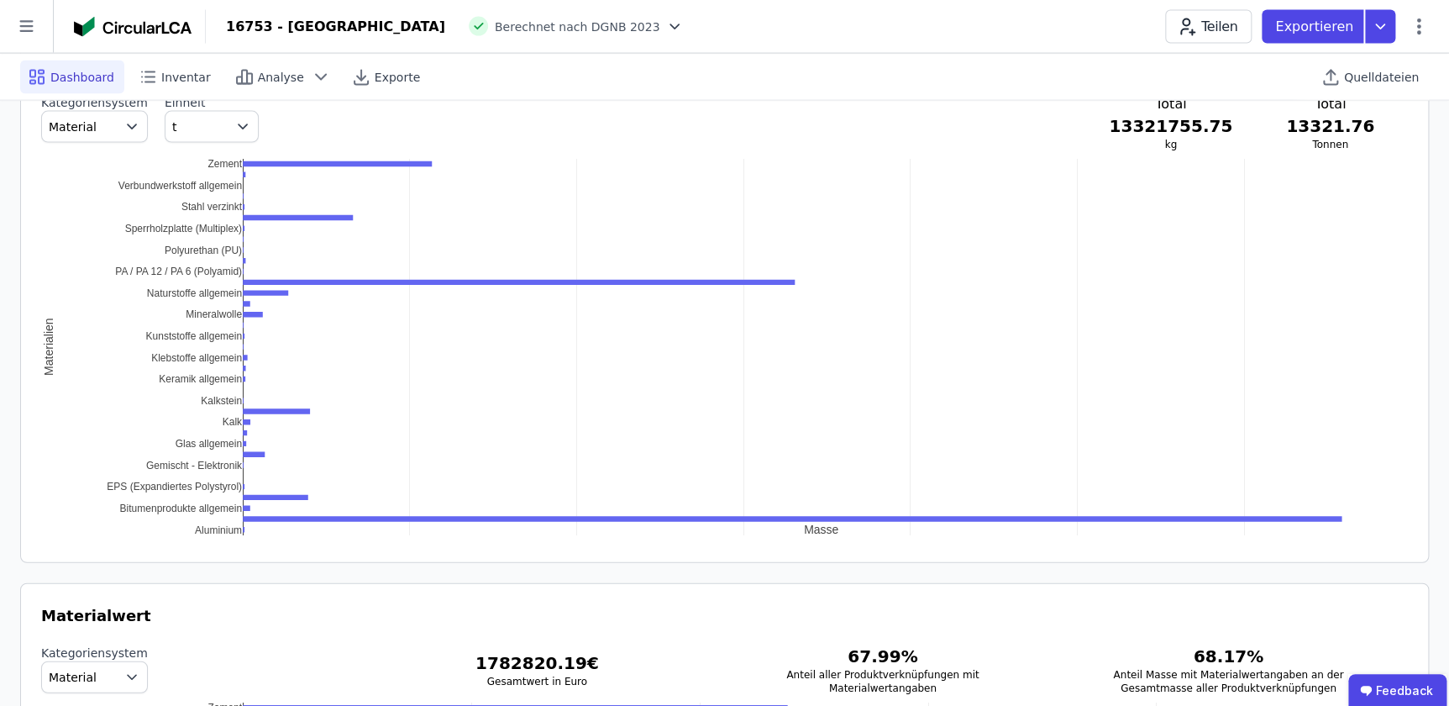
scroll to position [1680, 0]
